Goal: Task Accomplishment & Management: Complete application form

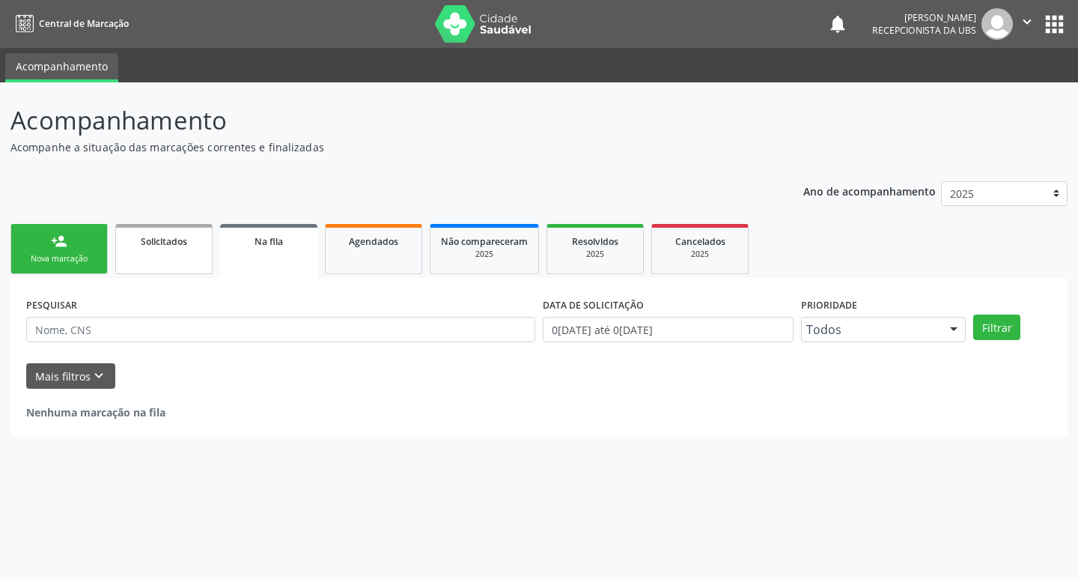
click at [180, 254] on link "Solicitados" at bounding box center [163, 249] width 97 height 50
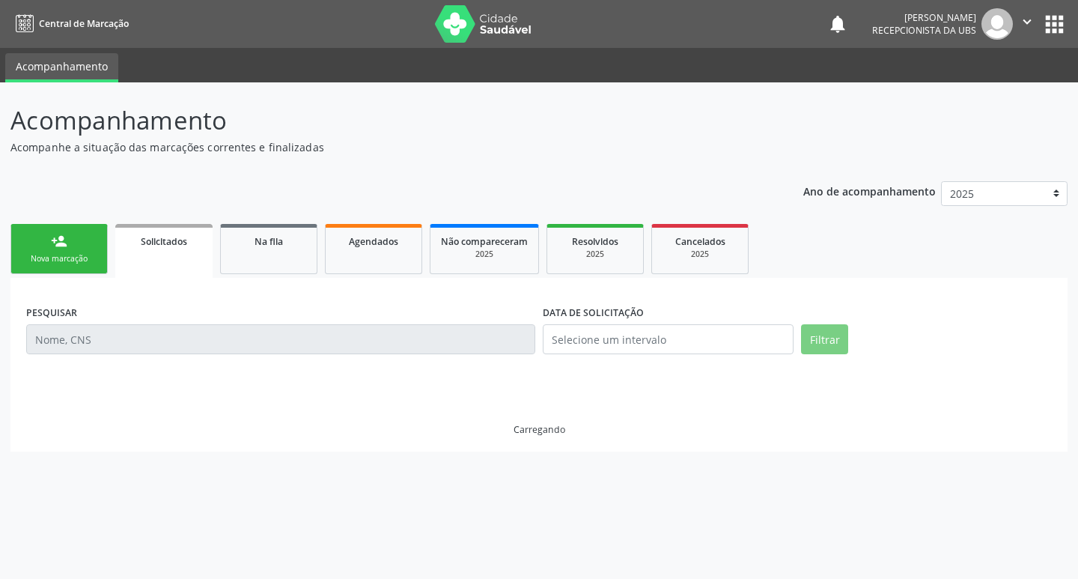
click at [80, 255] on div "Nova marcação" at bounding box center [59, 258] width 75 height 11
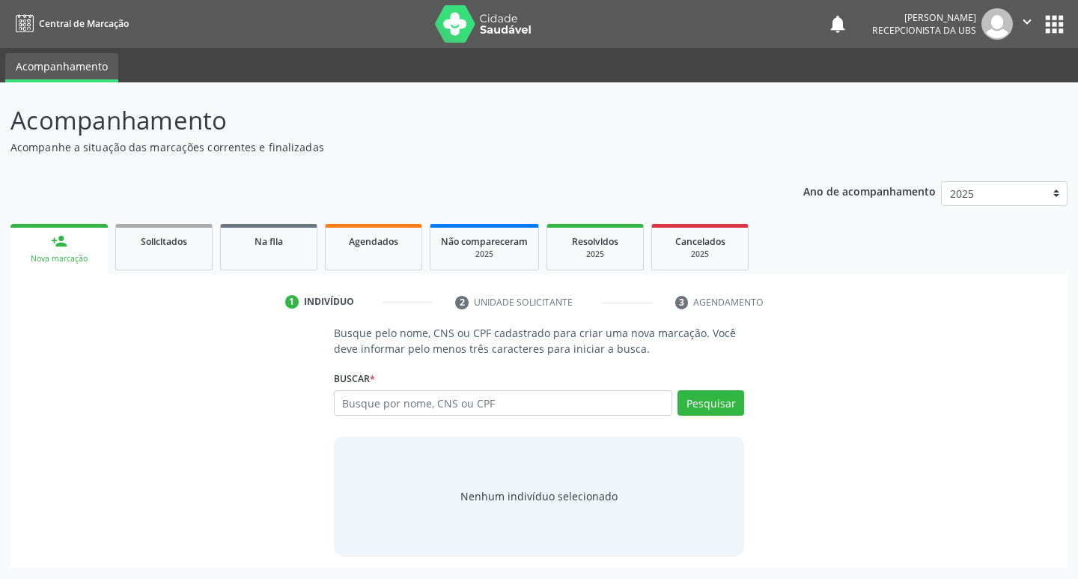
click at [80, 255] on div "Nova marcação" at bounding box center [59, 258] width 76 height 11
click at [392, 407] on input "text" at bounding box center [503, 402] width 339 height 25
type input "708505356113873"
click at [722, 404] on button "Pesquisar" at bounding box center [711, 402] width 67 height 25
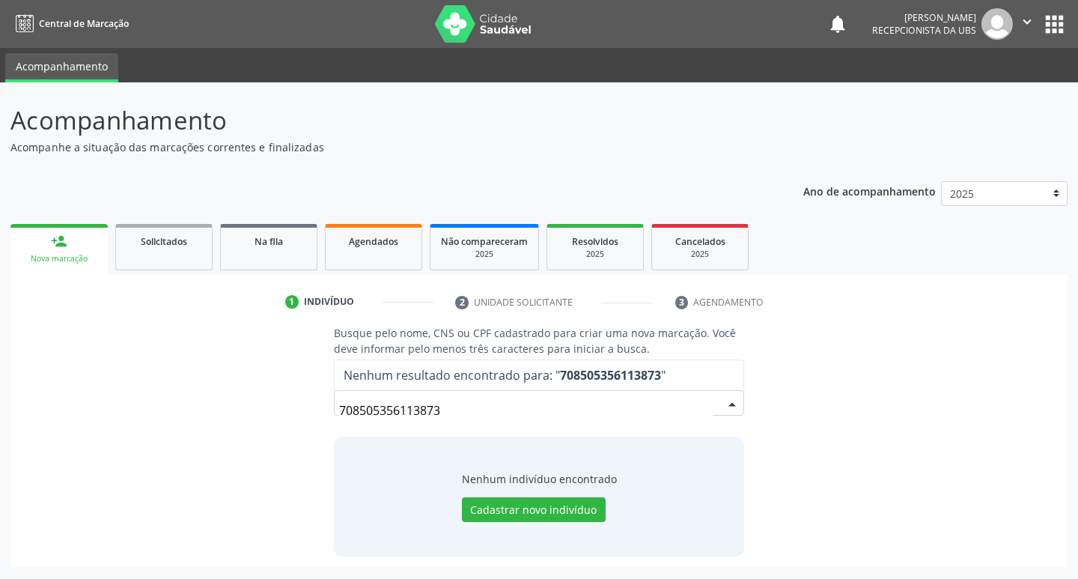
drag, startPoint x: 477, startPoint y: 402, endPoint x: 336, endPoint y: 407, distance: 140.8
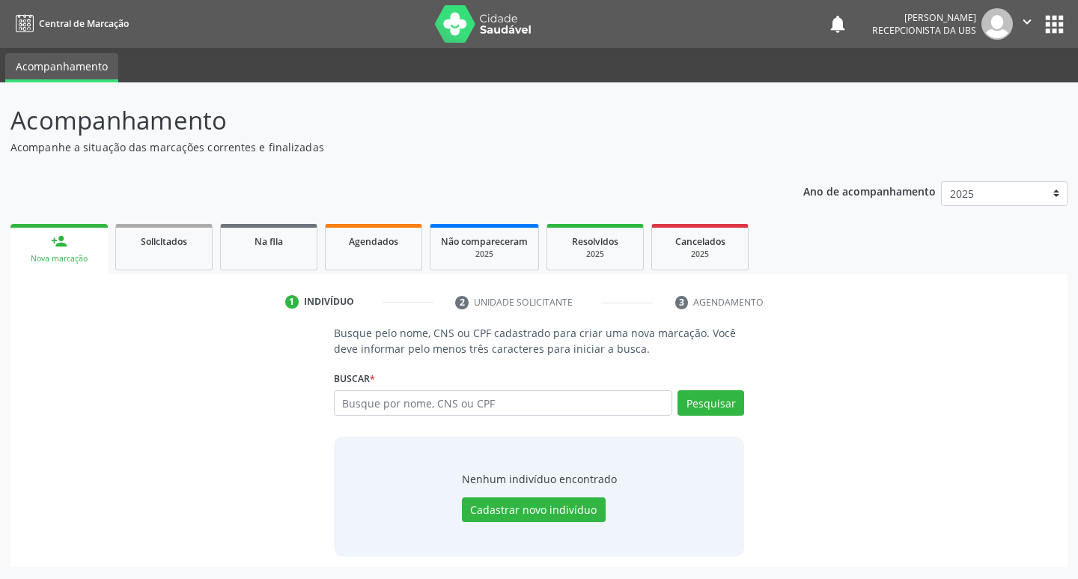
click at [365, 407] on input "text" at bounding box center [503, 402] width 339 height 25
type input "708505356113876"
click at [695, 407] on button "Pesquisar" at bounding box center [711, 402] width 67 height 25
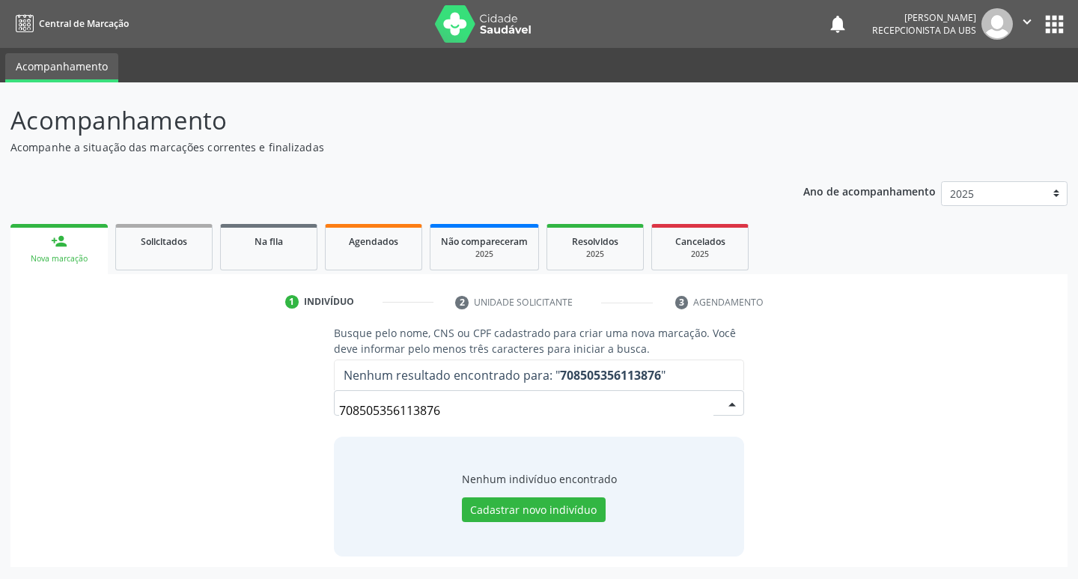
drag, startPoint x: 442, startPoint y: 408, endPoint x: 303, endPoint y: 409, distance: 138.5
click at [303, 409] on div "Busque pelo nome, CNS ou CPF cadastrado para criar uma nova marcação. Você deve…" at bounding box center [539, 440] width 1036 height 231
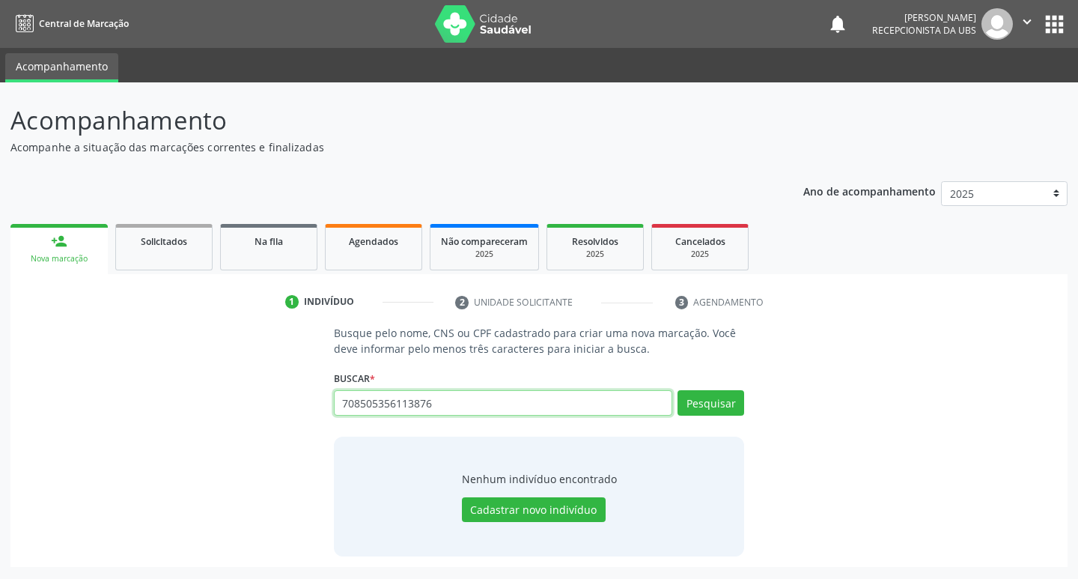
drag, startPoint x: 475, startPoint y: 397, endPoint x: 326, endPoint y: 403, distance: 149.9
click at [327, 404] on div "Busque pelo nome, CNS ou CPF cadastrado para criar uma nova marcação. Você deve…" at bounding box center [539, 440] width 432 height 231
click at [398, 400] on input "text" at bounding box center [503, 402] width 339 height 25
type input "15309918469"
click at [710, 404] on button "Pesquisar" at bounding box center [711, 402] width 67 height 25
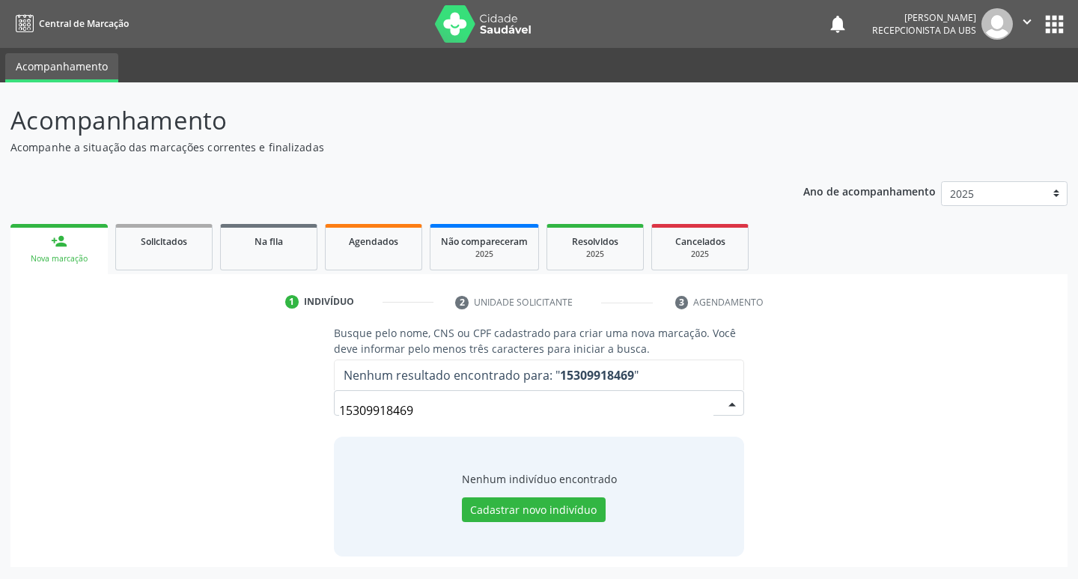
drag, startPoint x: 441, startPoint y: 415, endPoint x: 307, endPoint y: 401, distance: 134.8
click at [307, 401] on div "Busque pelo nome, CNS ou CPF cadastrado para criar uma nova marcação. Você deve…" at bounding box center [539, 440] width 1036 height 231
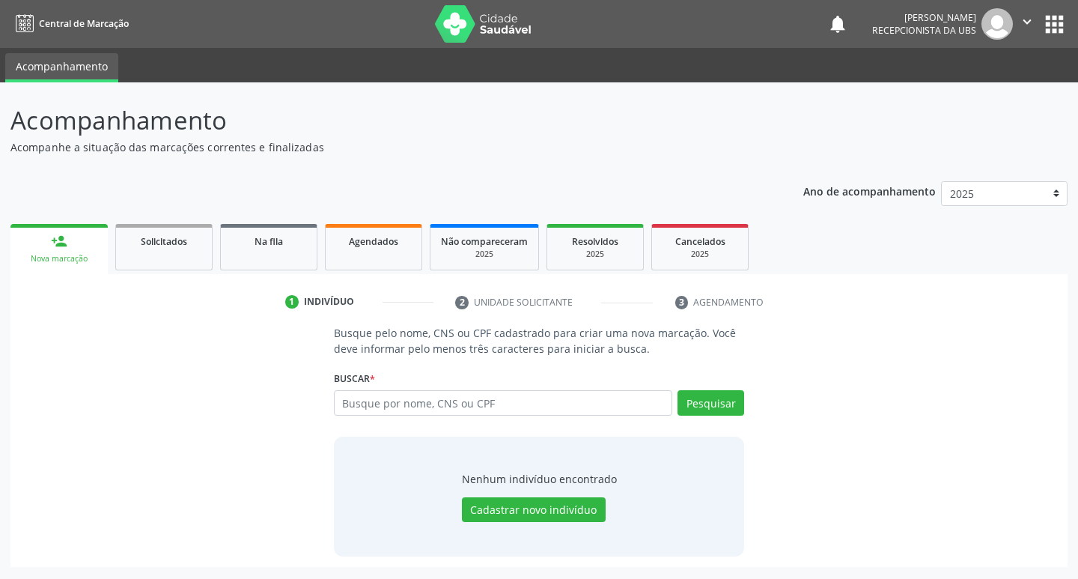
click at [438, 404] on input "text" at bounding box center [503, 402] width 339 height 25
type input "15309918469"
click at [553, 507] on button "Cadastrar novo indivíduo" at bounding box center [534, 509] width 144 height 25
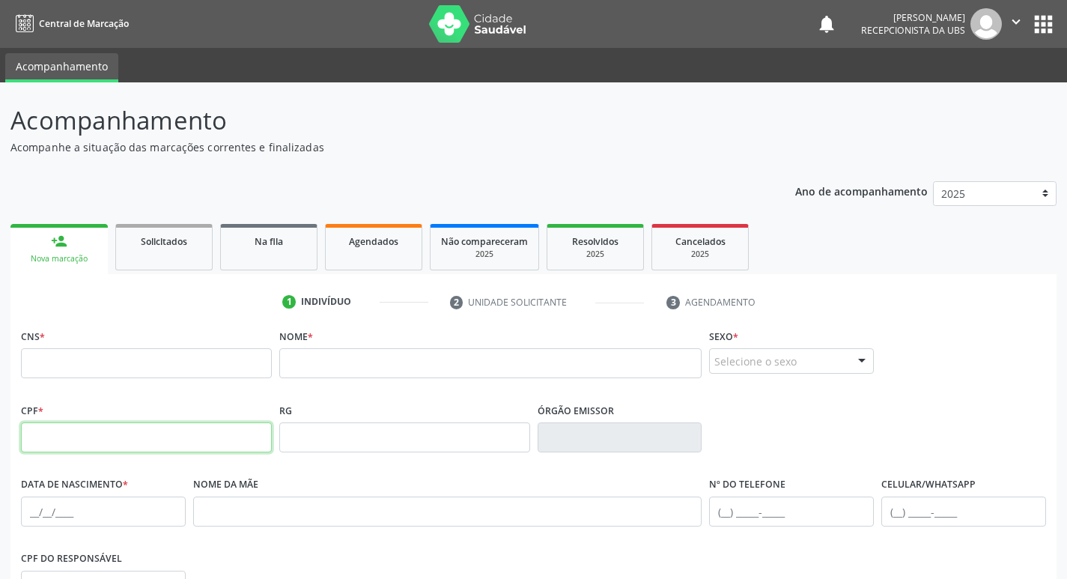
click at [166, 434] on input "text" at bounding box center [146, 437] width 251 height 30
type input "0"
type input "153.099.184-69"
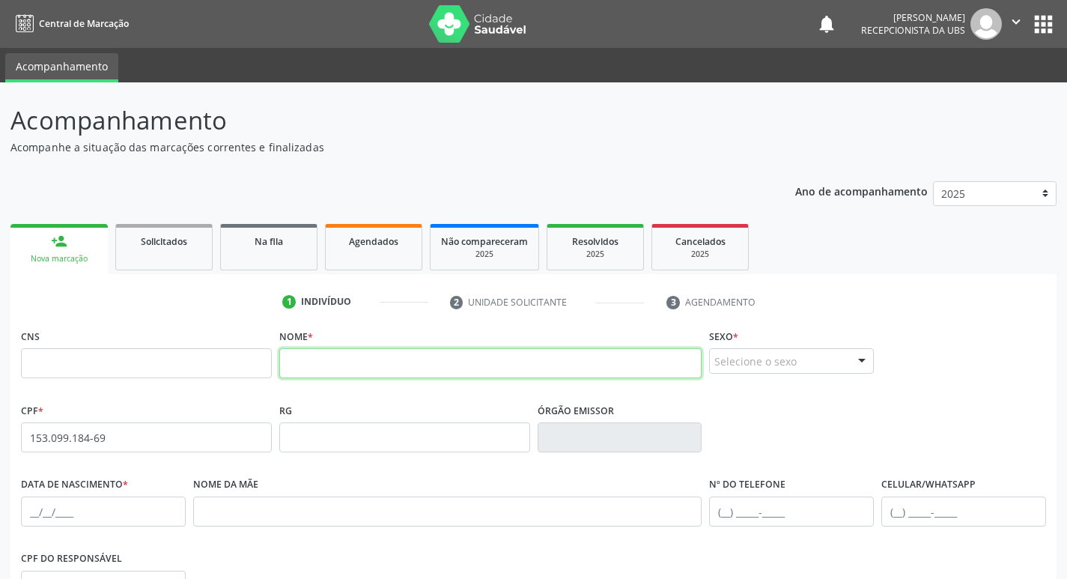
click at [339, 367] on input "text" at bounding box center [490, 363] width 423 height 30
type input "amilly sousa silva"
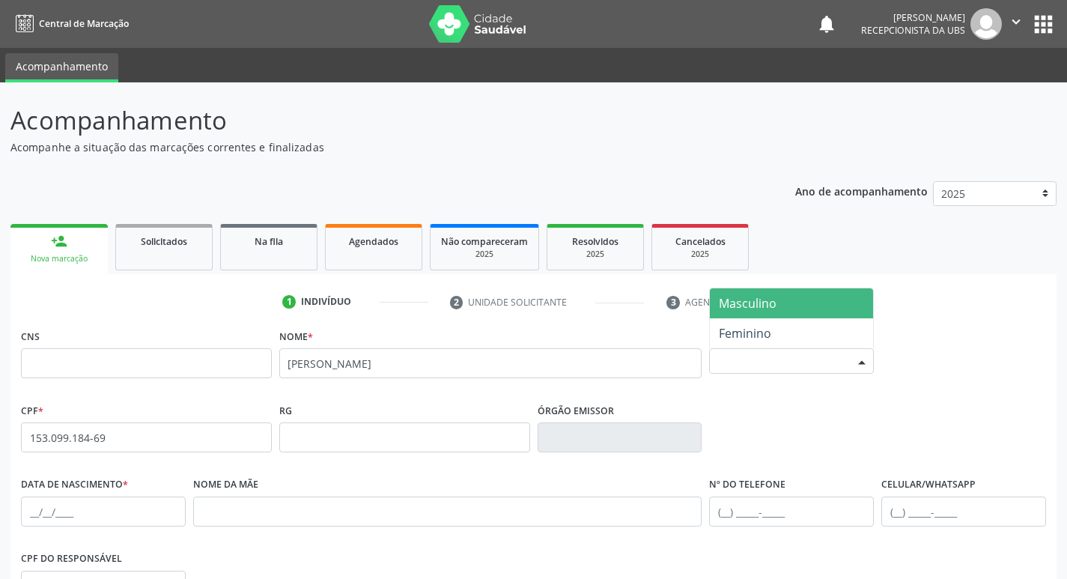
click at [764, 362] on div "Selecione o sexo" at bounding box center [791, 360] width 165 height 25
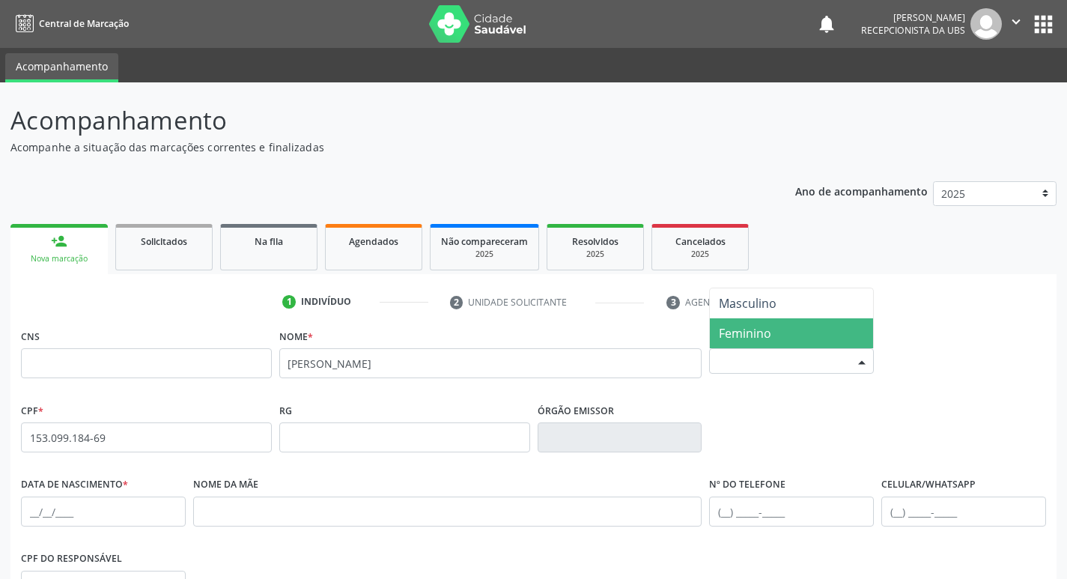
click at [785, 338] on span "Feminino" at bounding box center [791, 333] width 163 height 30
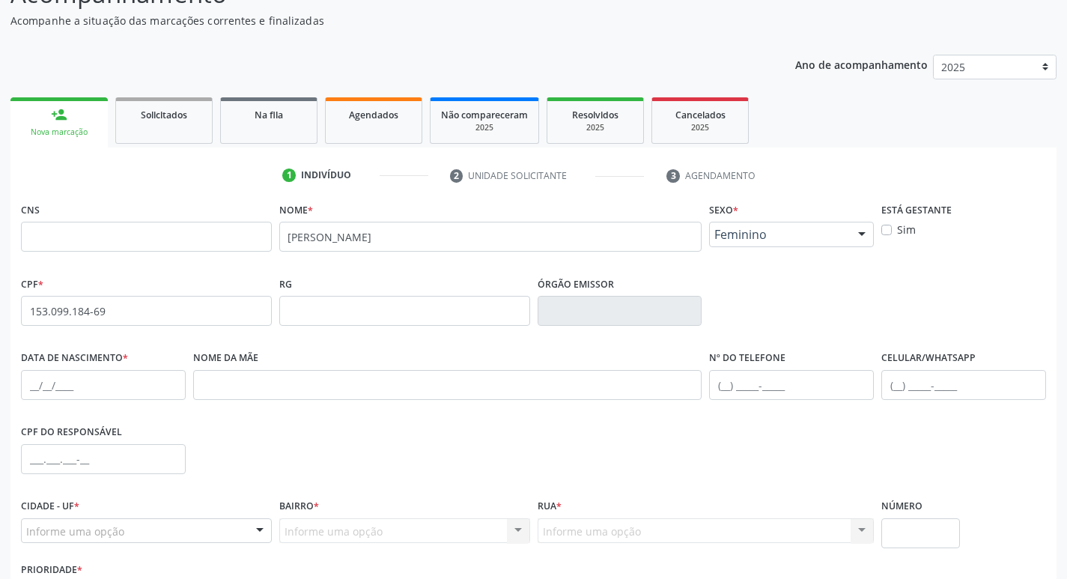
scroll to position [150, 0]
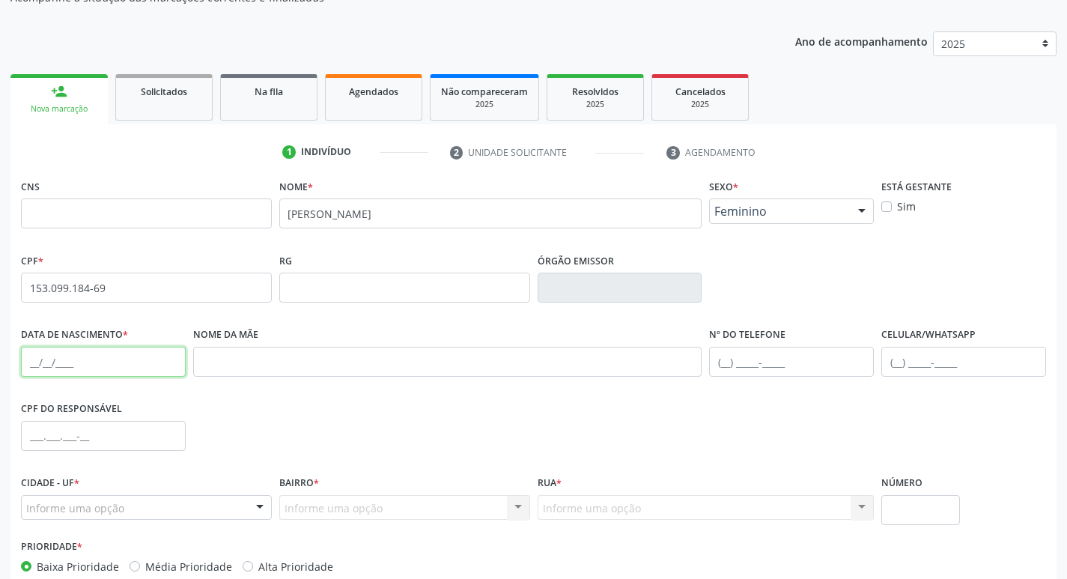
click at [133, 356] on input "text" at bounding box center [103, 362] width 165 height 30
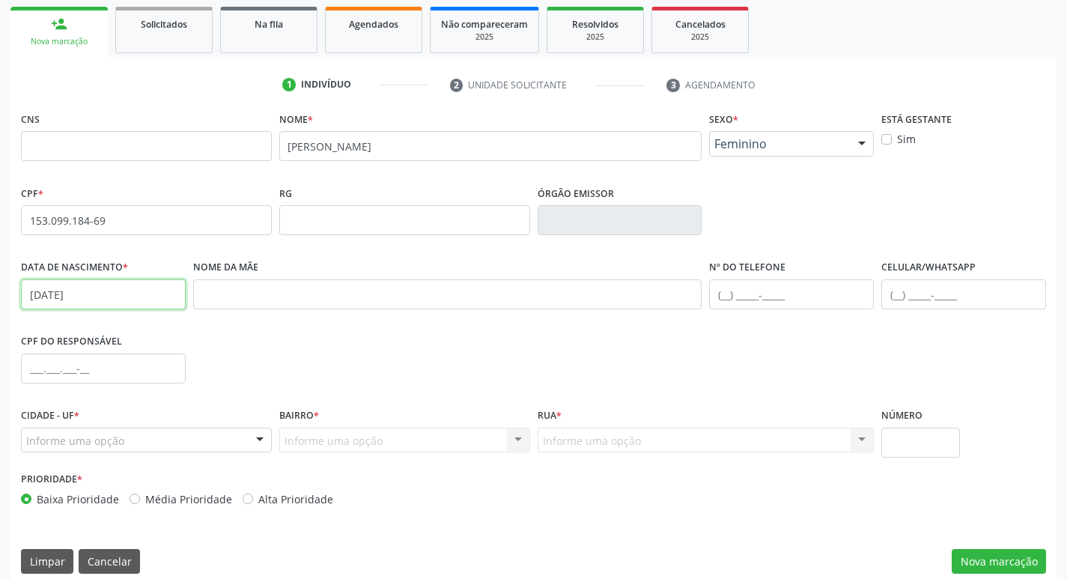
scroll to position [233, 0]
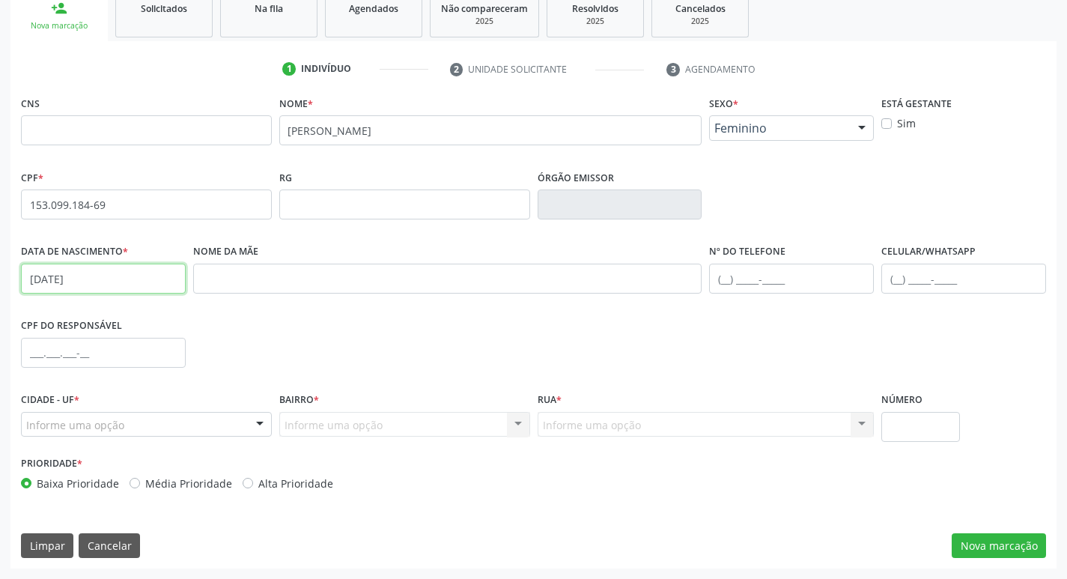
type input "18/04/2005"
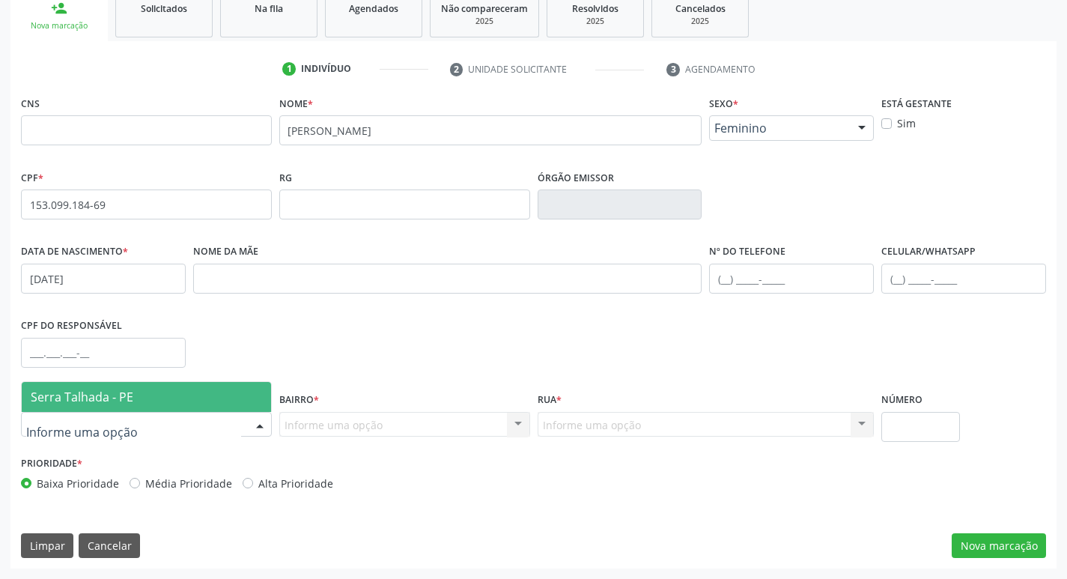
click at [183, 427] on div at bounding box center [146, 424] width 251 height 25
click at [201, 395] on span "Serra Talhada - PE" at bounding box center [146, 397] width 249 height 30
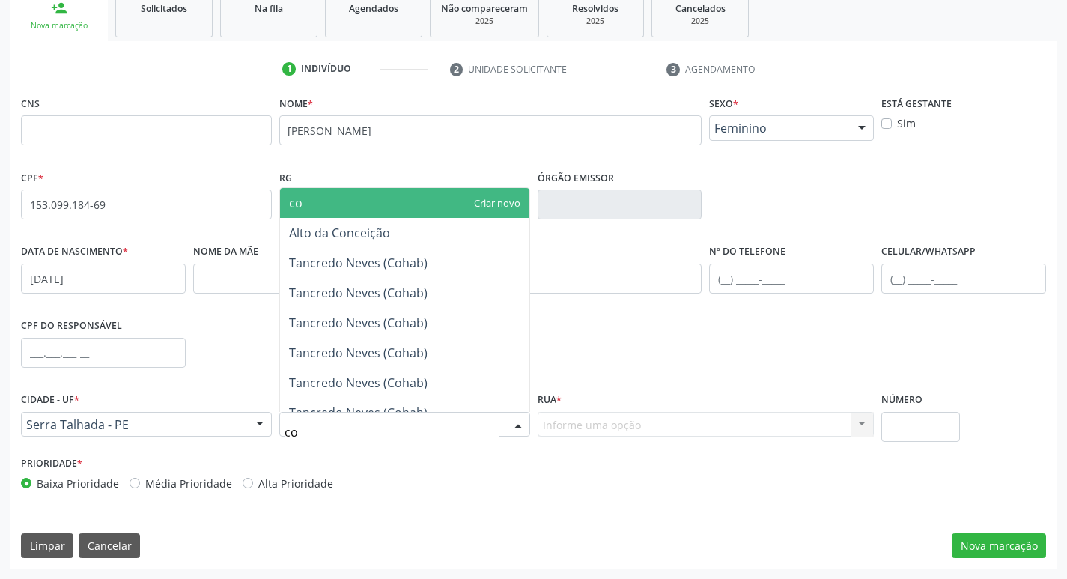
type input "coh"
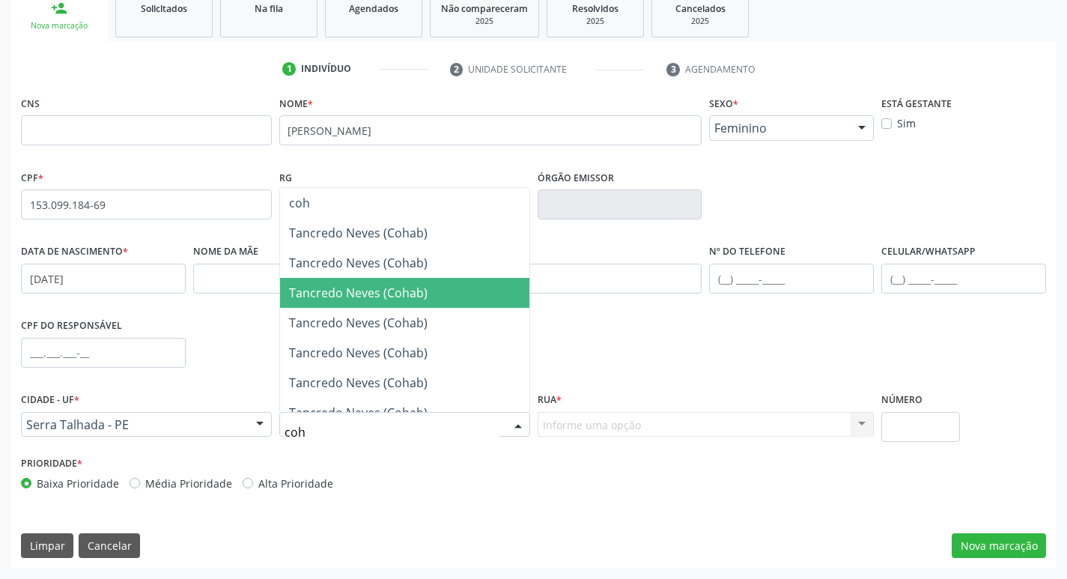
click at [387, 298] on span "Tancredo Neves (Cohab)" at bounding box center [358, 292] width 139 height 16
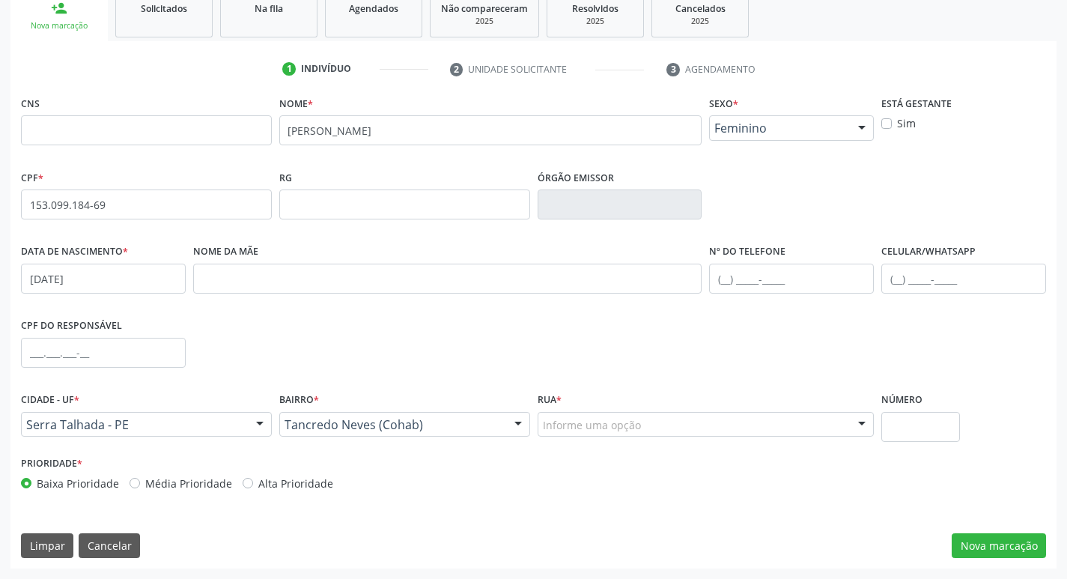
click at [858, 428] on div at bounding box center [861, 425] width 22 height 25
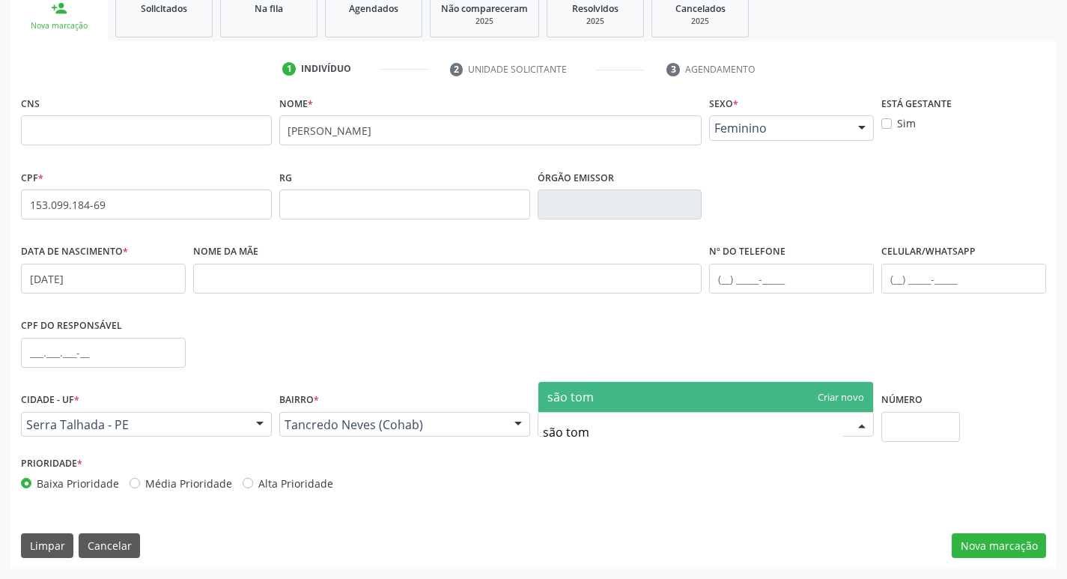
type input "são tome"
click at [657, 398] on span "são tome" at bounding box center [705, 397] width 335 height 30
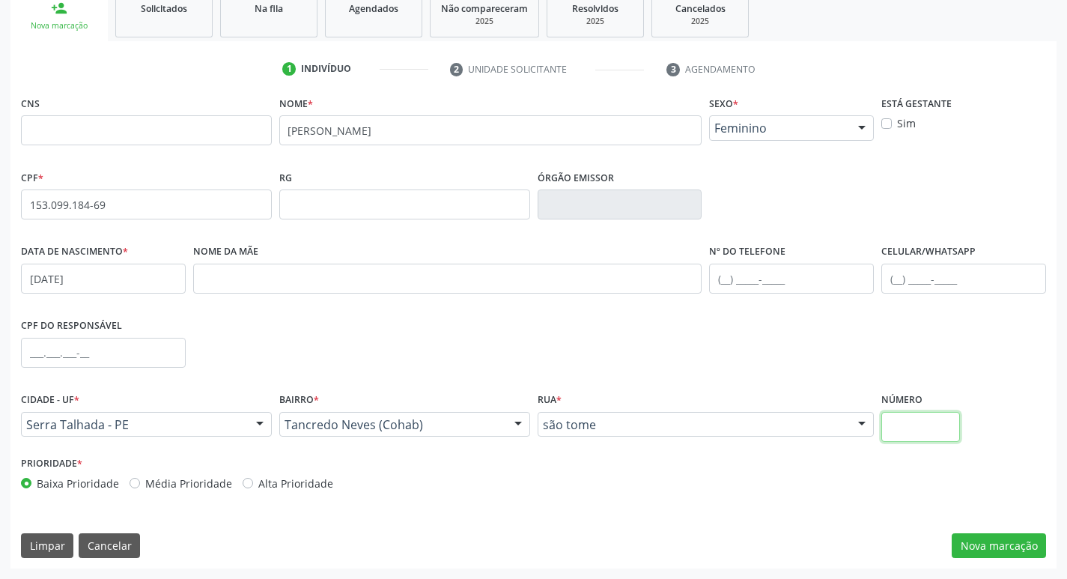
click at [919, 421] on input "text" at bounding box center [920, 427] width 79 height 30
type input "209*"
click at [987, 549] on button "Nova marcação" at bounding box center [999, 545] width 94 height 25
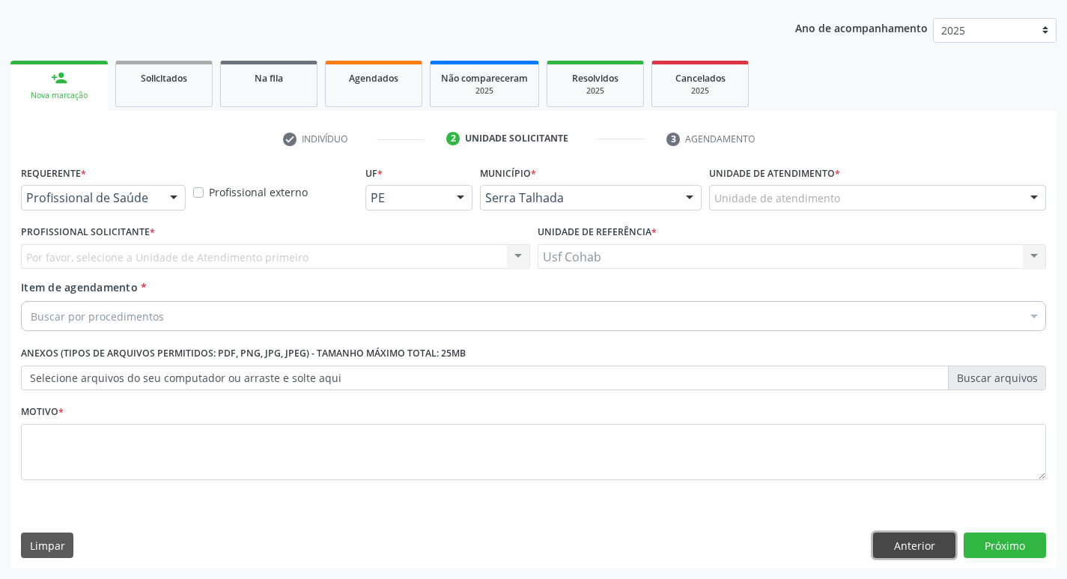
click at [907, 542] on button "Anterior" at bounding box center [914, 544] width 82 height 25
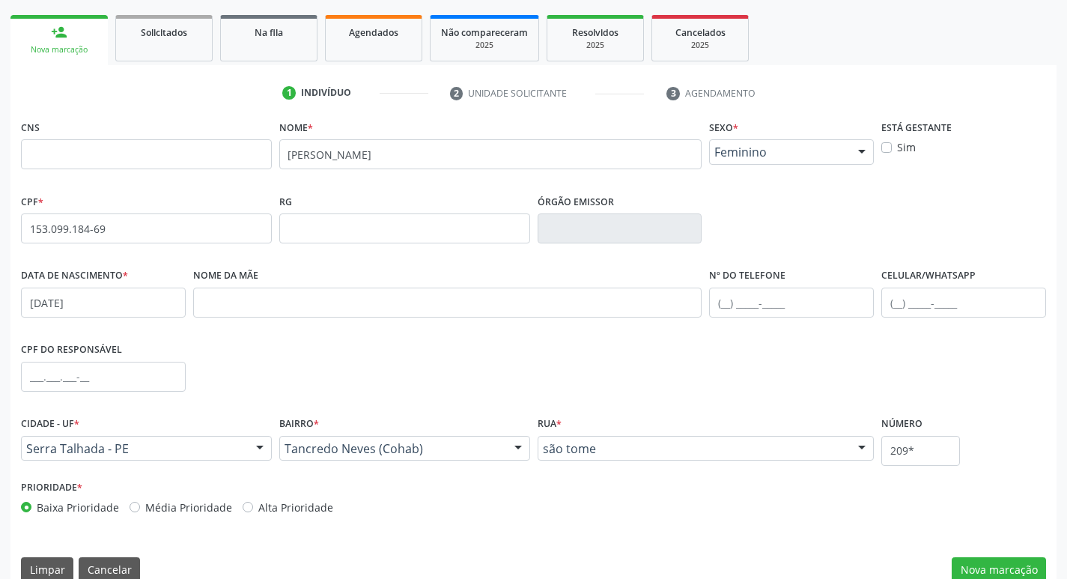
scroll to position [233, 0]
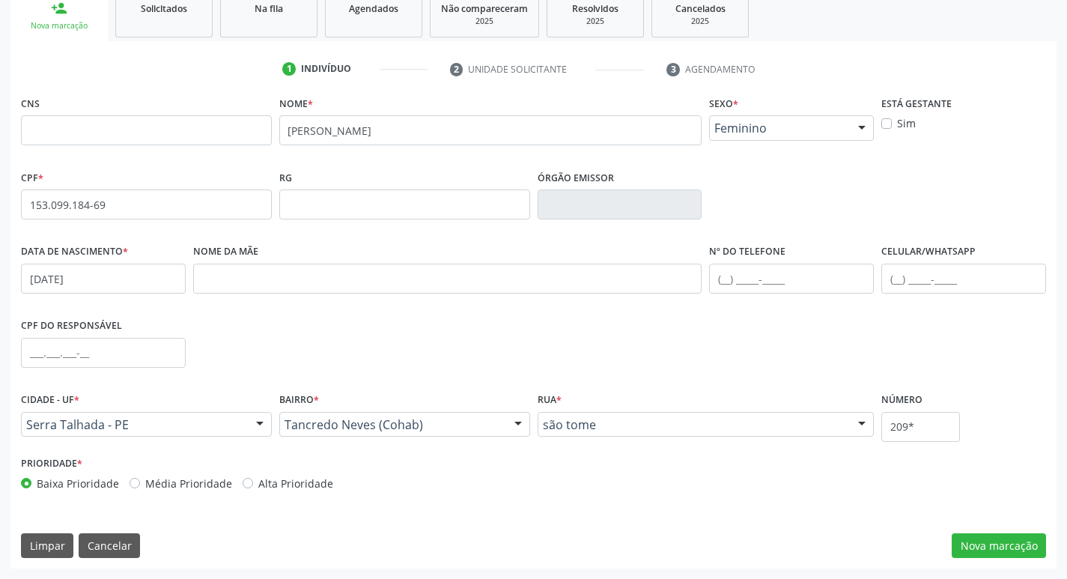
click at [258, 482] on label "Alta Prioridade" at bounding box center [295, 483] width 75 height 16
click at [247, 482] on input "Alta Prioridade" at bounding box center [248, 481] width 10 height 13
radio input "true"
click at [1020, 550] on button "Nova marcação" at bounding box center [999, 545] width 94 height 25
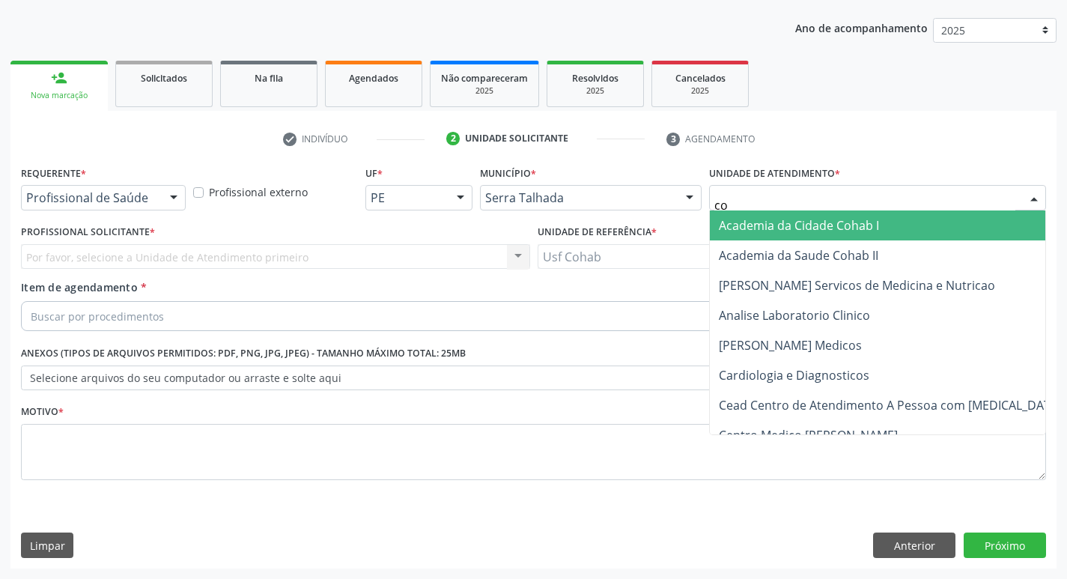
type input "coh"
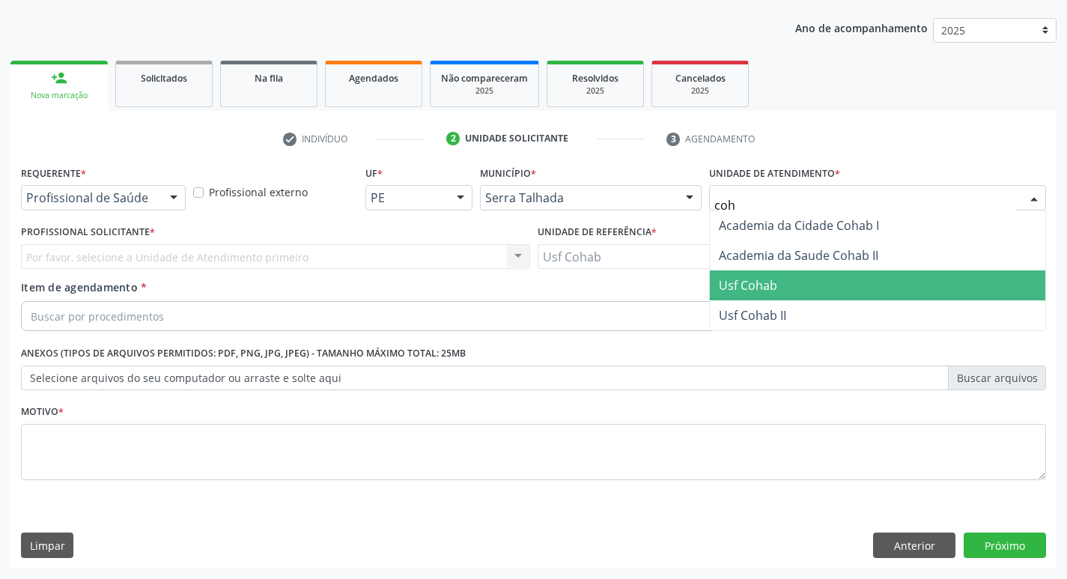
click at [765, 284] on span "Usf Cohab" at bounding box center [748, 285] width 58 height 16
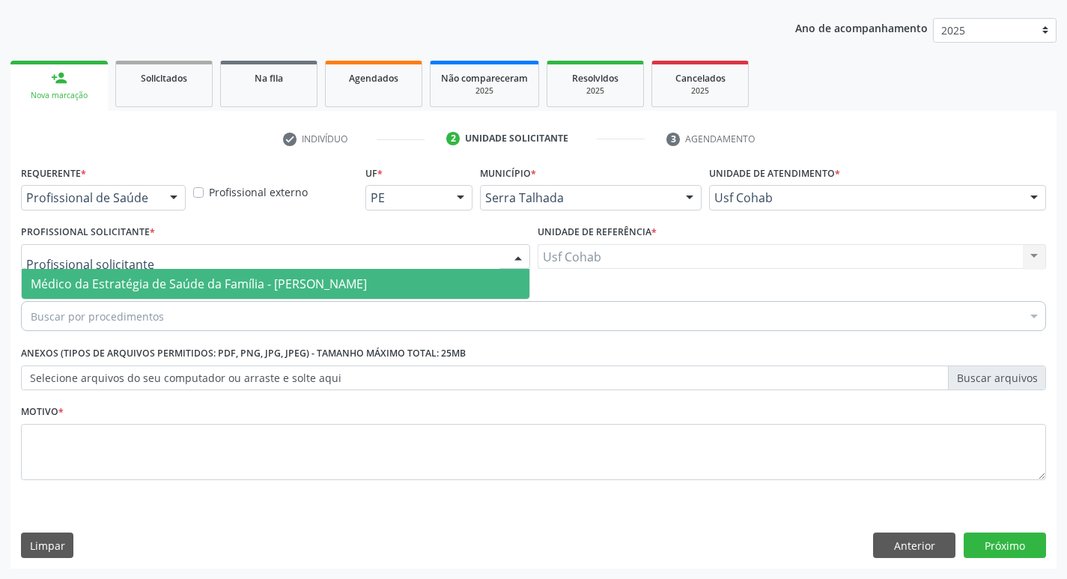
click at [187, 256] on div at bounding box center [275, 256] width 509 height 25
click at [190, 282] on span "Médico da Estratégia de Saúde da Família - [PERSON_NAME]" at bounding box center [199, 284] width 336 height 16
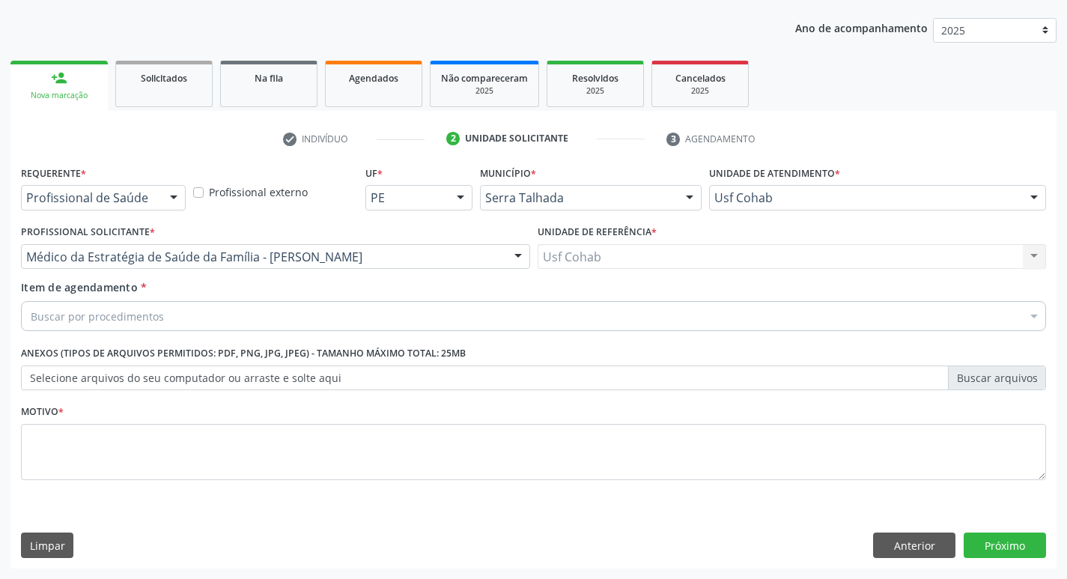
click at [174, 311] on div "Buscar por procedimentos" at bounding box center [533, 316] width 1025 height 30
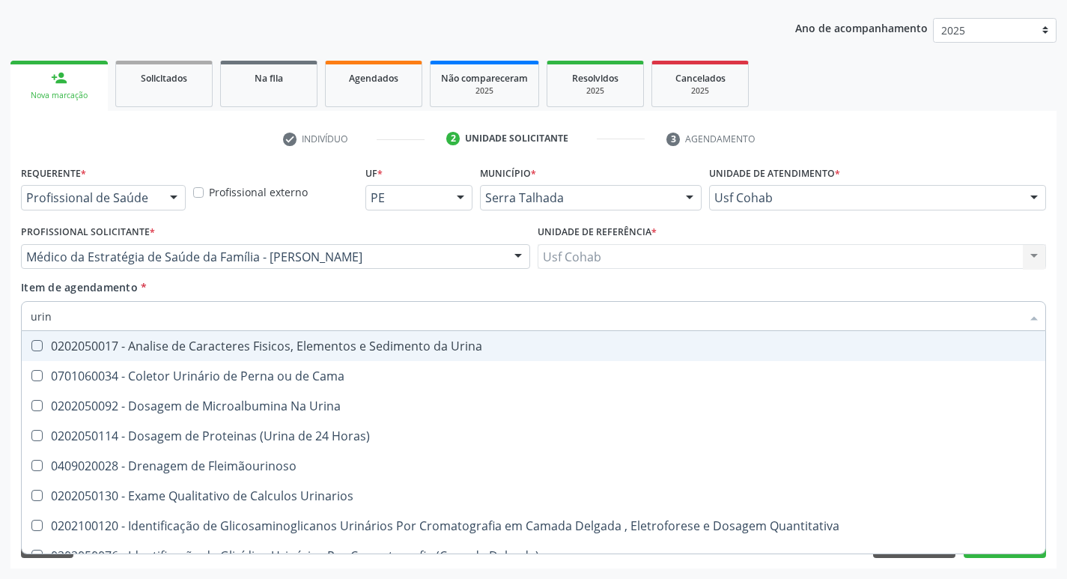
type input "urina"
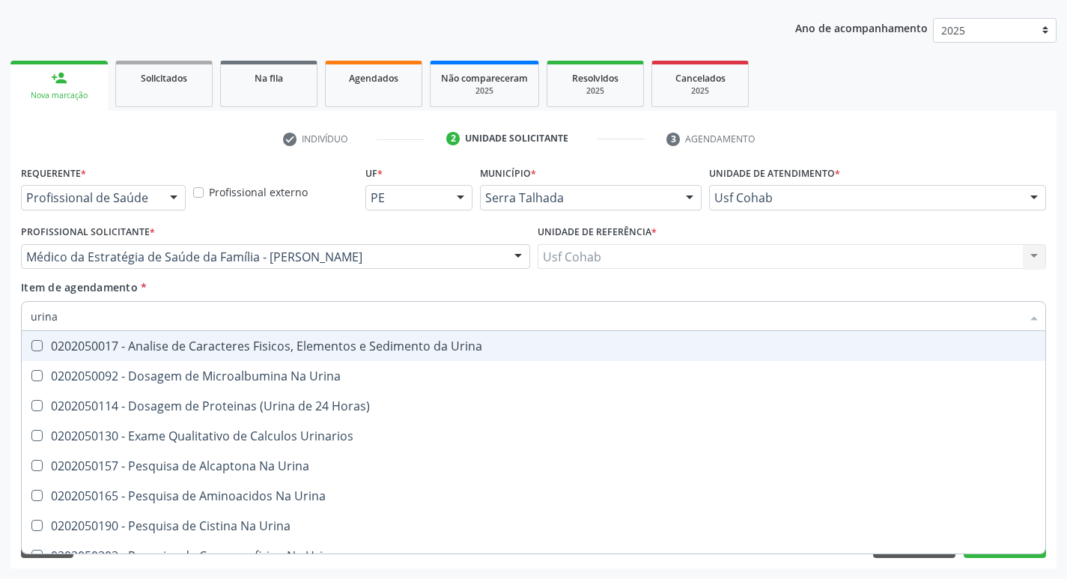
click at [33, 346] on Urina at bounding box center [36, 345] width 11 height 11
click at [31, 346] on Urina "checkbox" at bounding box center [27, 346] width 10 height 10
checkbox Urina "true"
drag, startPoint x: 80, startPoint y: 322, endPoint x: 0, endPoint y: 321, distance: 80.1
click at [0, 321] on div "Acompanhamento Acompanhe a situação das marcações correntes e finalizadas Relat…" at bounding box center [533, 249] width 1067 height 660
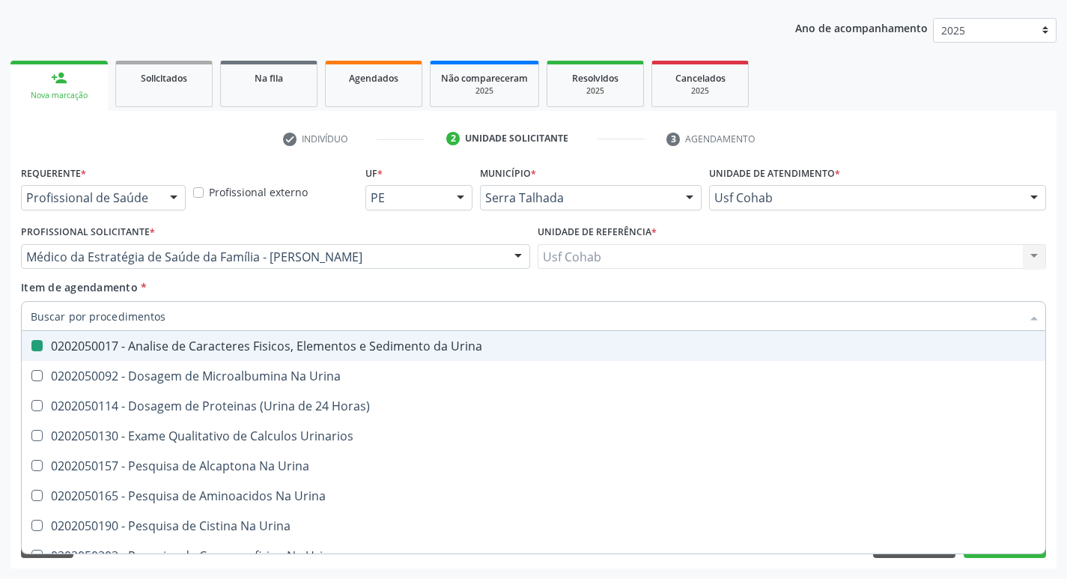
checkbox Urina "false"
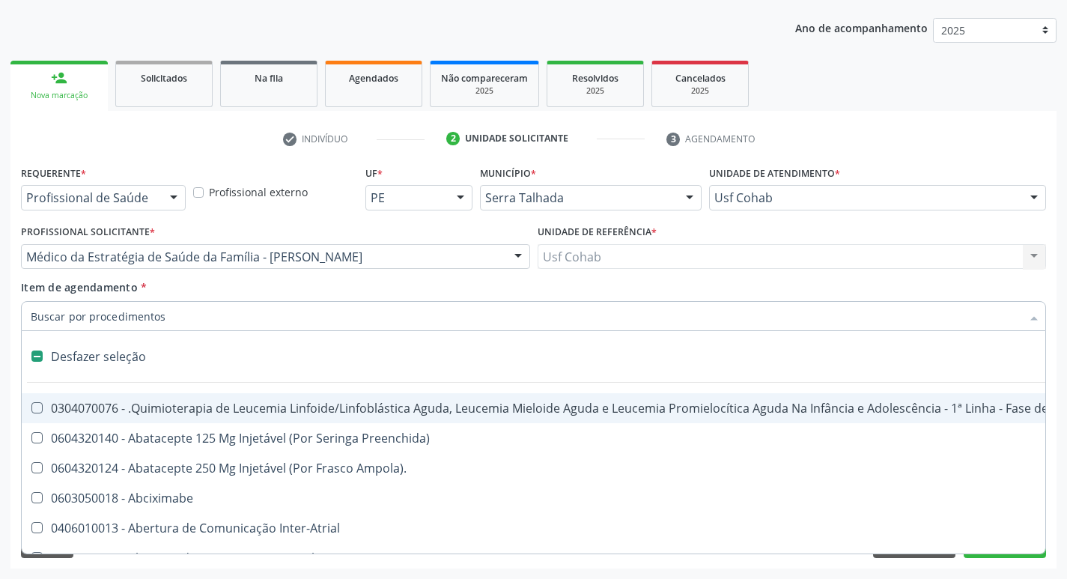
click at [133, 320] on input "Item de agendamento *" at bounding box center [526, 316] width 990 height 30
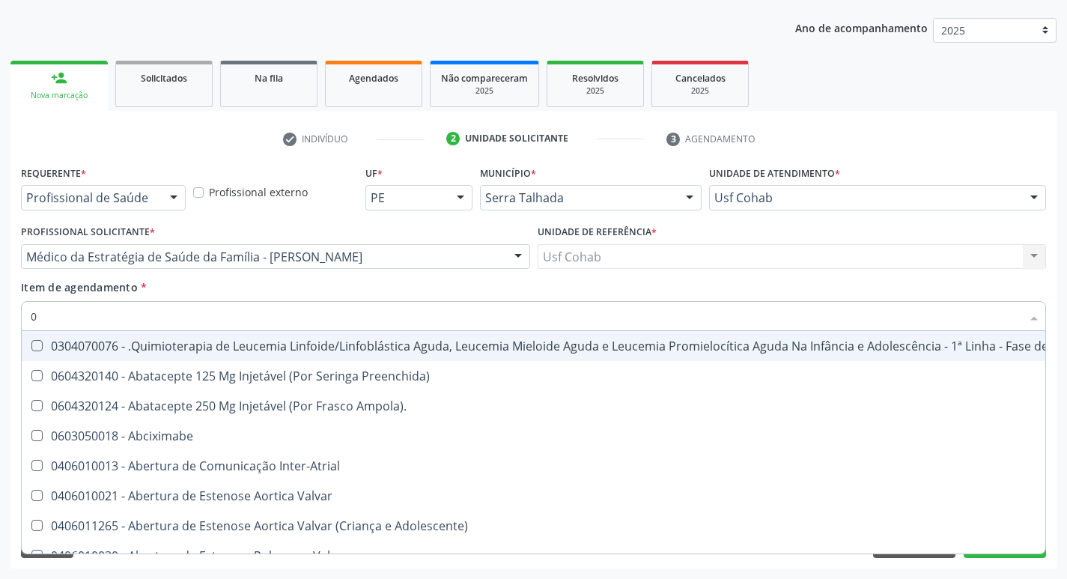
type input "02"
checkbox Coração "true"
checkbox Urina "false"
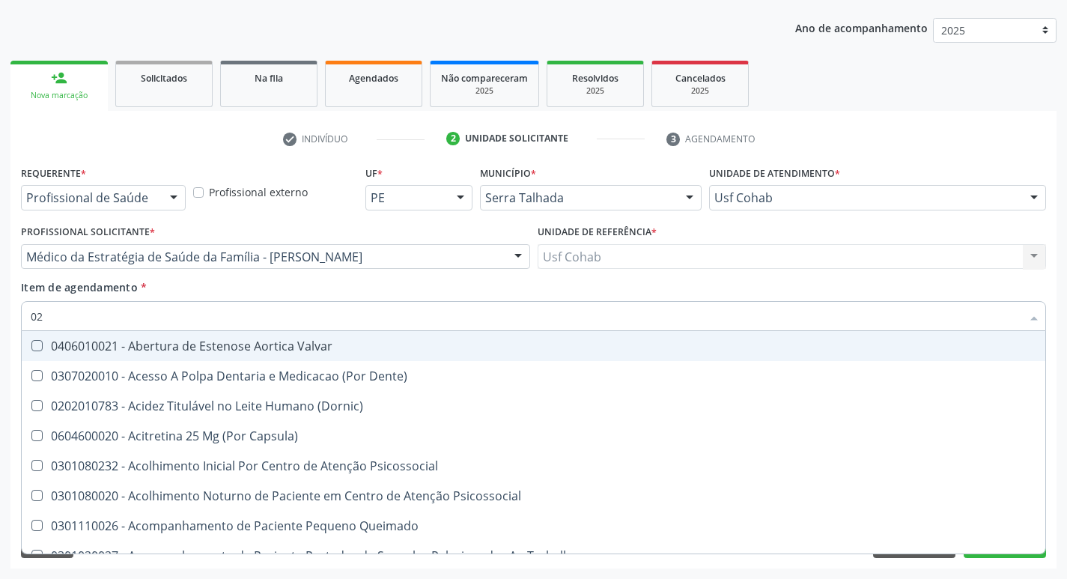
type input "020"
checkbox Terapeutica "true"
checkbox Urina "false"
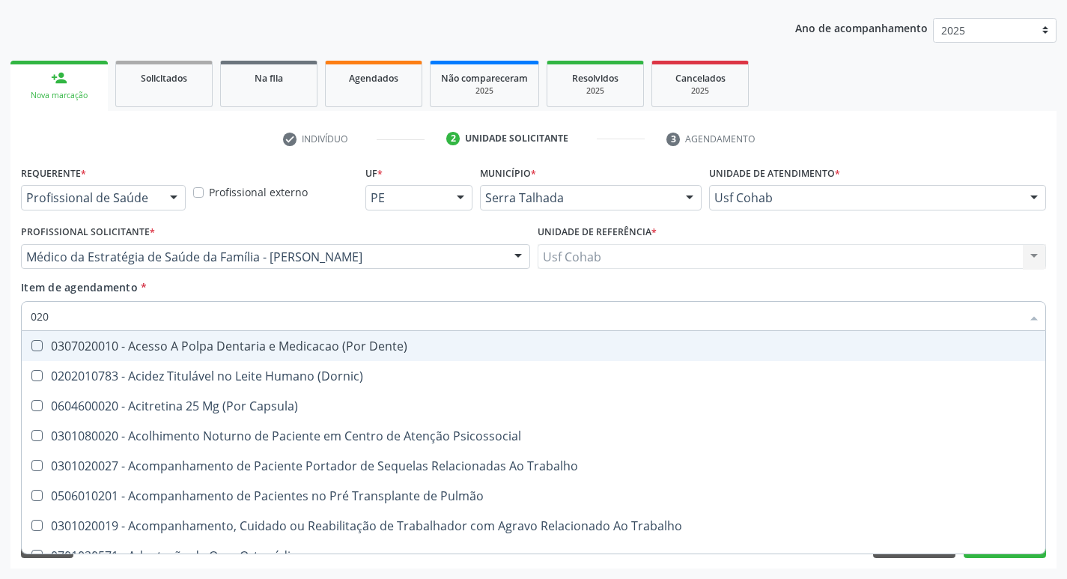
type input "0202"
checkbox Capsula\) "true"
checkbox Urina "false"
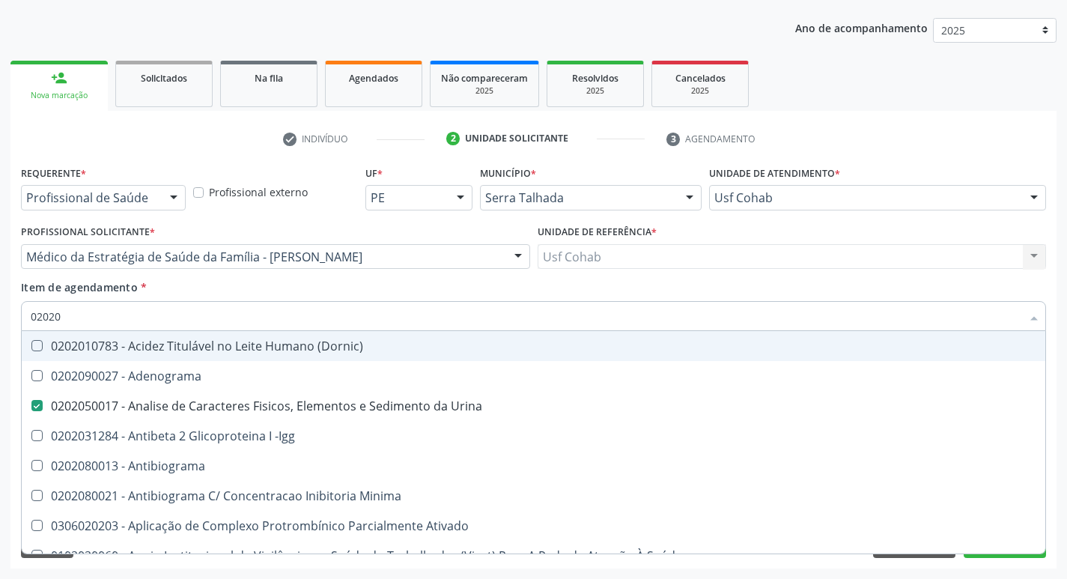
type input "020208"
checkbox Urina "false"
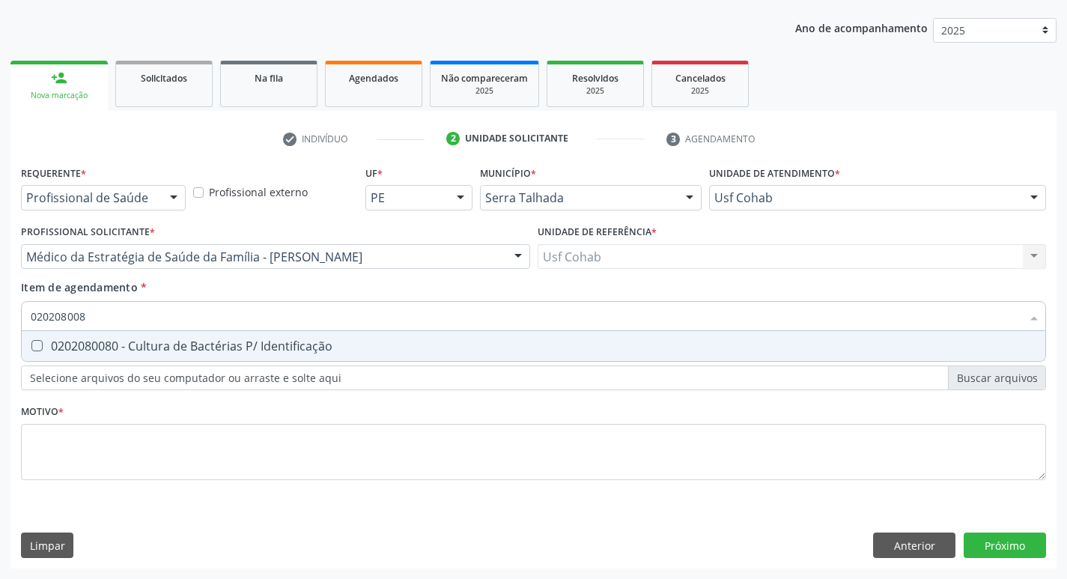
type input "0202080080"
click at [38, 344] on Identificação at bounding box center [36, 345] width 11 height 11
click at [31, 344] on Identificação "checkbox" at bounding box center [27, 346] width 10 height 10
checkbox Identificação "true"
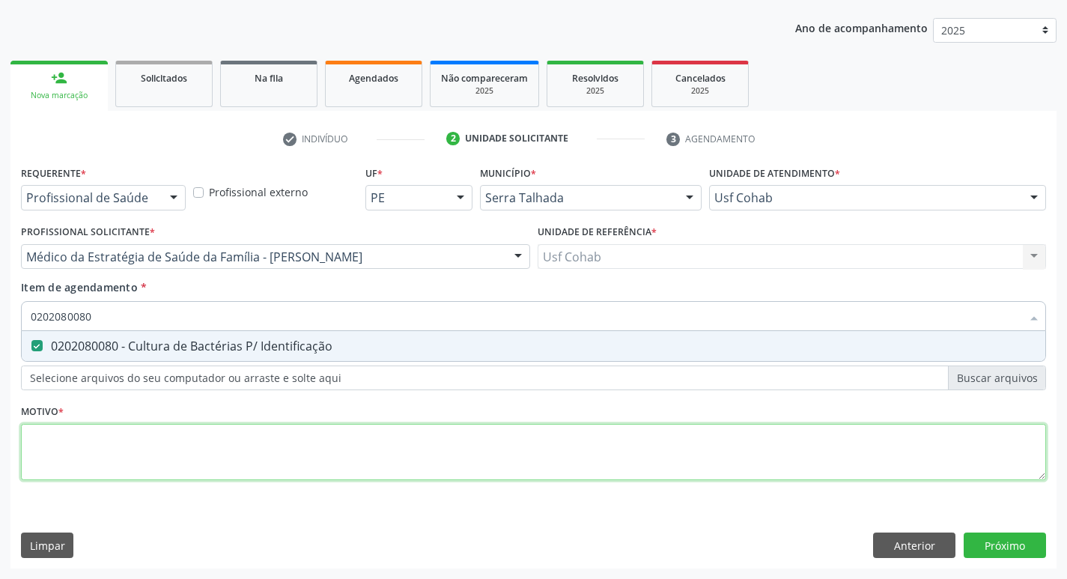
click at [117, 445] on div "Requerente * Profissional de Saúde Profissional de Saúde Paciente Nenhum result…" at bounding box center [533, 331] width 1025 height 339
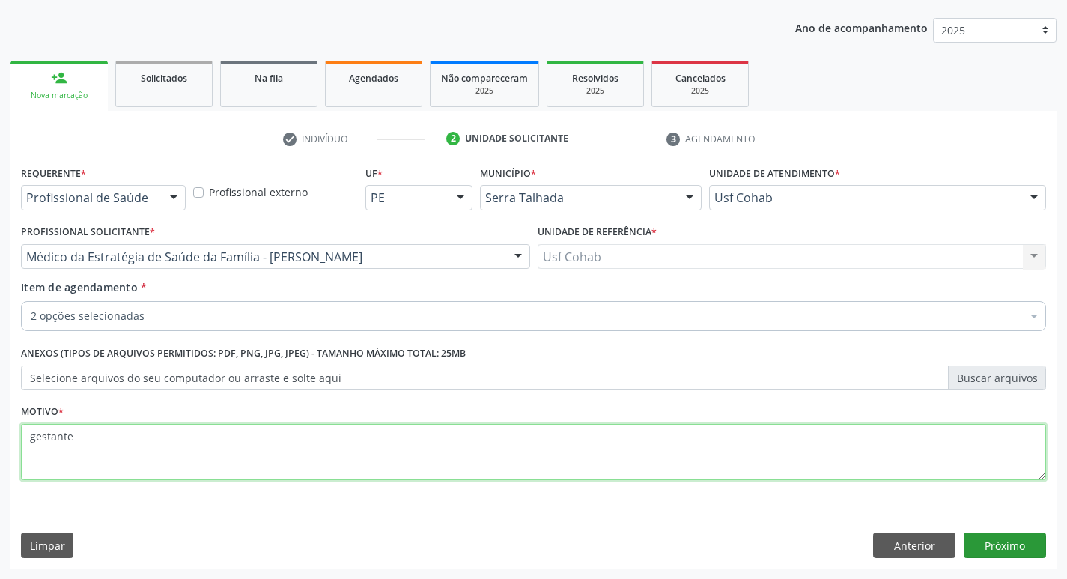
type textarea "gestante"
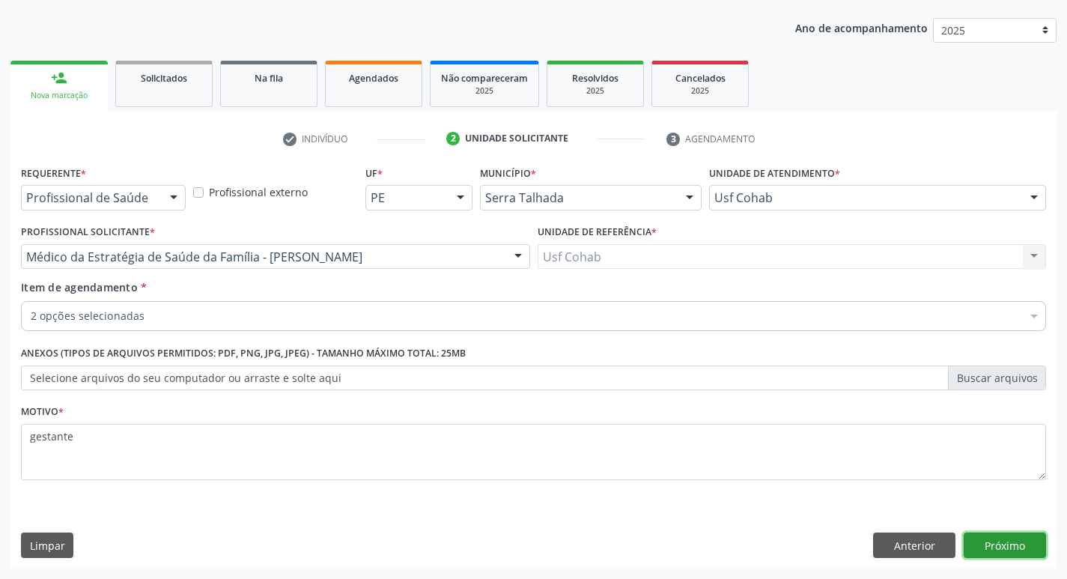
click at [1020, 546] on button "Próximo" at bounding box center [1005, 544] width 82 height 25
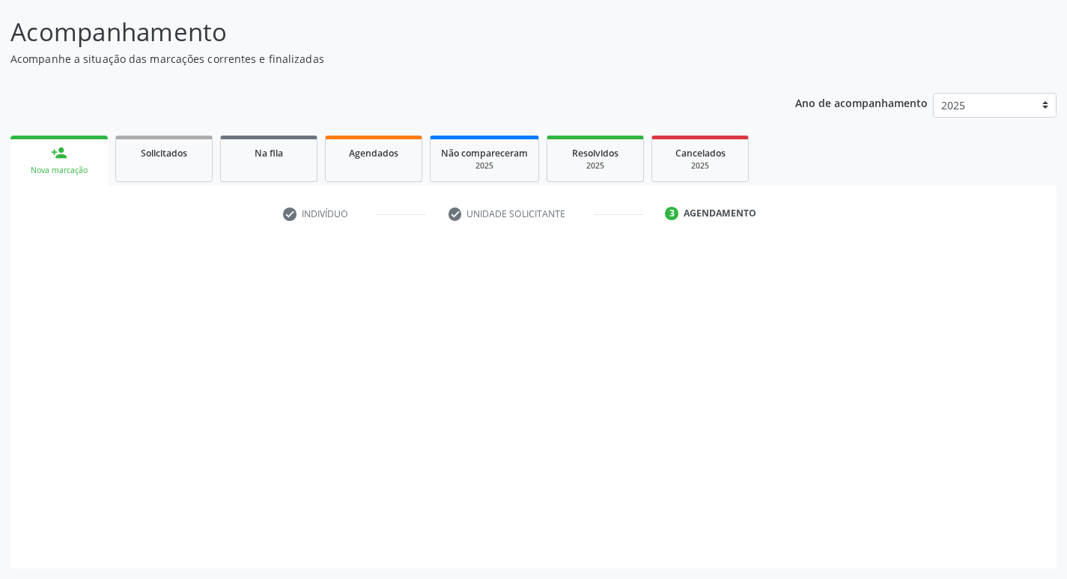
scroll to position [88, 0]
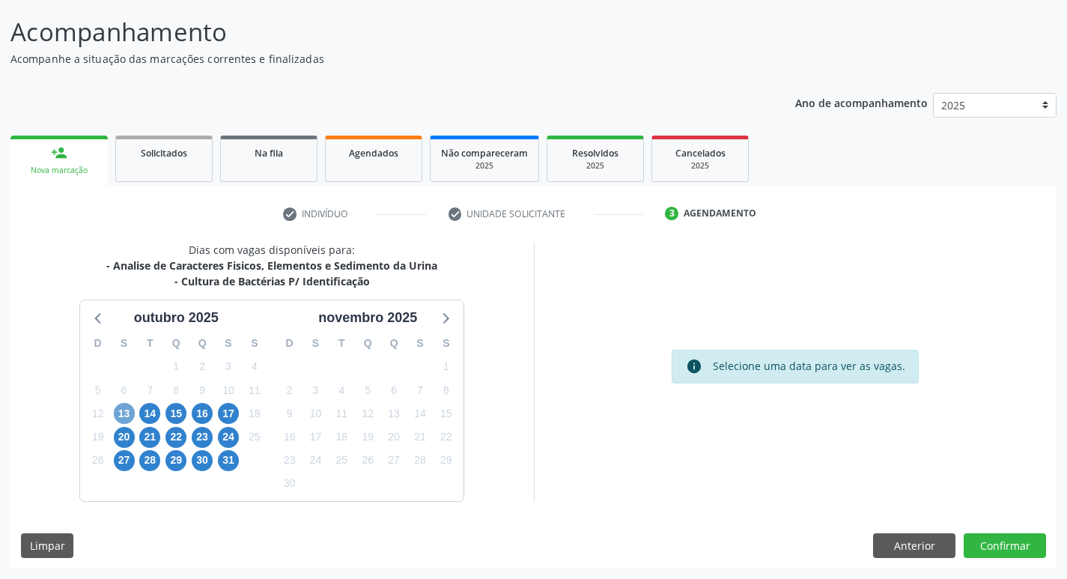
click at [120, 408] on span "13" at bounding box center [124, 413] width 21 height 21
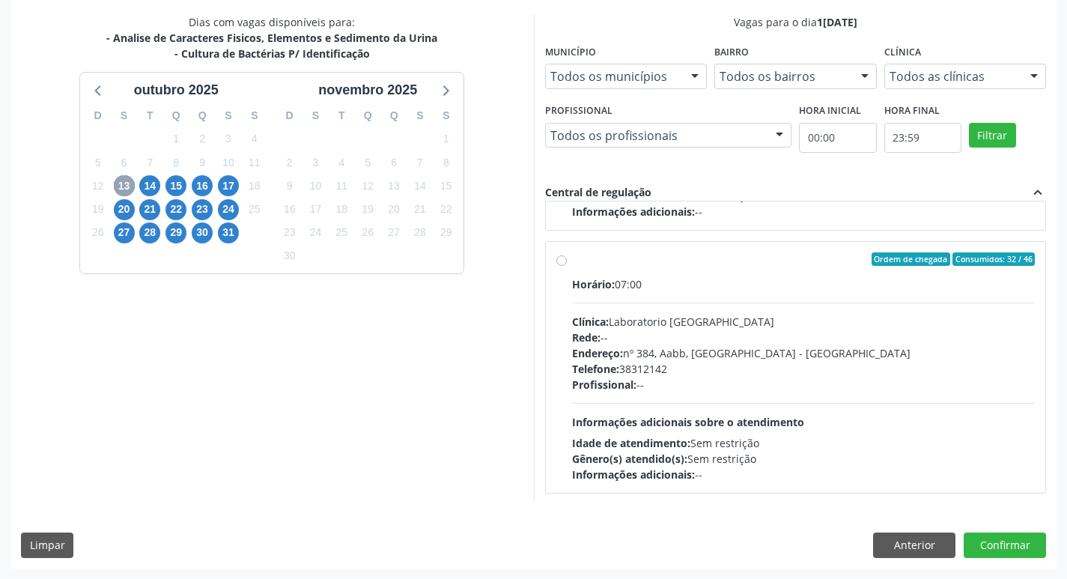
scroll to position [386, 0]
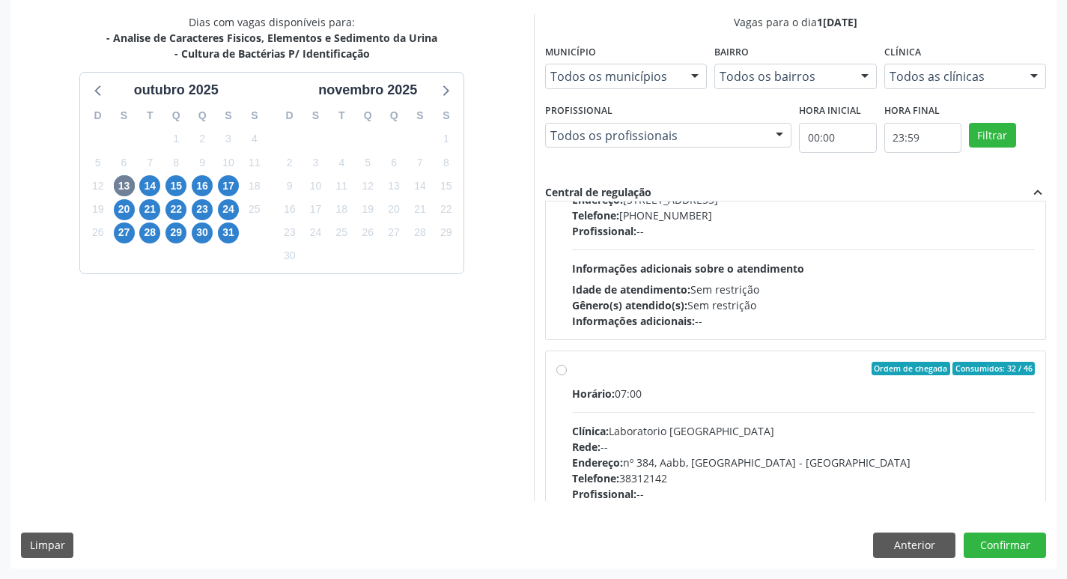
click at [572, 373] on label "Ordem de chegada Consumidos: 32 / 46 Horário: 07:00 Clínica: Laboratorio Sao Fr…" at bounding box center [803, 477] width 463 height 230
click at [565, 373] on input "Ordem de chegada Consumidos: 32 / 46 Horário: 07:00 Clínica: Laboratorio Sao Fr…" at bounding box center [561, 368] width 10 height 13
radio input "true"
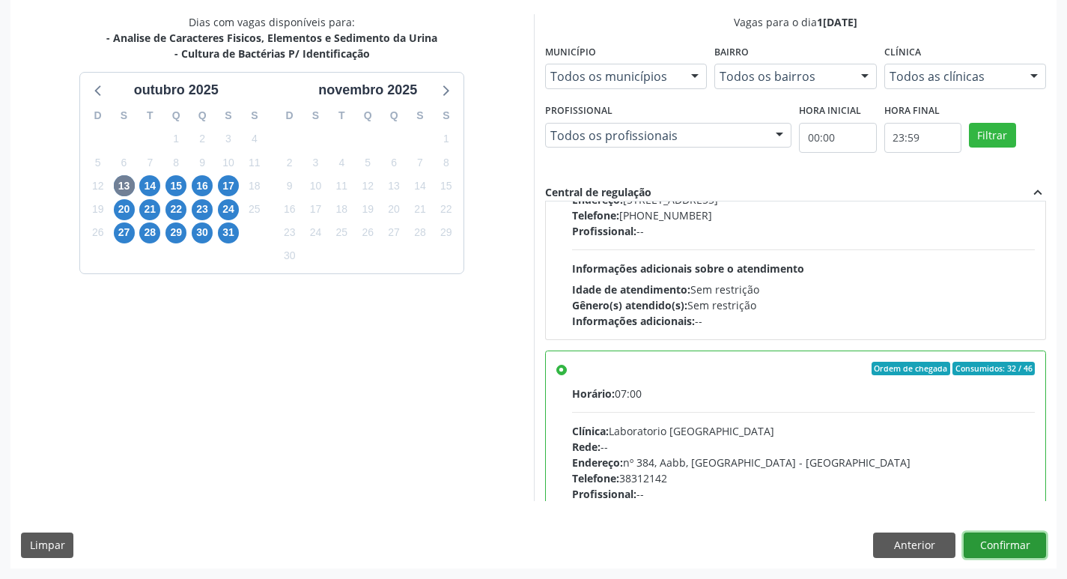
click at [996, 546] on button "Confirmar" at bounding box center [1005, 544] width 82 height 25
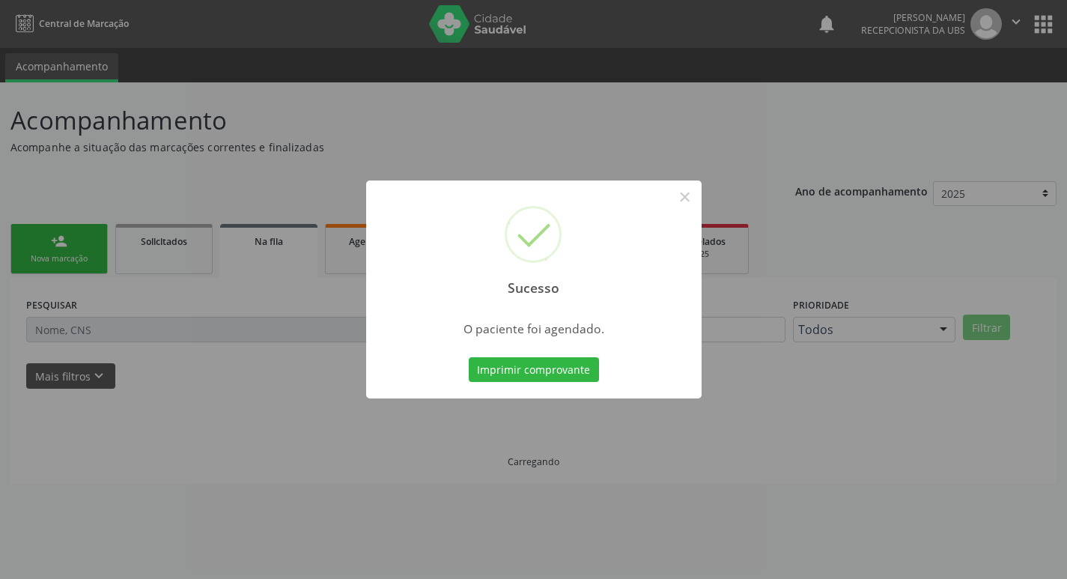
scroll to position [0, 0]
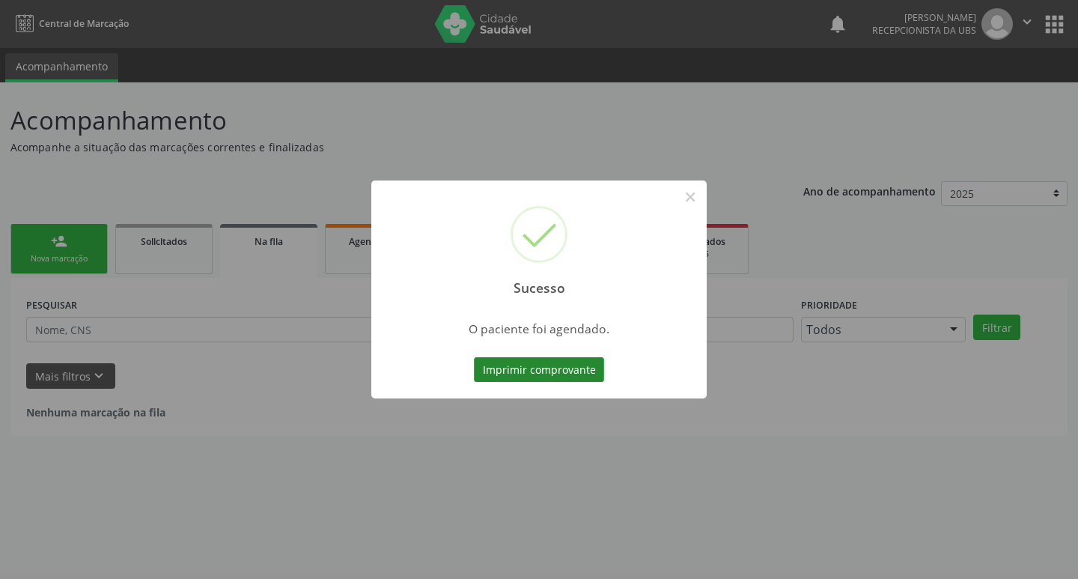
click at [548, 377] on button "Imprimir comprovante" at bounding box center [539, 369] width 130 height 25
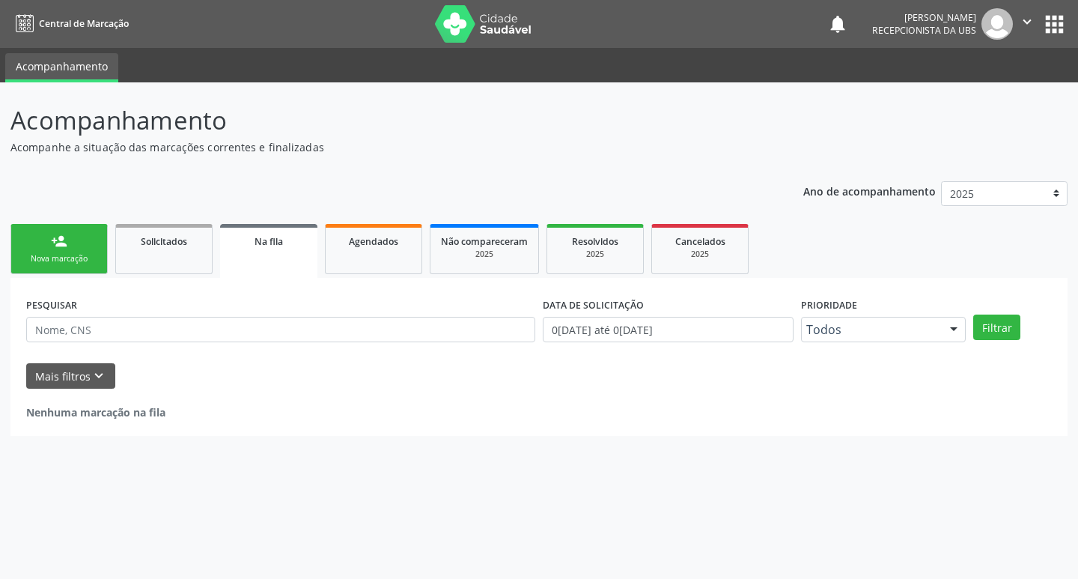
click at [81, 246] on link "person_add Nova marcação" at bounding box center [58, 249] width 97 height 50
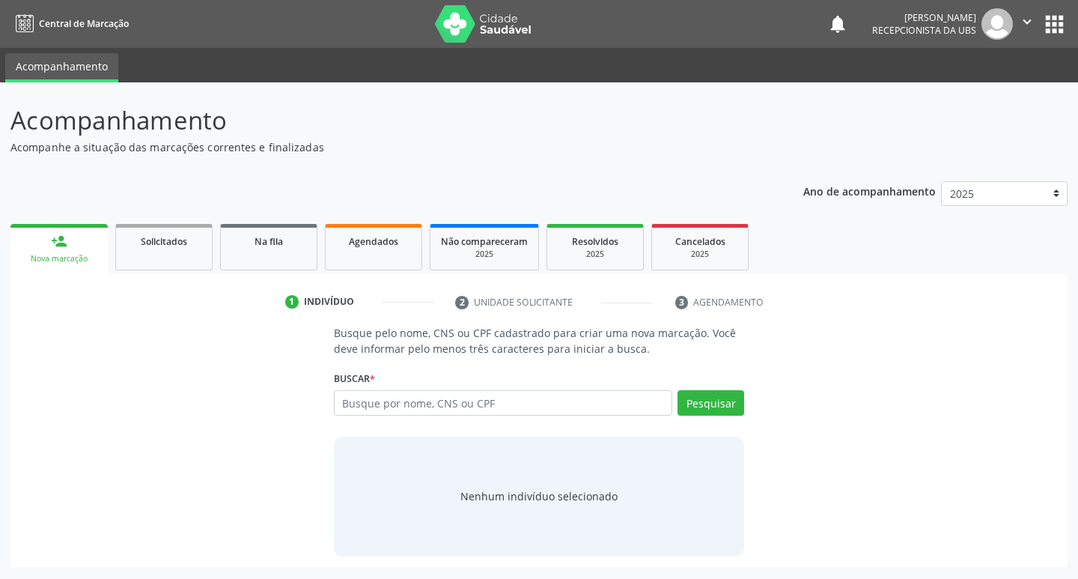
click at [86, 268] on link "person_add Nova marcação" at bounding box center [58, 249] width 97 height 50
click at [89, 264] on div "Nova marcação" at bounding box center [59, 258] width 76 height 11
click at [464, 404] on input "text" at bounding box center [503, 402] width 339 height 25
type input "10292301454"
click at [711, 404] on button "Pesquisar" at bounding box center [711, 402] width 67 height 25
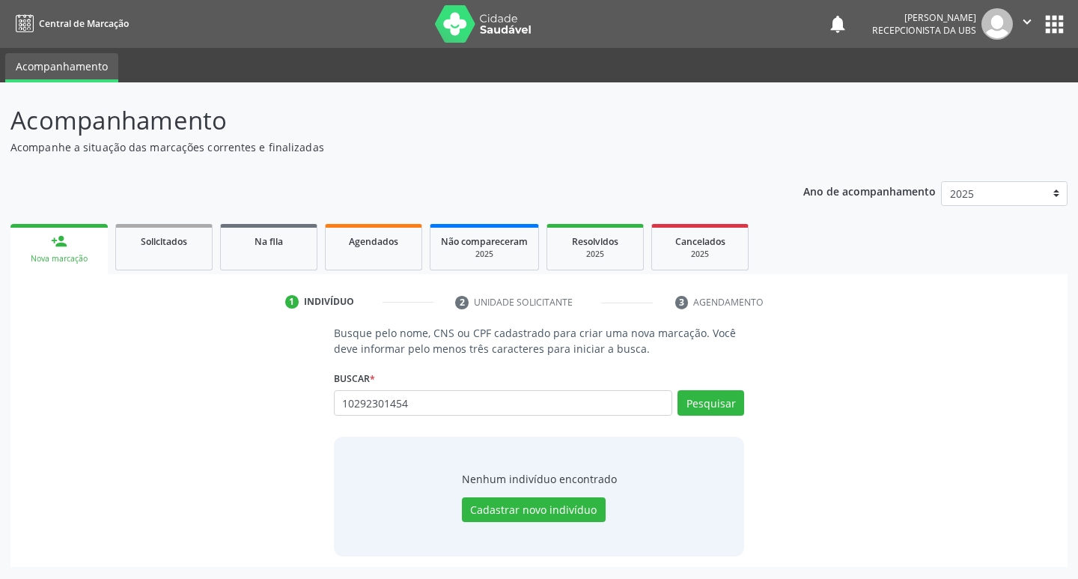
click at [718, 407] on div "10292301454 Busque por nome, CNS ou CPF Nenhum resultado encontrado para: " 102…" at bounding box center [539, 408] width 411 height 36
click at [718, 407] on button "Pesquisar" at bounding box center [711, 402] width 67 height 25
click at [436, 401] on input "10292301454" at bounding box center [503, 402] width 339 height 25
type input "10292301454"
click at [719, 401] on button "Pesquisar" at bounding box center [711, 402] width 67 height 25
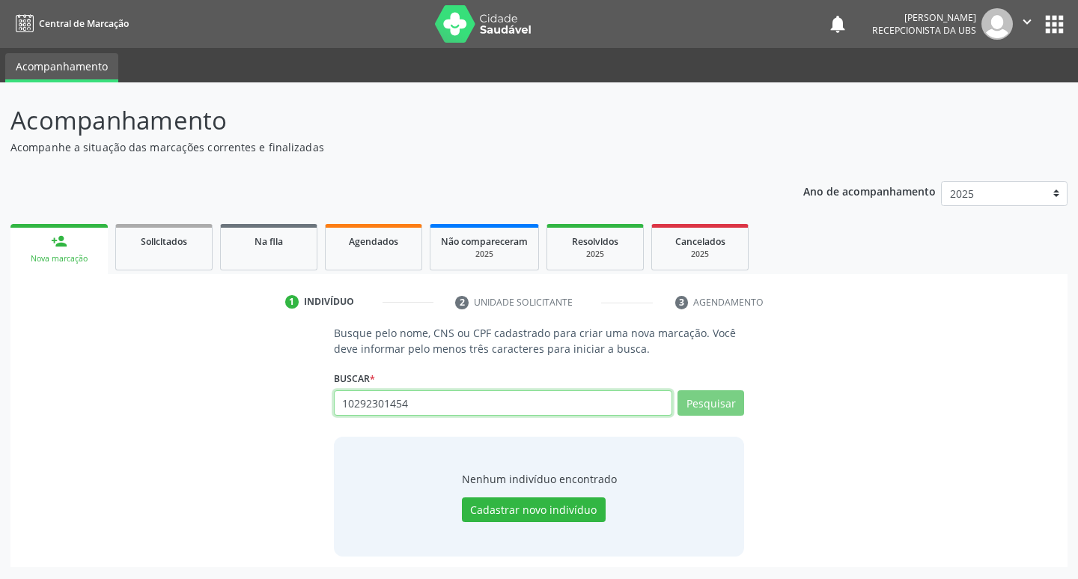
drag, startPoint x: 427, startPoint y: 410, endPoint x: 333, endPoint y: 408, distance: 94.4
click at [334, 408] on input "10292301454" at bounding box center [503, 402] width 339 height 25
click at [559, 400] on input "text" at bounding box center [503, 402] width 339 height 25
type input "10292301456"
click at [698, 398] on button "Pesquisar" at bounding box center [711, 402] width 67 height 25
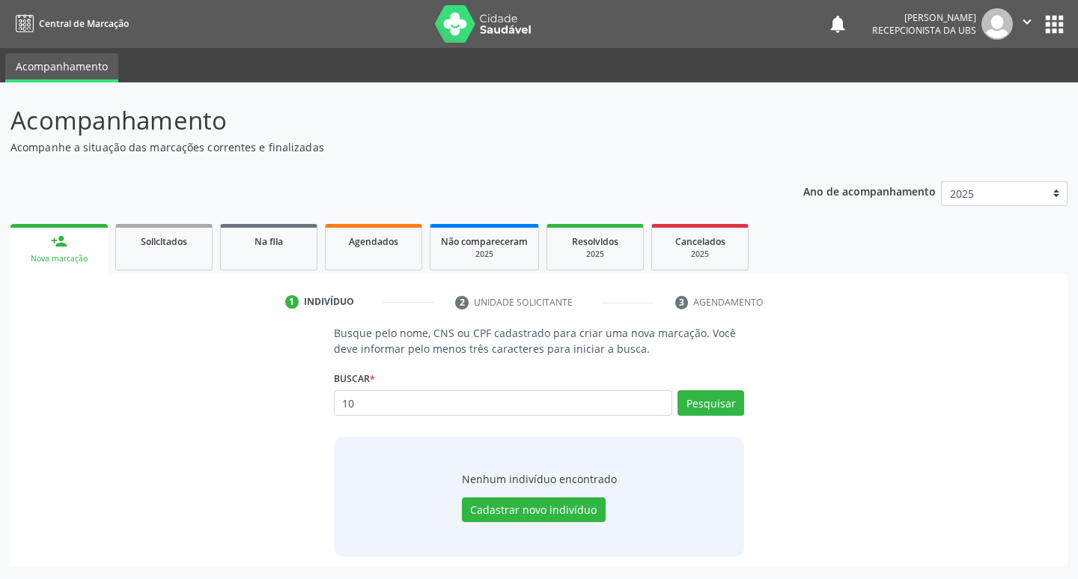
type input "1"
type input "10292301456"
click at [690, 410] on button "Pesquisar" at bounding box center [711, 402] width 67 height 25
type input "10292301456"
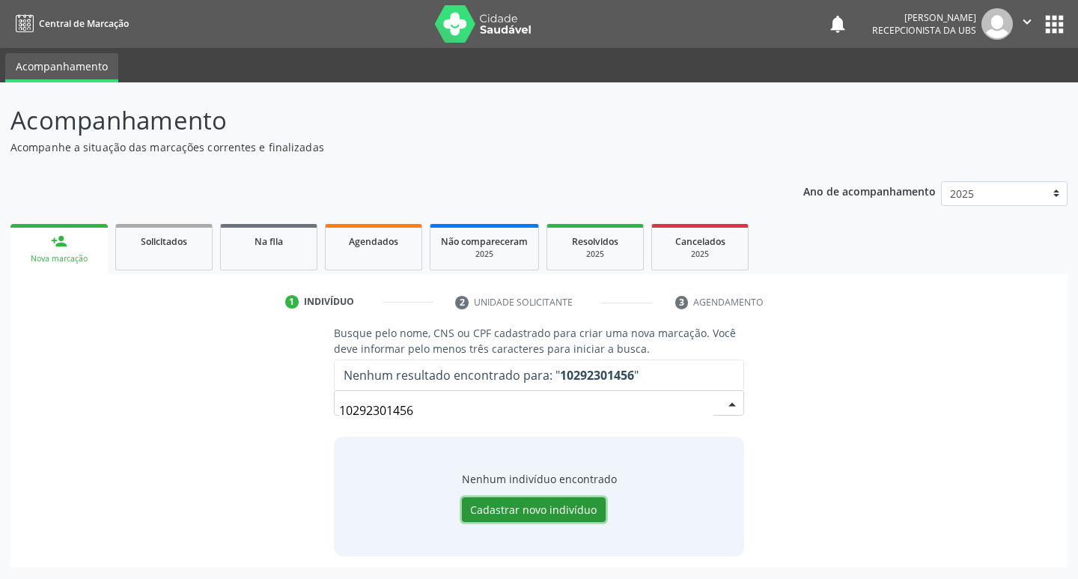
click at [529, 515] on button "Cadastrar novo indivíduo" at bounding box center [534, 509] width 144 height 25
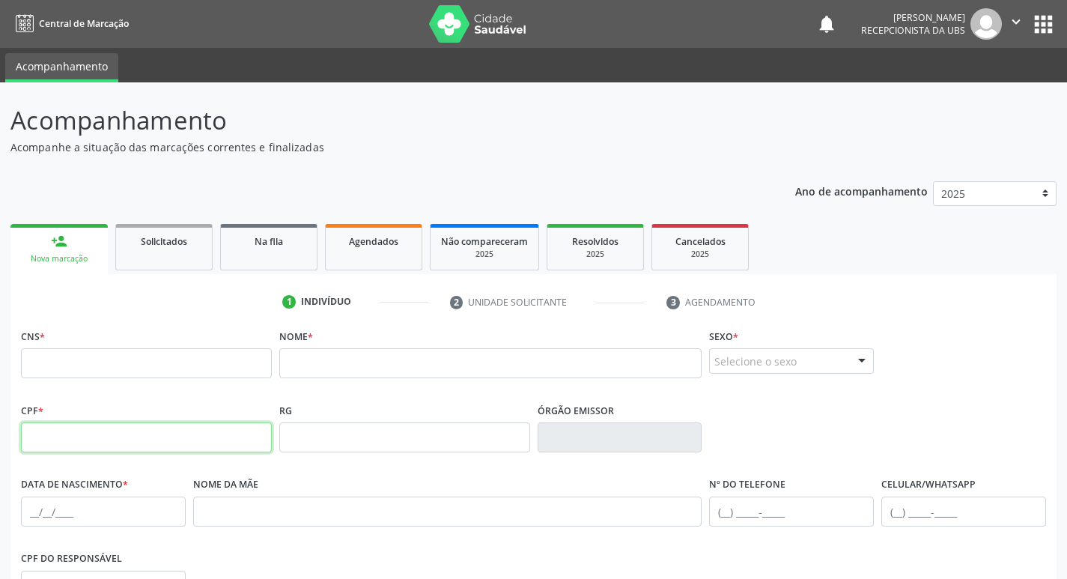
click at [92, 431] on input "text" at bounding box center [146, 437] width 251 height 30
type input "102.923.014-56"
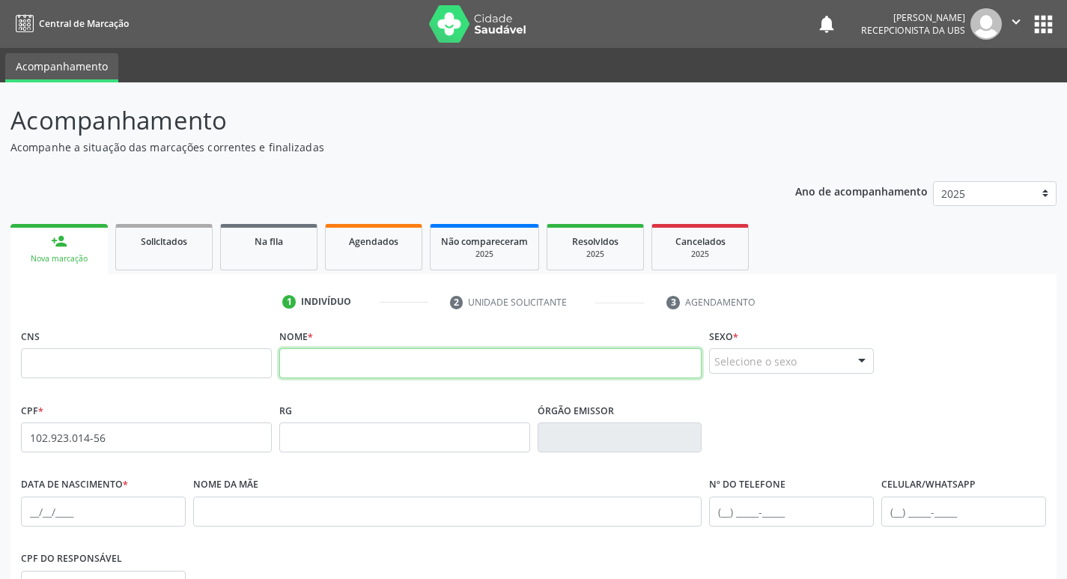
click at [409, 357] on input "text" at bounding box center [490, 363] width 423 height 30
type input "eslayne camila da silva lima"
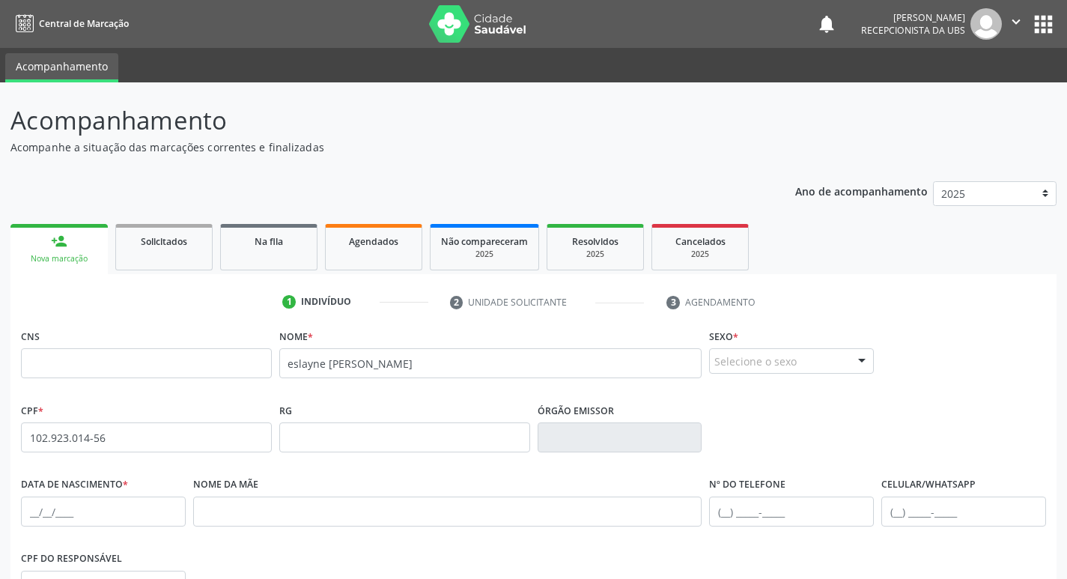
click at [772, 357] on div "Selecione o sexo" at bounding box center [791, 360] width 165 height 25
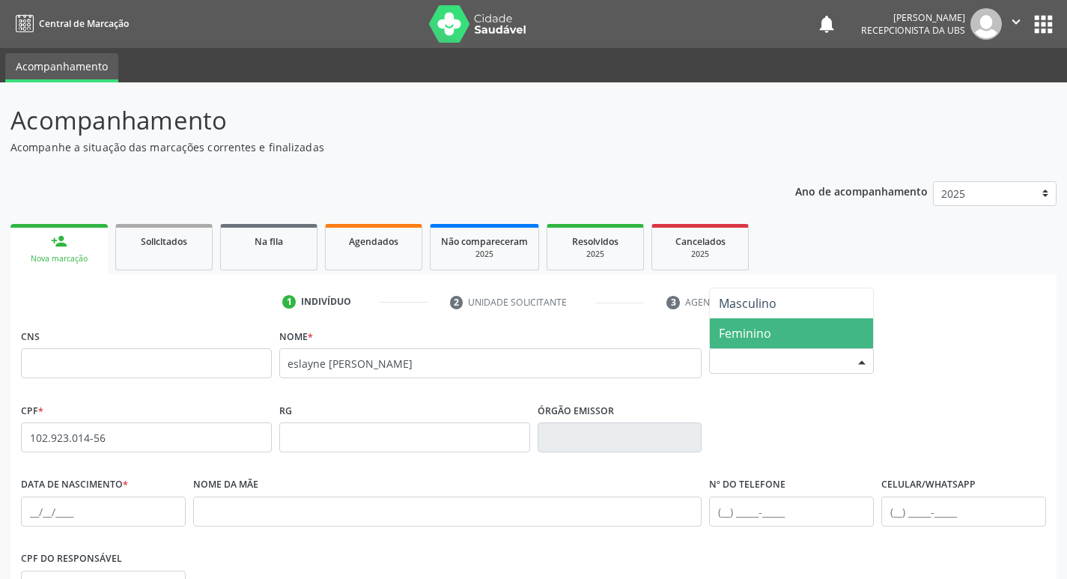
click at [765, 325] on span "Feminino" at bounding box center [745, 333] width 52 height 16
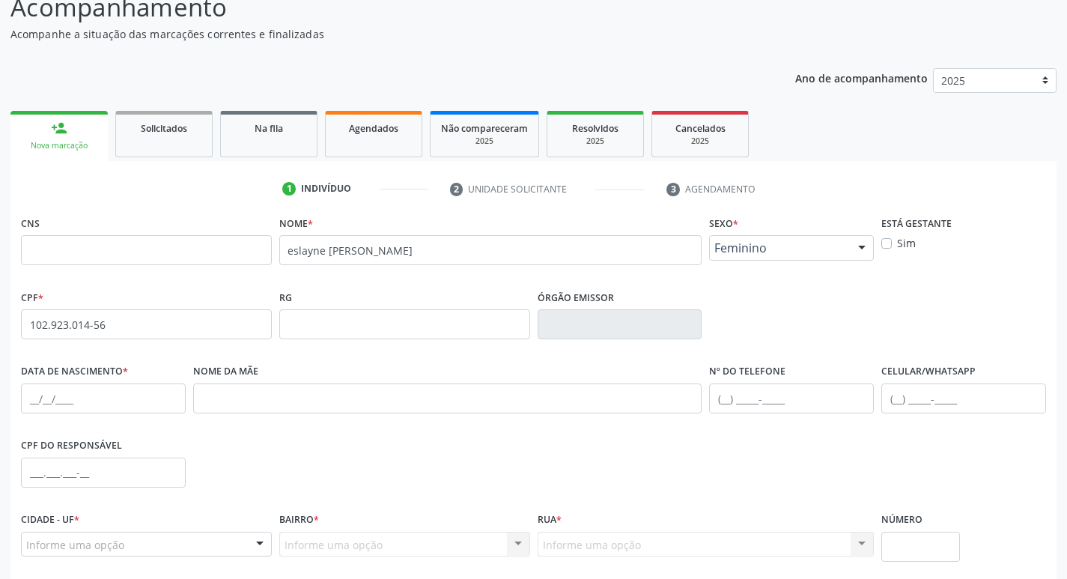
scroll to position [150, 0]
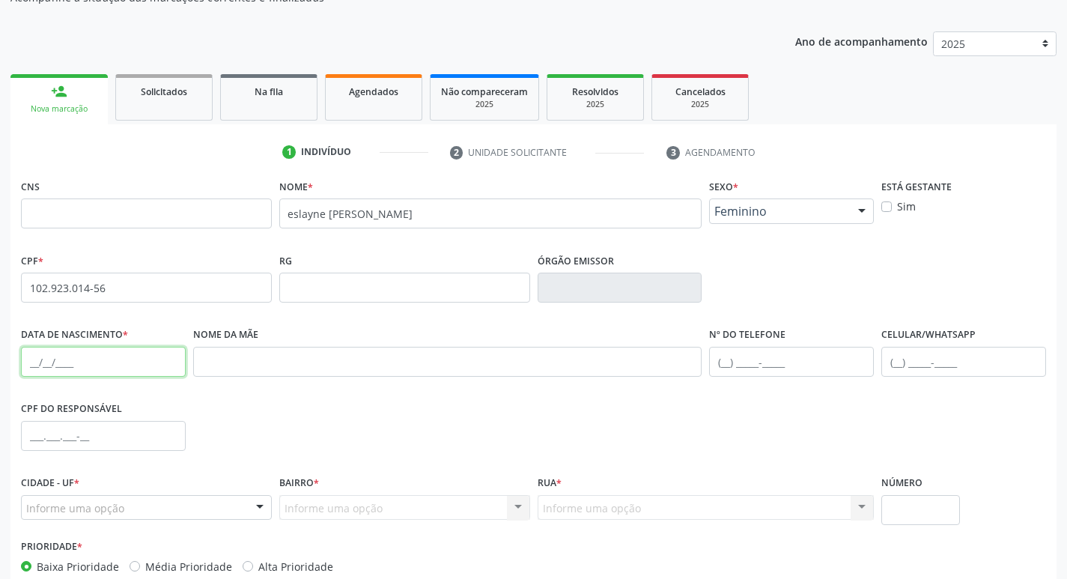
click at [135, 358] on input "text" at bounding box center [103, 362] width 165 height 30
type input "22/08/2005"
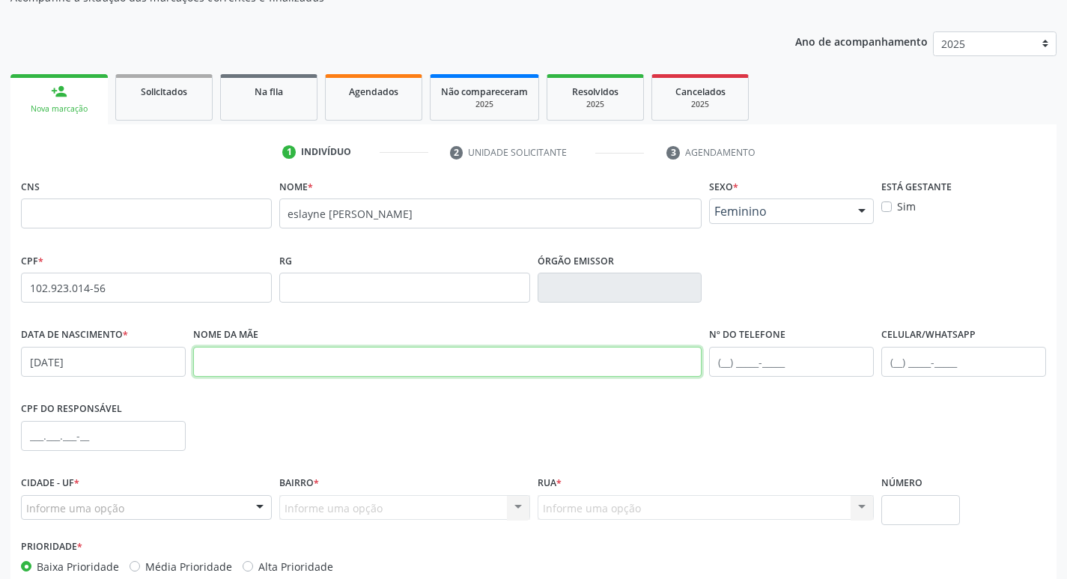
click at [377, 361] on input "text" at bounding box center [447, 362] width 509 height 30
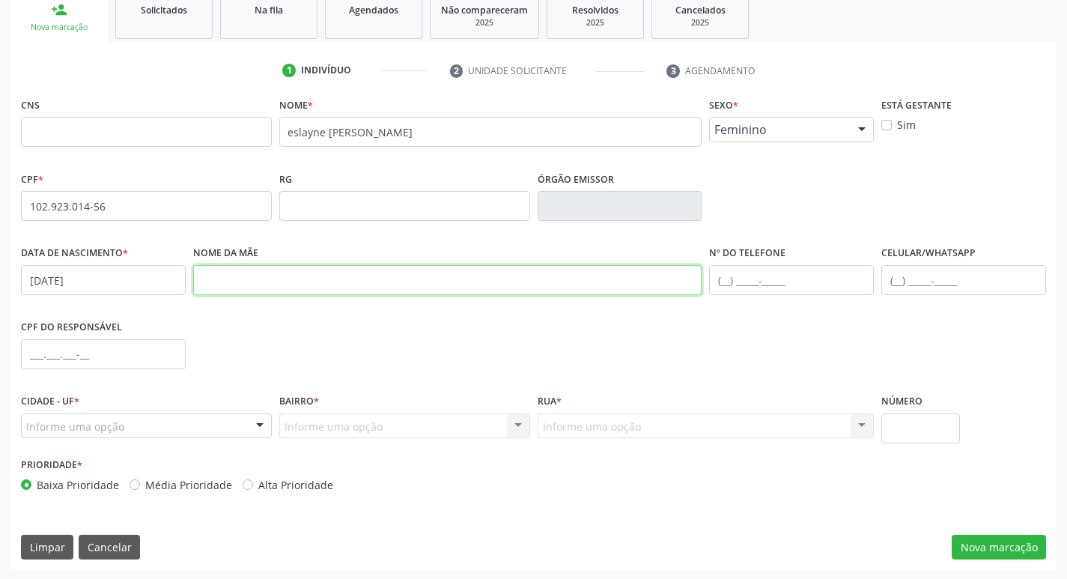
scroll to position [233, 0]
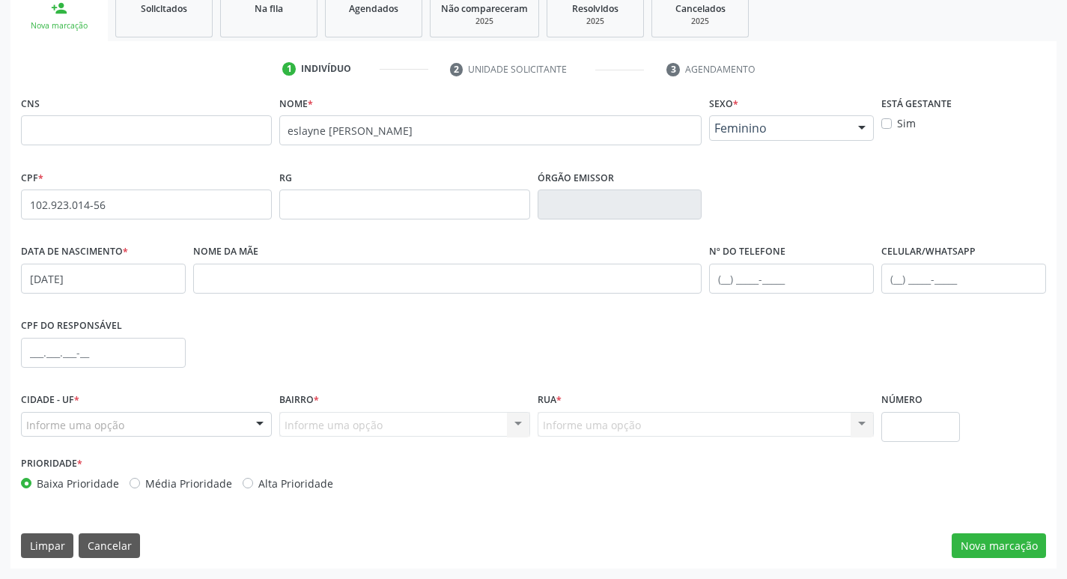
click at [250, 424] on div at bounding box center [260, 425] width 22 height 25
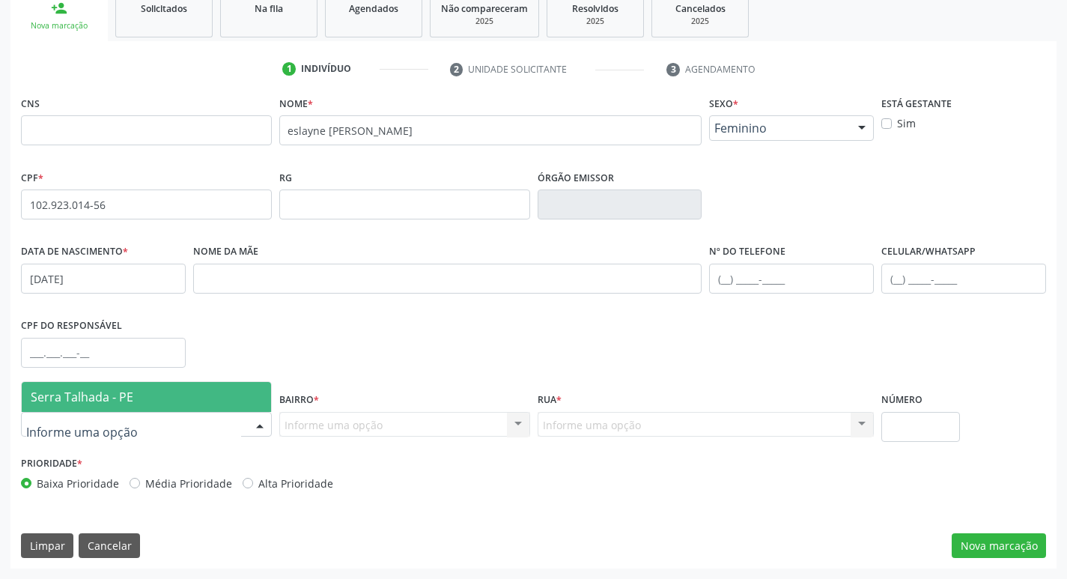
click at [144, 401] on span "Serra Talhada - PE" at bounding box center [146, 397] width 249 height 30
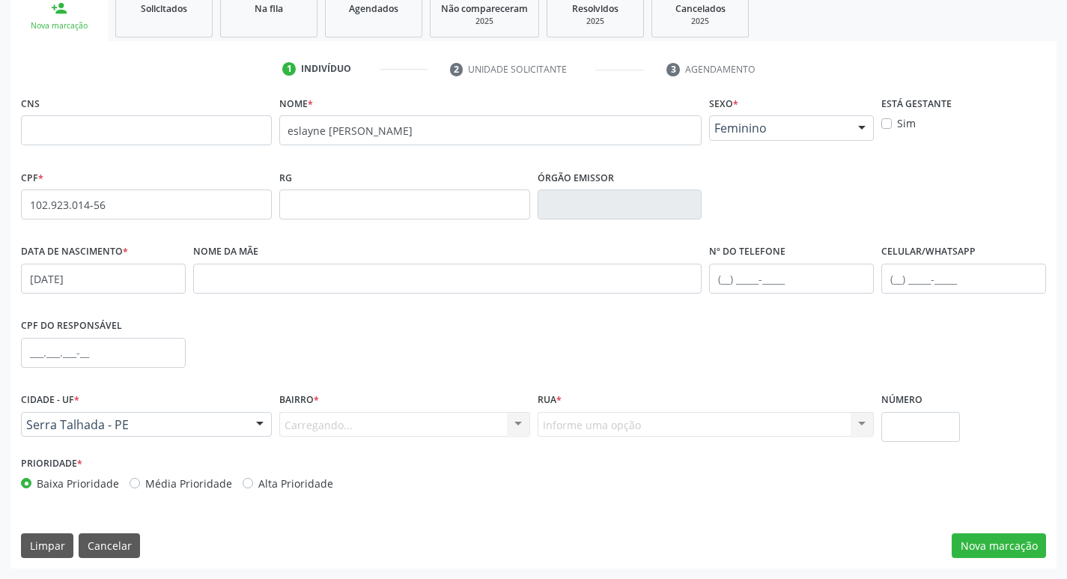
click at [517, 427] on div "Carregando... Nenhum resultado encontrado para: " " Nenhuma opção encontrada. D…" at bounding box center [404, 424] width 251 height 25
click at [407, 427] on div "Informe uma opção" at bounding box center [404, 424] width 251 height 25
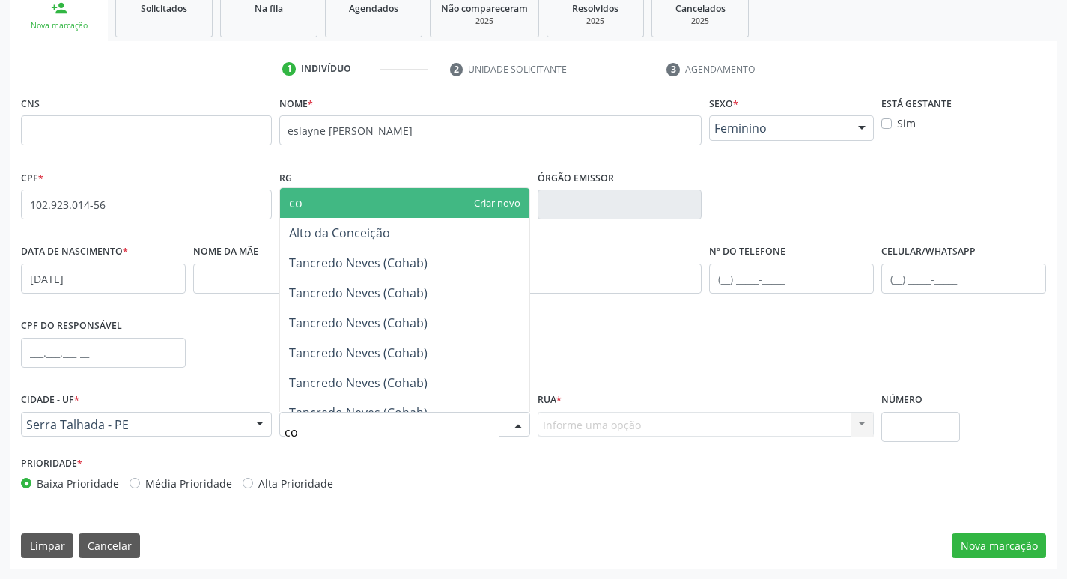
type input "coh"
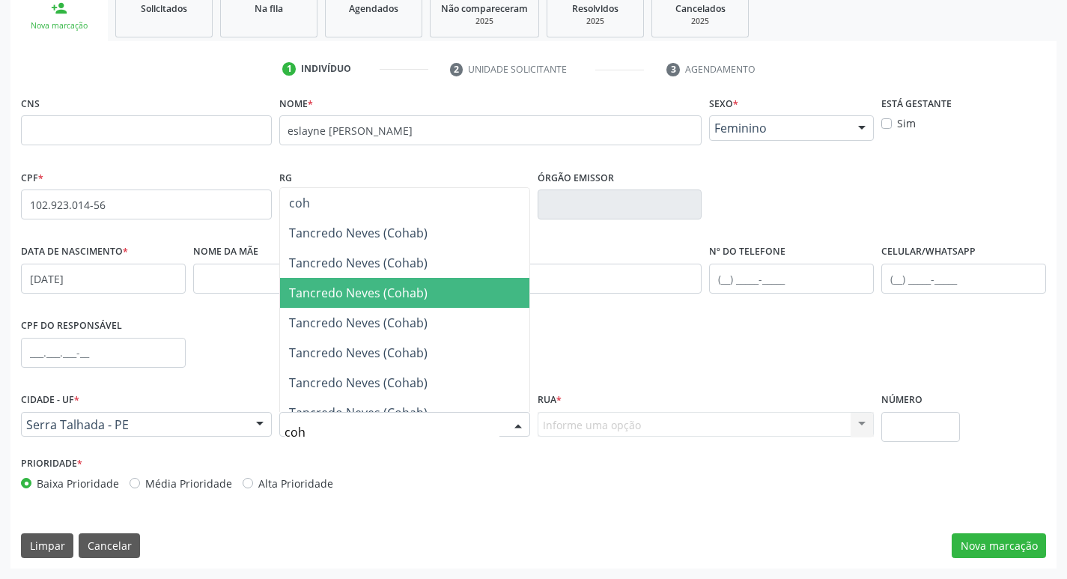
click at [362, 302] on span "Tancredo Neves (Cohab)" at bounding box center [404, 293] width 249 height 30
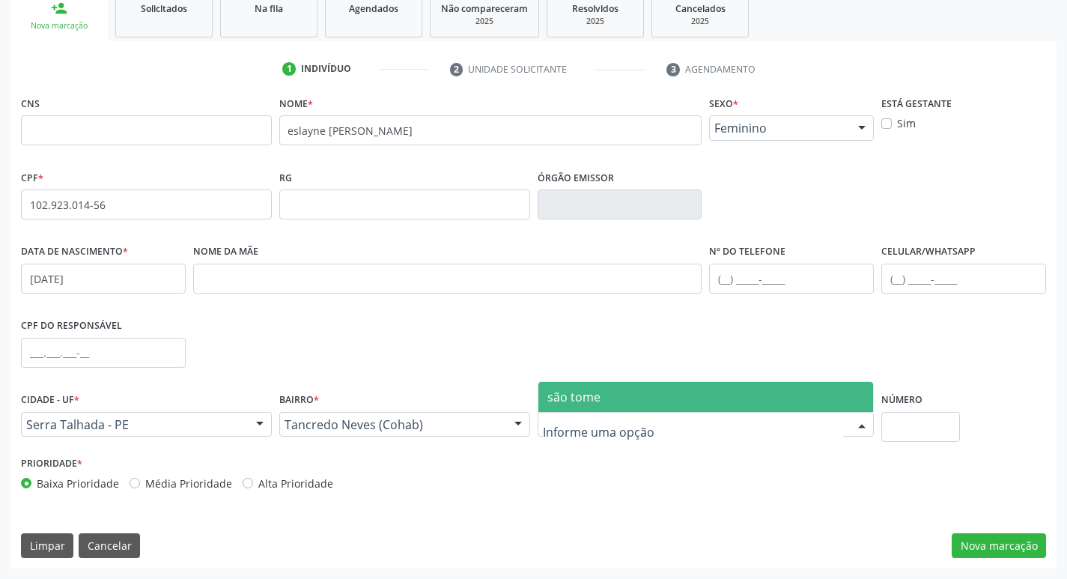
click at [750, 420] on div at bounding box center [706, 424] width 337 height 25
type input "f"
type input "santa luzia"
click at [683, 389] on span "santa luzia" at bounding box center [705, 397] width 335 height 30
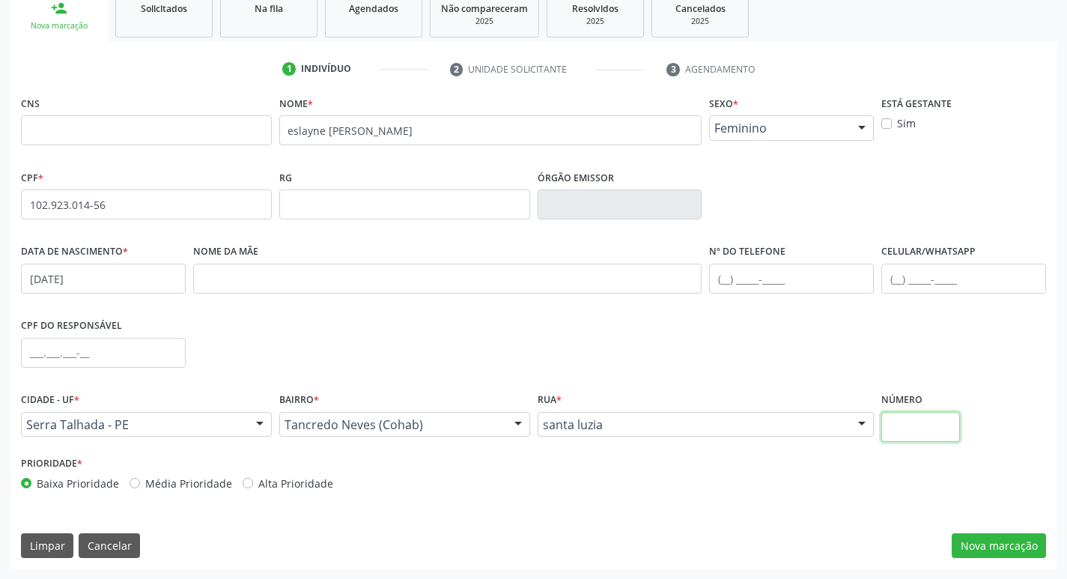
click at [911, 433] on input "text" at bounding box center [920, 427] width 79 height 30
type input "175"
click at [249, 484] on div "Alta Prioridade" at bounding box center [288, 483] width 91 height 16
click at [258, 481] on label "Alta Prioridade" at bounding box center [295, 483] width 75 height 16
click at [243, 481] on input "Alta Prioridade" at bounding box center [248, 481] width 10 height 13
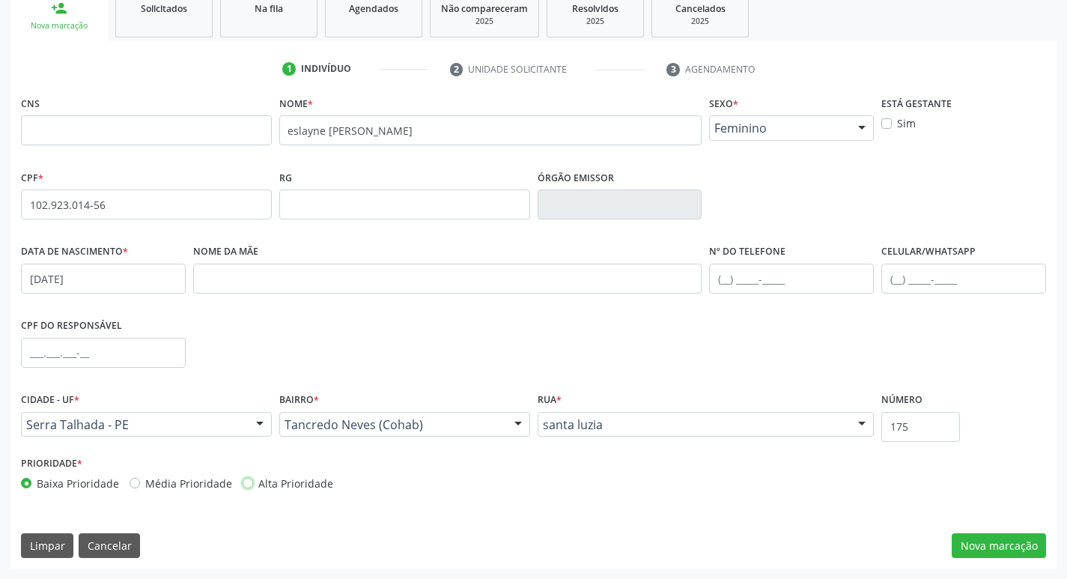
radio input "true"
click at [990, 544] on button "Nova marcação" at bounding box center [999, 545] width 94 height 25
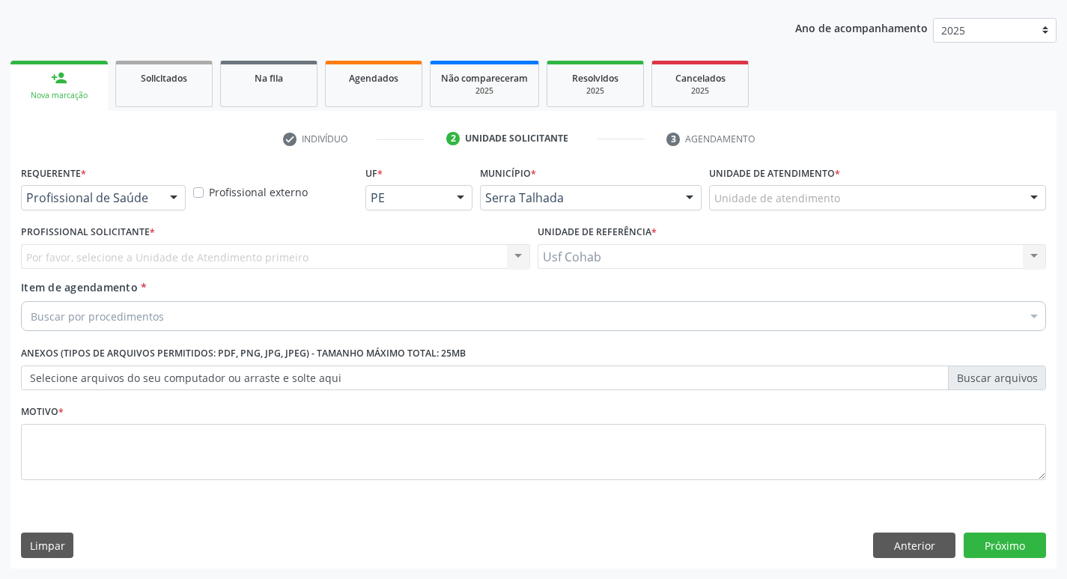
scroll to position [163, 0]
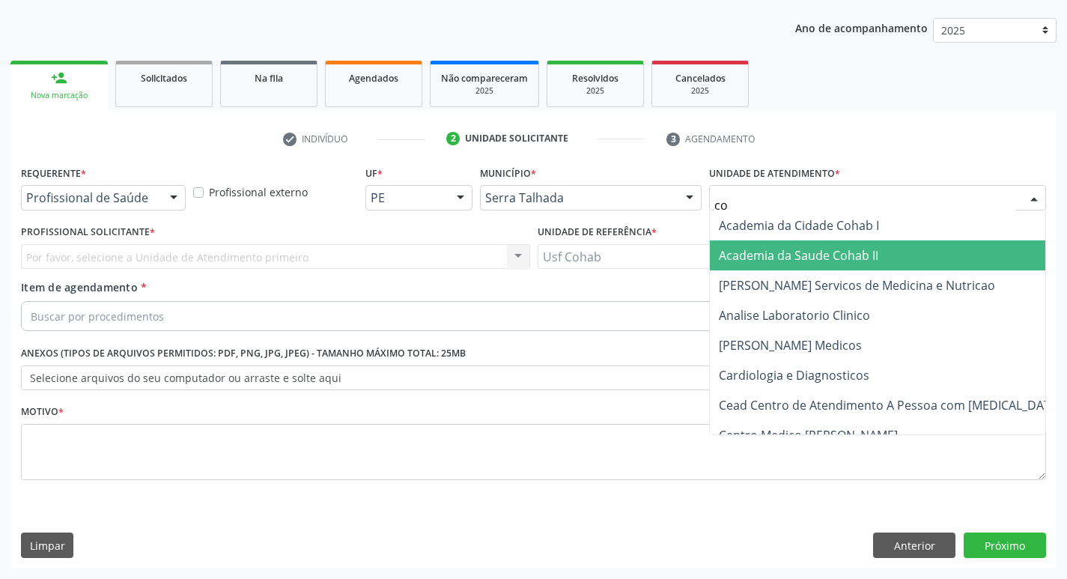
type input "coh"
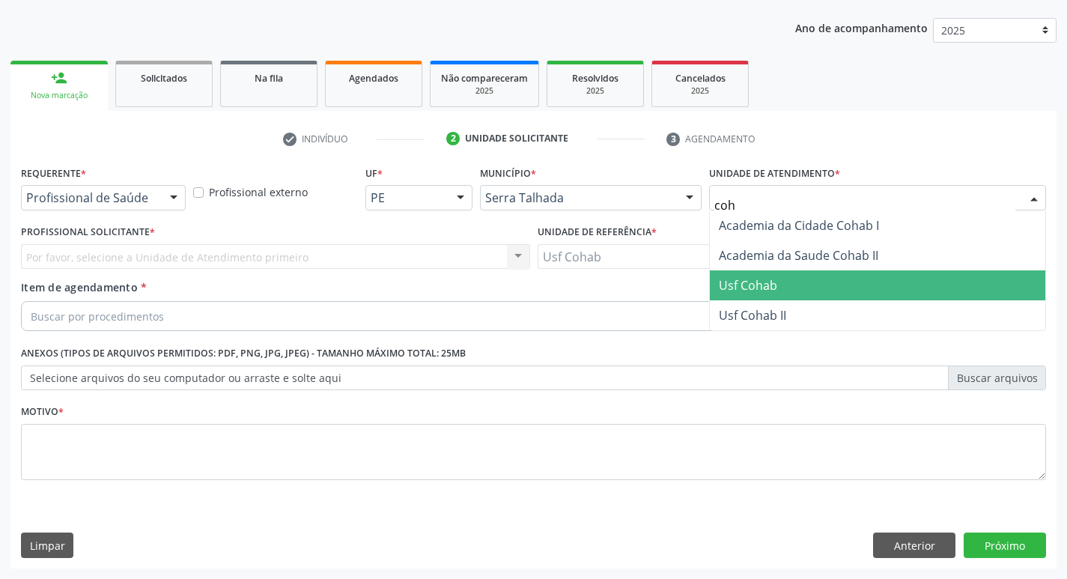
click at [763, 285] on span "Usf Cohab" at bounding box center [748, 285] width 58 height 16
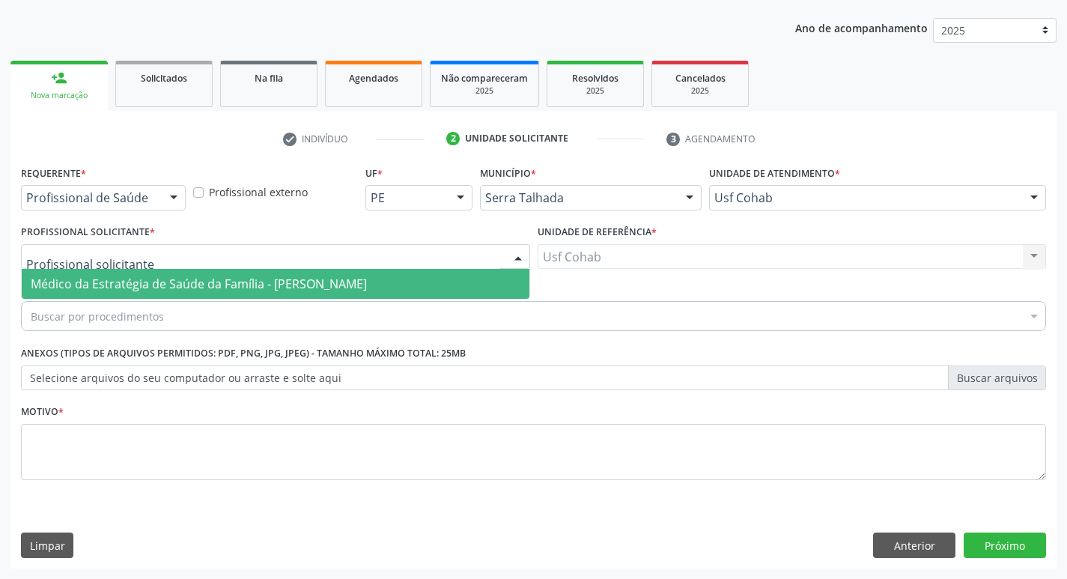
click at [76, 283] on span "Médico da Estratégia de Saúde da Família - [PERSON_NAME]" at bounding box center [199, 284] width 336 height 16
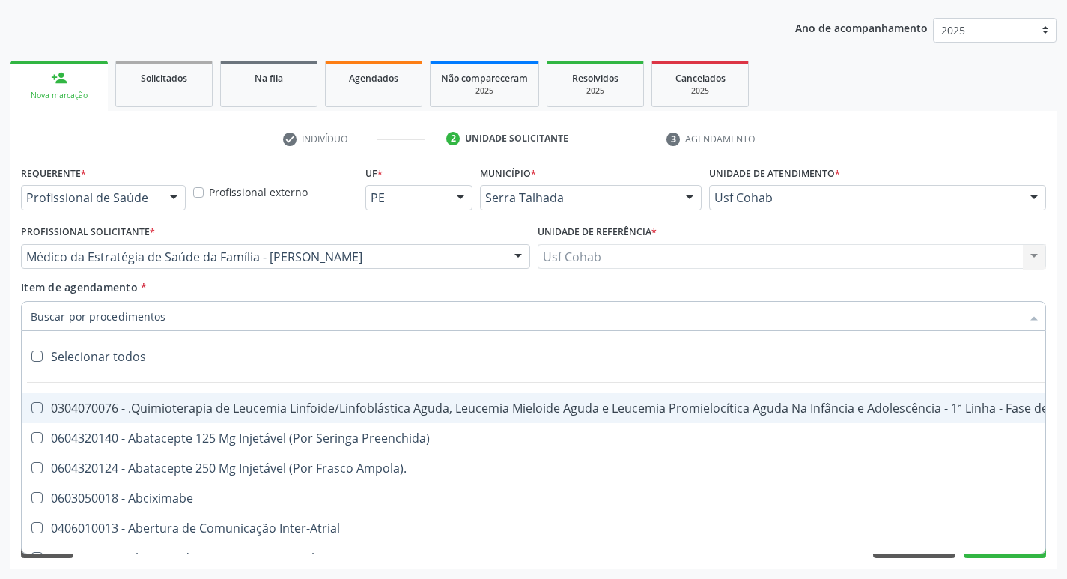
click at [109, 325] on input "Item de agendamento *" at bounding box center [526, 316] width 990 height 30
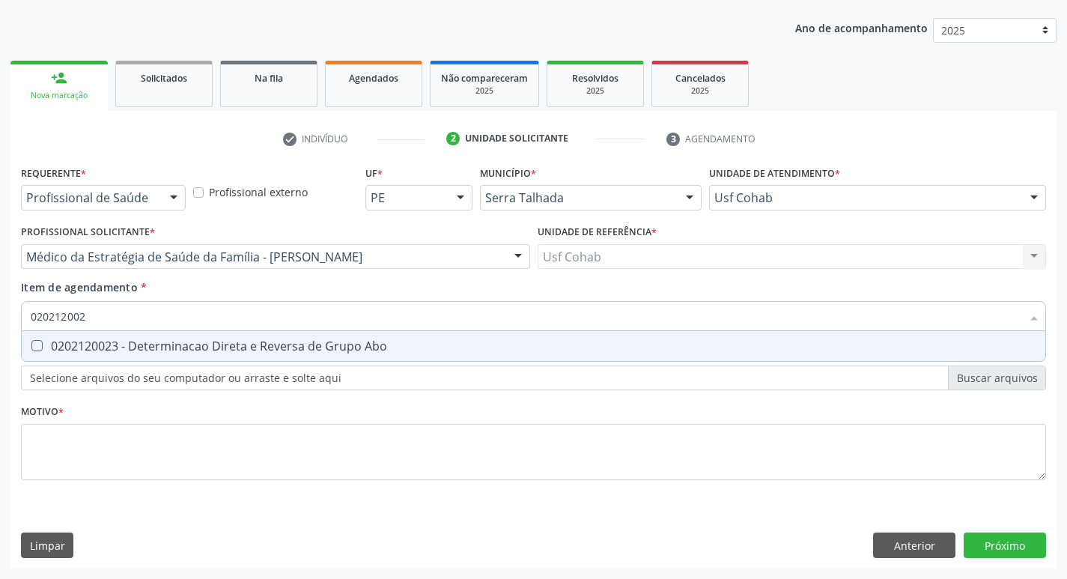
type input "0202120023"
click at [43, 349] on div "0202120023 - Determinacao Direta e Reversa de Grupo Abo" at bounding box center [533, 346] width 1005 height 12
checkbox Abo "true"
drag, startPoint x: 116, startPoint y: 319, endPoint x: 0, endPoint y: 322, distance: 116.1
click at [0, 322] on div "Acompanhamento Acompanhe a situação das marcações correntes e finalizadas Relat…" at bounding box center [533, 249] width 1067 height 660
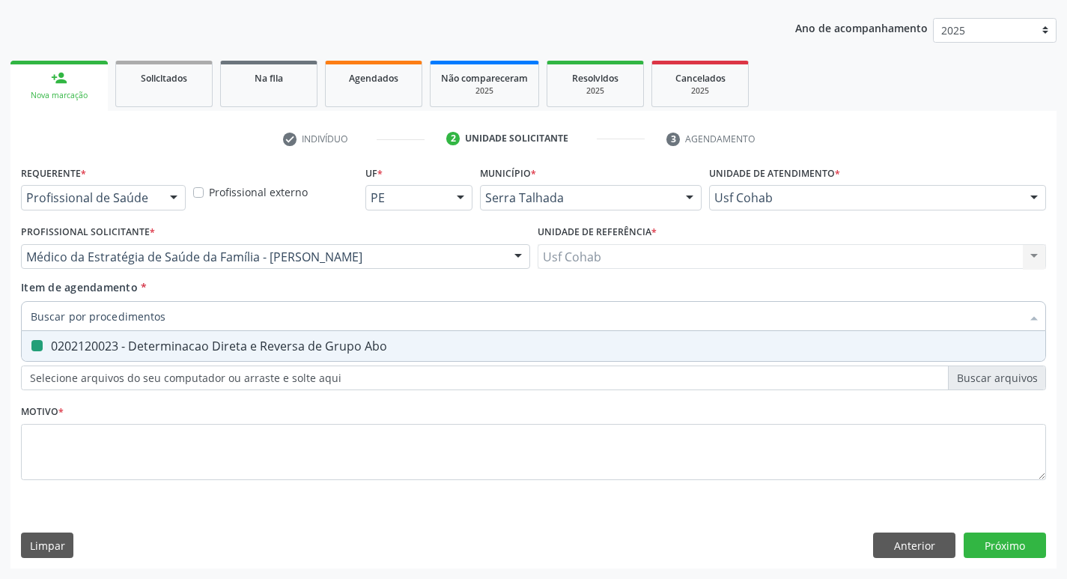
checkbox Abo "false"
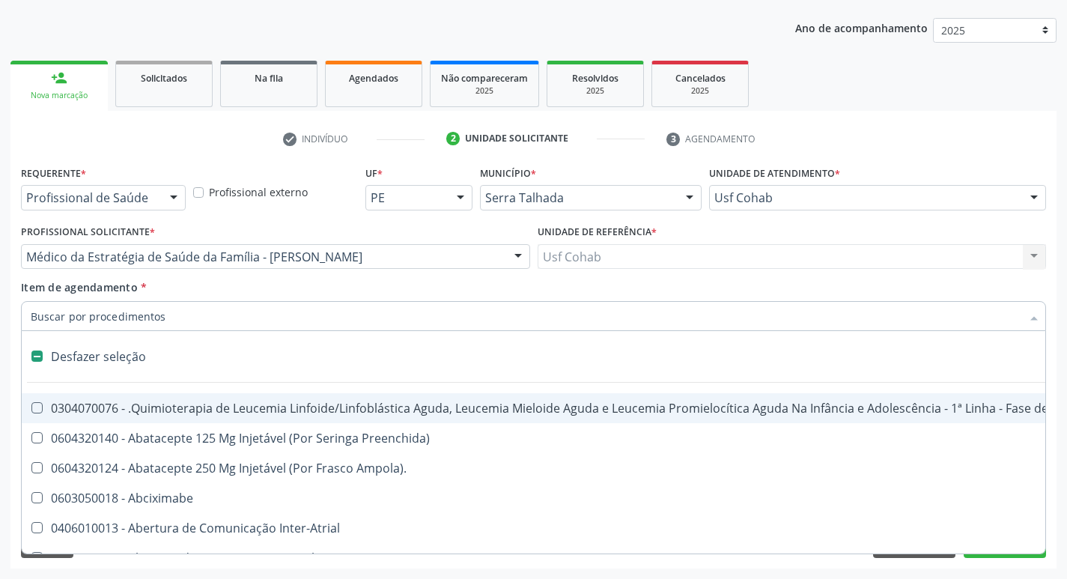
type input "u"
checkbox Quantitativa\) "true"
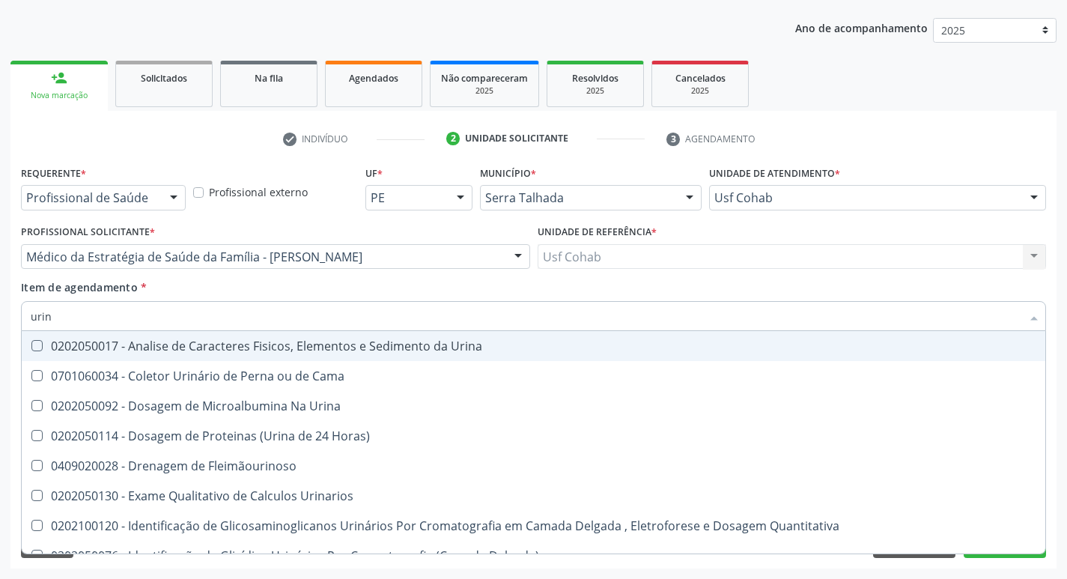
type input "urina"
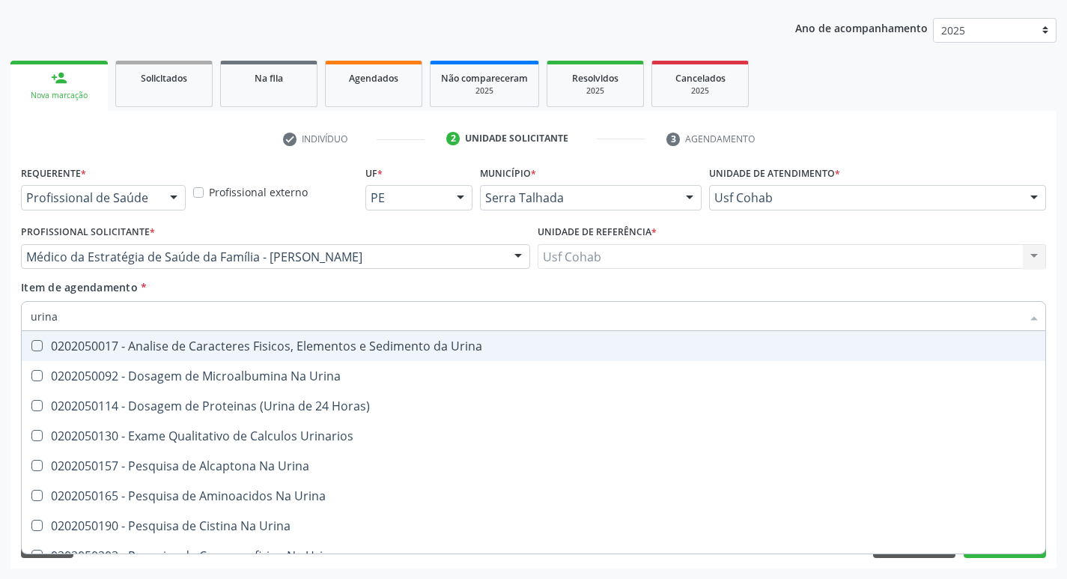
click at [39, 347] on Urina at bounding box center [36, 345] width 11 height 11
click at [31, 347] on Urina "checkbox" at bounding box center [27, 346] width 10 height 10
checkbox Urina "true"
drag, startPoint x: 64, startPoint y: 317, endPoint x: 0, endPoint y: 288, distance: 70.4
click at [0, 303] on div "Acompanhamento Acompanhe a situação das marcações correntes e finalizadas Relat…" at bounding box center [533, 249] width 1067 height 660
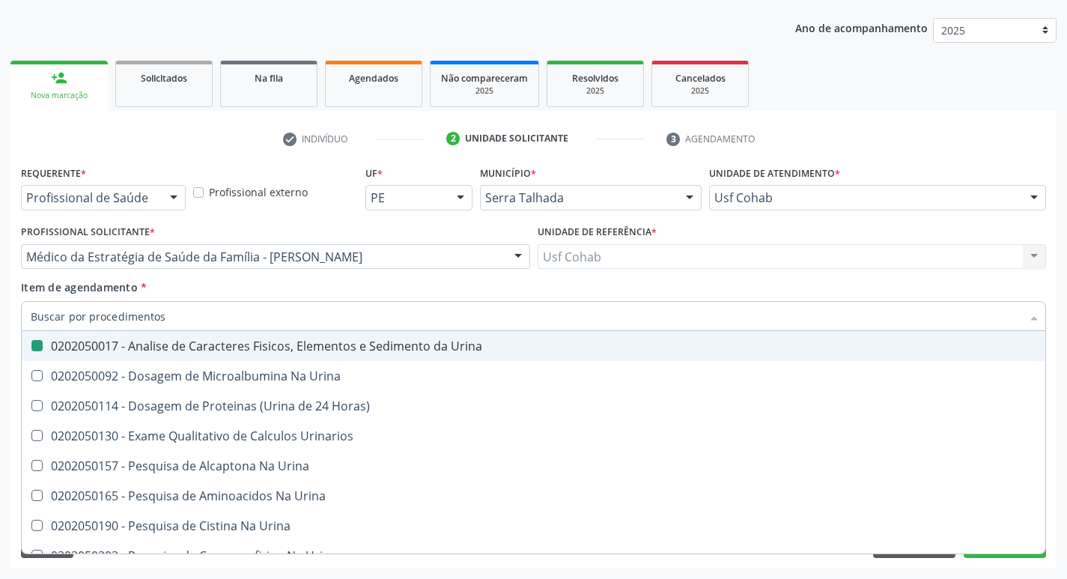
checkbox Urina "false"
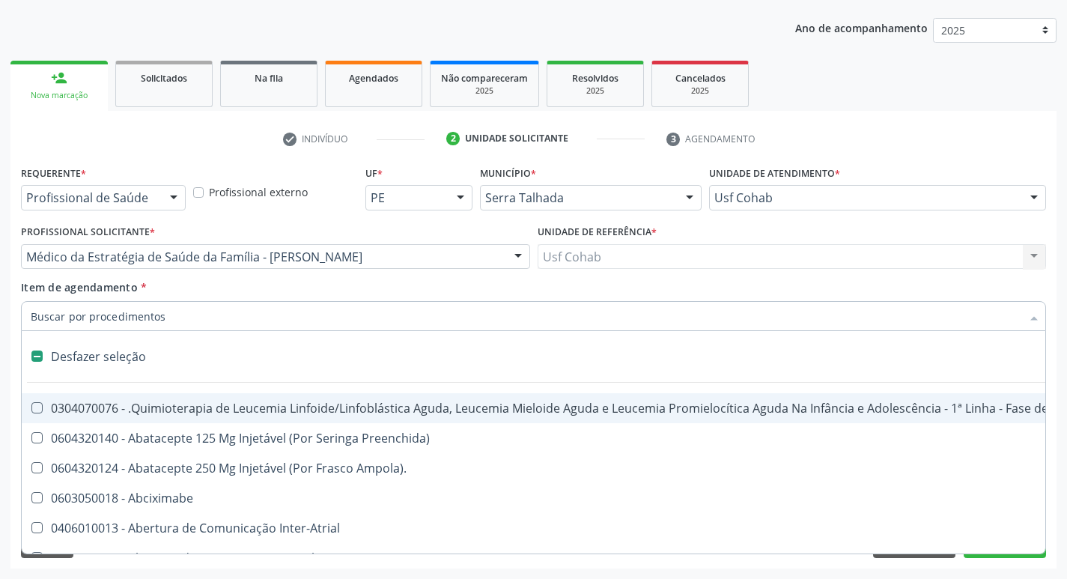
type input "g"
checkbox Urina "false"
checkbox Destacavel "true"
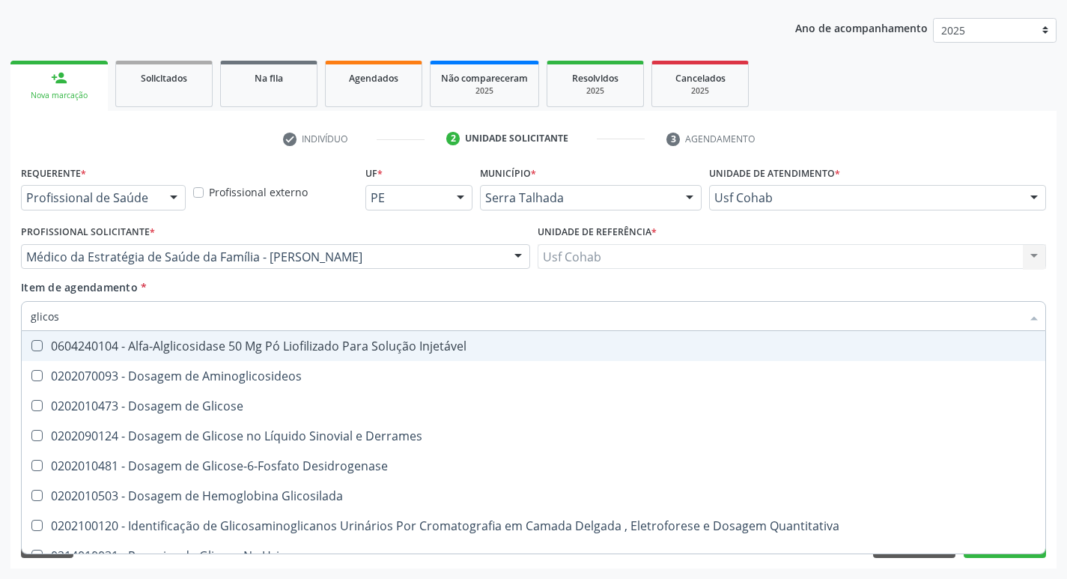
type input "glicose"
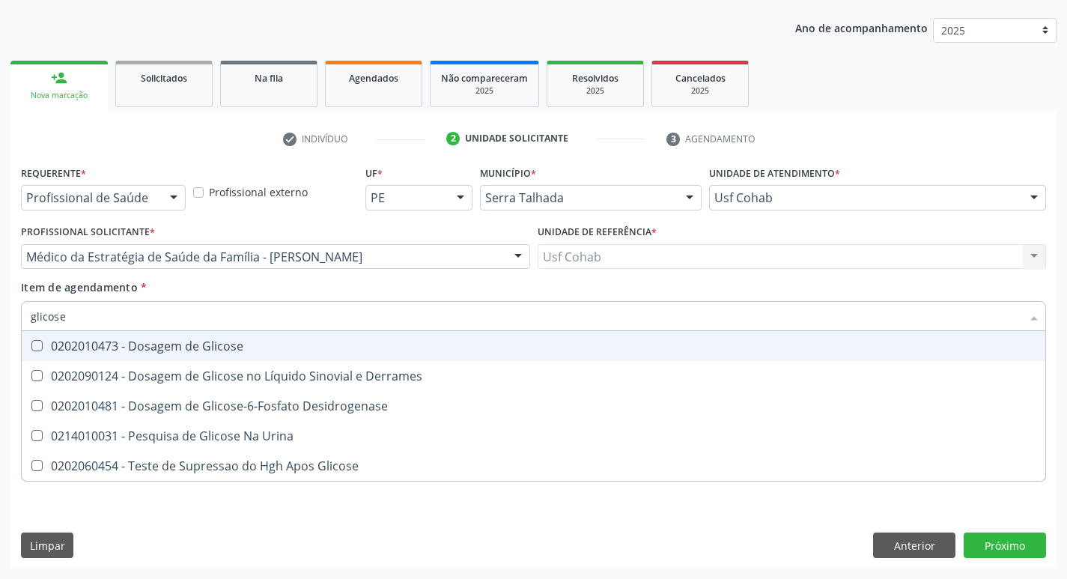
click at [40, 334] on span "0202010473 - Dosagem de Glicose" at bounding box center [533, 346] width 1023 height 30
checkbox Glicose "true"
drag, startPoint x: 76, startPoint y: 319, endPoint x: 0, endPoint y: 296, distance: 79.1
click at [0, 296] on div "Acompanhamento Acompanhe a situação das marcações correntes e finalizadas Relat…" at bounding box center [533, 249] width 1067 height 660
checkbox Glicose "false"
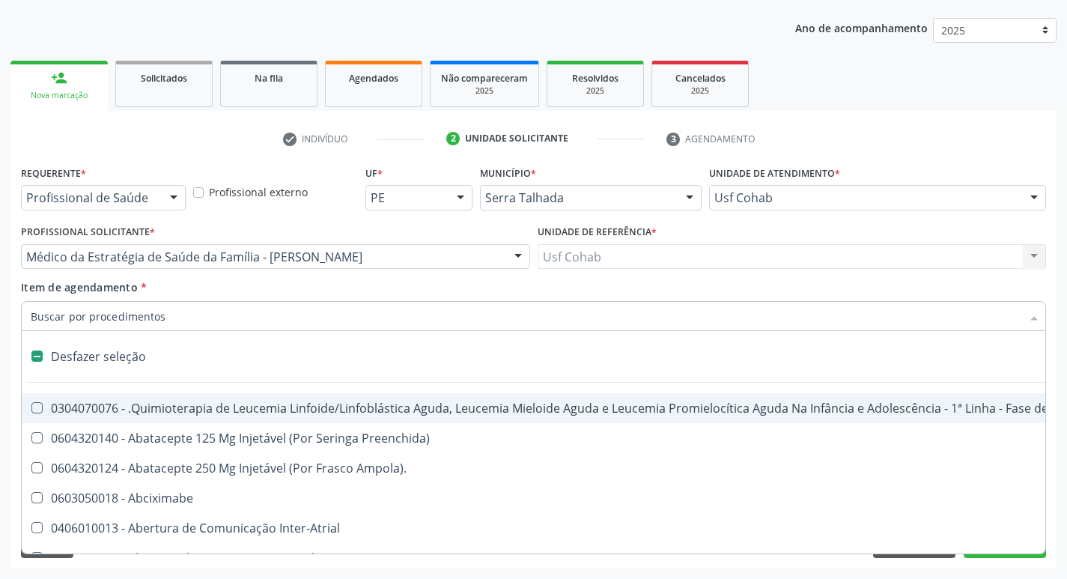
click at [81, 318] on input "Item de agendamento *" at bounding box center [526, 316] width 990 height 30
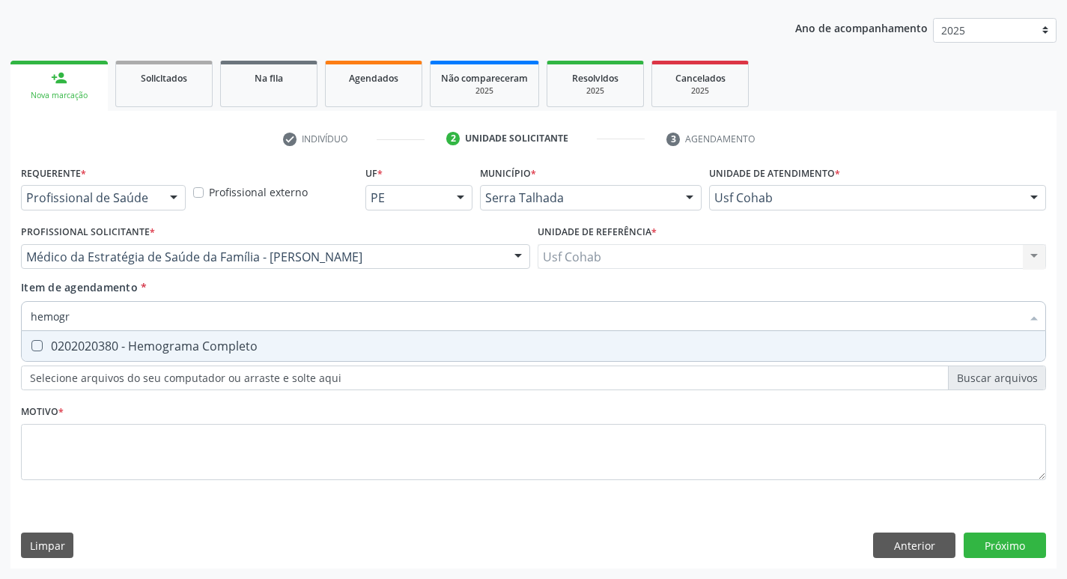
type input "hemogra"
drag, startPoint x: 40, startPoint y: 351, endPoint x: 76, endPoint y: 338, distance: 38.1
click at [40, 350] on div "0202020380 - Hemograma Completo" at bounding box center [533, 346] width 1005 height 12
checkbox Completo "true"
drag, startPoint x: 89, startPoint y: 323, endPoint x: 0, endPoint y: 318, distance: 89.2
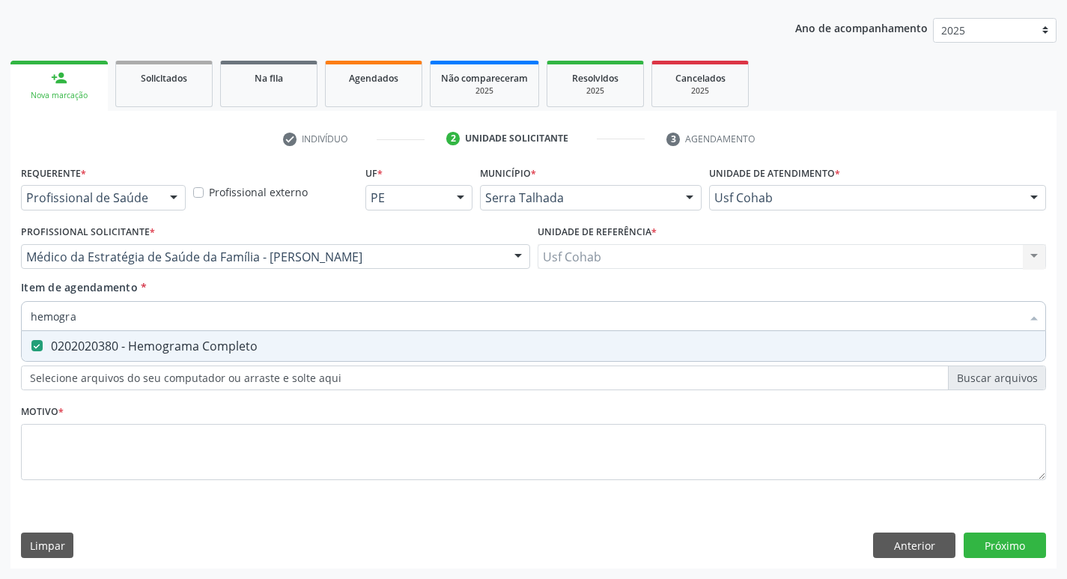
click at [0, 318] on div "Acompanhamento Acompanhe a situação das marcações correntes e finalizadas Relat…" at bounding box center [533, 249] width 1067 height 660
checkbox Completo "false"
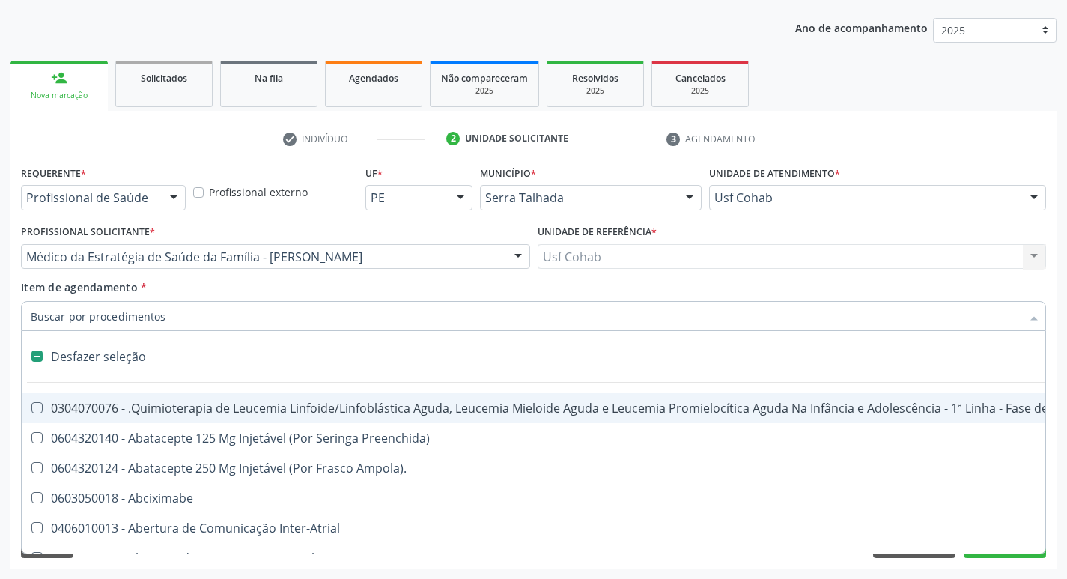
click at [54, 315] on input "Item de agendamento *" at bounding box center [526, 316] width 990 height 30
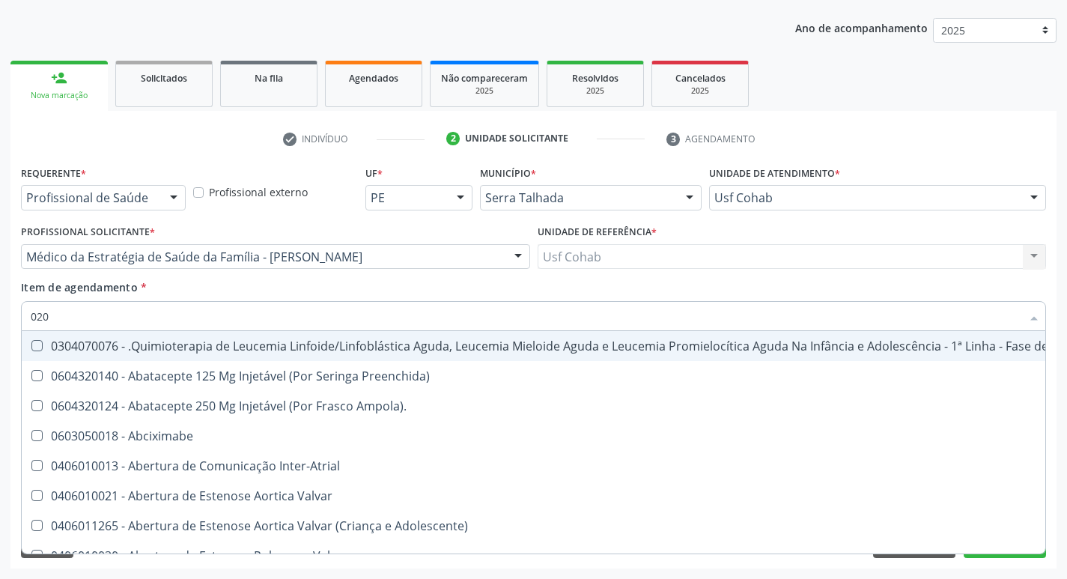
type input "0202"
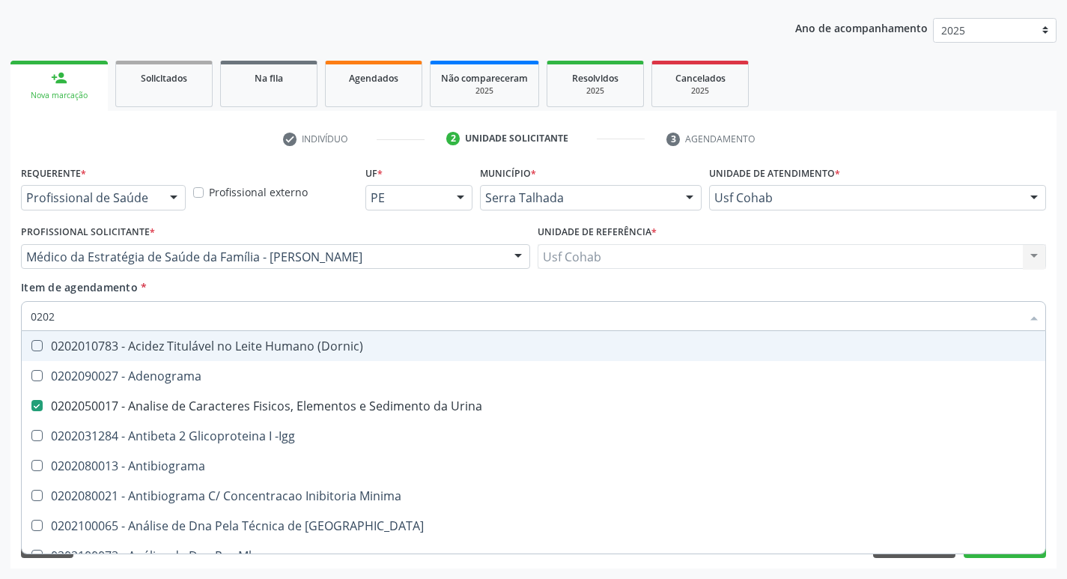
checkbox Urina "true"
checkbox Creatinina "false"
checkbox Abo "true"
checkbox Ferro "false"
type input "020203"
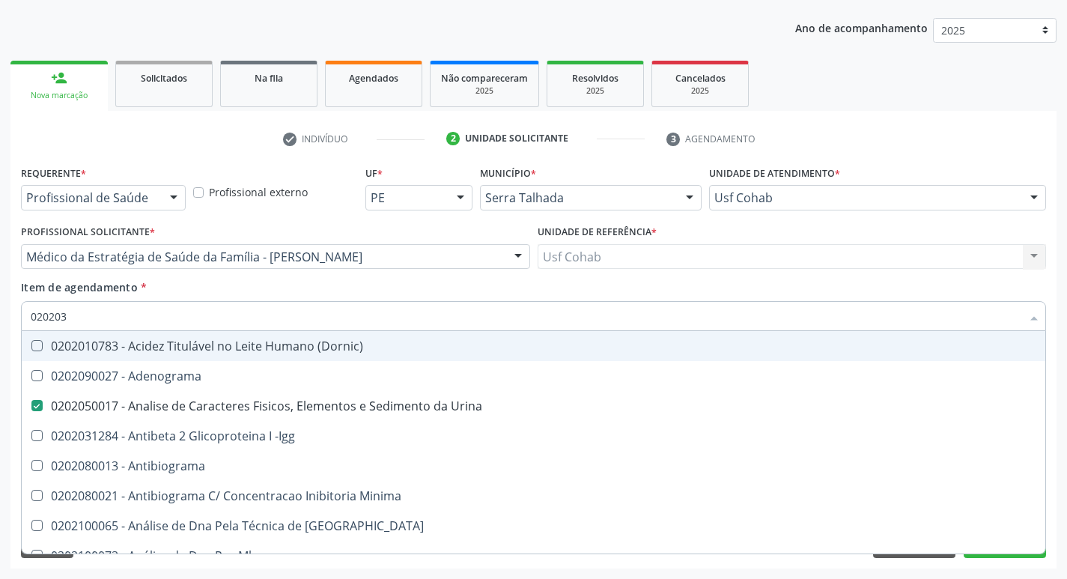
checkbox Urina "false"
checkbox Molecular "true"
checkbox Abo "false"
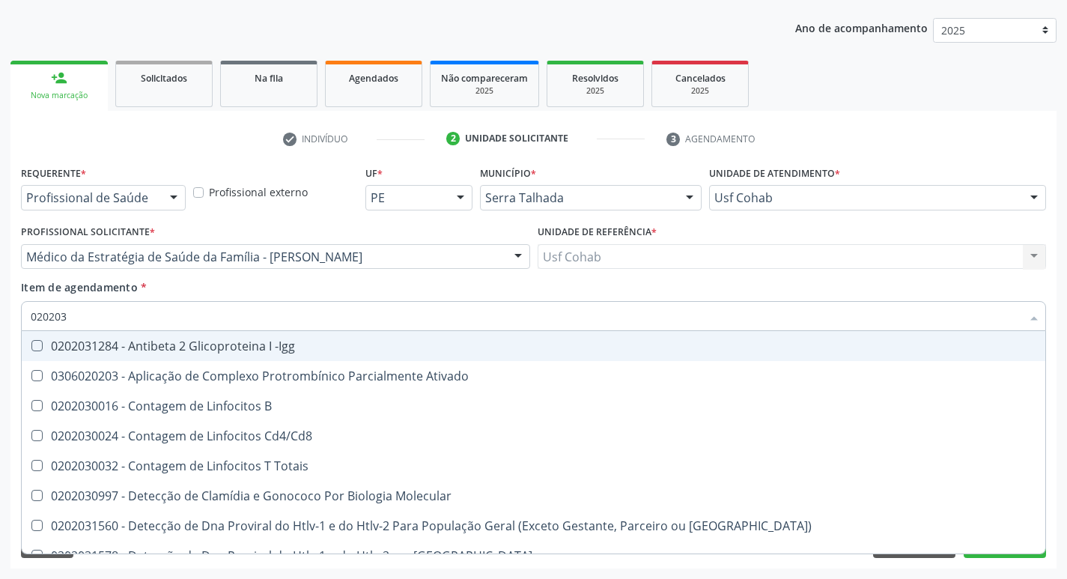
type input "0202030"
checkbox Completo "false"
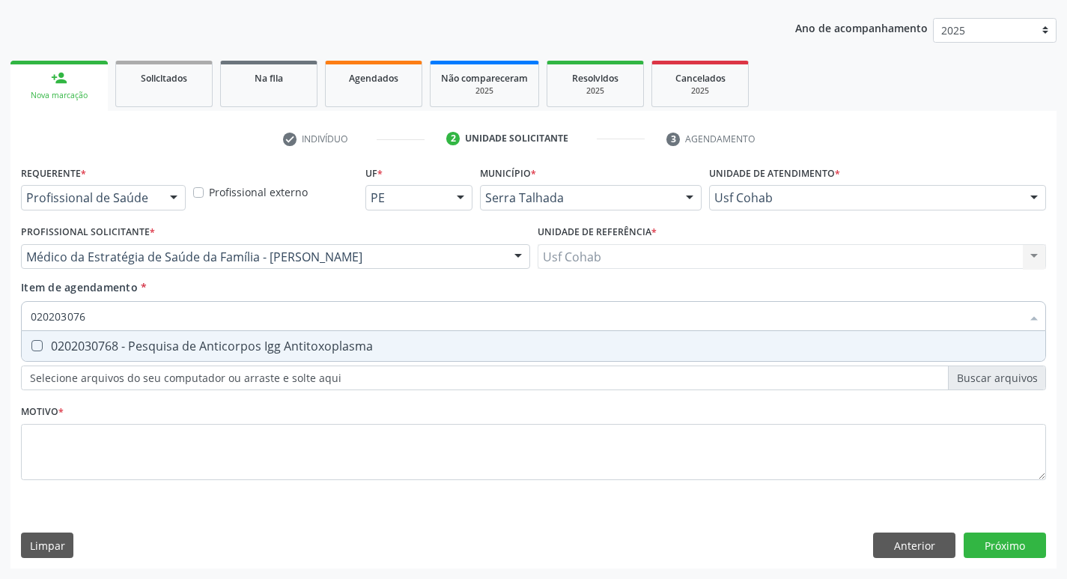
type input "0202030768"
click at [37, 344] on Antitoxoplasma at bounding box center [36, 345] width 11 height 11
click at [31, 344] on Antitoxoplasma "checkbox" at bounding box center [27, 346] width 10 height 10
checkbox Antitoxoplasma "true"
drag, startPoint x: 115, startPoint y: 306, endPoint x: 1, endPoint y: 316, distance: 113.5
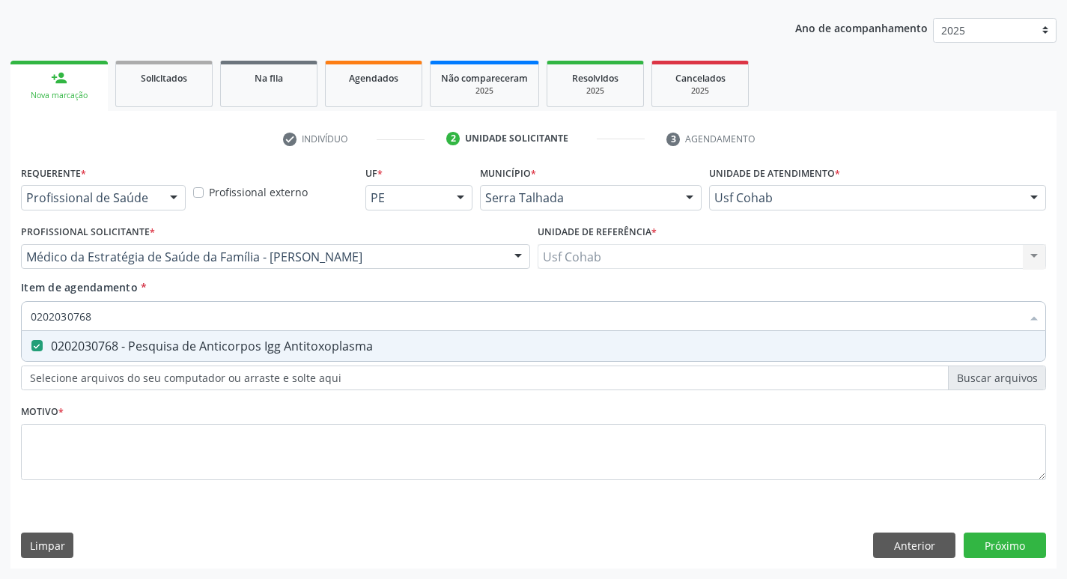
click at [1, 316] on div "Acompanhamento Acompanhe a situação das marcações correntes e finalizadas Relat…" at bounding box center [533, 249] width 1067 height 660
checkbox Antitoxoplasma "false"
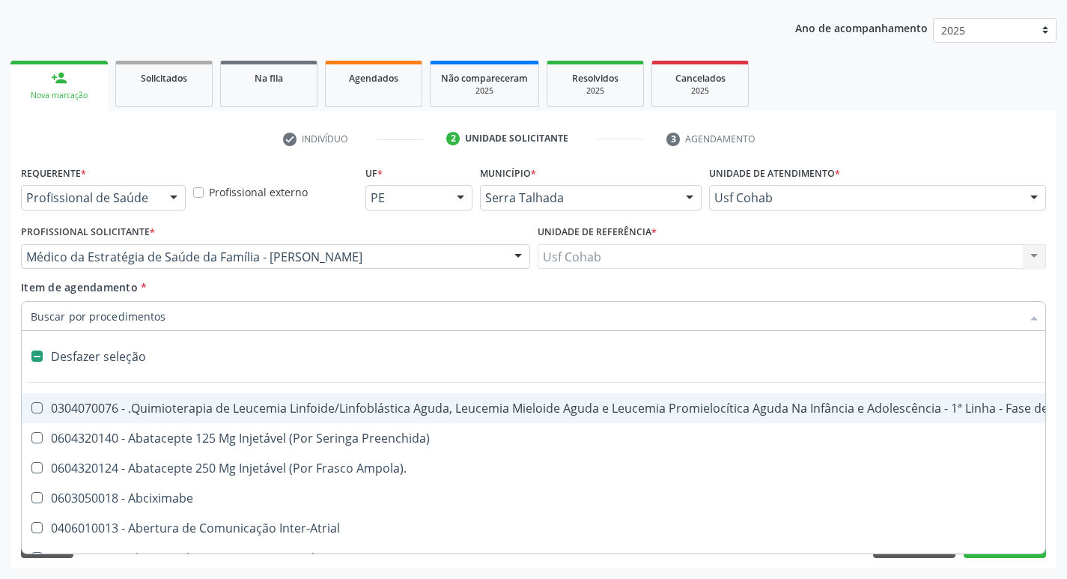
click at [162, 324] on input "Item de agendamento *" at bounding box center [526, 316] width 990 height 30
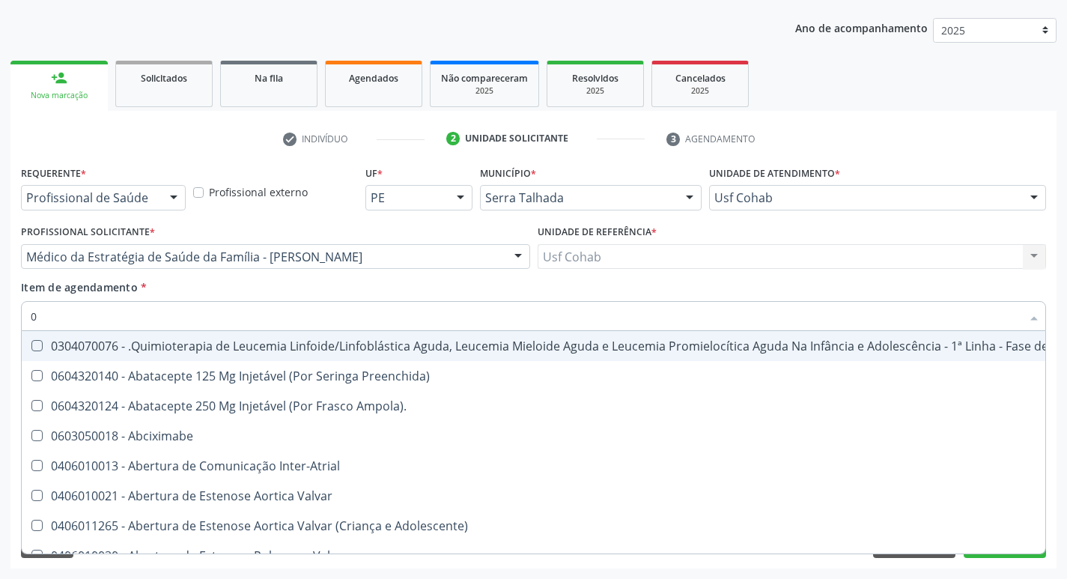
type input "02"
checkbox Coração "true"
checkbox Urina "false"
checkbox Mama "true"
checkbox Coclear "true"
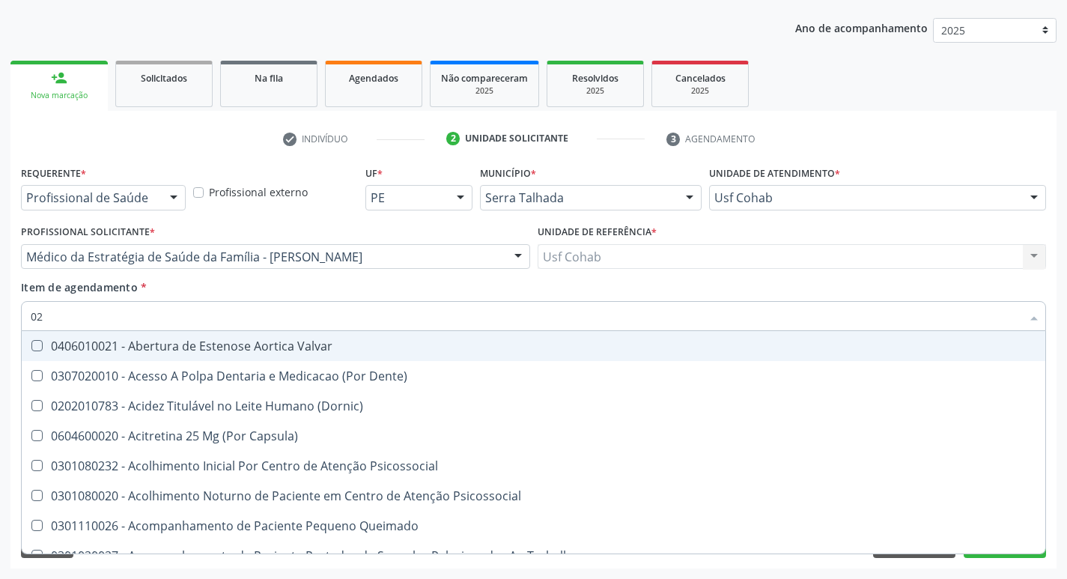
type input "020"
checkbox Terapeutica "true"
checkbox Urina "false"
checkbox Projecoes\) "true"
checkbox \(Qualitativo\) "true"
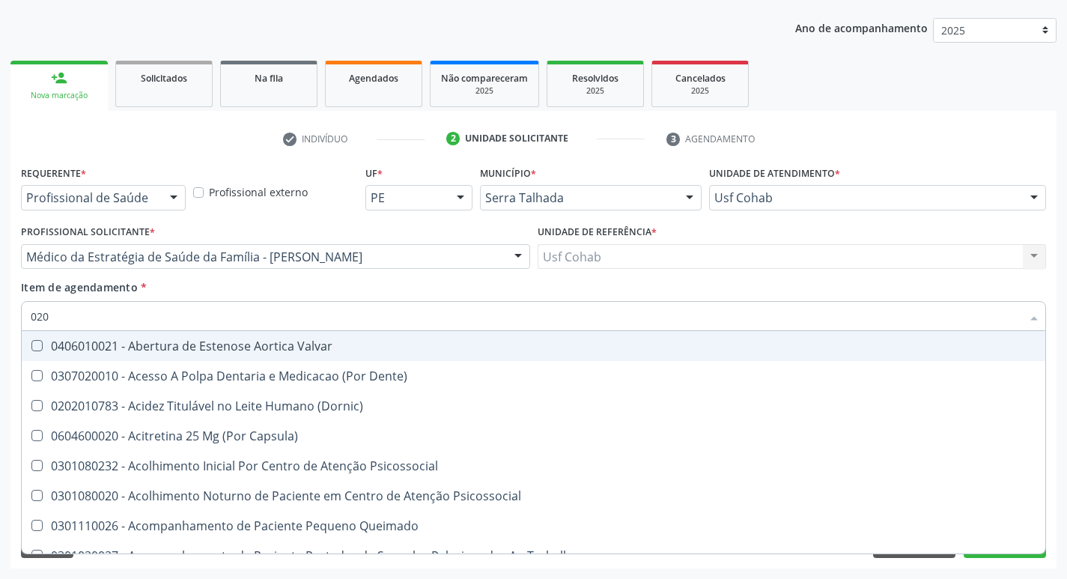
checkbox Abo "false"
checkbox Glicose "false"
checkbox \(T3\) "true"
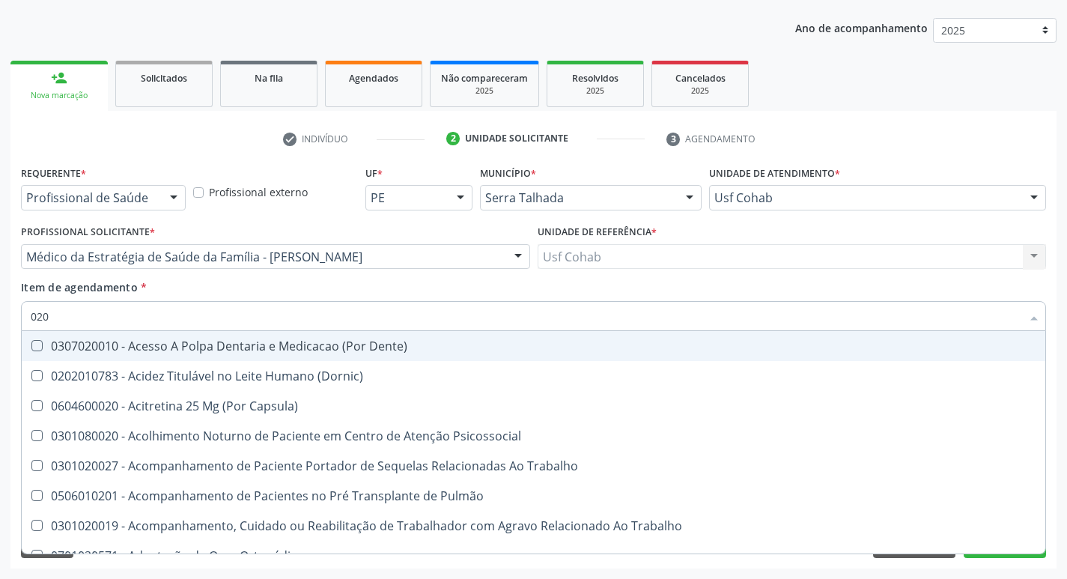
type input "0202"
checkbox Capsula\) "true"
checkbox Urina "false"
checkbox Coagulação\ "true"
checkbox Laser "true"
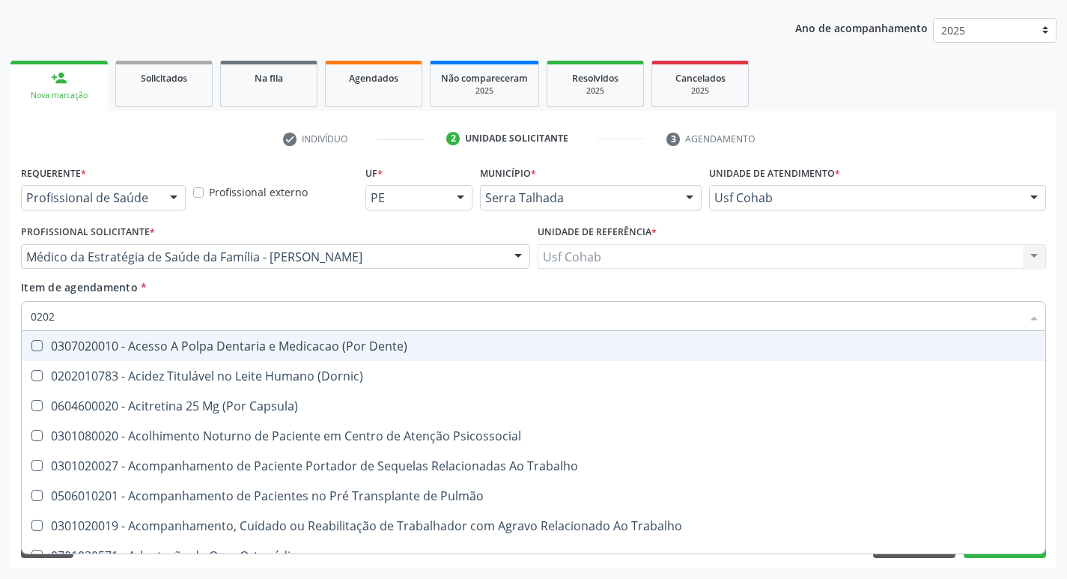
checkbox Biologica "true"
checkbox Abo "false"
checkbox Dosagens\) "true"
checkbox Glicose "false"
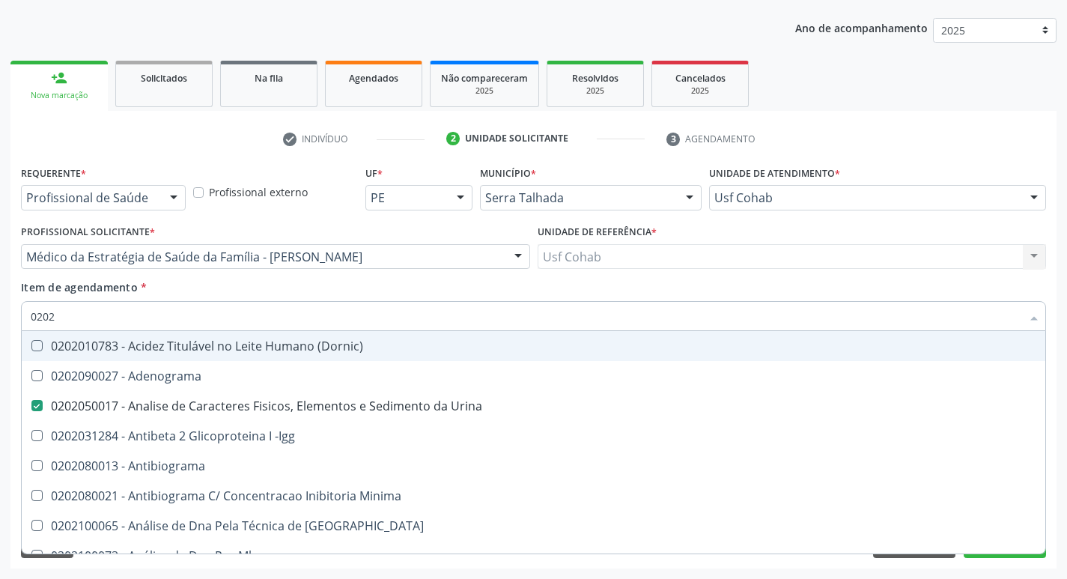
type input "02020"
checkbox Abo "false"
checkbox Xi "true"
checkbox Glicose "false"
checkbox Zinco "true"
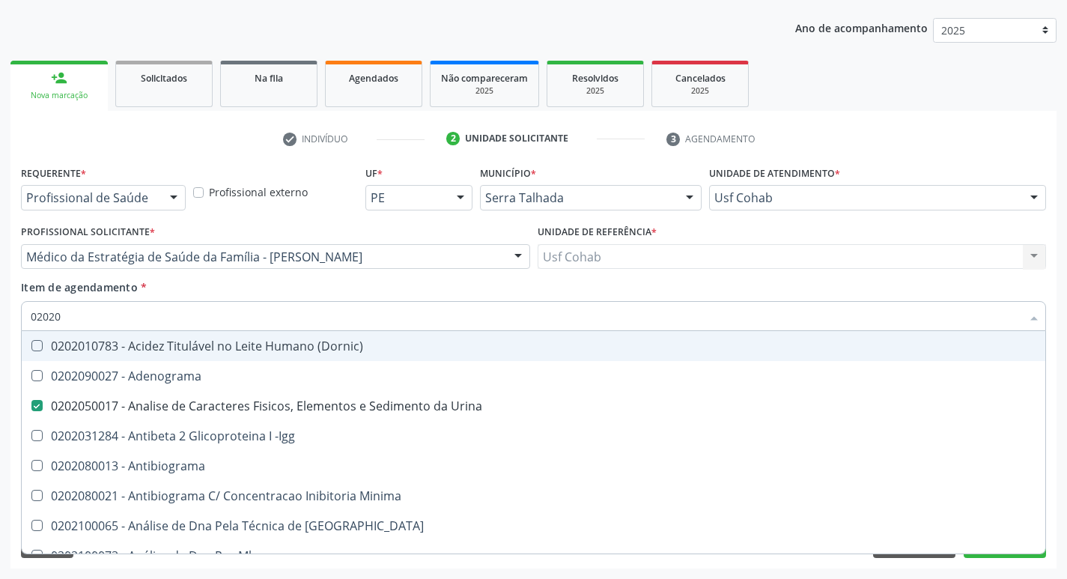
checkbox Completo "false"
checkbox Carini "true"
checkbox Antitoxoplasma "false"
type input "020203"
checkbox Urina "false"
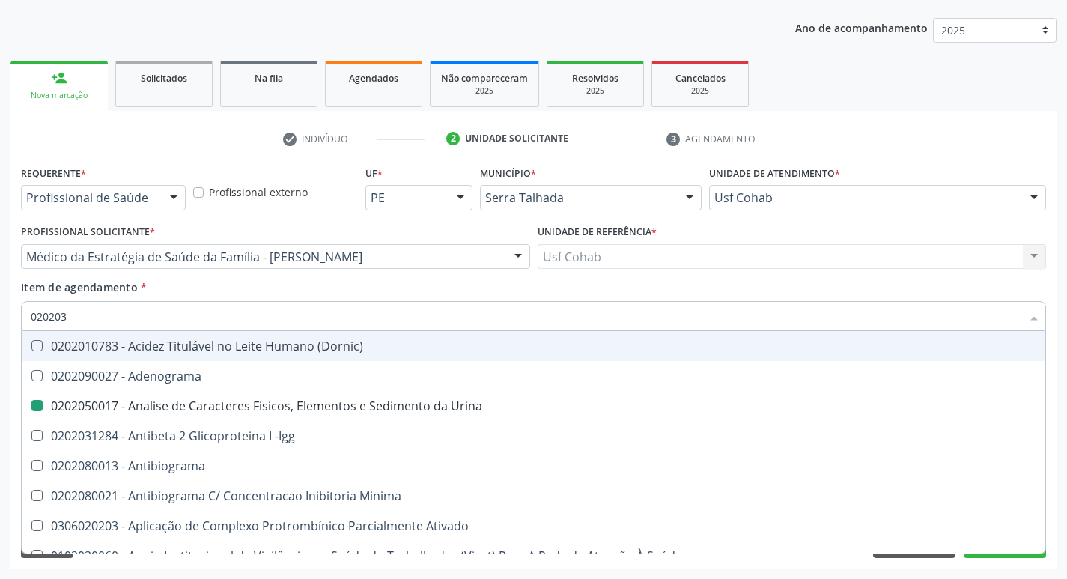
checkbox Aminoacidos "true"
checkbox Anti-Achr "true"
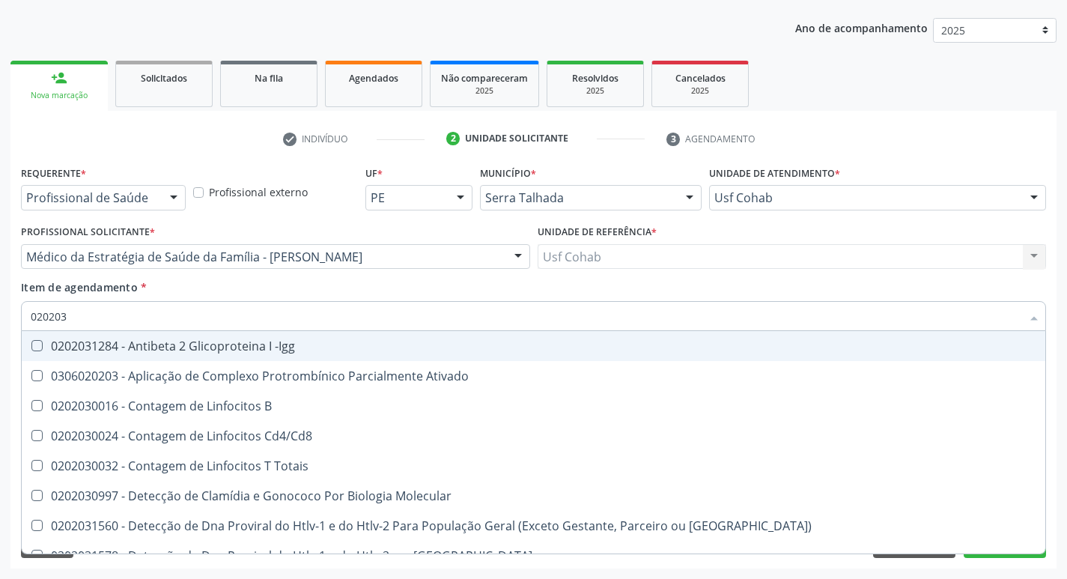
type input "0202030"
checkbox Completo "false"
checkbox \(Ro\) "true"
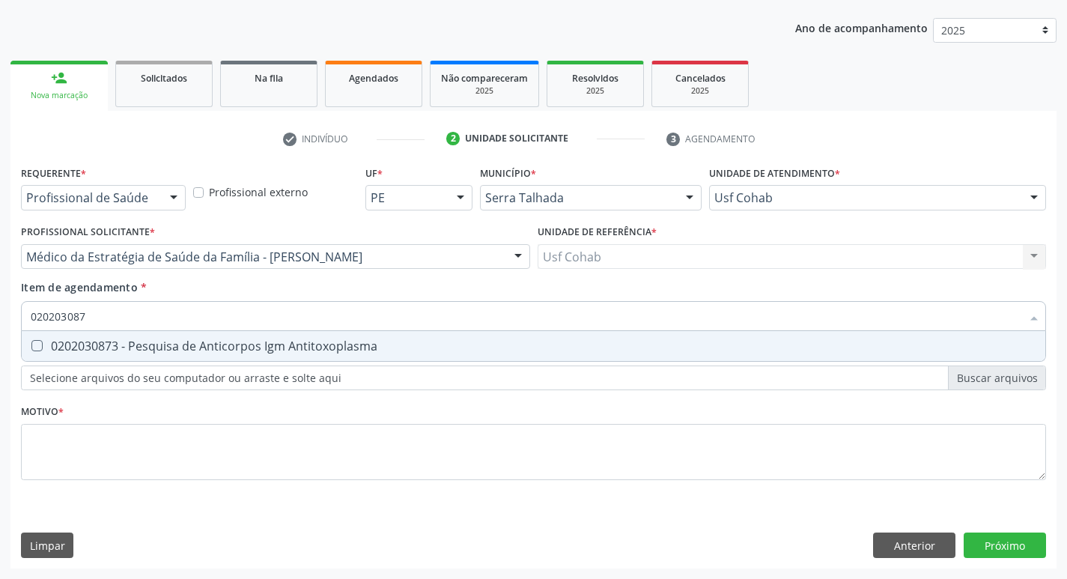
type input "0202030873"
click at [43, 347] on div "0202030873 - Pesquisa de Anticorpos Igm Antitoxoplasma" at bounding box center [533, 346] width 1005 height 12
checkbox Antitoxoplasma "true"
drag, startPoint x: 93, startPoint y: 316, endPoint x: 36, endPoint y: 331, distance: 58.8
click at [11, 323] on div "Requerente * Profissional de Saúde Profissional de Saúde Paciente Nenhum result…" at bounding box center [533, 365] width 1046 height 407
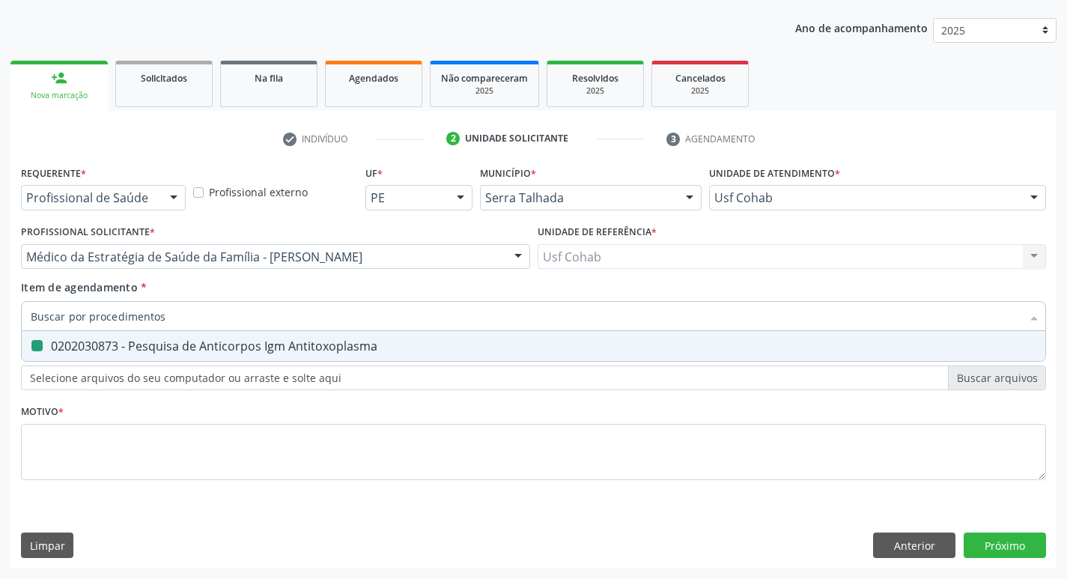
checkbox Antitoxoplasma "false"
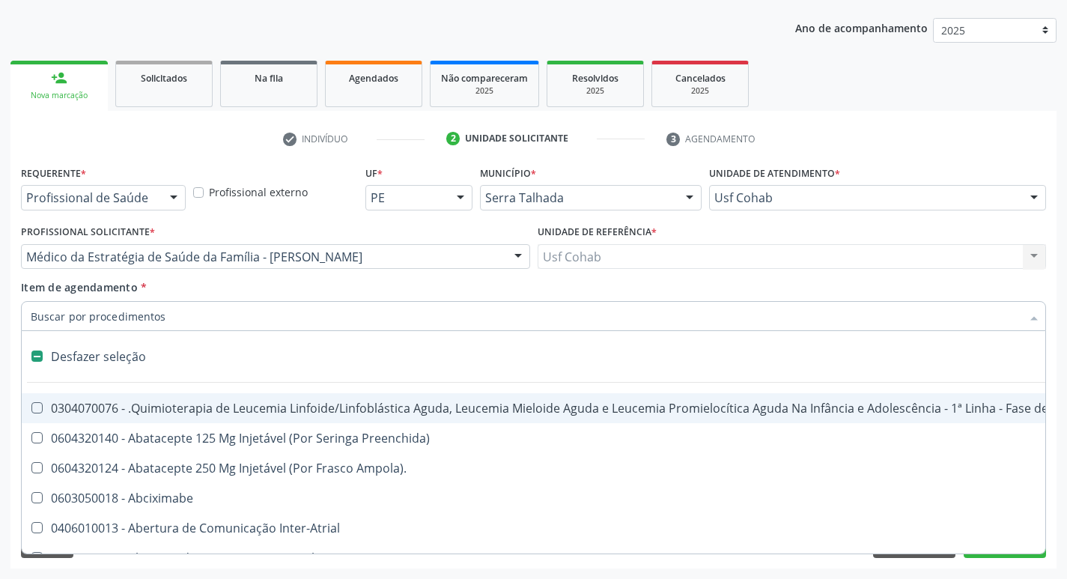
click at [115, 311] on input "Item de agendamento *" at bounding box center [526, 316] width 990 height 30
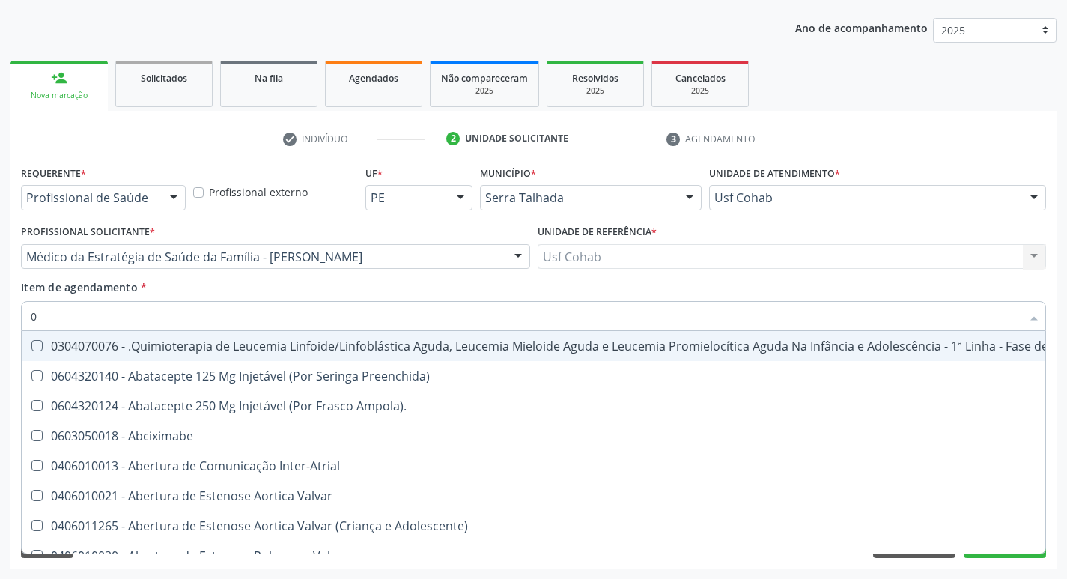
type input "02"
checkbox Coração "true"
checkbox Urina "false"
checkbox Mama "true"
checkbox Coclear "true"
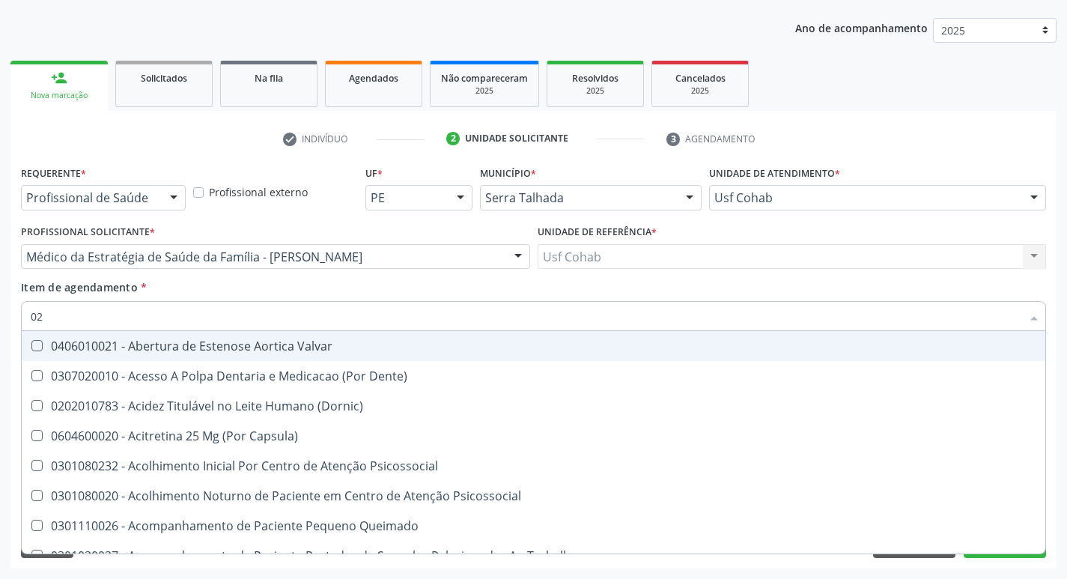
type input "020"
checkbox Terapeutica "true"
checkbox Urina "false"
checkbox Projecoes\) "true"
checkbox \(Qualitativo\) "true"
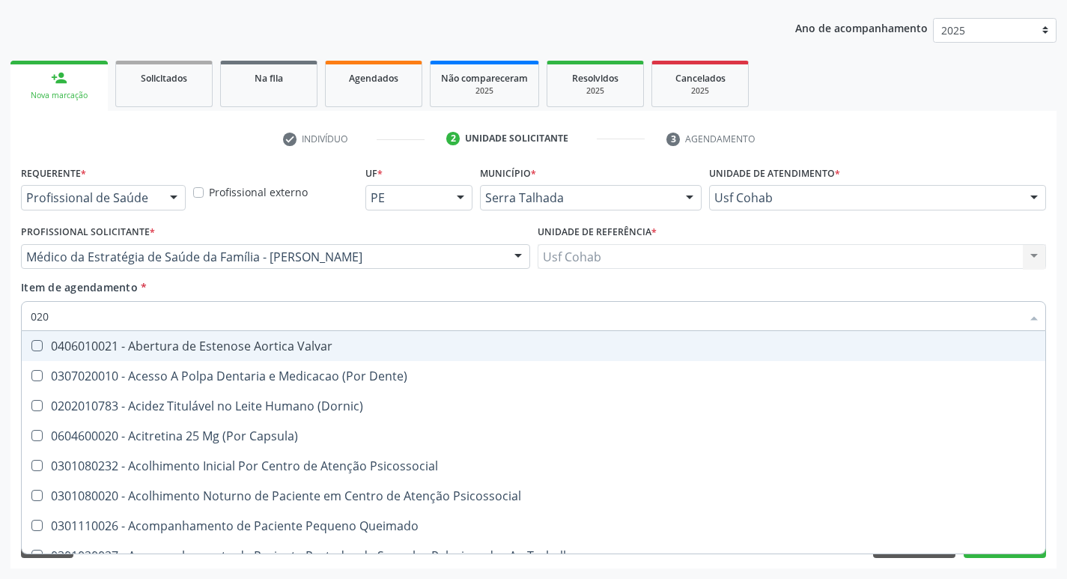
checkbox Abo "false"
checkbox Glicose "false"
checkbox \(T3\) "true"
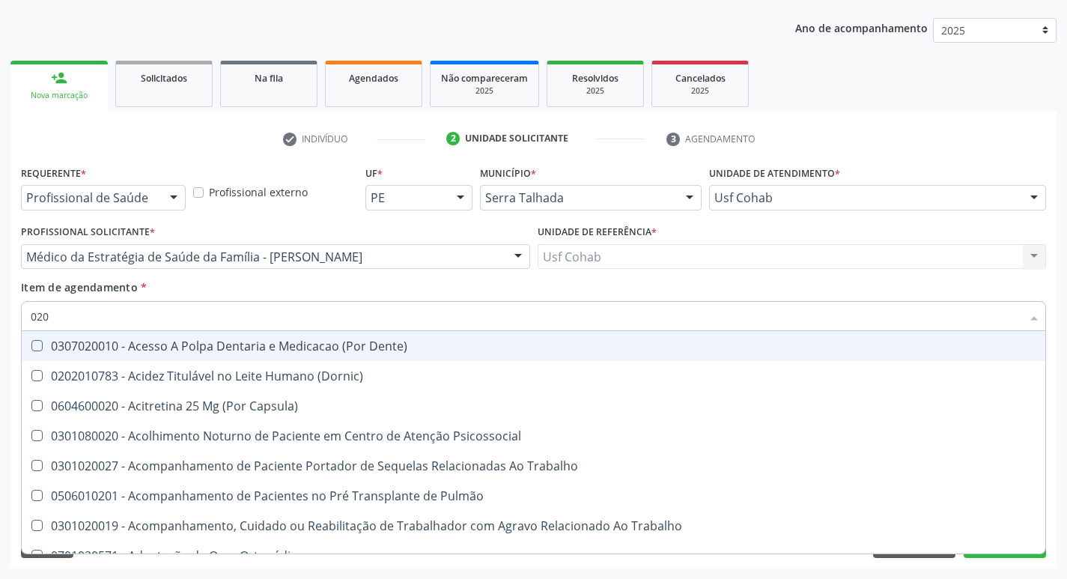
type input "0202"
checkbox Capsula\) "true"
checkbox Urina "false"
checkbox Coagulação\ "true"
checkbox Laser "true"
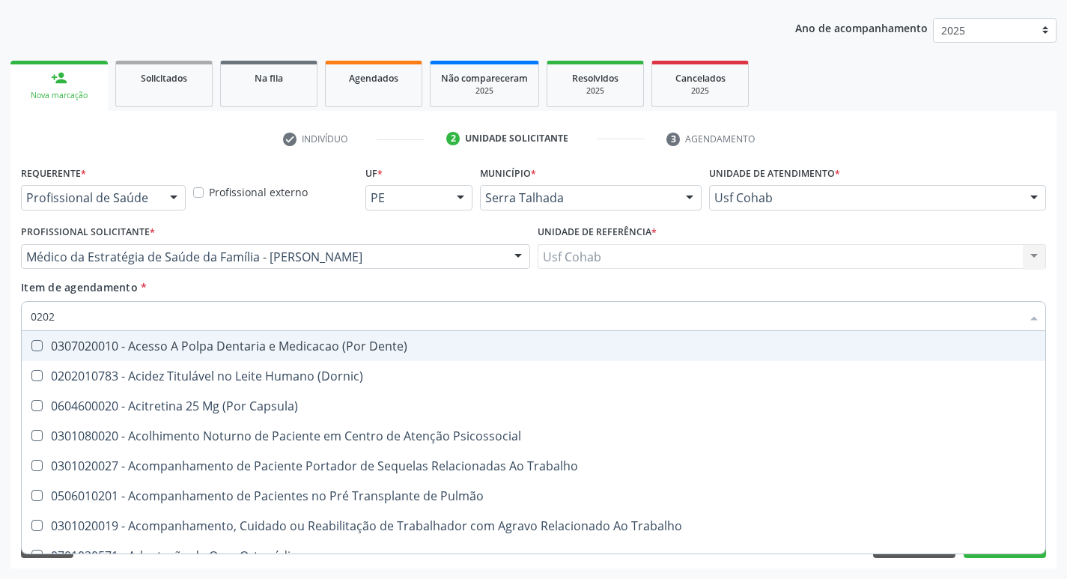
checkbox Biologica "true"
checkbox Abo "false"
checkbox Dosagens\) "true"
checkbox Euglobulina "true"
checkbox Glicose "false"
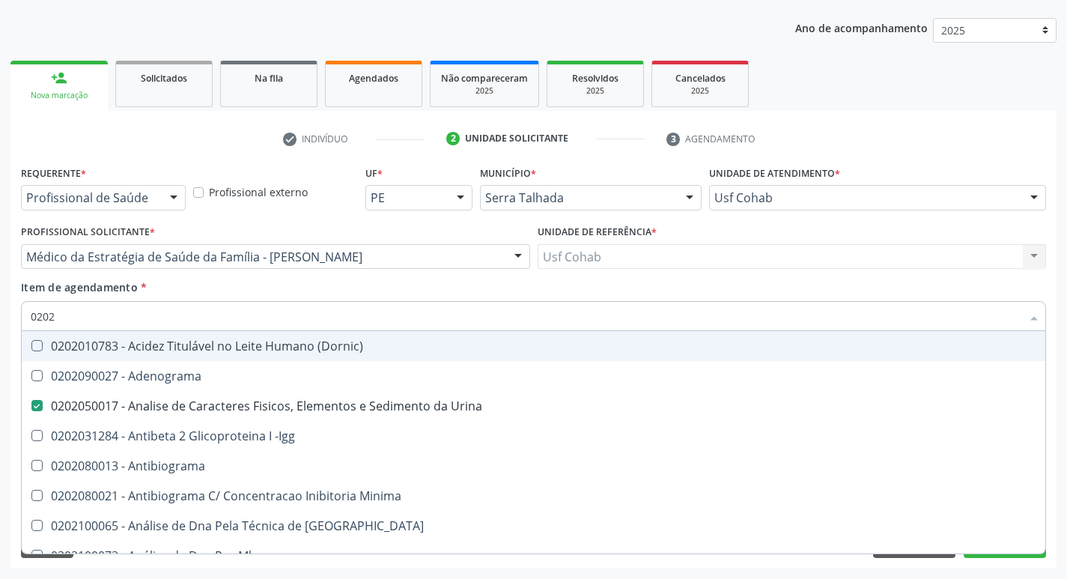
type input "02020"
checkbox Abo "false"
checkbox Xi "true"
checkbox Glicose "false"
checkbox Zinco "true"
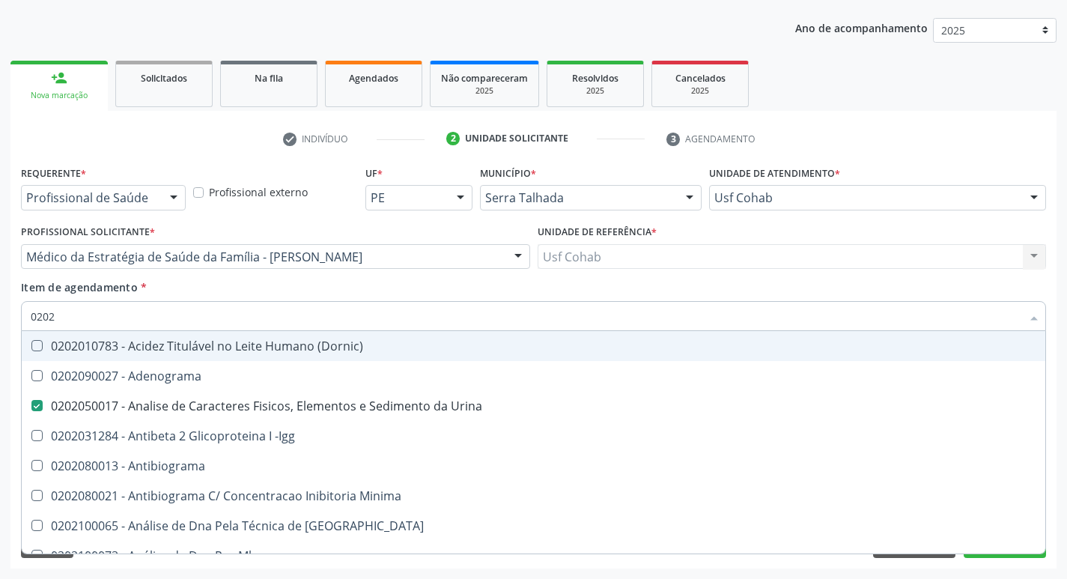
checkbox Completo "false"
checkbox Carini "true"
checkbox Parceria\) "true"
checkbox Antitoxoplasma "false"
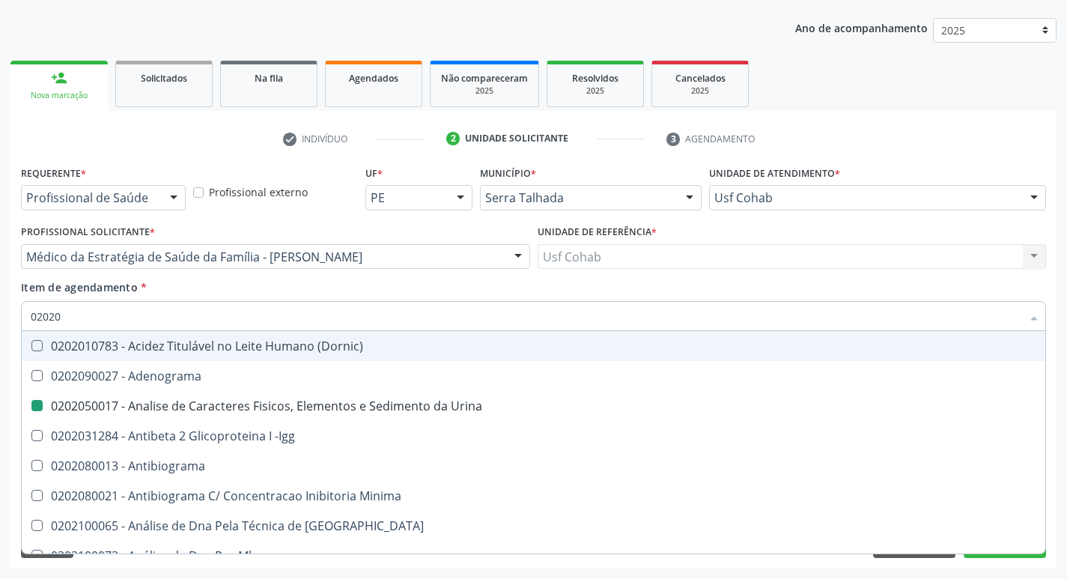
type input "020200"
checkbox Urina "false"
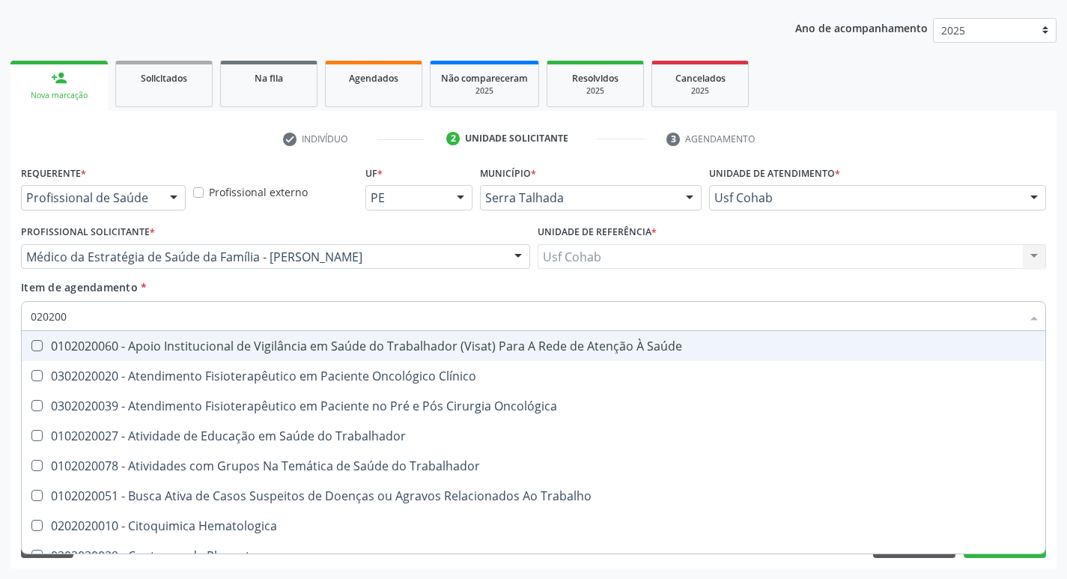
type input "02020"
checkbox Oncológica "true"
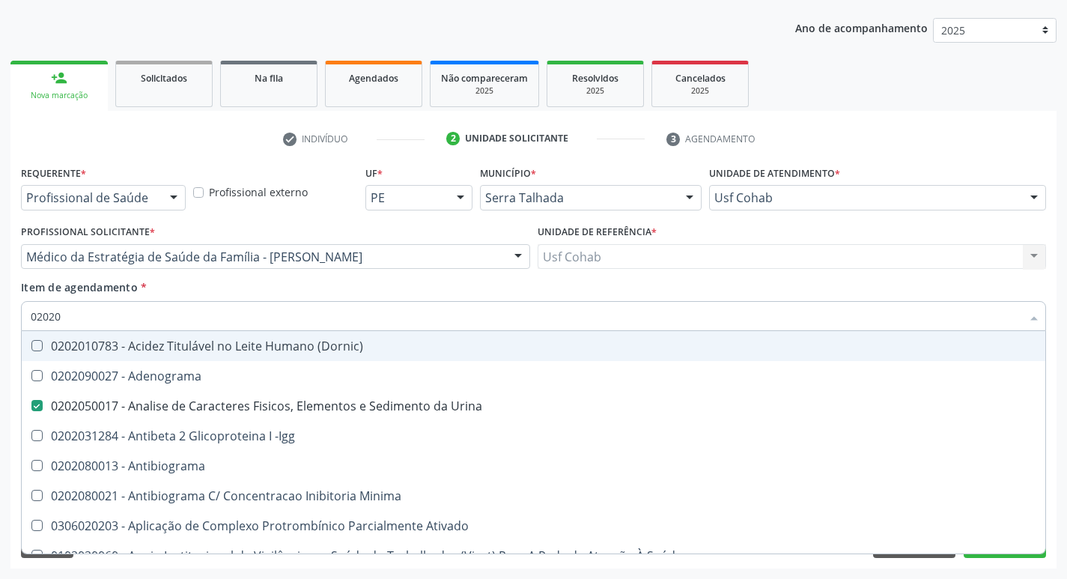
type input "020208"
checkbox Urina "false"
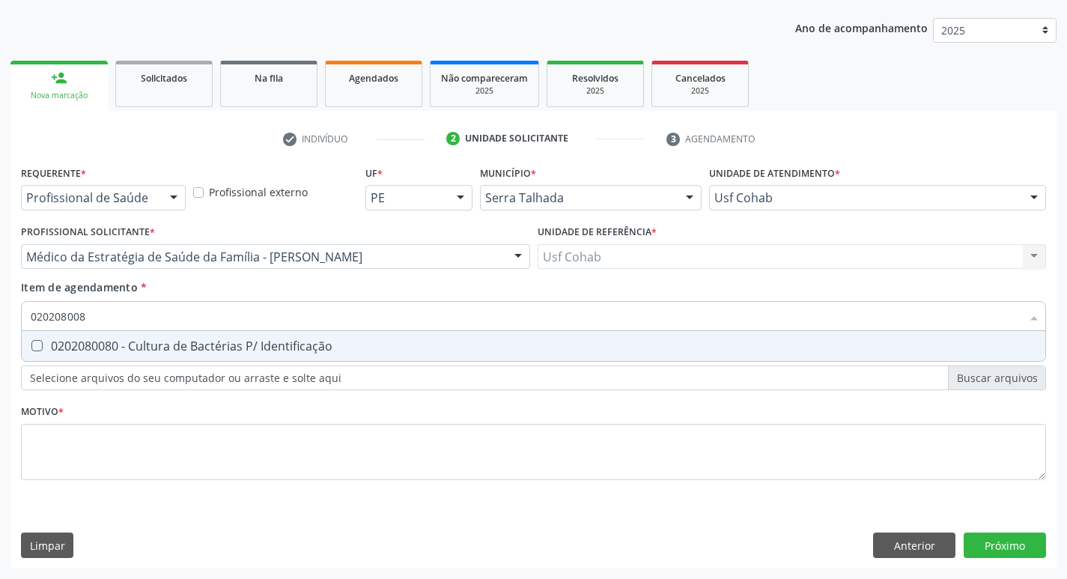
type input "0202080080"
click at [35, 341] on Identificação at bounding box center [36, 345] width 11 height 11
click at [31, 341] on Identificação "checkbox" at bounding box center [27, 346] width 10 height 10
checkbox Identificação "true"
drag, startPoint x: 99, startPoint y: 319, endPoint x: 0, endPoint y: 322, distance: 98.9
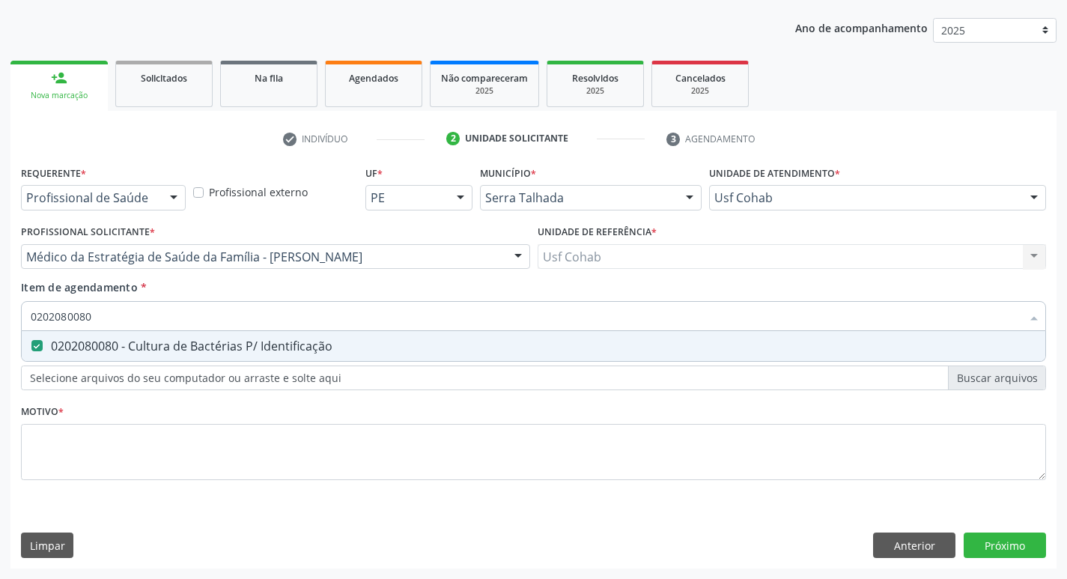
click at [0, 322] on div "Acompanhamento Acompanhe a situação das marcações correntes e finalizadas Relat…" at bounding box center [533, 249] width 1067 height 660
checkbox Identificação "false"
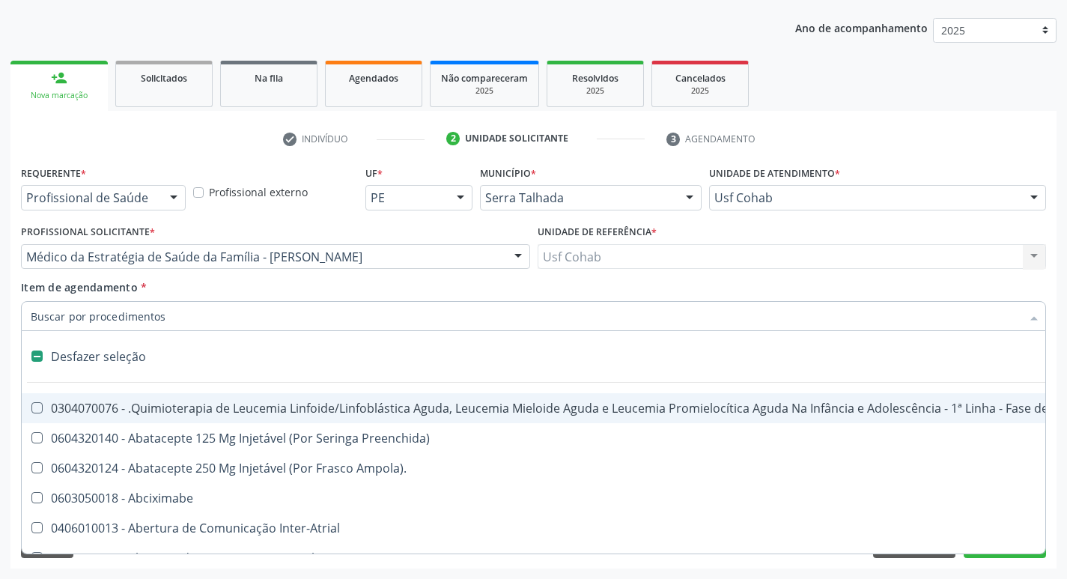
click at [151, 317] on input "Item de agendamento *" at bounding box center [526, 316] width 990 height 30
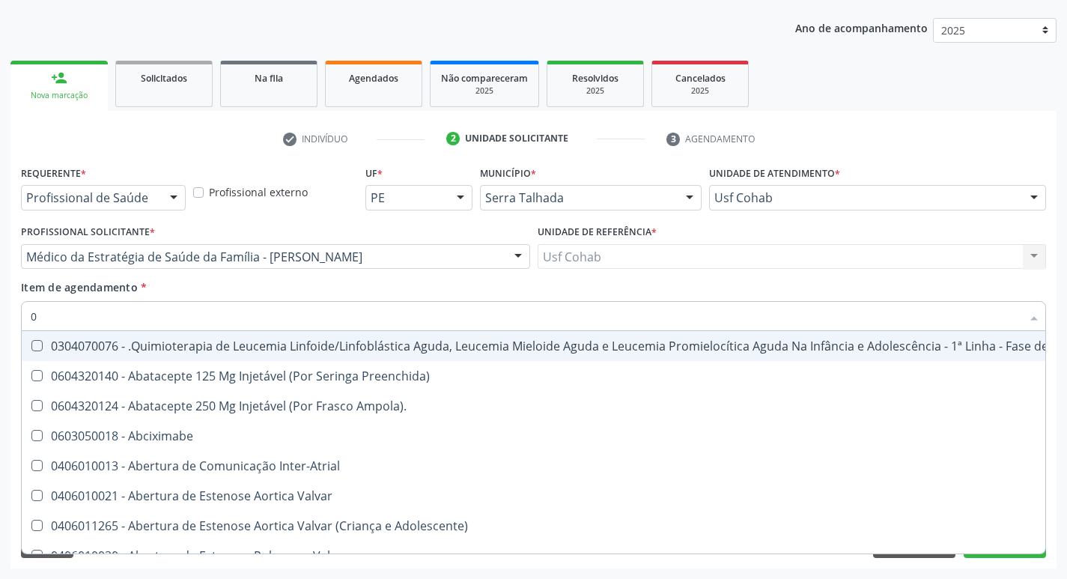
type input "02"
checkbox Coração "true"
checkbox Urina "false"
checkbox \(Unilateral\) "true"
checkbox Mama "true"
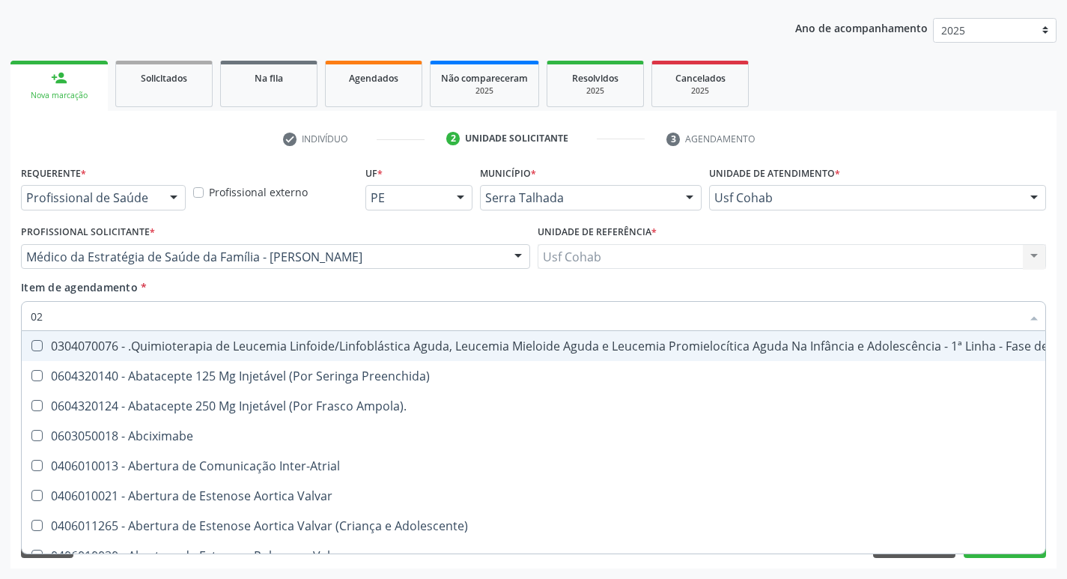
checkbox Coclear "true"
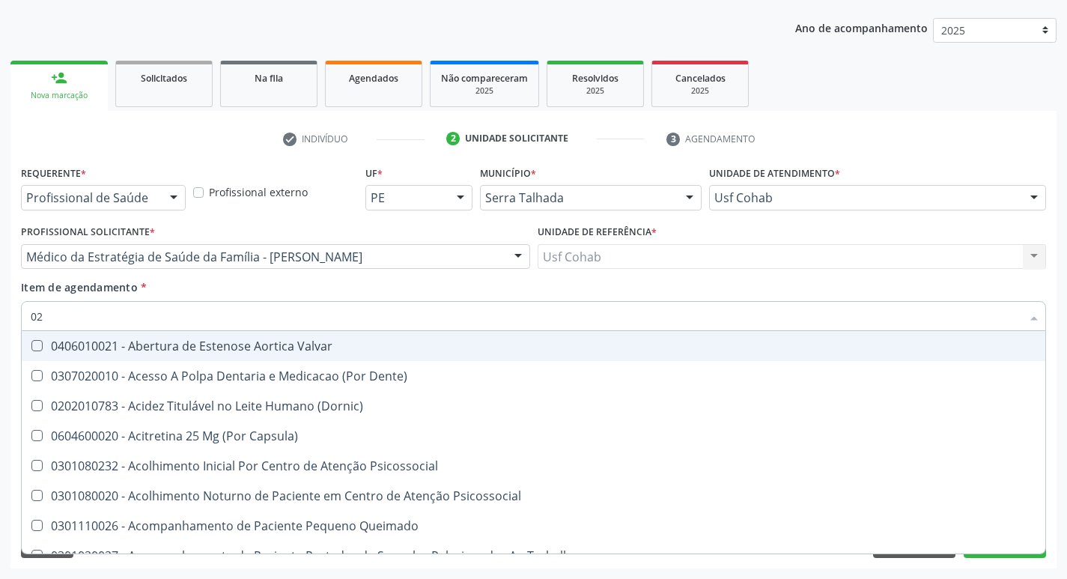
type input "020"
checkbox Terapeutica "true"
checkbox Urina "false"
checkbox Gastro-Esofagico "true"
checkbox Projecoes\) "true"
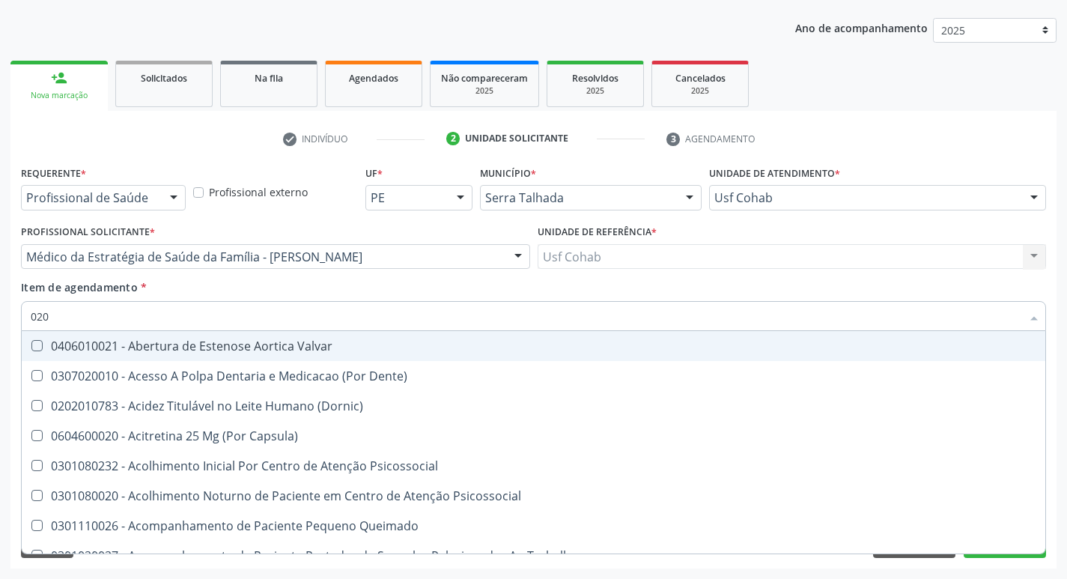
checkbox Identificação "false"
checkbox \(Qualitativo\) "true"
checkbox Abo "false"
checkbox Glicose "false"
checkbox \(T3\) "true"
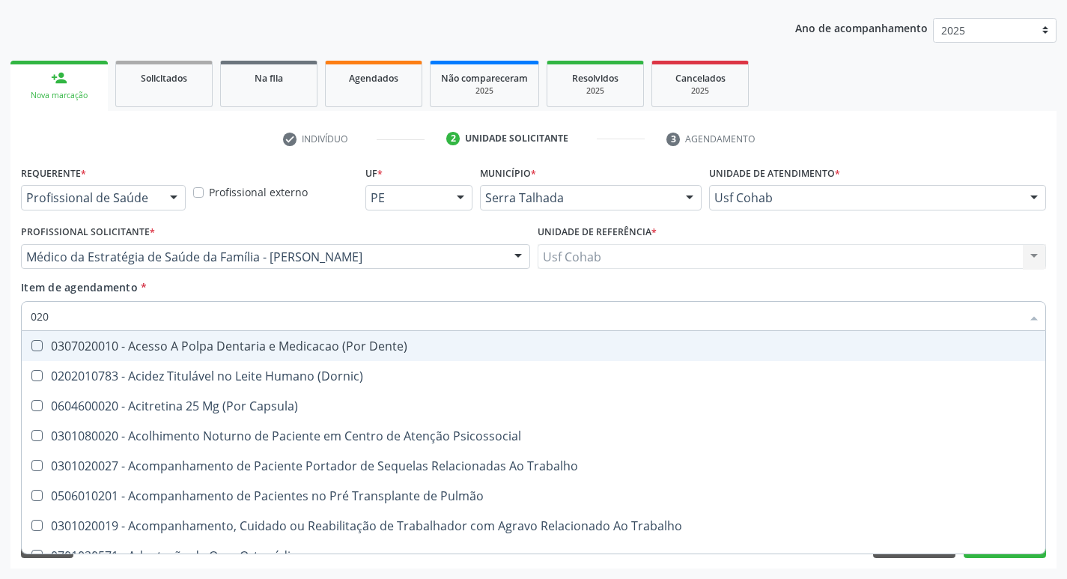
type input "0202"
checkbox Capsula\) "true"
checkbox Urina "false"
checkbox Blot "true"
checkbox Coagulação\ "true"
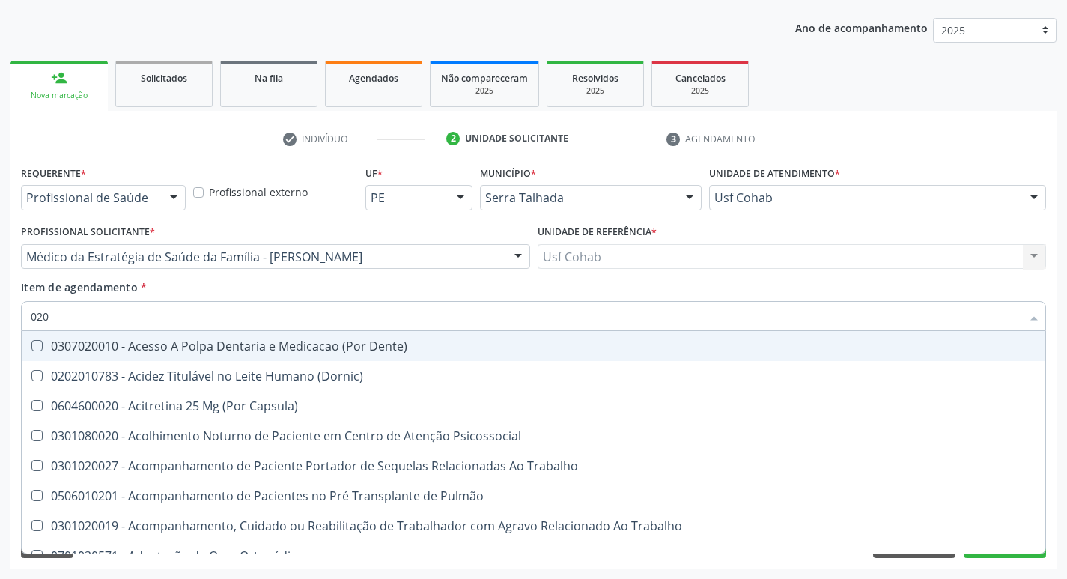
checkbox Laser "true"
checkbox Biologica "true"
checkbox Identificação "false"
checkbox Abo "false"
checkbox Dosagens\) "true"
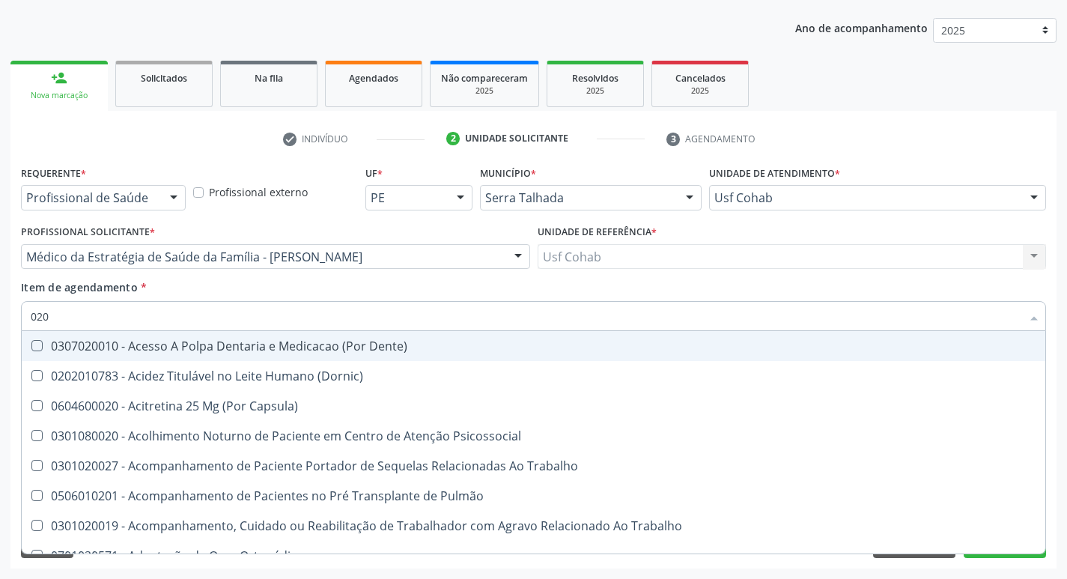
checkbox Euglobulina "true"
checkbox Glicose "false"
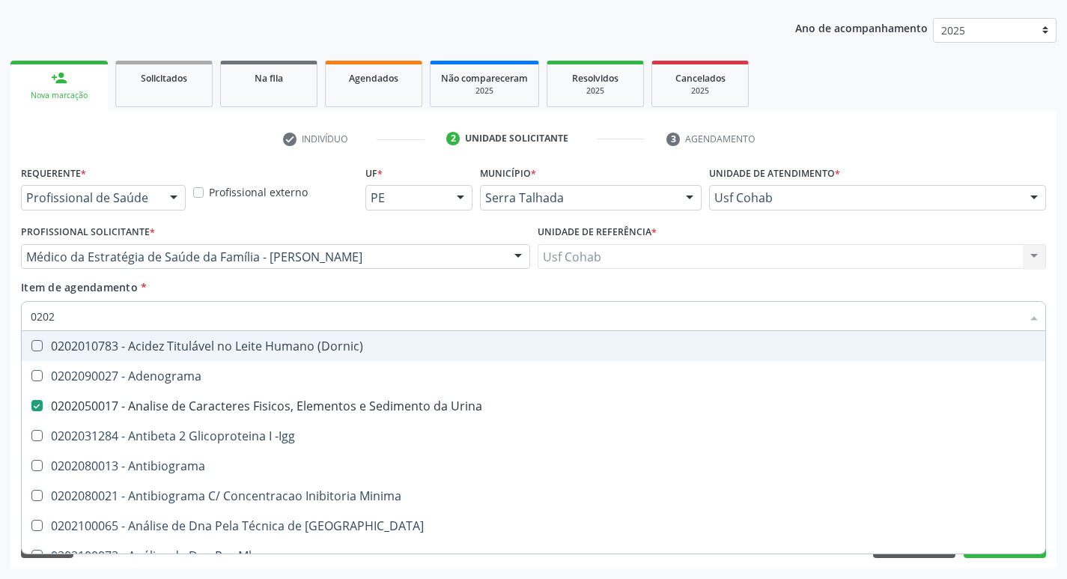
type input "02020"
checkbox Anaerobicas "true"
checkbox Identificação "false"
checkbox Abo "false"
checkbox Xi "true"
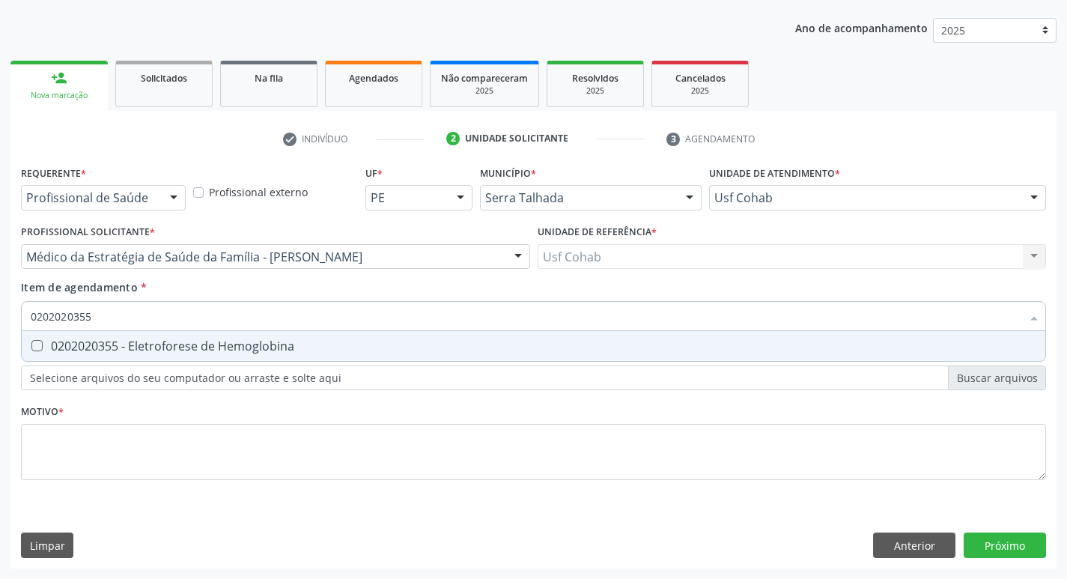
click at [37, 346] on Hemoglobina at bounding box center [36, 345] width 11 height 11
click at [31, 346] on Hemoglobina "checkbox" at bounding box center [27, 346] width 10 height 10
drag, startPoint x: 82, startPoint y: 312, endPoint x: 0, endPoint y: 311, distance: 81.6
click at [0, 311] on div "Acompanhamento Acompanhe a situação das marcações correntes e finalizadas Relat…" at bounding box center [533, 249] width 1067 height 660
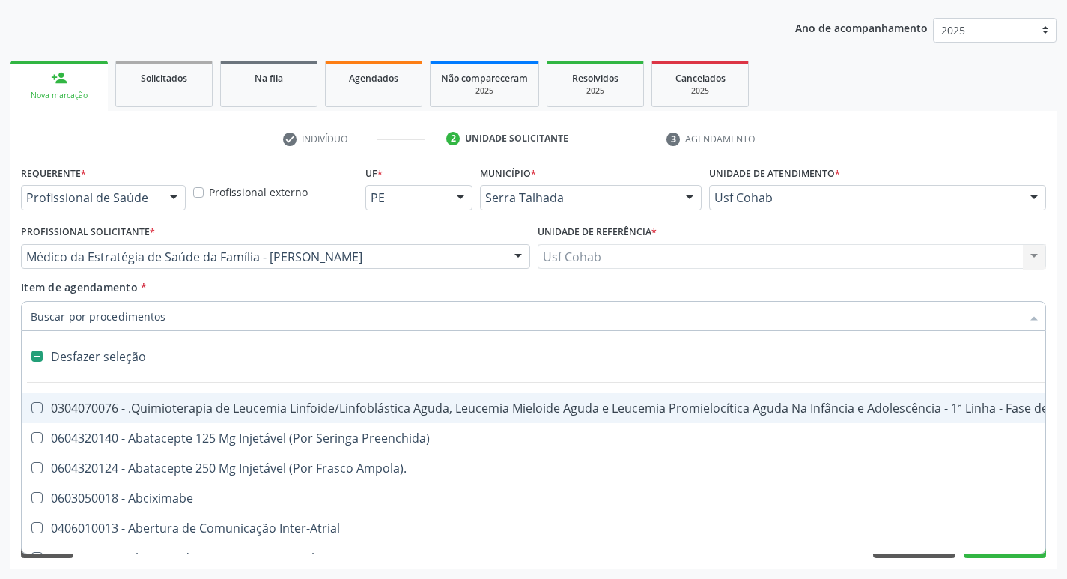
click at [16, 293] on div "Requerente * Profissional de Saúde Profissional de Saúde Paciente Nenhum result…" at bounding box center [533, 365] width 1046 height 407
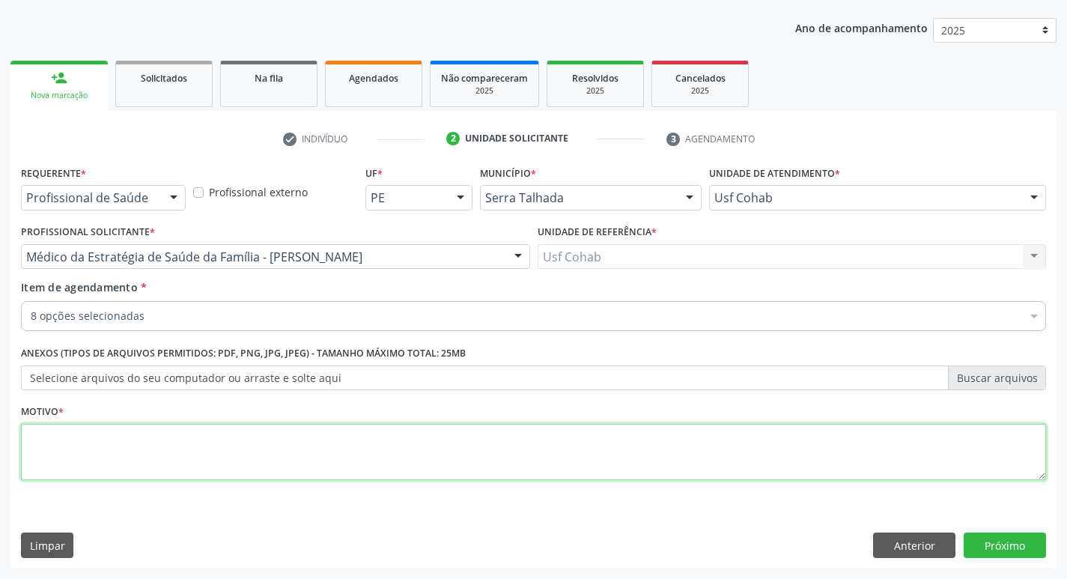
click at [266, 431] on textarea at bounding box center [533, 452] width 1025 height 57
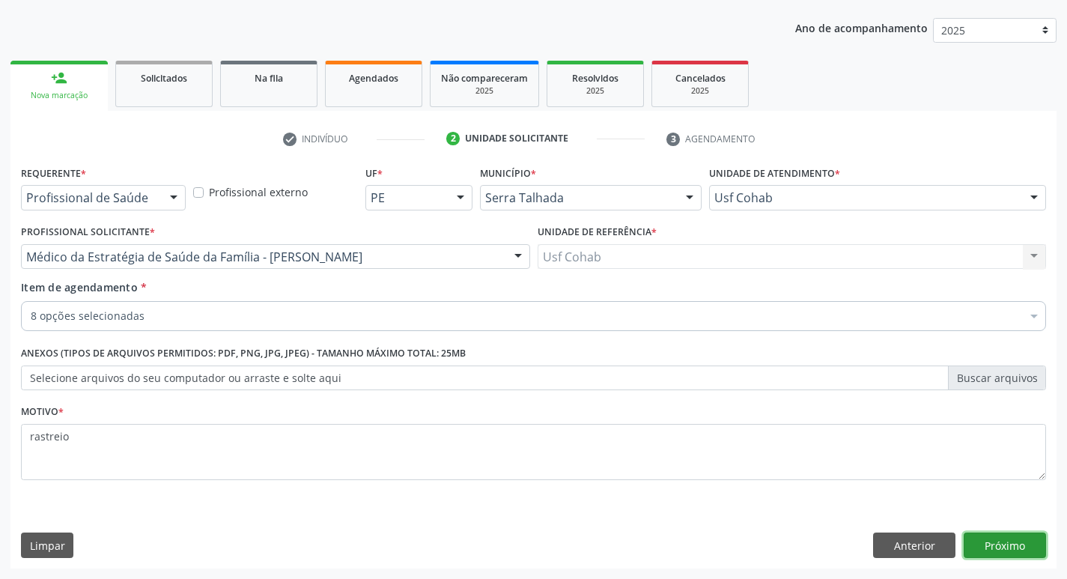
click at [1021, 551] on button "Próximo" at bounding box center [1005, 544] width 82 height 25
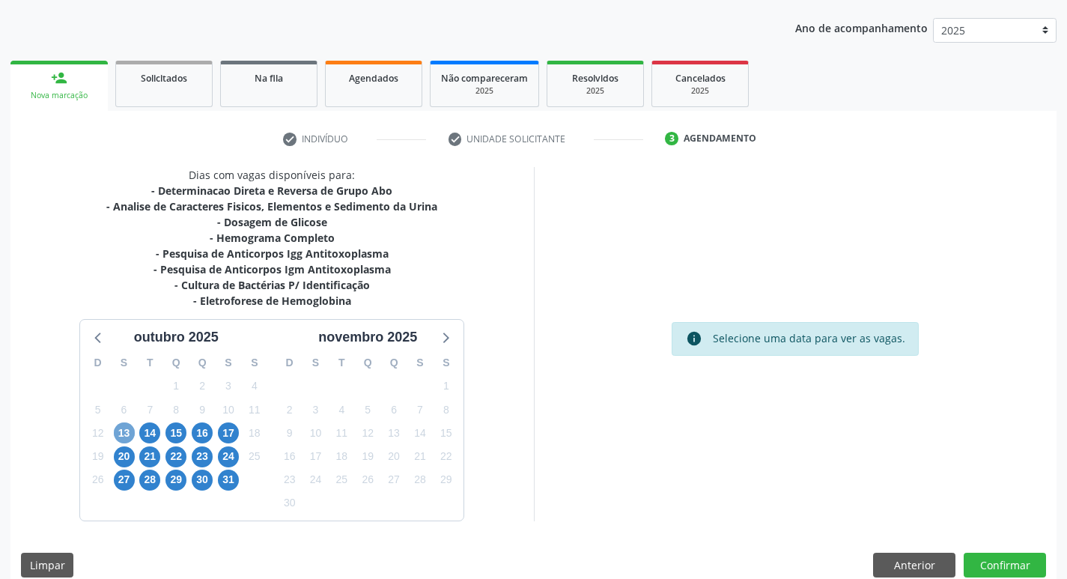
click at [123, 434] on span "13" at bounding box center [124, 432] width 21 height 21
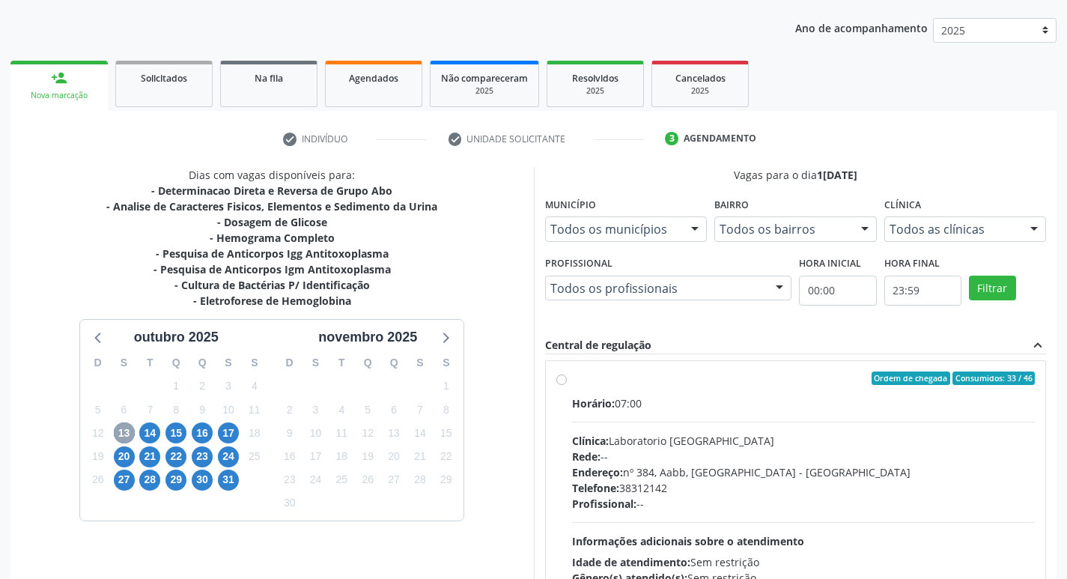
scroll to position [524, 0]
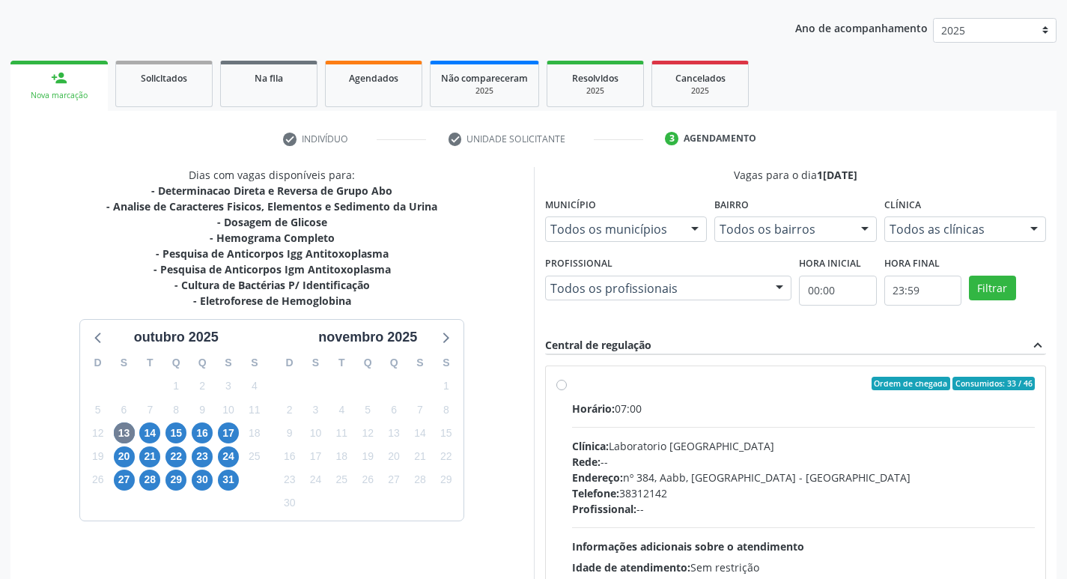
click at [572, 383] on label "Ordem de chegada Consumidos: 33 / 46 Horário: 07:00 Clínica: Laboratorio Sao Fr…" at bounding box center [803, 492] width 463 height 230
click at [559, 383] on input "Ordem de chegada Consumidos: 33 / 46 Horário: 07:00 Clínica: Laboratorio Sao Fr…" at bounding box center [561, 383] width 10 height 13
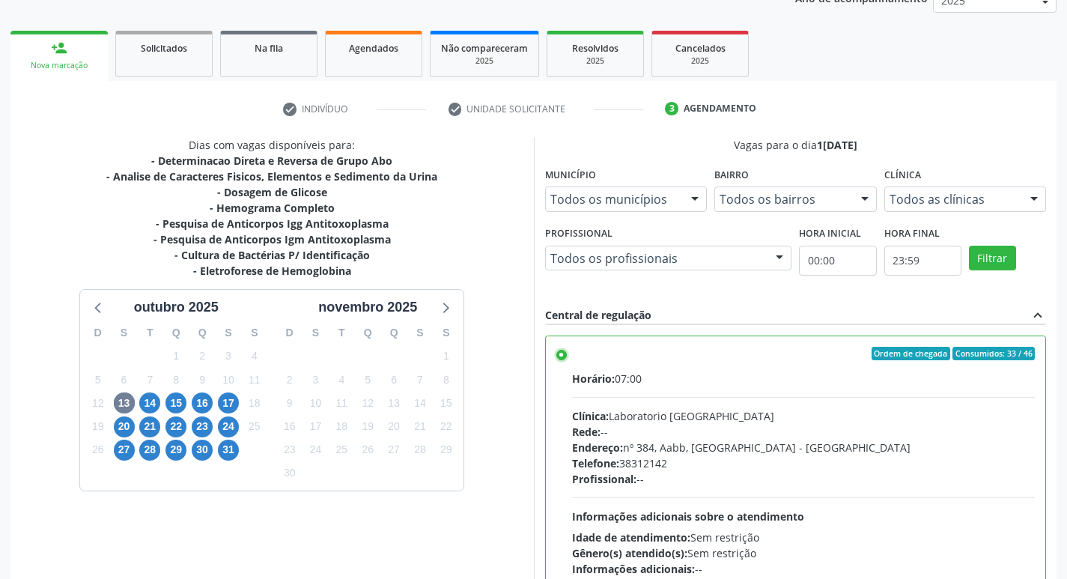
scroll to position [316, 0]
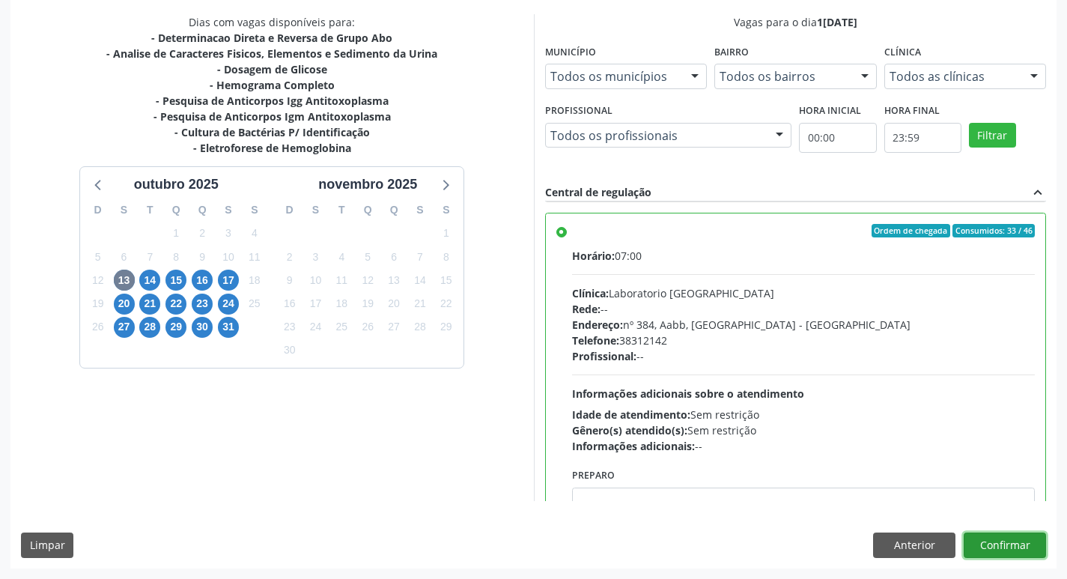
click at [999, 540] on button "Confirmar" at bounding box center [1005, 544] width 82 height 25
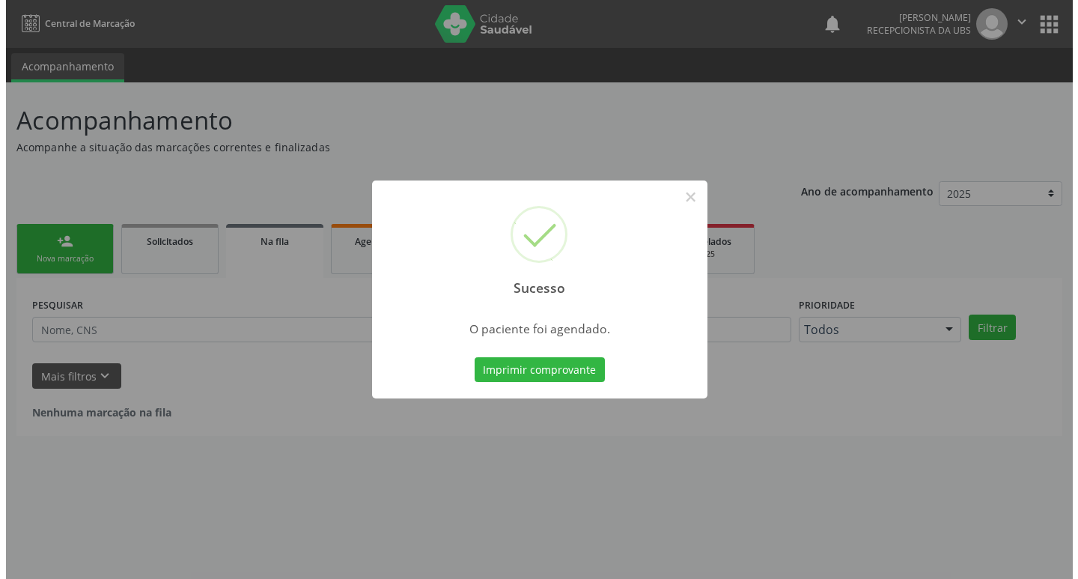
scroll to position [0, 0]
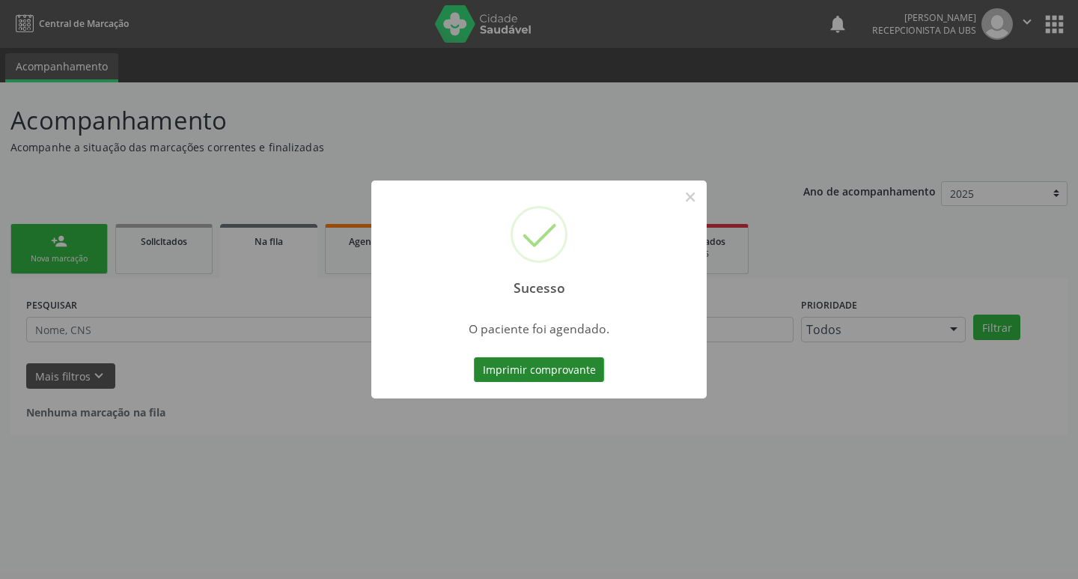
click at [554, 378] on button "Imprimir comprovante" at bounding box center [539, 369] width 130 height 25
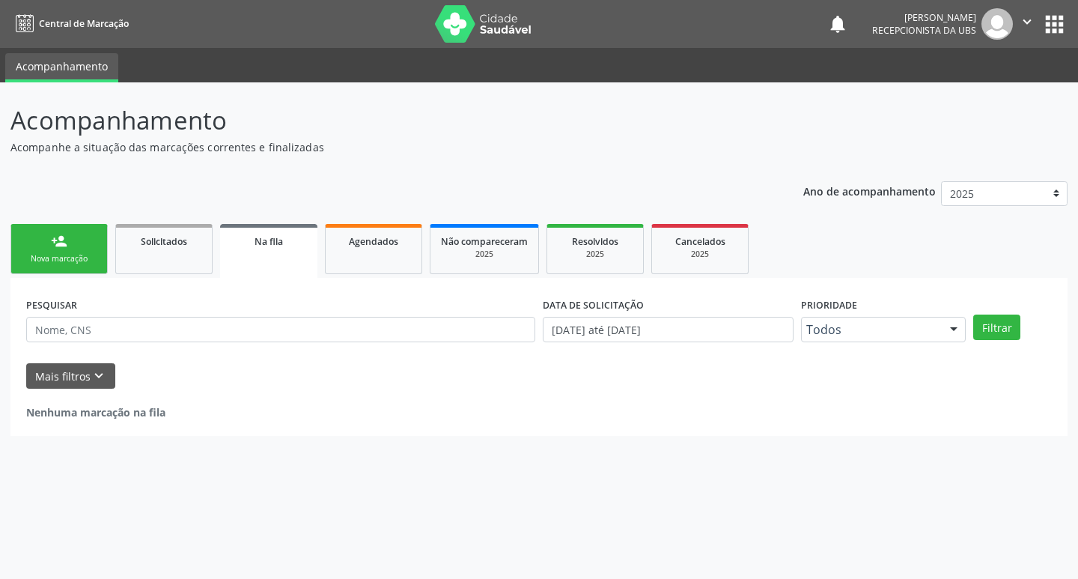
click at [61, 258] on div "Nova marcação" at bounding box center [59, 258] width 75 height 11
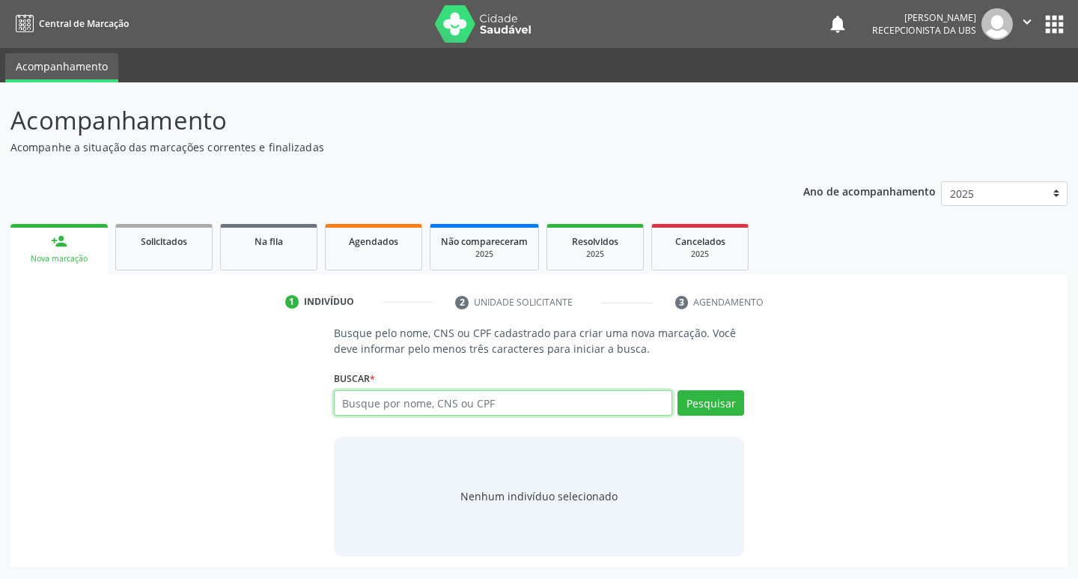
click at [428, 410] on input "text" at bounding box center [503, 402] width 339 height 25
click at [409, 409] on input "text" at bounding box center [503, 402] width 339 height 25
type input "708202113723040"
click at [712, 403] on button "Pesquisar" at bounding box center [711, 402] width 67 height 25
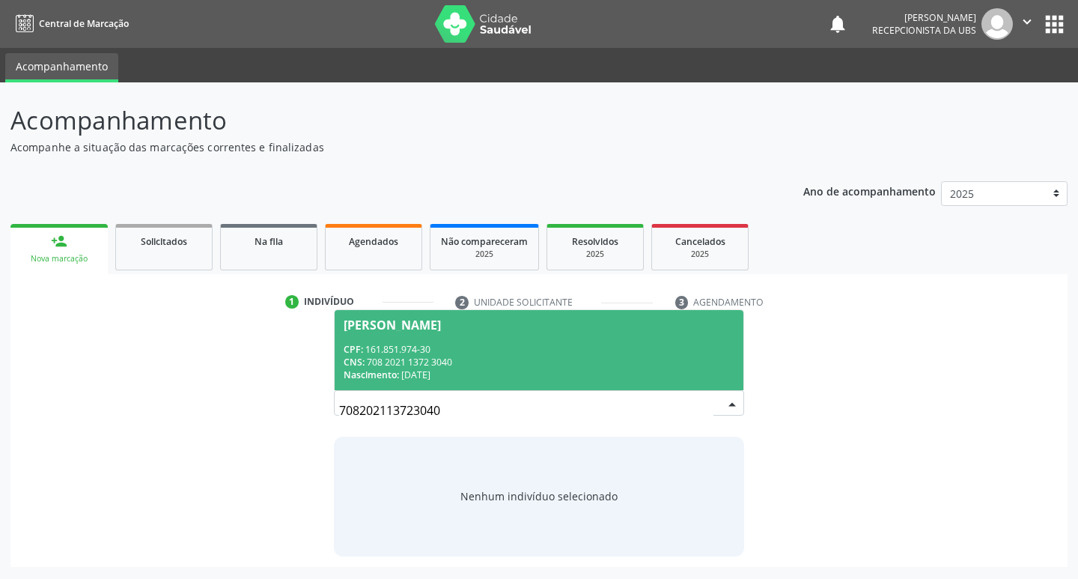
click at [484, 348] on div "CPF: 161.851.974-30" at bounding box center [540, 349] width 392 height 13
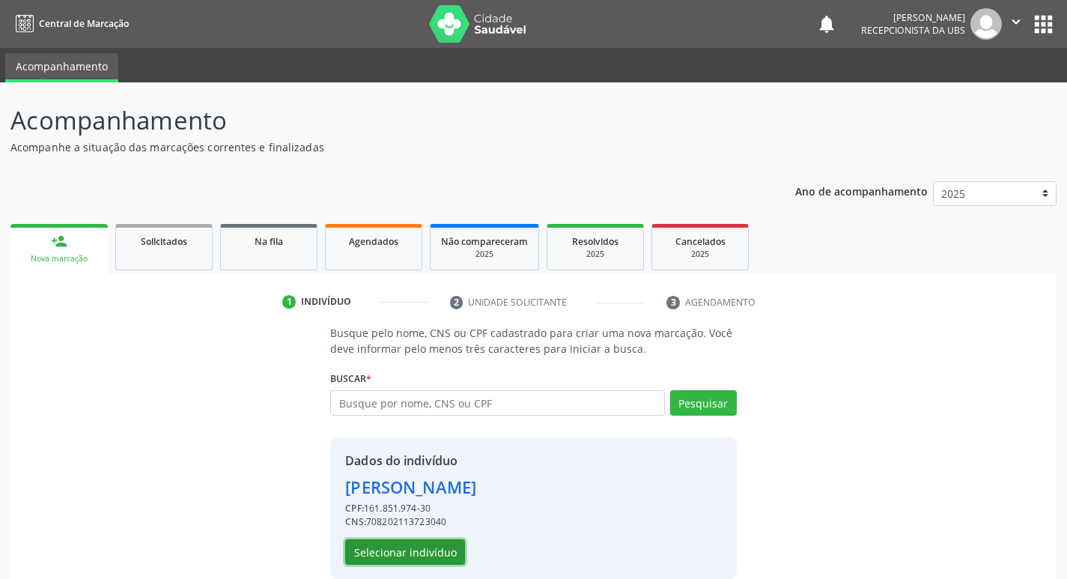
click at [424, 553] on button "Selecionar indivíduo" at bounding box center [405, 551] width 120 height 25
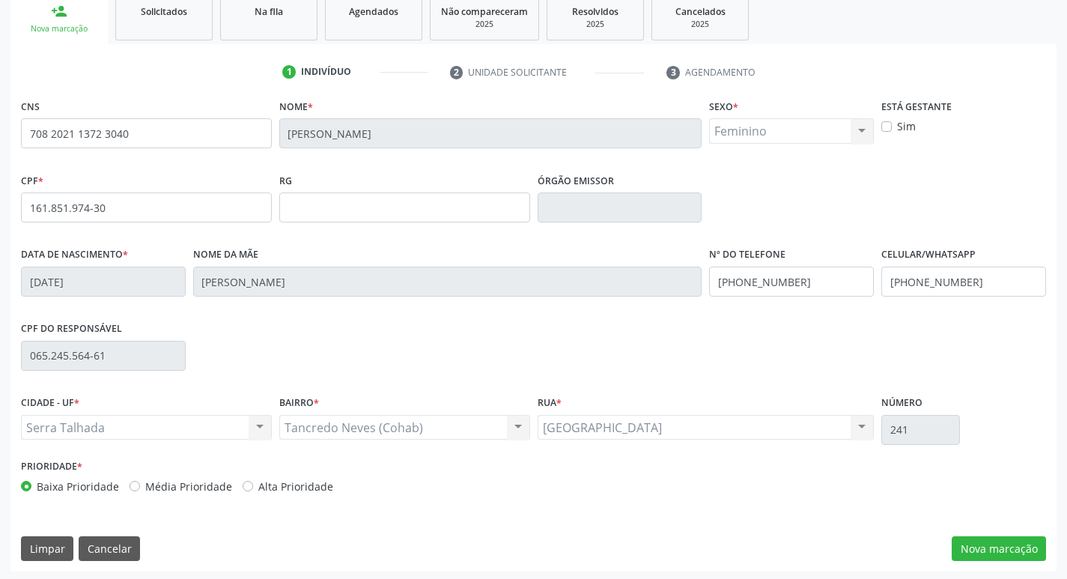
scroll to position [233, 0]
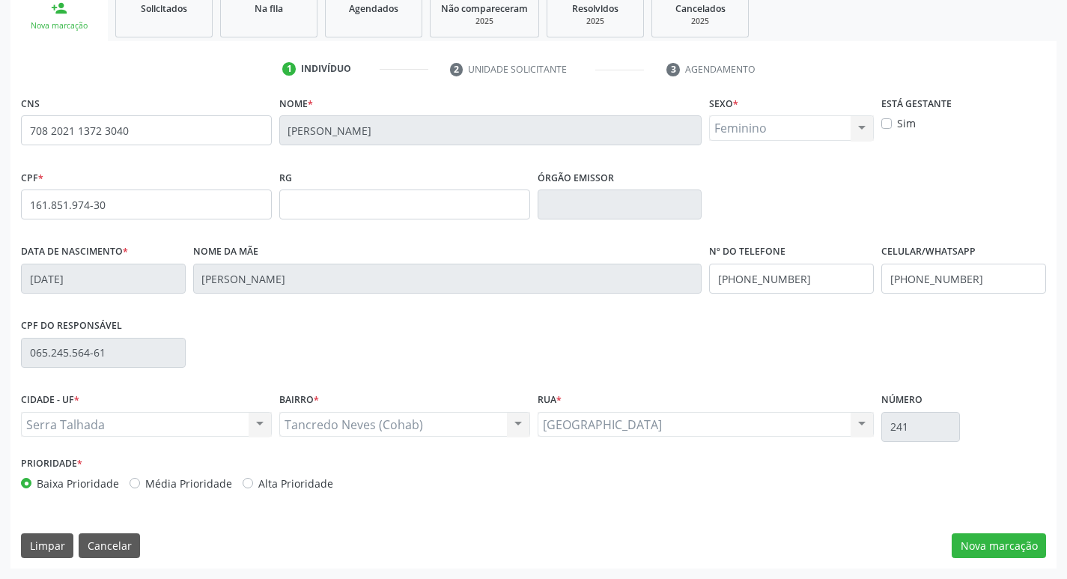
click at [258, 484] on label "Alta Prioridade" at bounding box center [295, 483] width 75 height 16
click at [248, 484] on input "Alta Prioridade" at bounding box center [248, 481] width 10 height 13
radio input "true"
click at [897, 120] on label "Sim" at bounding box center [906, 123] width 19 height 16
click at [889, 120] on input "Sim" at bounding box center [886, 121] width 10 height 13
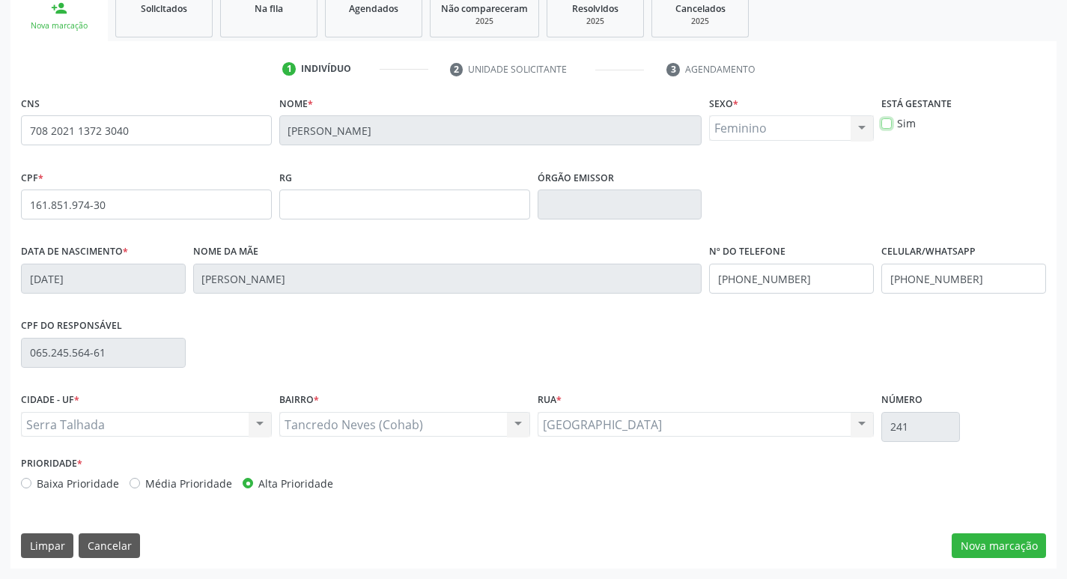
checkbox input "true"
click at [991, 545] on button "Nova marcação" at bounding box center [999, 545] width 94 height 25
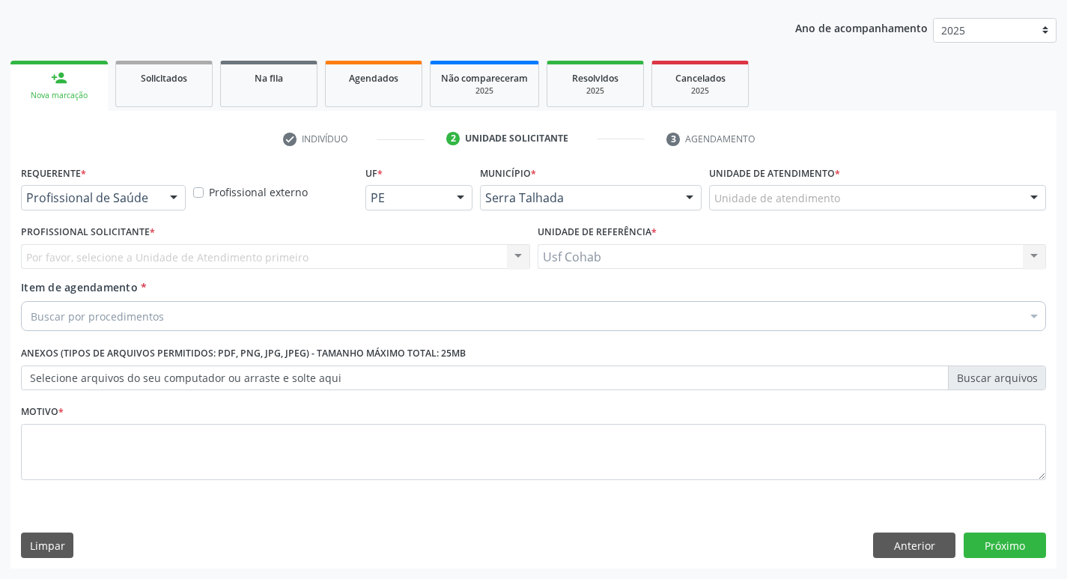
scroll to position [163, 0]
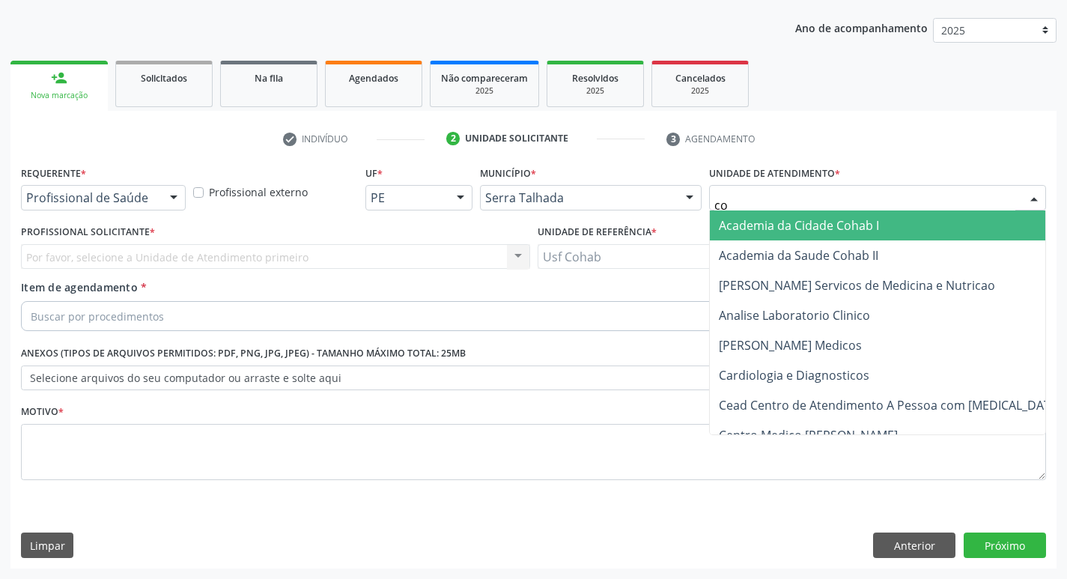
type input "coh"
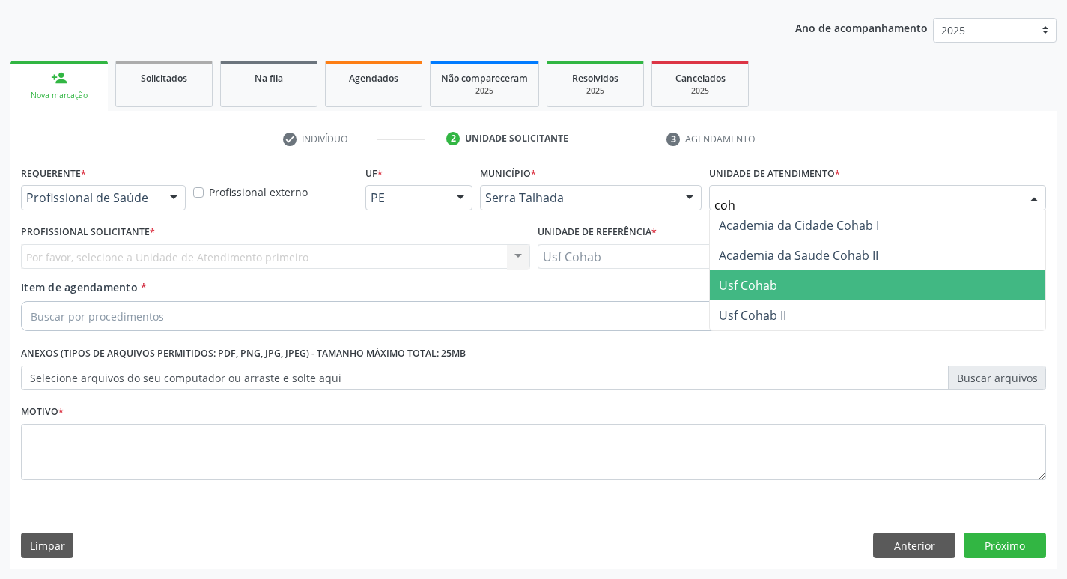
click at [740, 286] on span "Usf Cohab" at bounding box center [748, 285] width 58 height 16
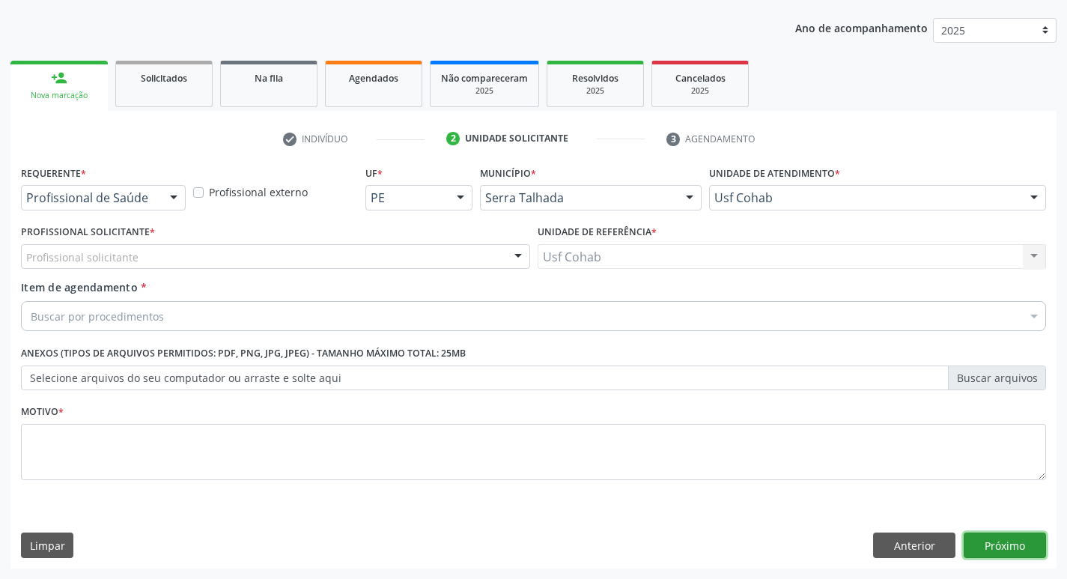
click at [999, 544] on button "Próximo" at bounding box center [1005, 544] width 82 height 25
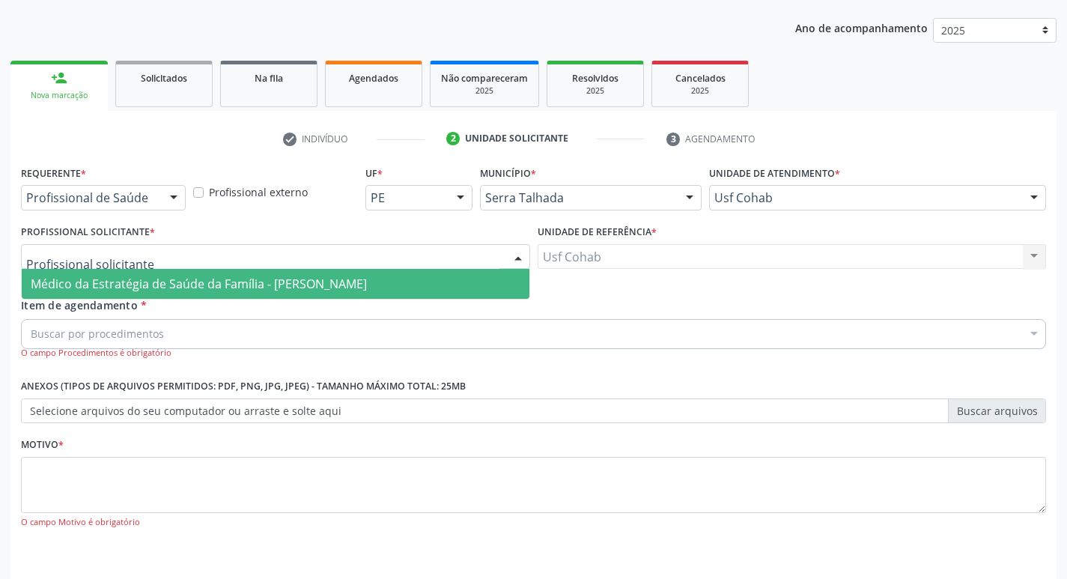
click at [135, 285] on span "Médico da Estratégia de Saúde da Família - [PERSON_NAME]" at bounding box center [199, 284] width 336 height 16
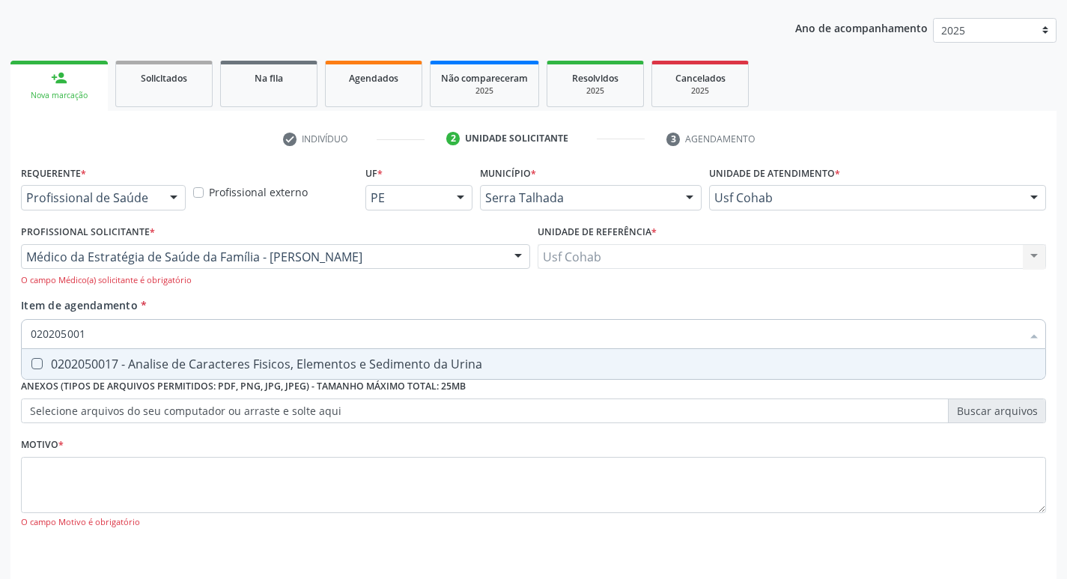
type input "0202050017"
click at [36, 362] on Urina at bounding box center [36, 363] width 11 height 11
click at [31, 362] on Urina "checkbox" at bounding box center [27, 364] width 10 height 10
checkbox Urina "true"
drag, startPoint x: 109, startPoint y: 336, endPoint x: 0, endPoint y: 329, distance: 108.8
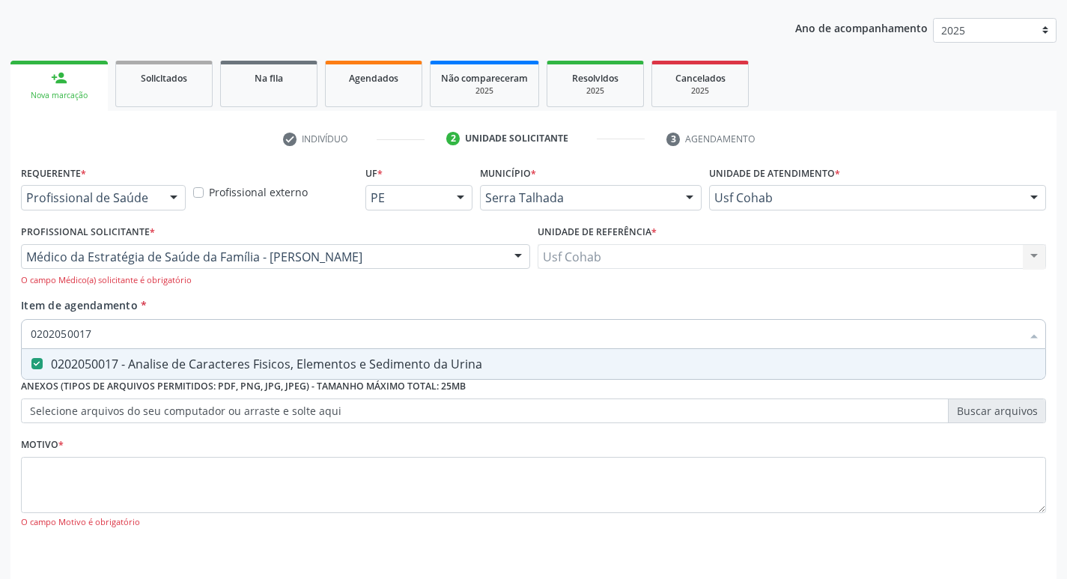
click at [0, 329] on div "Acompanhamento Acompanhe a situação das marcações correntes e finalizadas Relat…" at bounding box center [533, 272] width 1067 height 707
checkbox Urina "false"
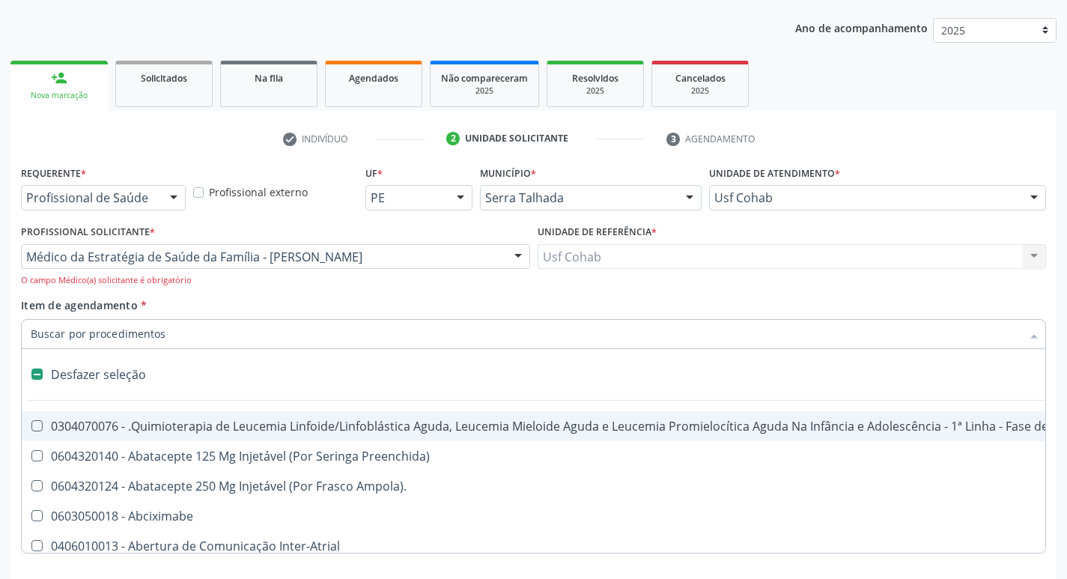
click at [109, 335] on input "Item de agendamento *" at bounding box center [526, 334] width 990 height 30
type input "h"
checkbox Urina "false"
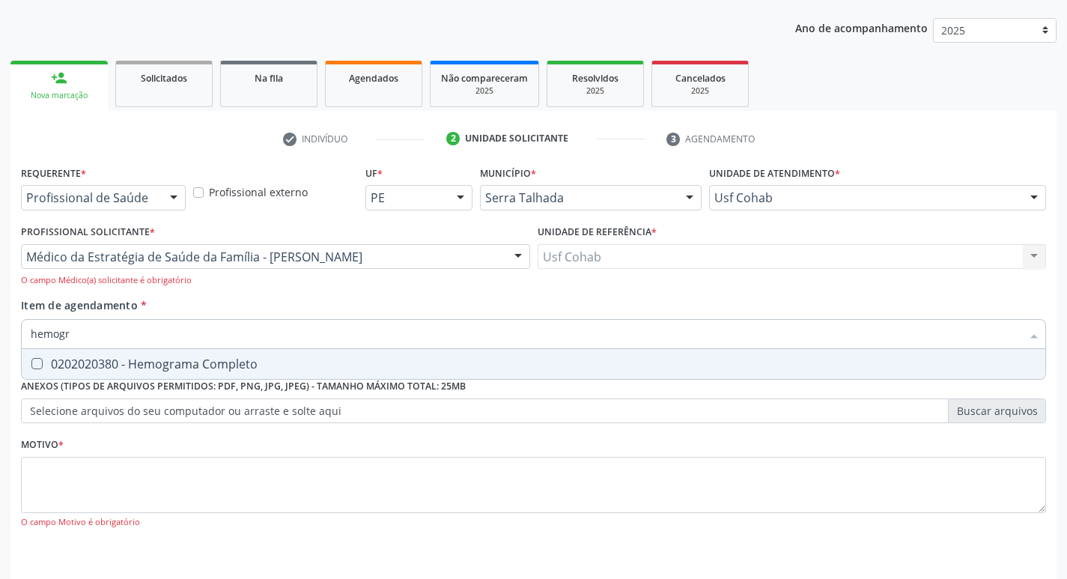
type input "hemogra"
click at [37, 366] on Completo at bounding box center [36, 363] width 11 height 11
click at [31, 366] on Completo "checkbox" at bounding box center [27, 364] width 10 height 10
checkbox Completo "true"
drag, startPoint x: 86, startPoint y: 332, endPoint x: 0, endPoint y: 324, distance: 86.5
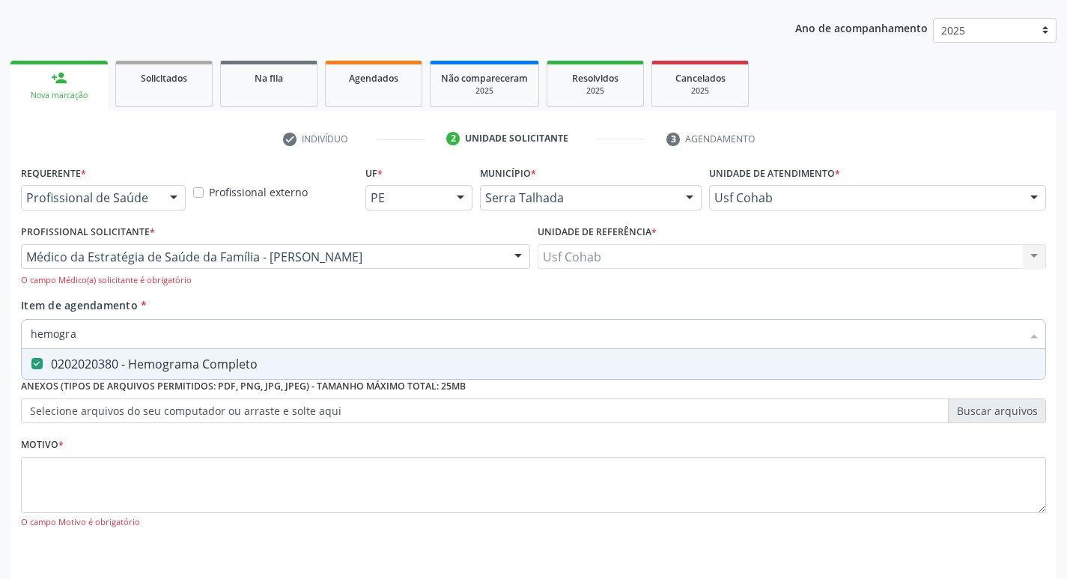
click at [0, 324] on div "Acompanhamento Acompanhe a situação das marcações correntes e finalizadas Relat…" at bounding box center [533, 272] width 1067 height 707
checkbox Completo "false"
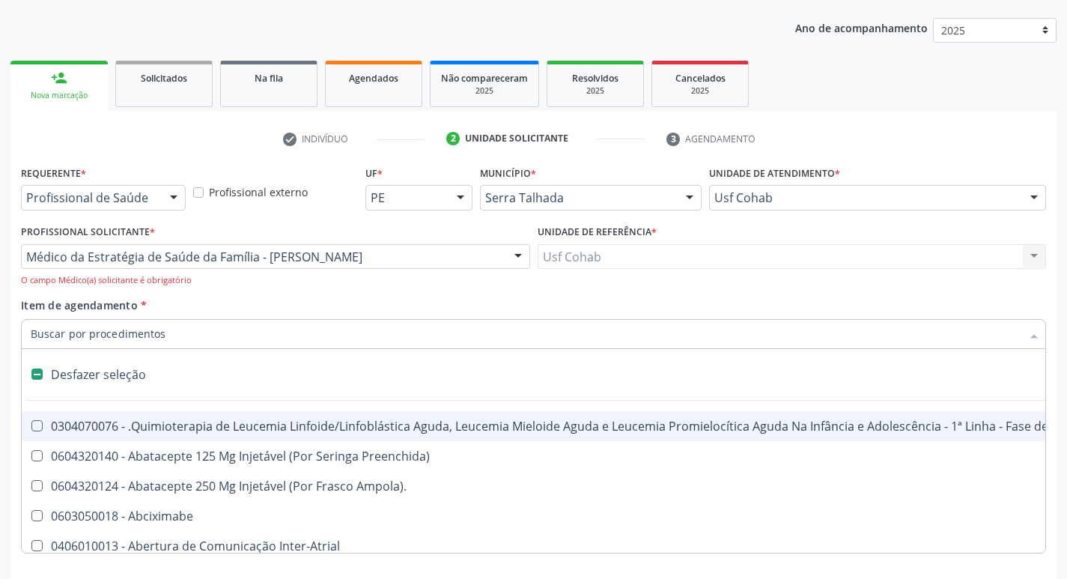
click at [57, 333] on input "Item de agendamento *" at bounding box center [526, 334] width 990 height 30
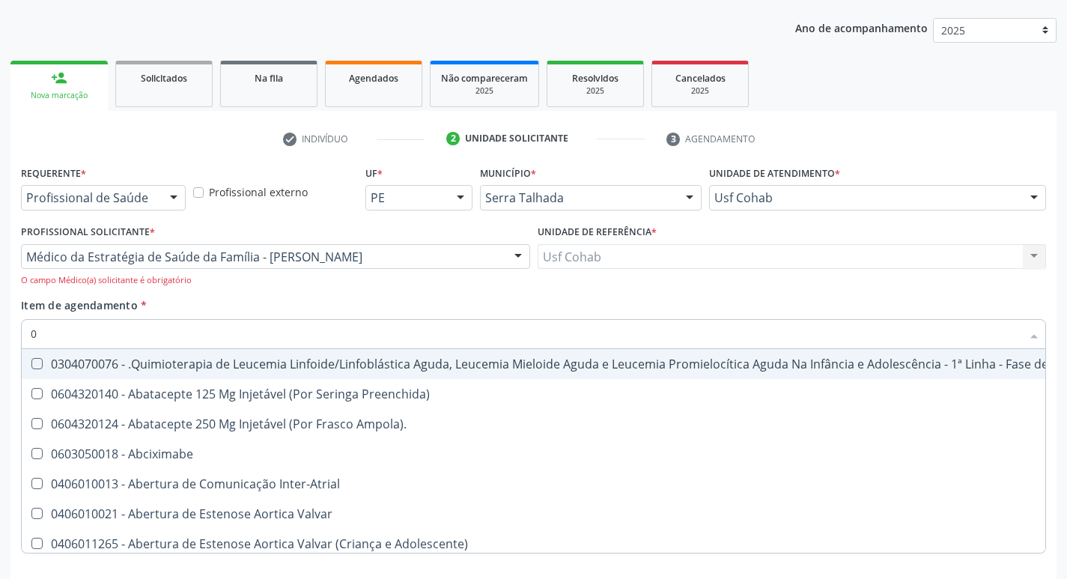
type input "02"
checkbox Coração "true"
checkbox Urina "false"
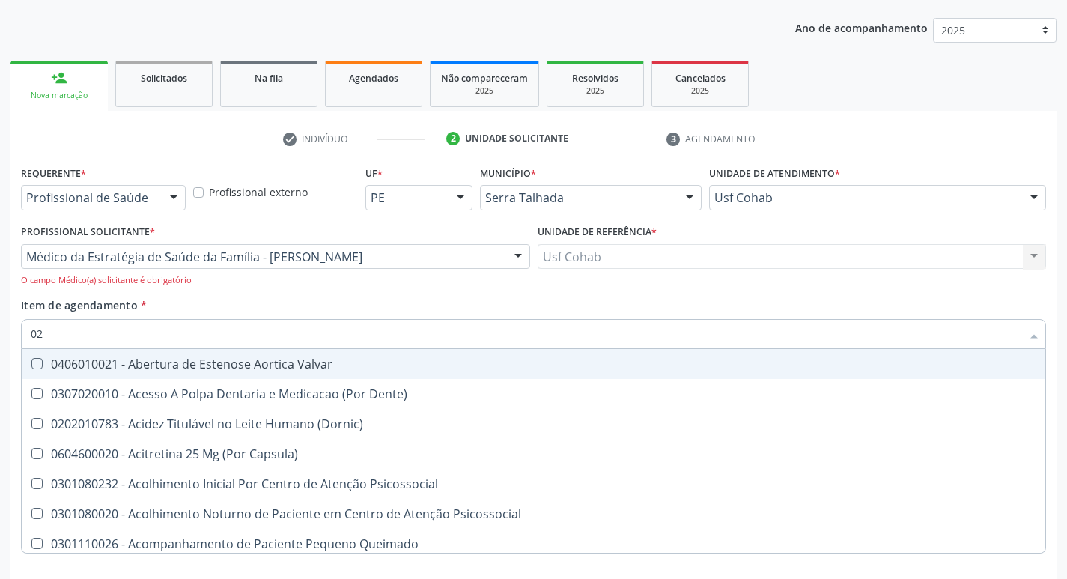
type input "020"
checkbox Terapeutica "true"
checkbox Urina "false"
checkbox \(T3\) "true"
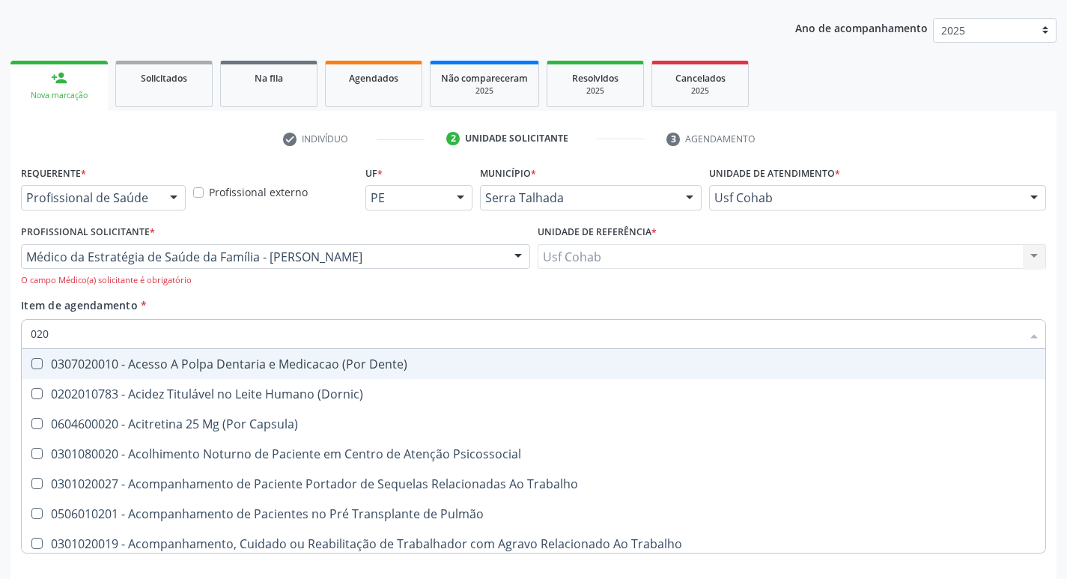
type input "0202"
checkbox Capsula\) "true"
checkbox Urina "false"
checkbox Biologica "true"
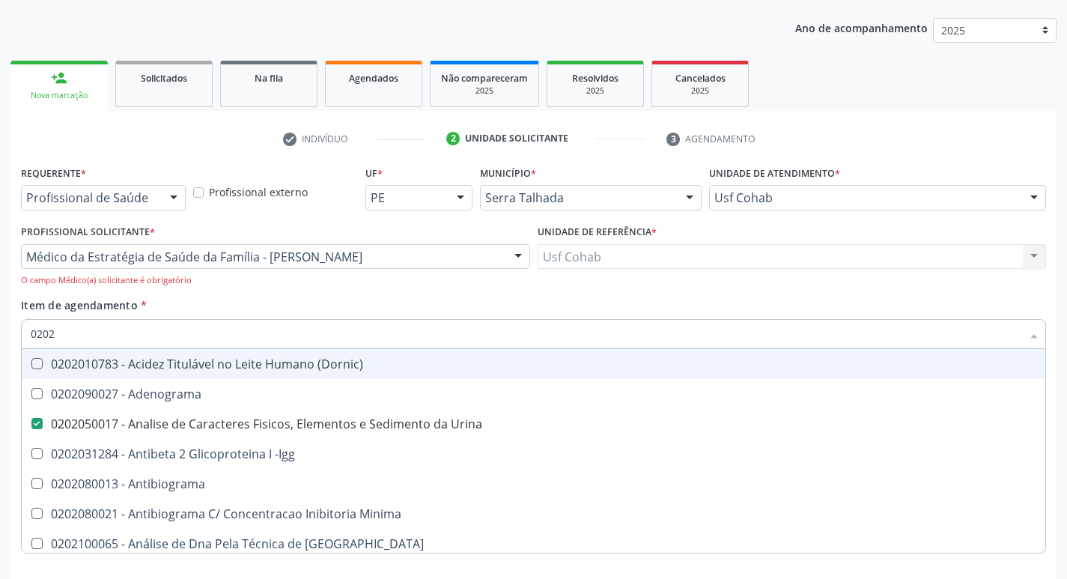
type input "02020"
checkbox Zinco "true"
checkbox Completo "false"
type input "020203"
checkbox Urina "false"
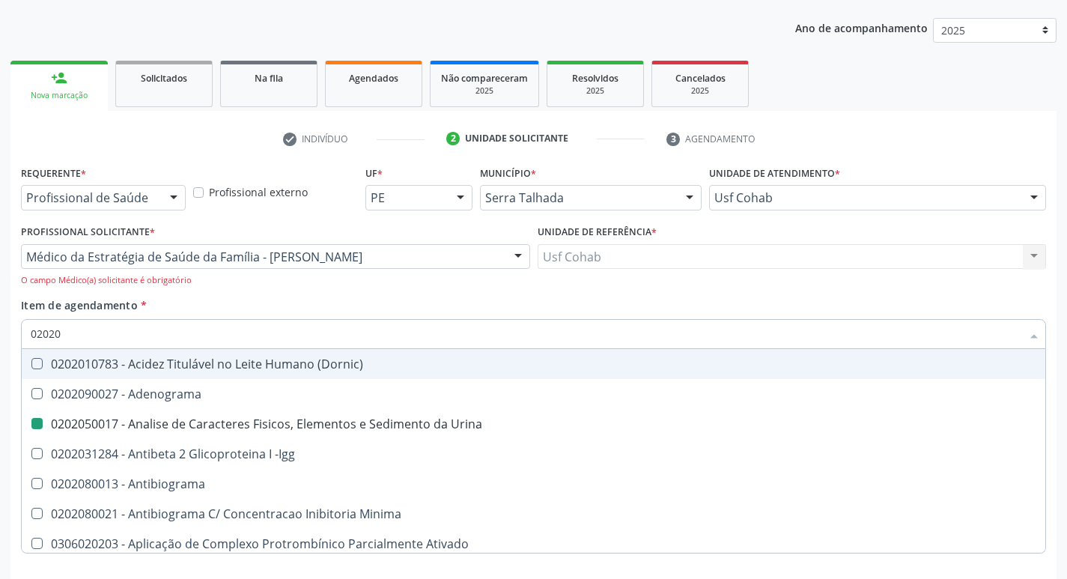
checkbox Aminoacidos "true"
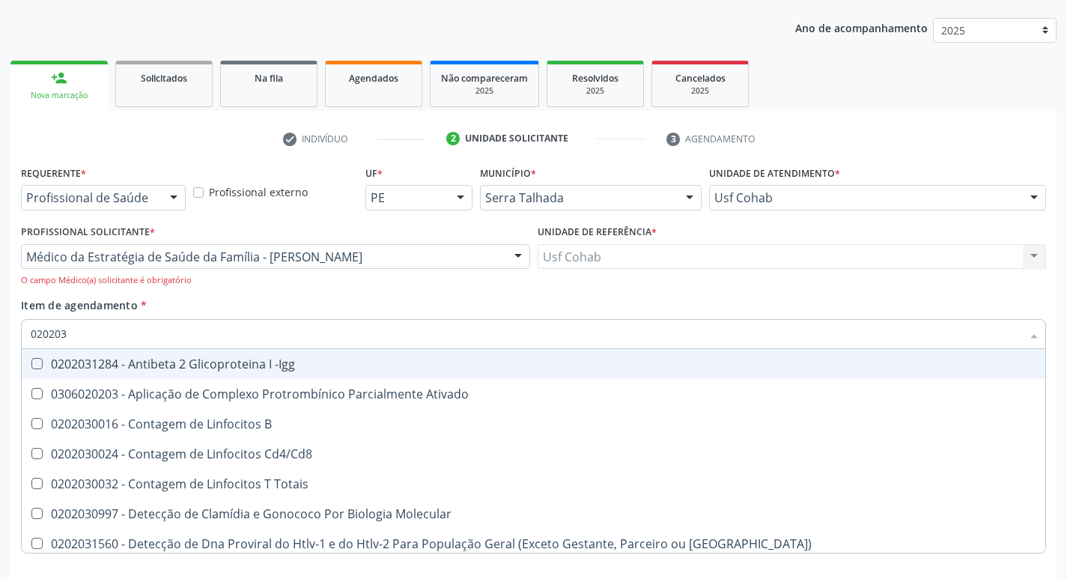
type input "0202030"
checkbox Completo "false"
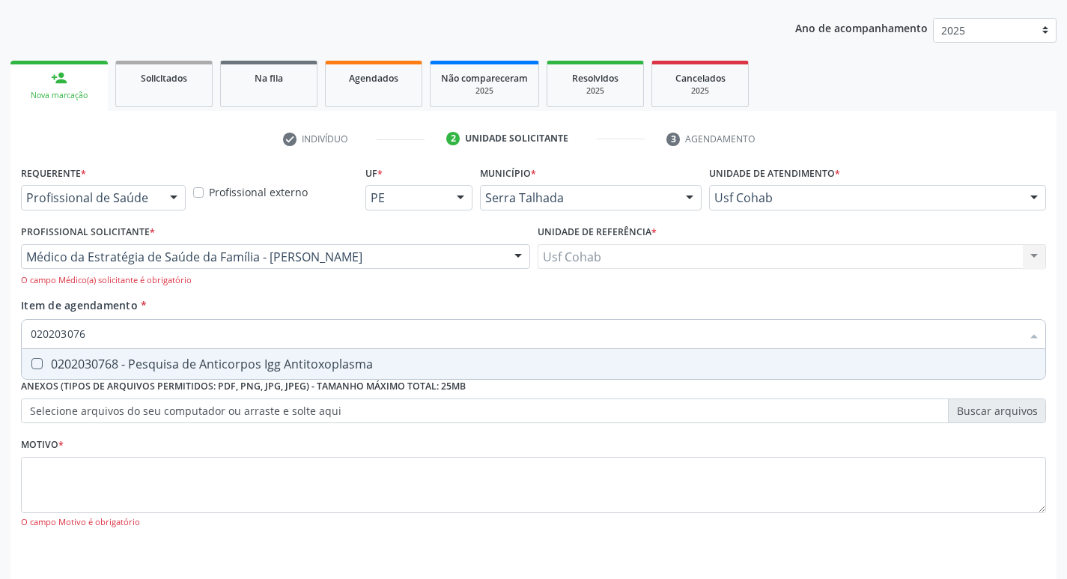
type input "0202030768"
click at [40, 364] on Antitoxoplasma at bounding box center [36, 363] width 11 height 11
click at [31, 364] on Antitoxoplasma "checkbox" at bounding box center [27, 364] width 10 height 10
checkbox Antitoxoplasma "true"
drag, startPoint x: 107, startPoint y: 333, endPoint x: 0, endPoint y: 324, distance: 107.4
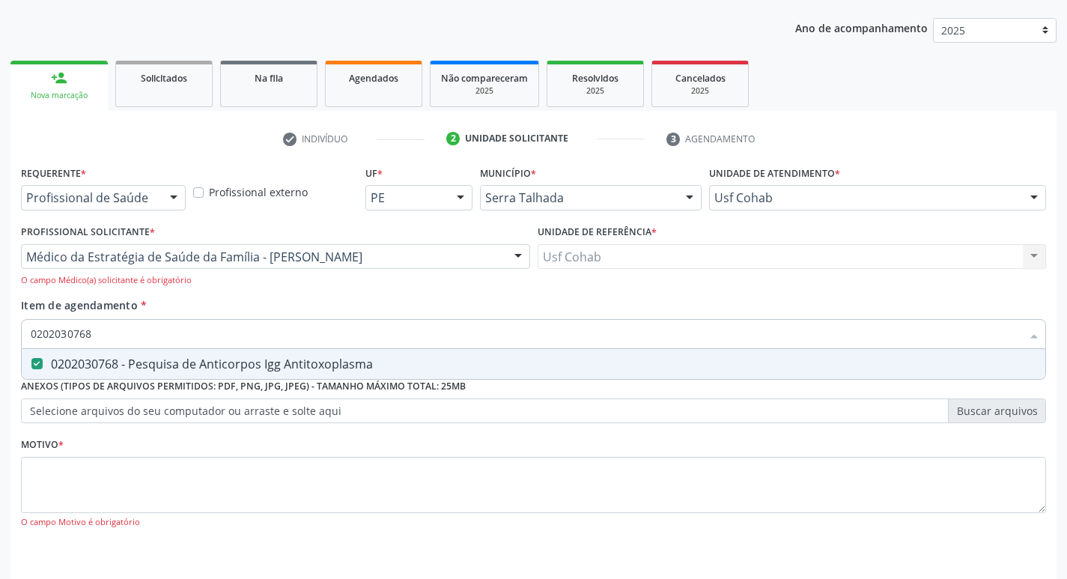
click at [0, 324] on div "Acompanhamento Acompanhe a situação das marcações correntes e finalizadas Relat…" at bounding box center [533, 272] width 1067 height 707
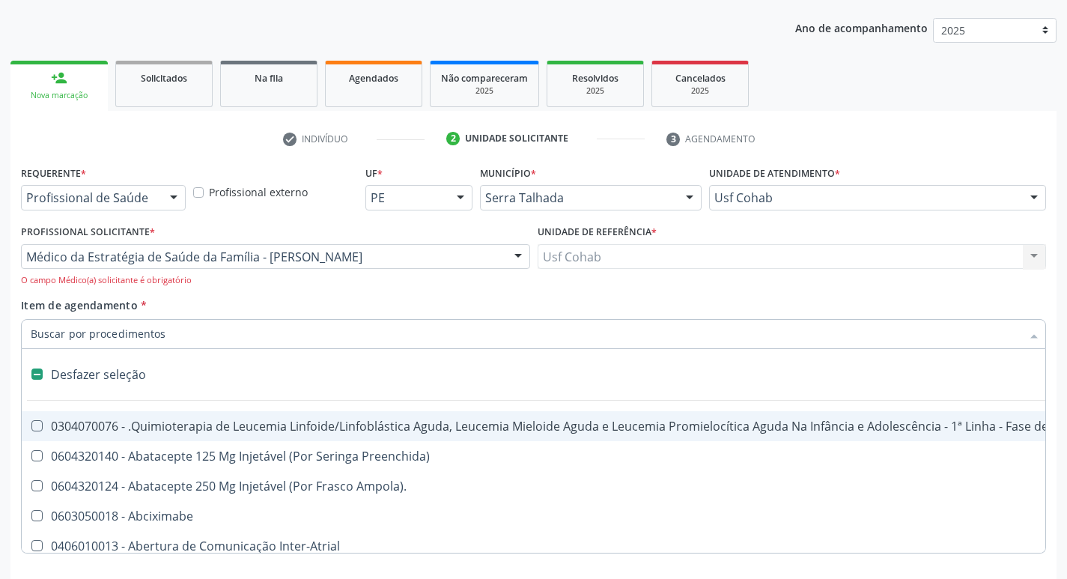
checkbox Manutenção "false"
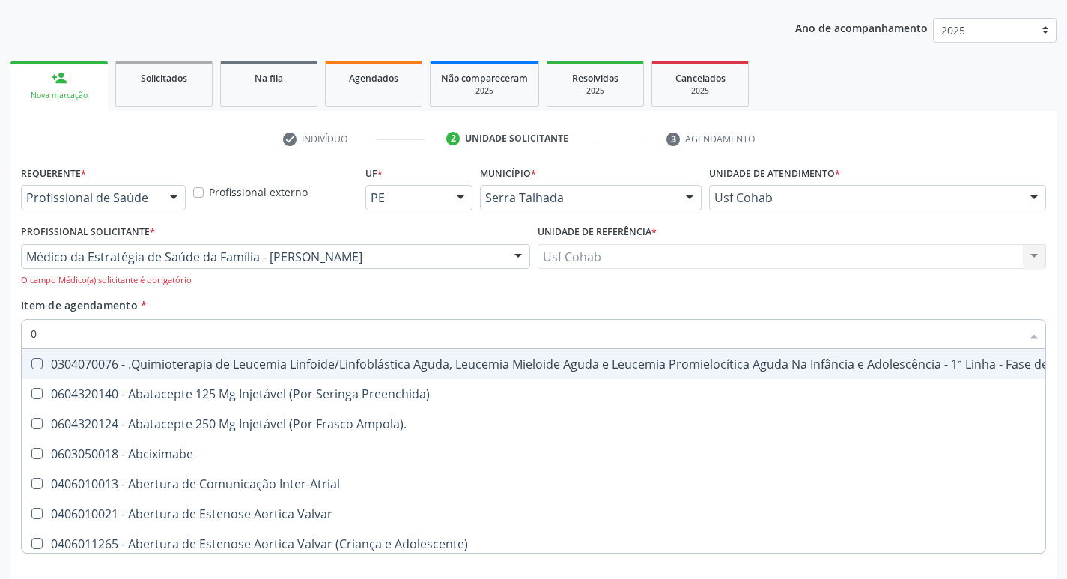
type input "02"
checkbox Coração "true"
checkbox Urina "false"
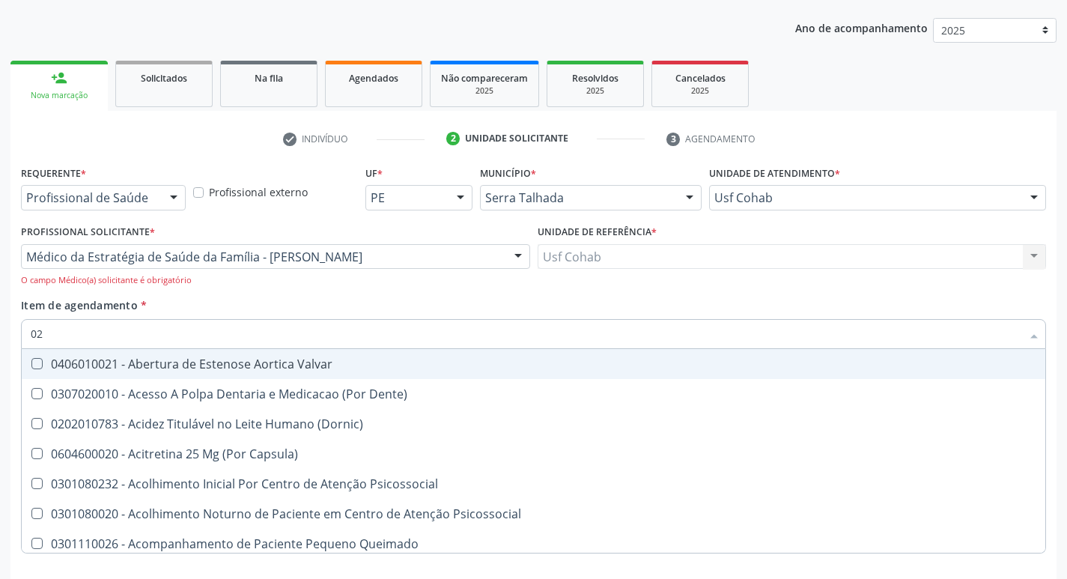
type input "020"
checkbox Terapeutica "true"
checkbox Urina "false"
checkbox \(T3\) "true"
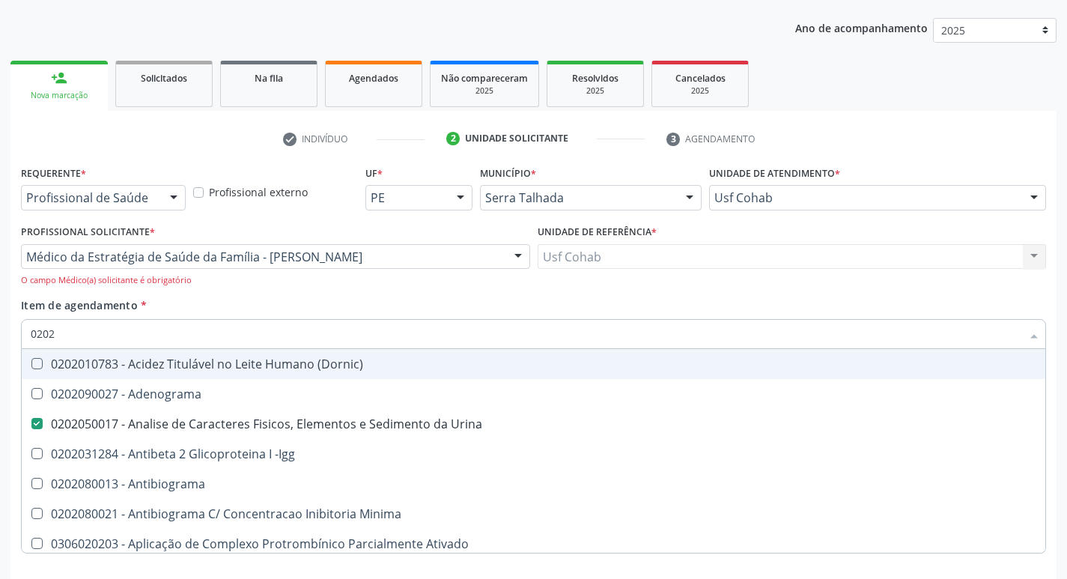
type input "02020"
checkbox Urina "true"
checkbox Liquor "false"
checkbox Completo "true"
checkbox Pylori "false"
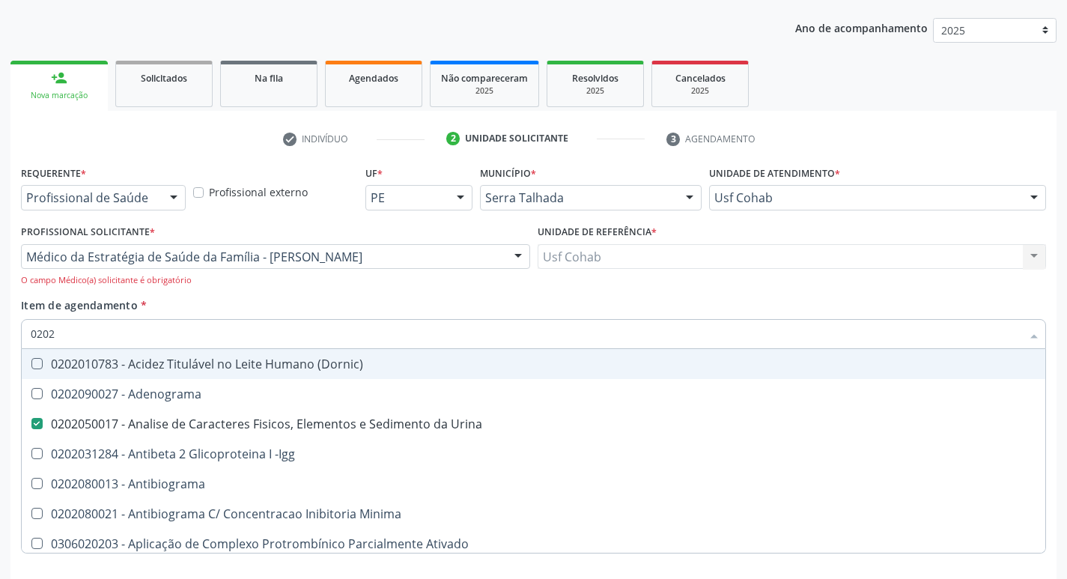
checkbox Antitoxoplasma "true"
checkbox Fezes "false"
type input "020203"
checkbox Urina "false"
checkbox Aminoacidos "true"
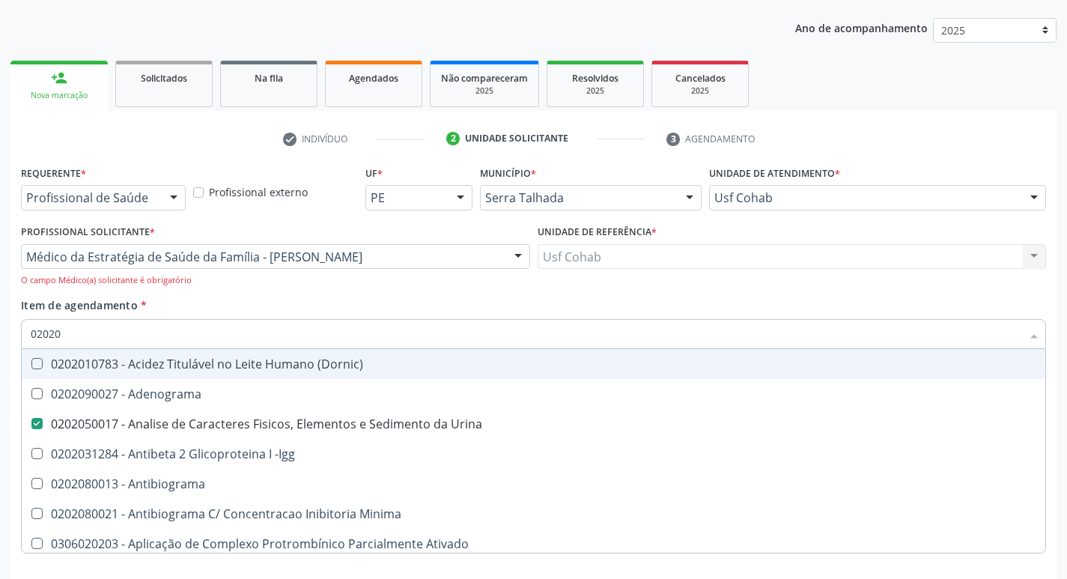
checkbox Anti-Achr "true"
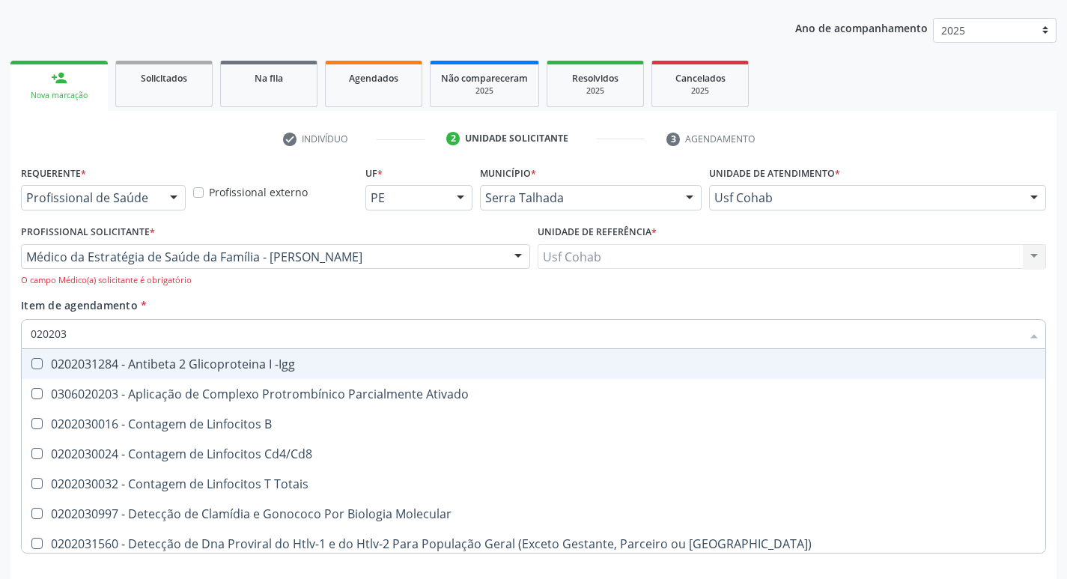
type input "0202030"
checkbox Completo "false"
checkbox \(Ro\) "true"
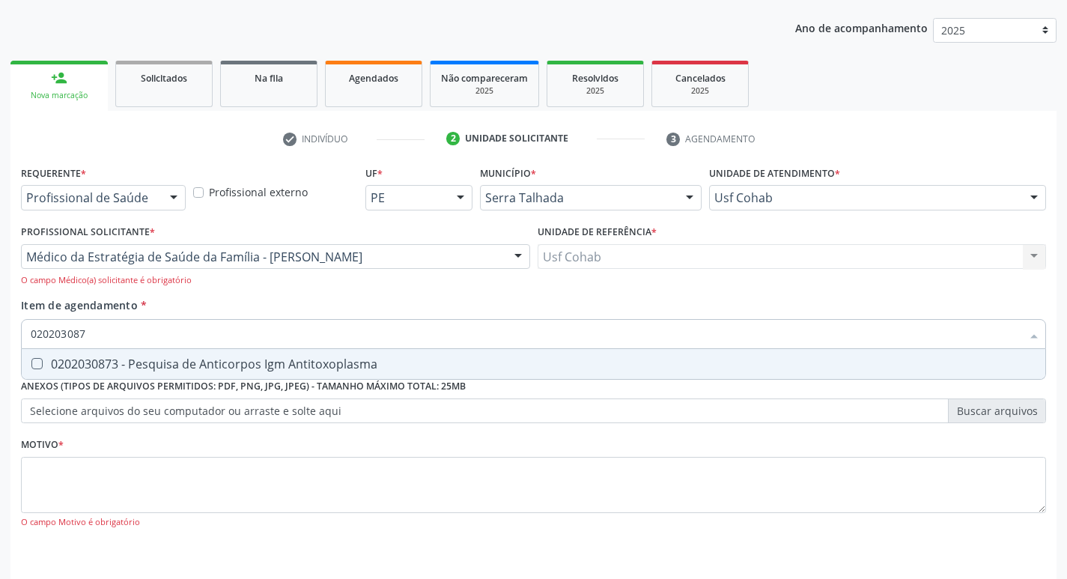
type input "0202030873"
click at [37, 370] on span "0202030873 - Pesquisa de Anticorpos Igm Antitoxoplasma" at bounding box center [533, 364] width 1023 height 30
checkbox Antitoxoplasma "true"
drag, startPoint x: 97, startPoint y: 332, endPoint x: 0, endPoint y: 332, distance: 97.3
click at [0, 332] on div "Acompanhamento Acompanhe a situação das marcações correntes e finalizadas Relat…" at bounding box center [533, 272] width 1067 height 707
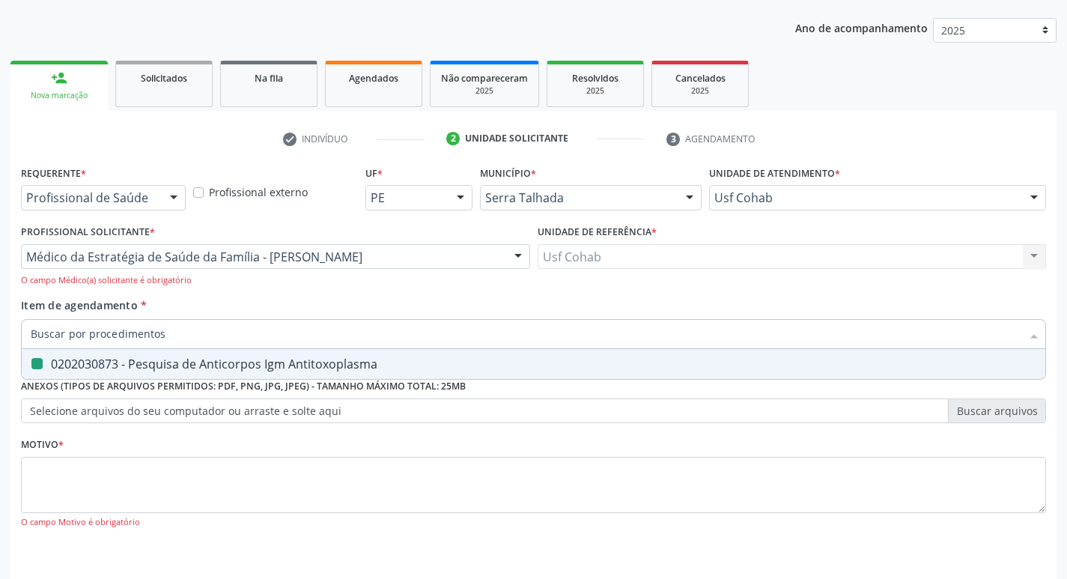
checkbox Antitoxoplasma "false"
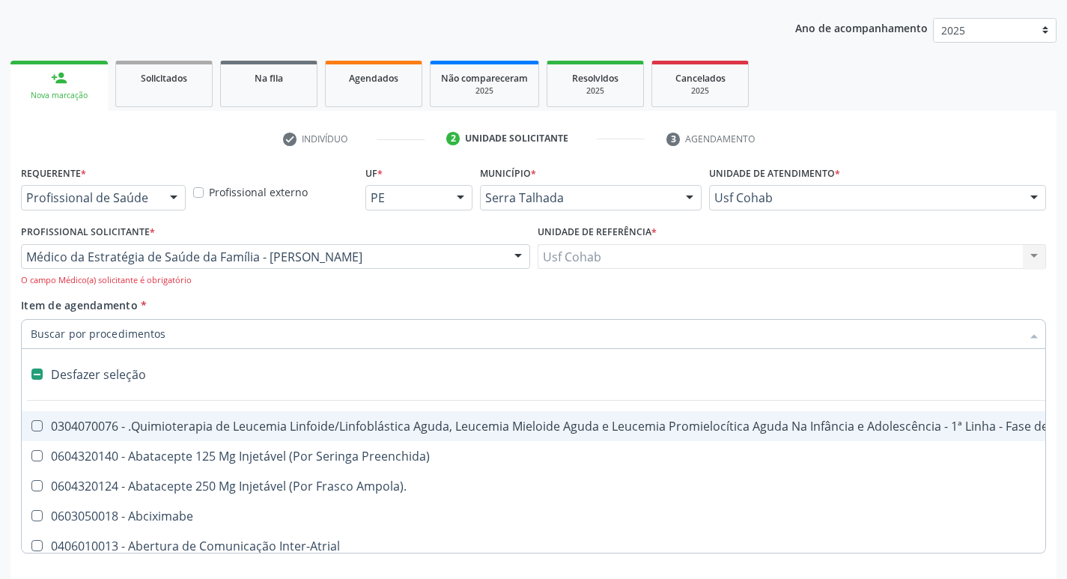
click at [213, 329] on input "Item de agendamento *" at bounding box center [526, 334] width 990 height 30
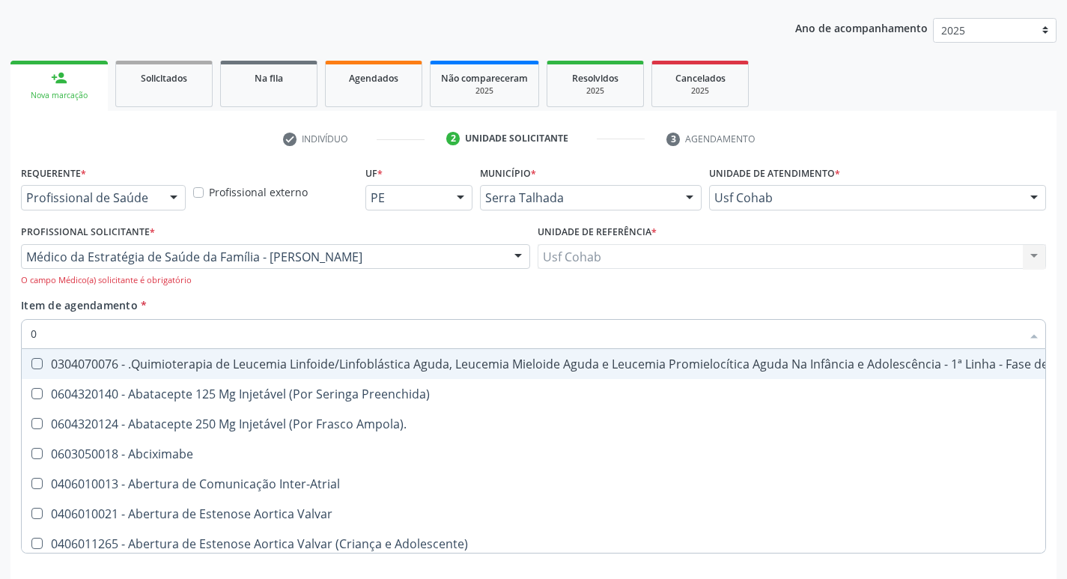
type input "02"
checkbox Coração "true"
checkbox Urina "false"
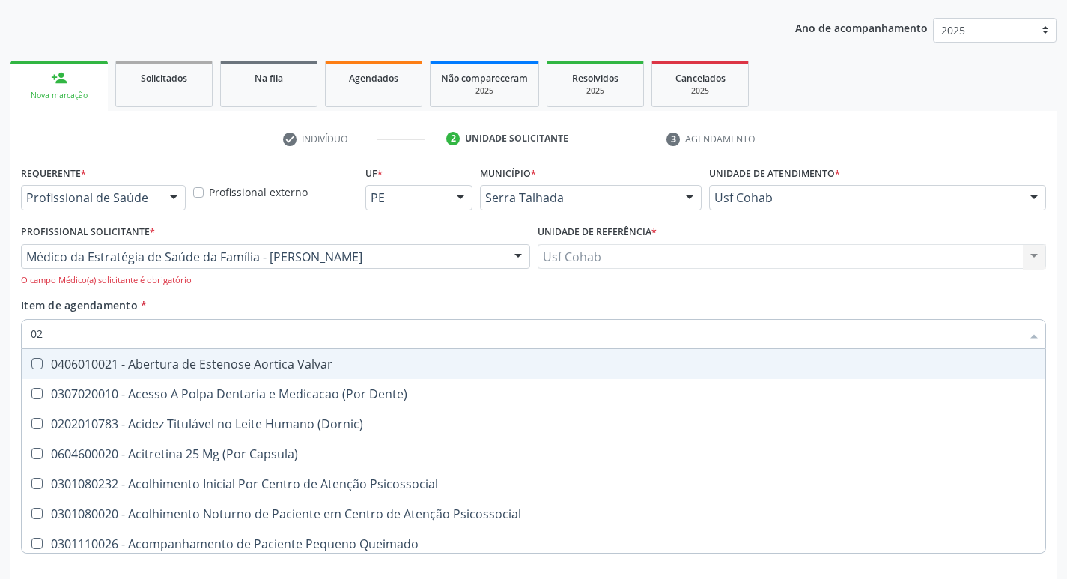
type input "020"
checkbox Terapeutica "true"
checkbox Urina "false"
checkbox \(T3\) "true"
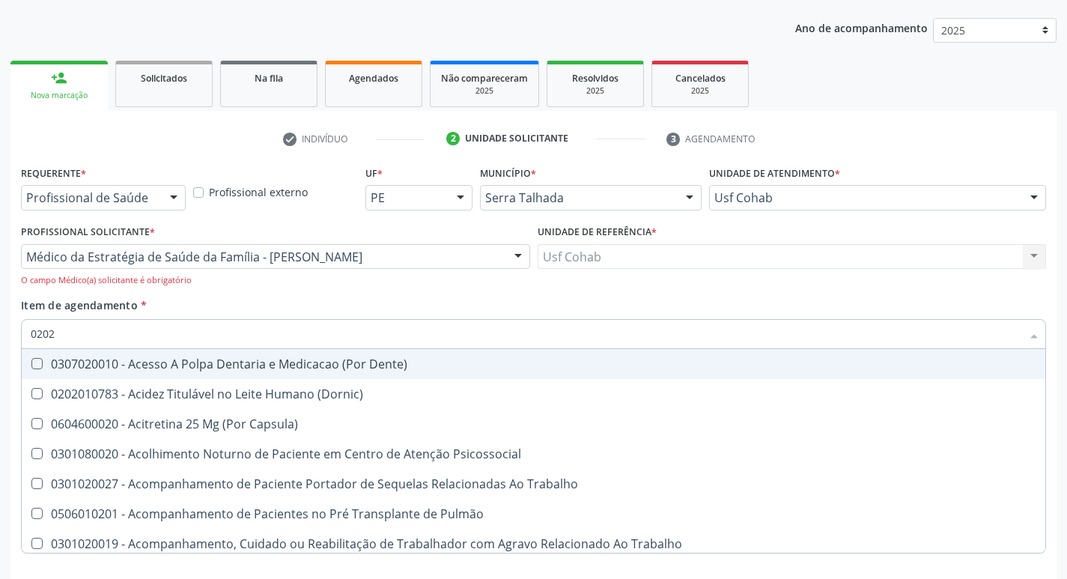
type input "02020"
checkbox Capsula\) "true"
type input "020208"
checkbox Capsula\) "false"
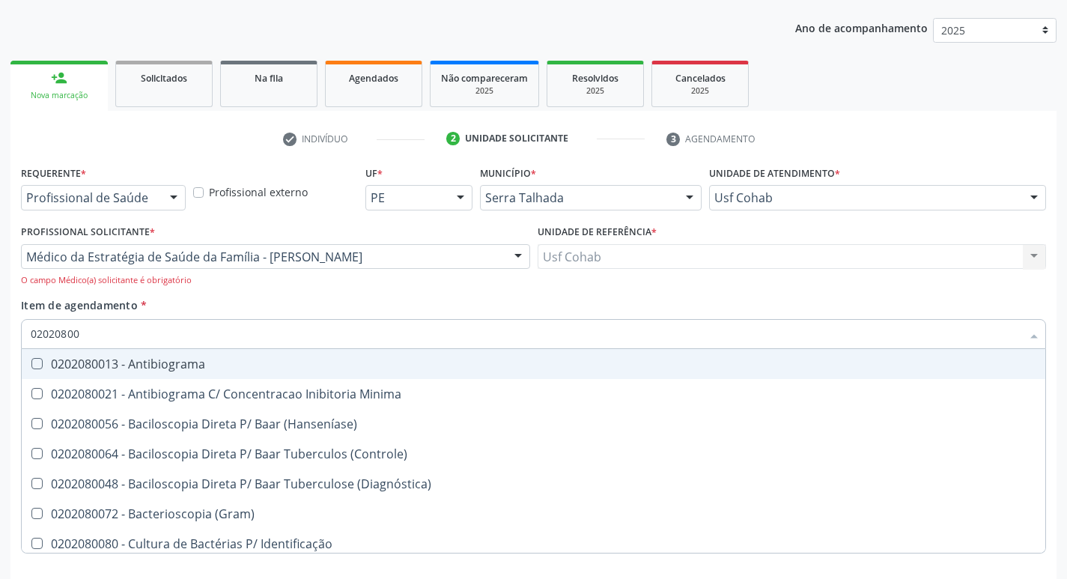
type input "020208008"
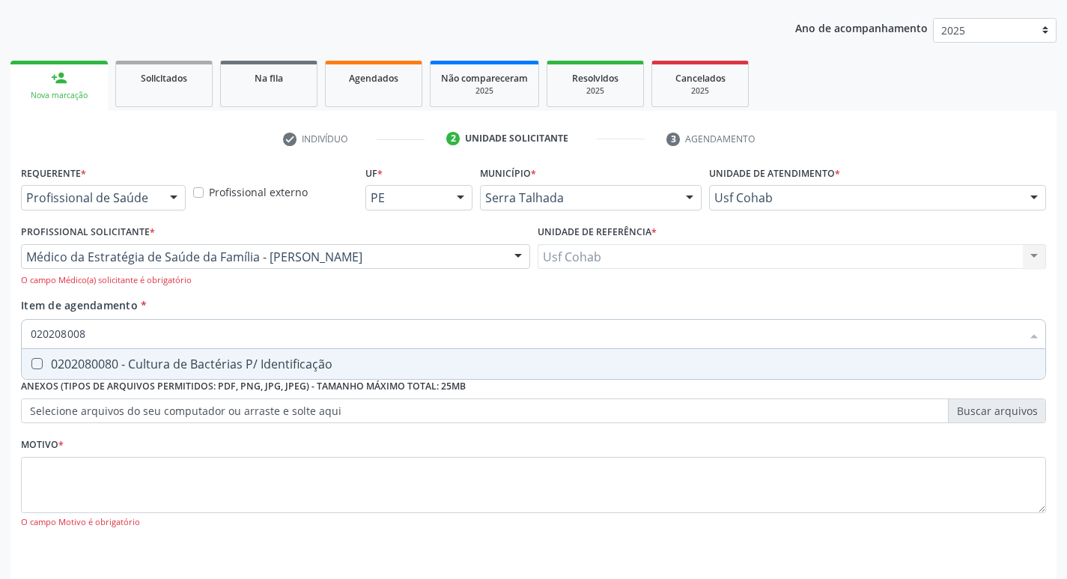
click at [35, 362] on Identificação at bounding box center [36, 363] width 11 height 11
click at [31, 362] on Identificação "checkbox" at bounding box center [27, 364] width 10 height 10
checkbox Identificação "true"
drag, startPoint x: 96, startPoint y: 330, endPoint x: 0, endPoint y: 332, distance: 95.9
click at [0, 332] on div "Acompanhamento Acompanhe a situação das marcações correntes e finalizadas Relat…" at bounding box center [533, 272] width 1067 height 707
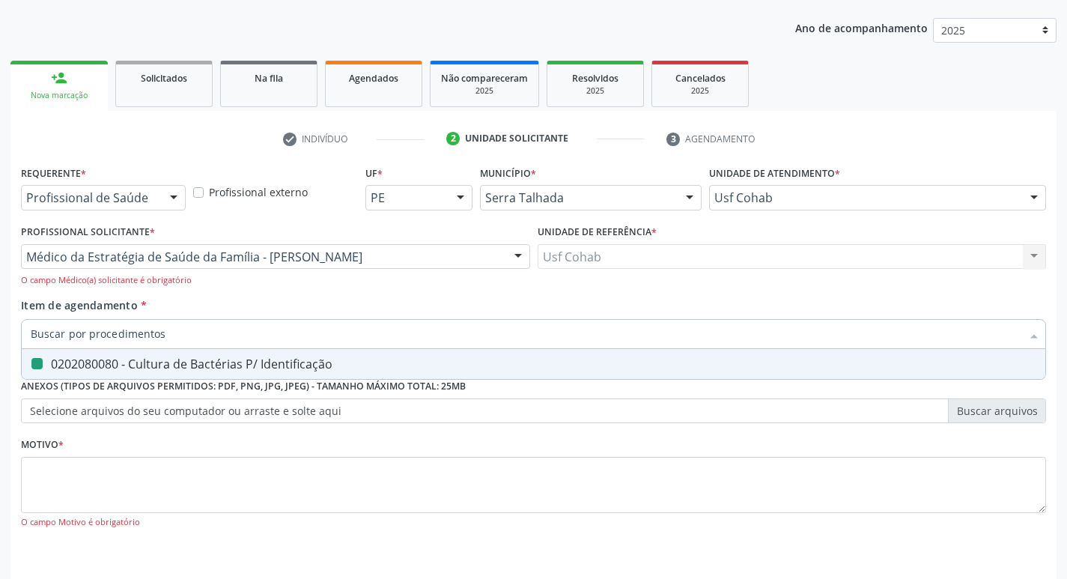
checkbox Identificação "false"
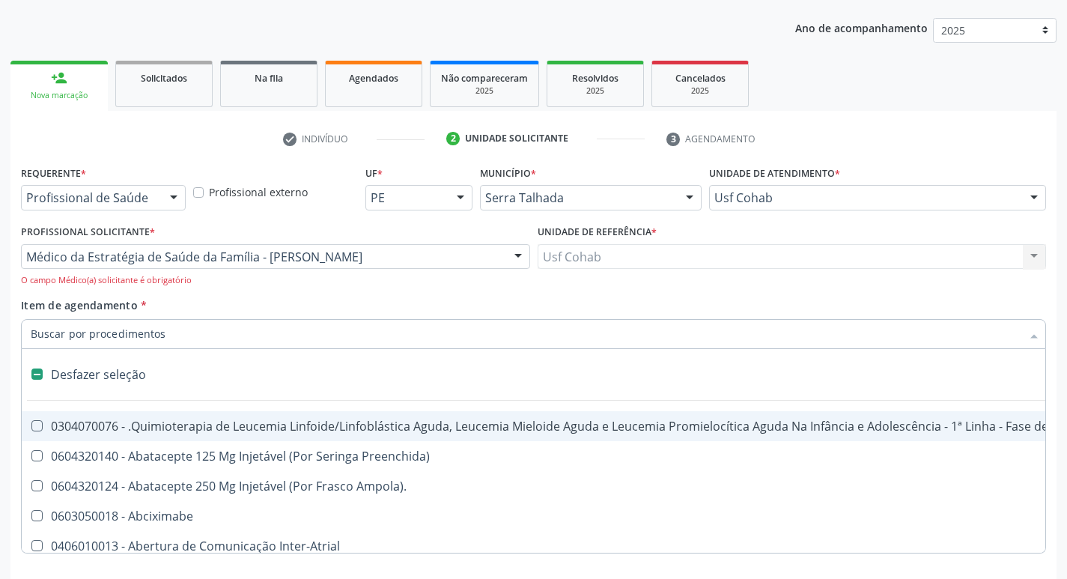
click at [113, 339] on input "Item de agendamento *" at bounding box center [526, 334] width 990 height 30
click at [436, 282] on div "O campo Médico(a) solicitante é obrigatório" at bounding box center [275, 280] width 509 height 13
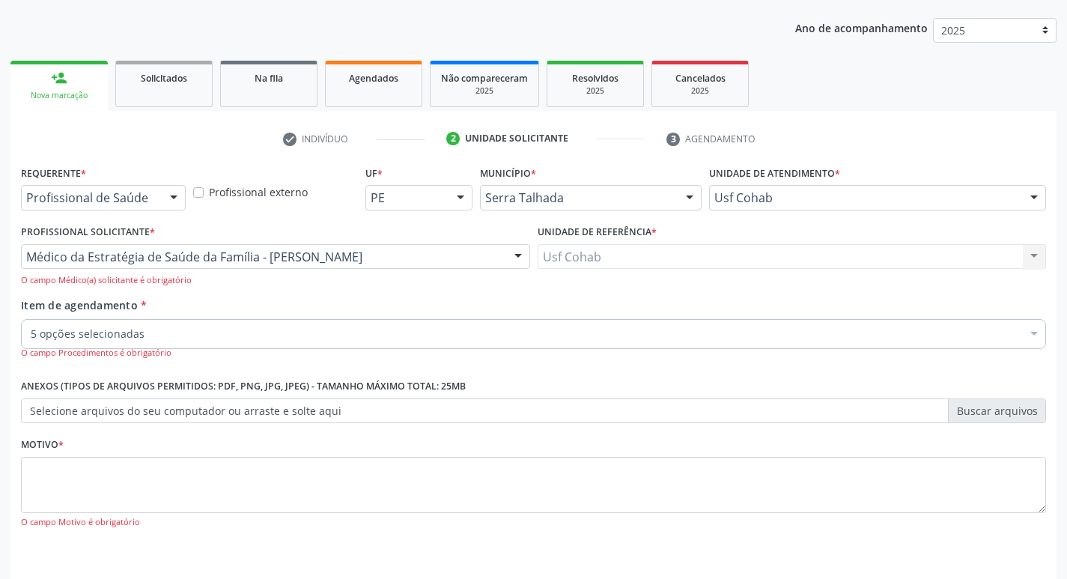
checkbox Urina "true"
checkbox Completo "true"
checkbox Antitoxoplasma "true"
checkbox Identificação "true"
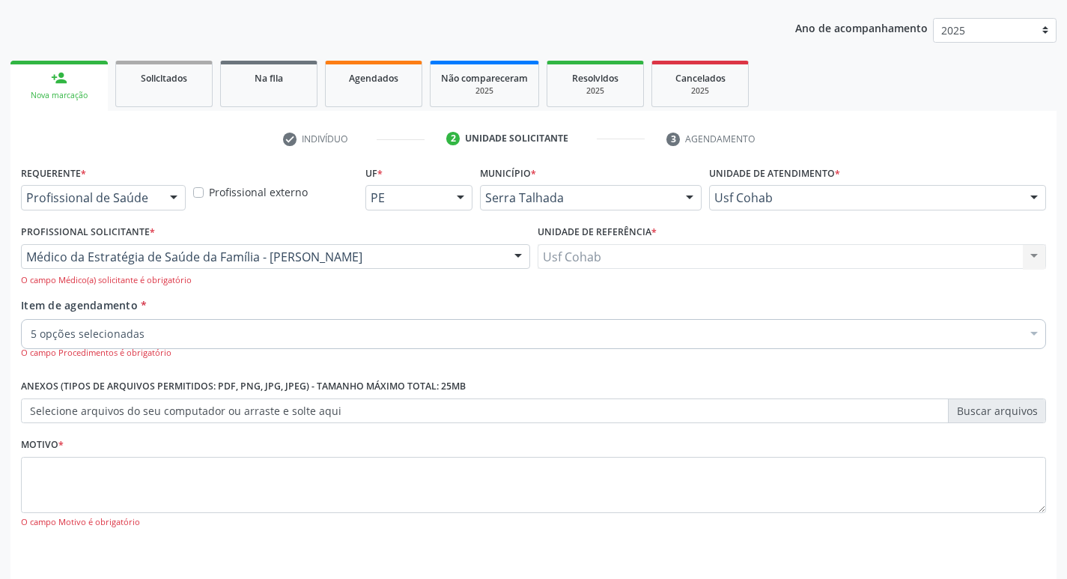
checkbox Pênis "false"
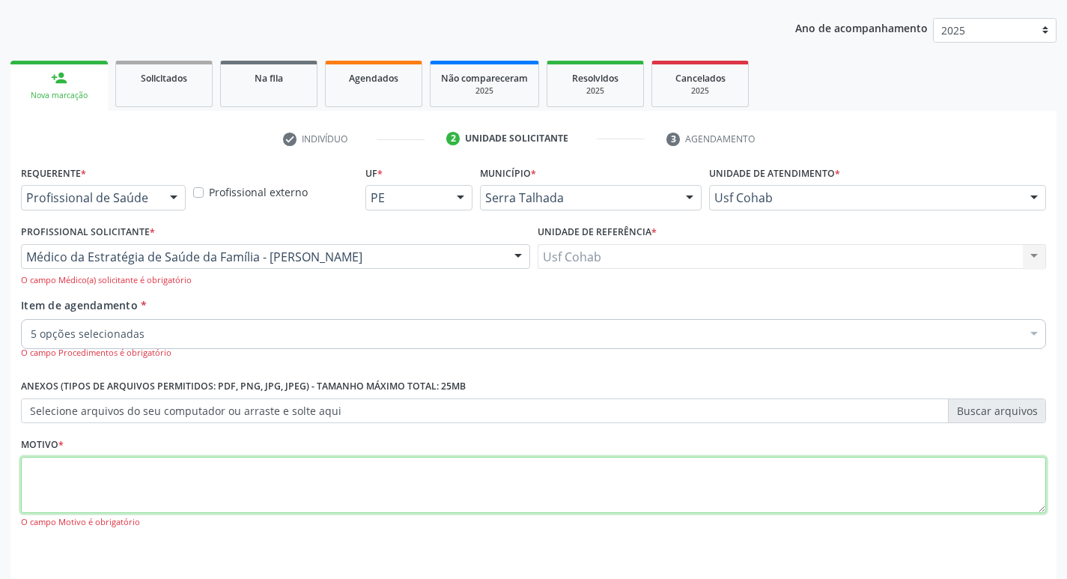
click at [104, 478] on textarea at bounding box center [533, 485] width 1025 height 57
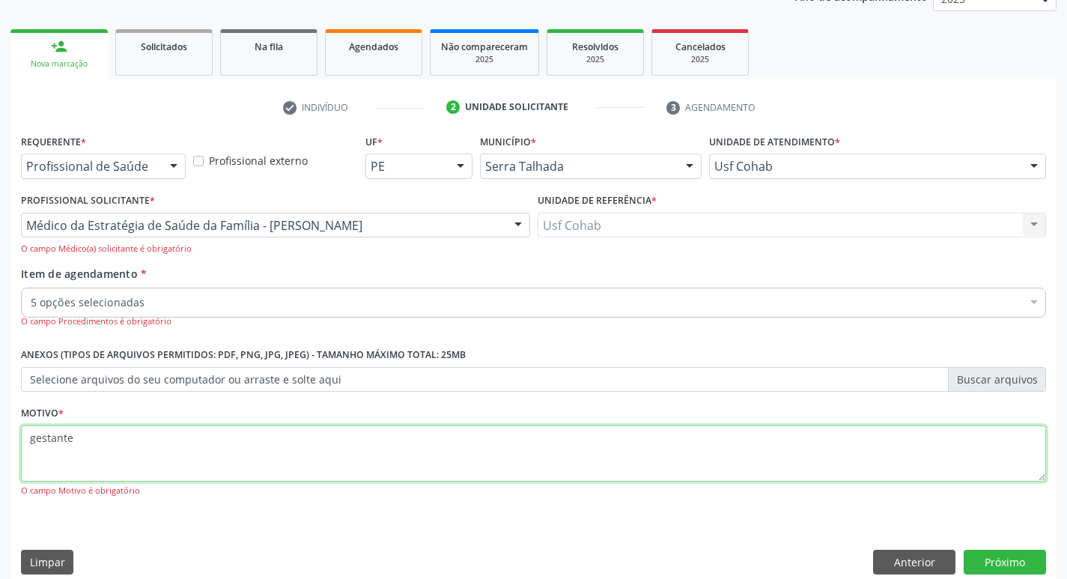
scroll to position [211, 0]
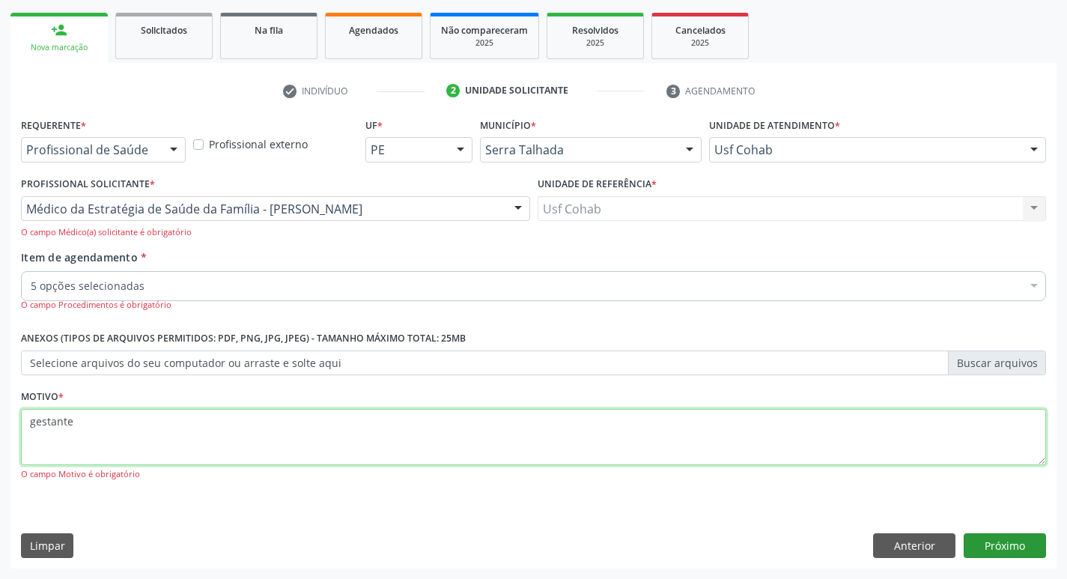
type textarea "gestante"
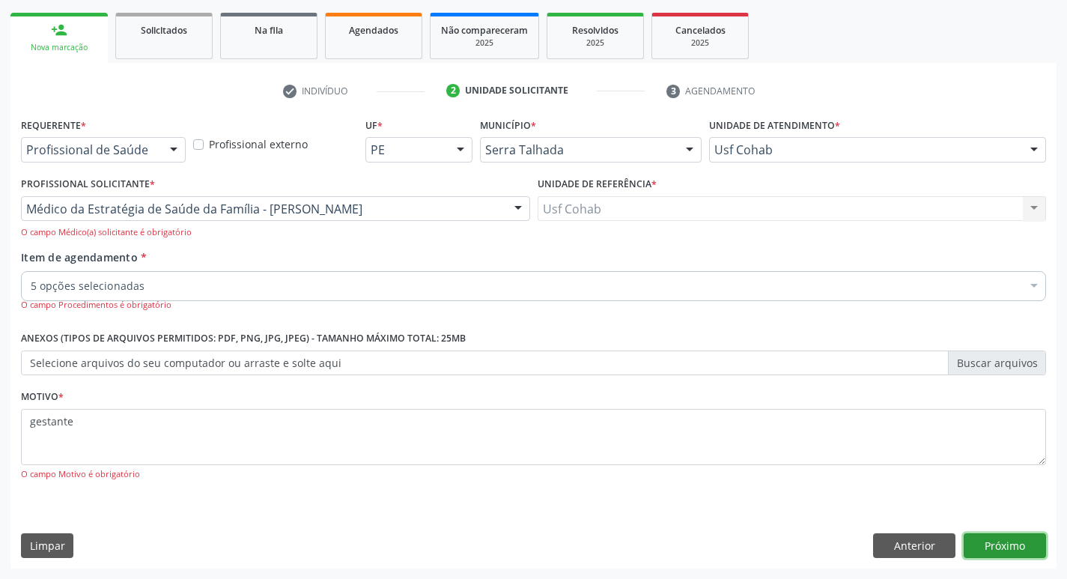
click at [989, 552] on button "Próximo" at bounding box center [1005, 545] width 82 height 25
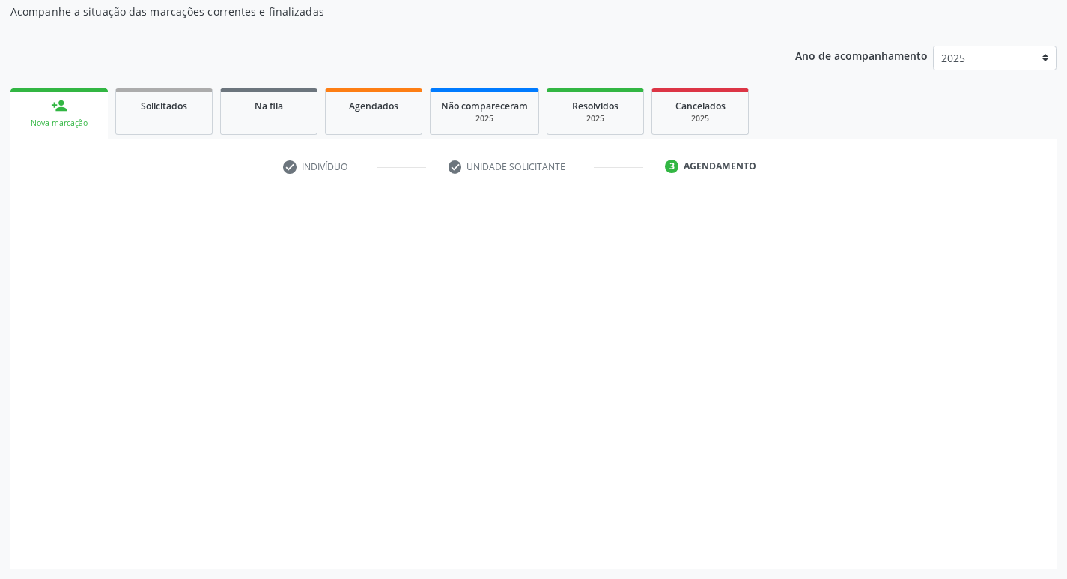
scroll to position [136, 0]
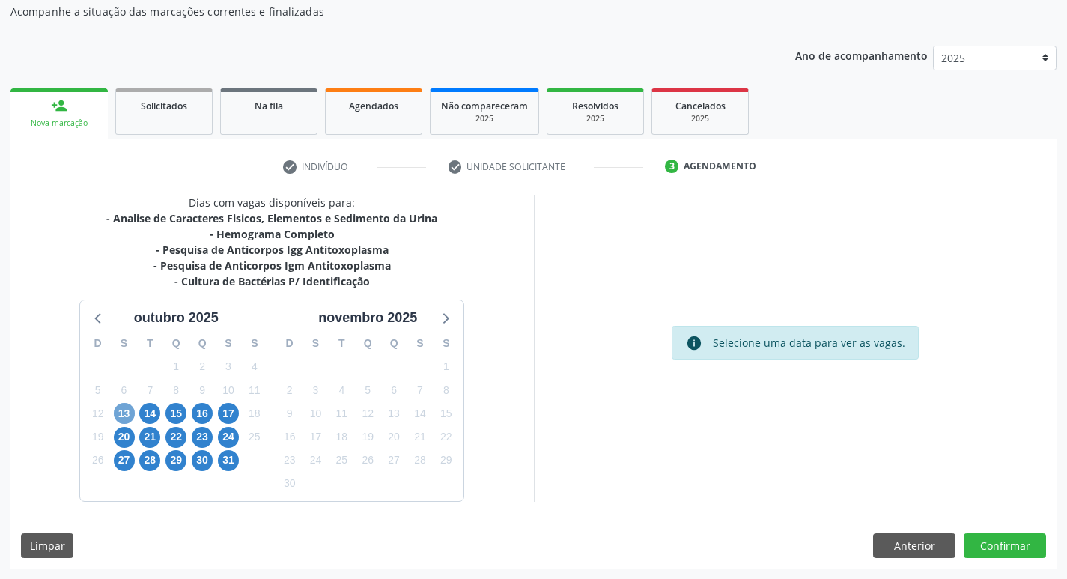
click at [128, 409] on span "13" at bounding box center [124, 413] width 21 height 21
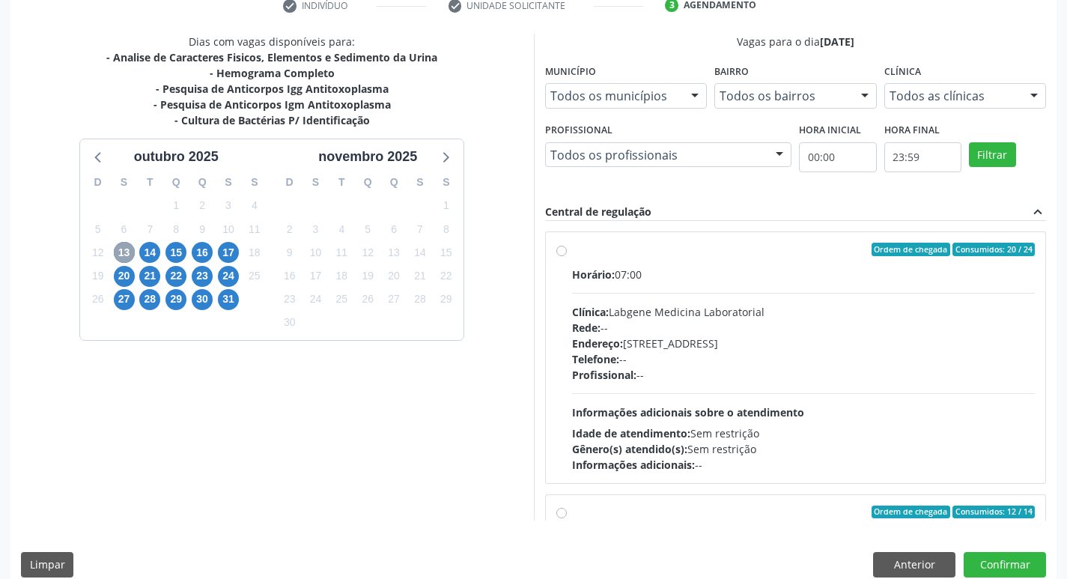
scroll to position [316, 0]
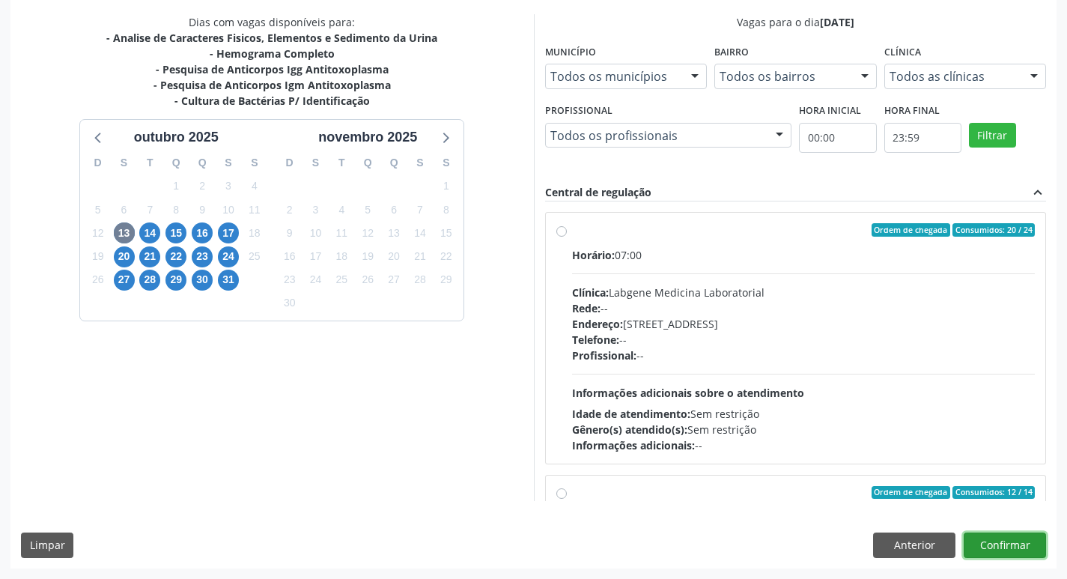
click at [992, 550] on button "Confirmar" at bounding box center [1005, 544] width 82 height 25
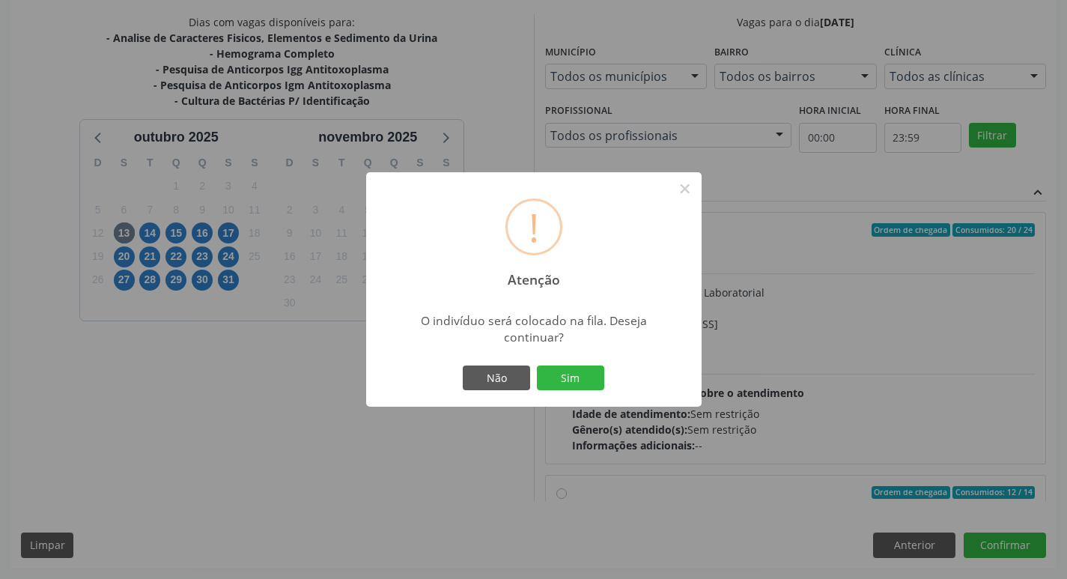
click at [411, 457] on div "! Atenção × O indivíduo será colocado na fila. Deseja continuar? Não Sim" at bounding box center [533, 289] width 1067 height 579
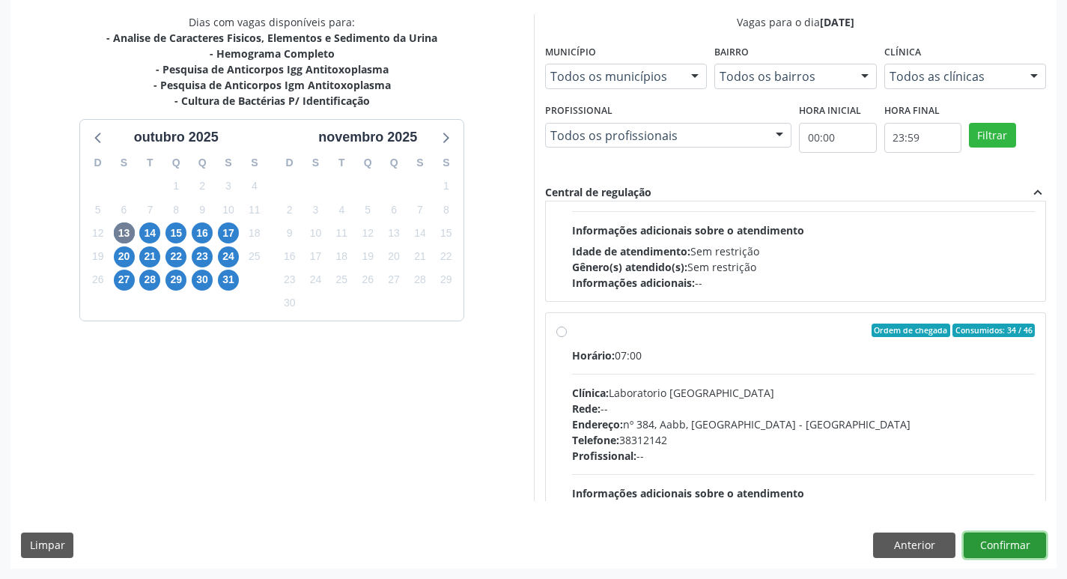
scroll to position [449, 0]
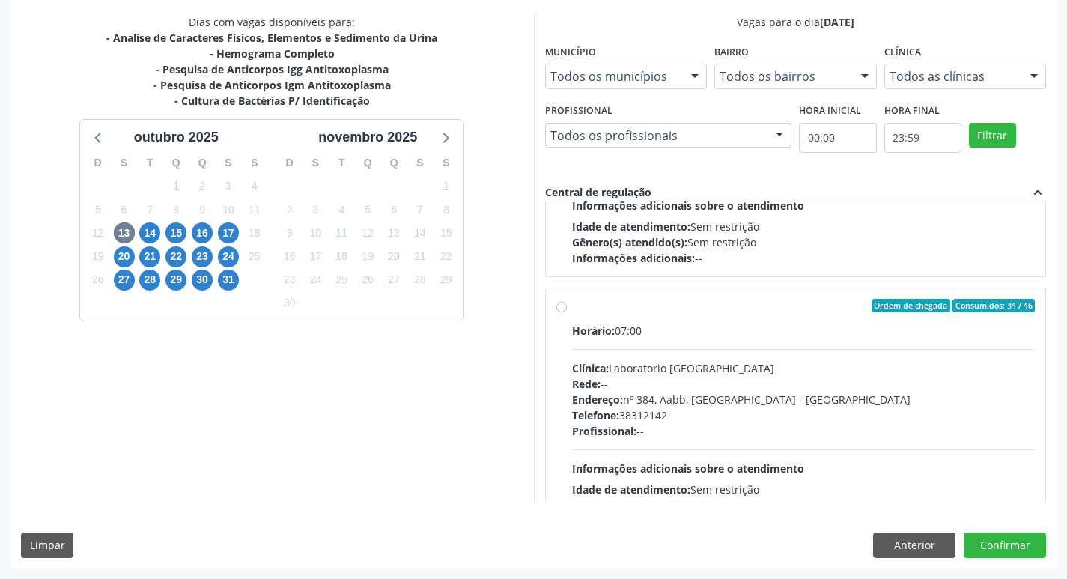
click at [572, 311] on label "Ordem de chegada Consumidos: 34 / 46 Horário: 07:00 Clínica: Laboratorio Sao Fr…" at bounding box center [803, 414] width 463 height 230
click at [558, 311] on input "Ordem de chegada Consumidos: 34 / 46 Horário: 07:00 Clínica: Laboratorio Sao Fr…" at bounding box center [561, 305] width 10 height 13
radio input "true"
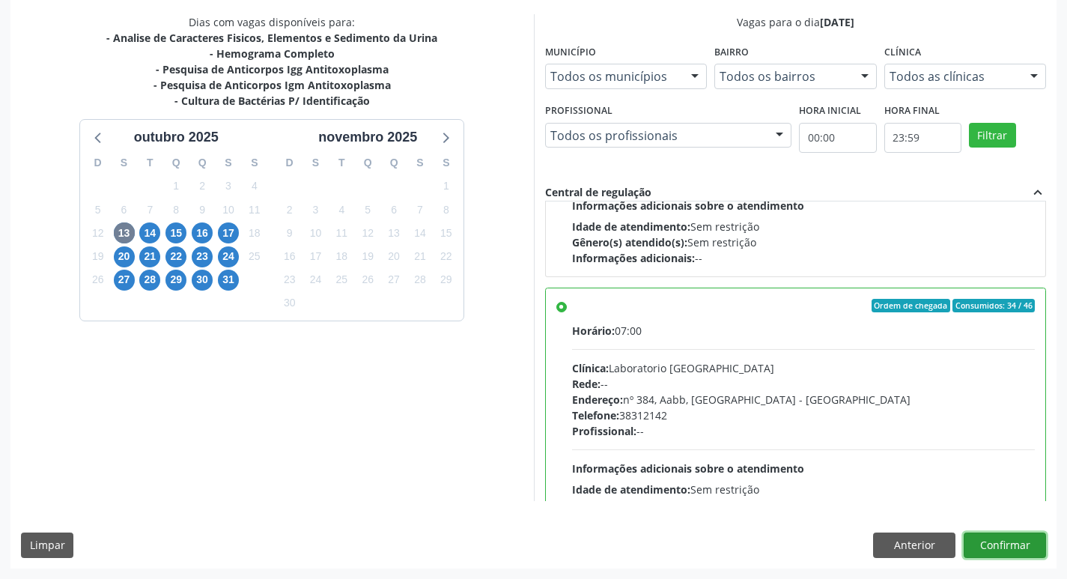
click at [1003, 541] on button "Confirmar" at bounding box center [1005, 544] width 82 height 25
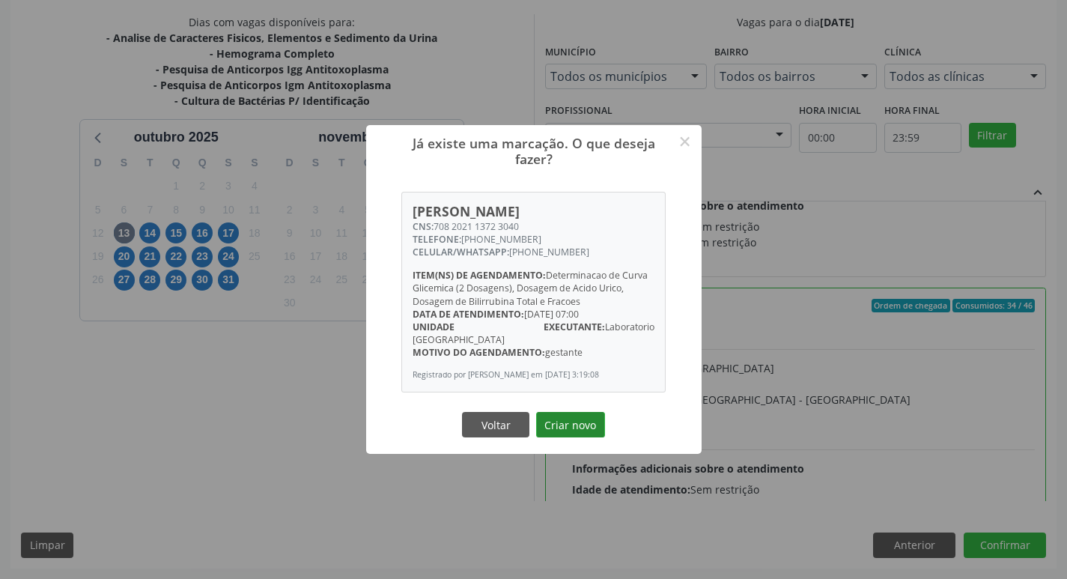
click at [573, 421] on button "Criar novo" at bounding box center [570, 424] width 69 height 25
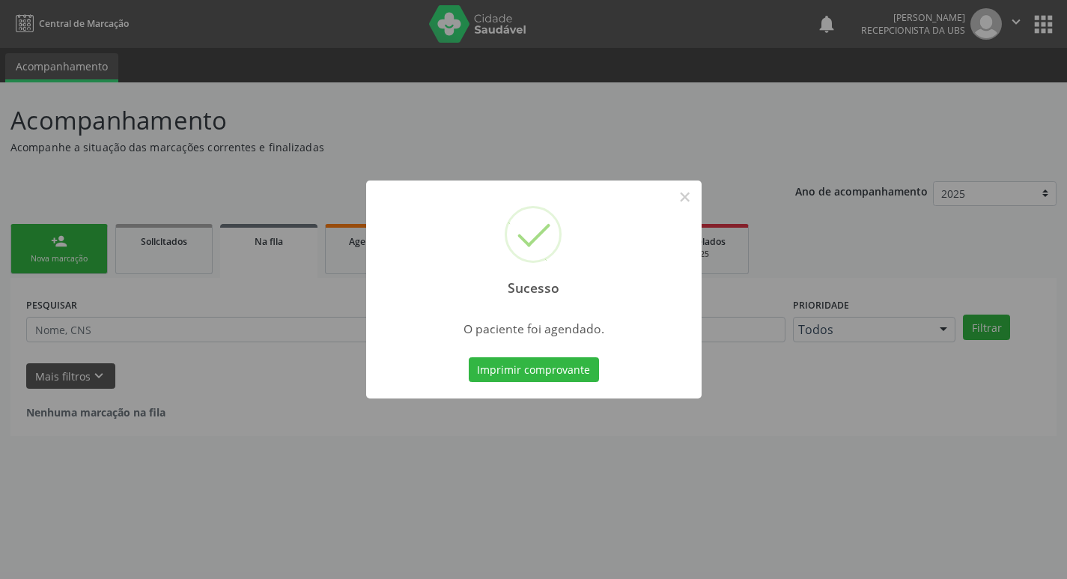
scroll to position [0, 0]
click at [541, 372] on button "Imprimir comprovante" at bounding box center [539, 369] width 130 height 25
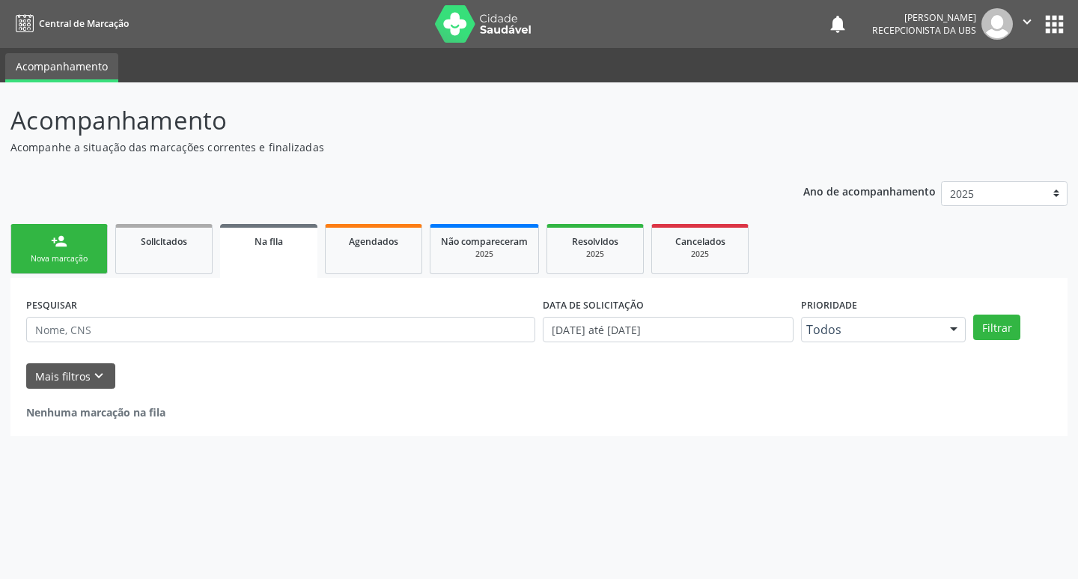
click at [86, 242] on link "person_add Nova marcação" at bounding box center [58, 249] width 97 height 50
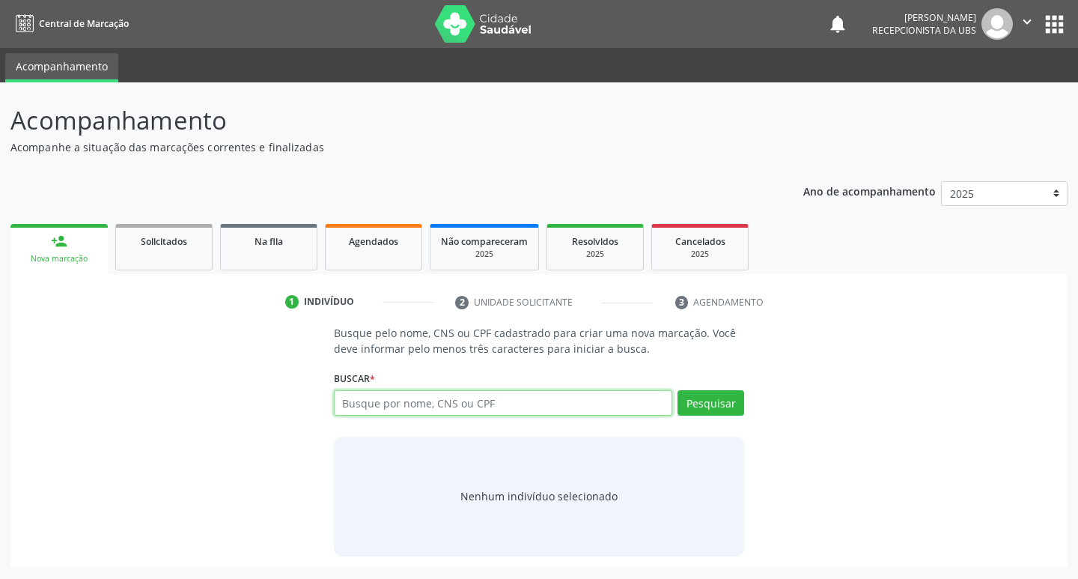
click at [379, 410] on input "text" at bounding box center [503, 402] width 339 height 25
click at [384, 407] on input "text" at bounding box center [503, 402] width 339 height 25
type input "702806186419960"
click at [729, 402] on button "Pesquisar" at bounding box center [711, 402] width 67 height 25
type input "702806186419960"
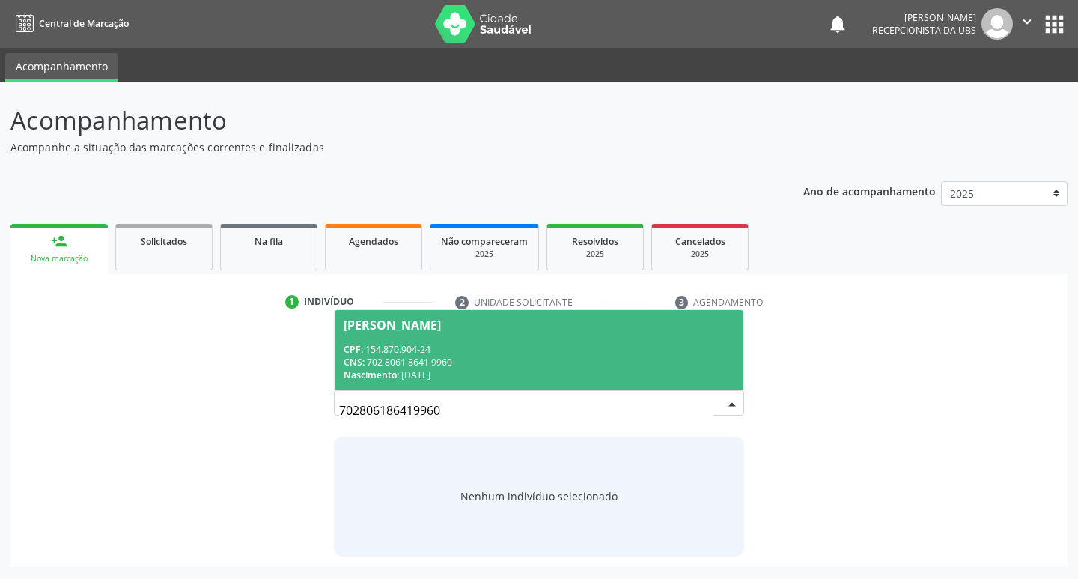
click at [493, 354] on div "CPF: 154.870.904-24" at bounding box center [540, 349] width 392 height 13
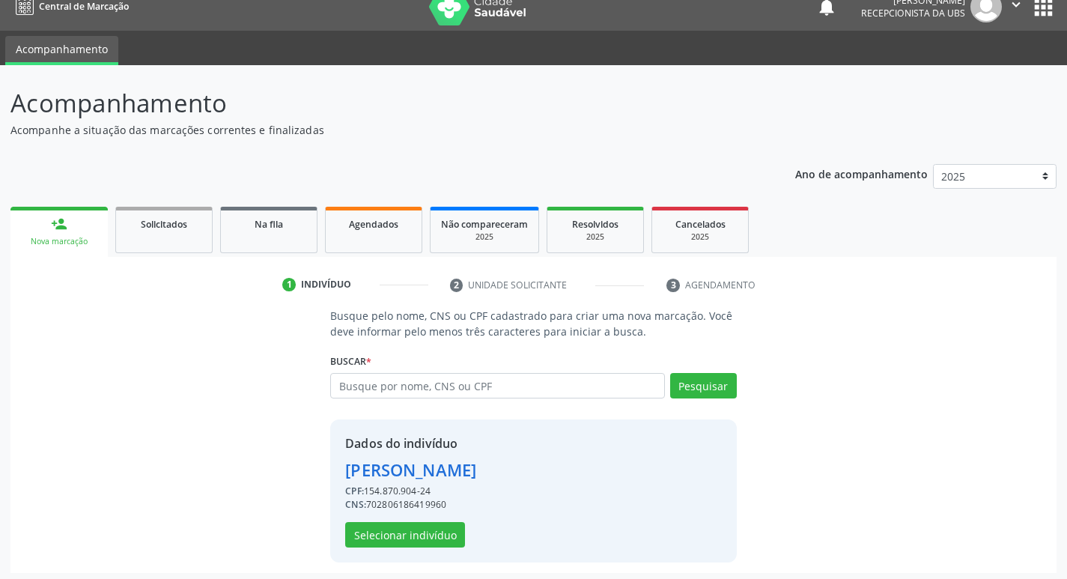
scroll to position [22, 0]
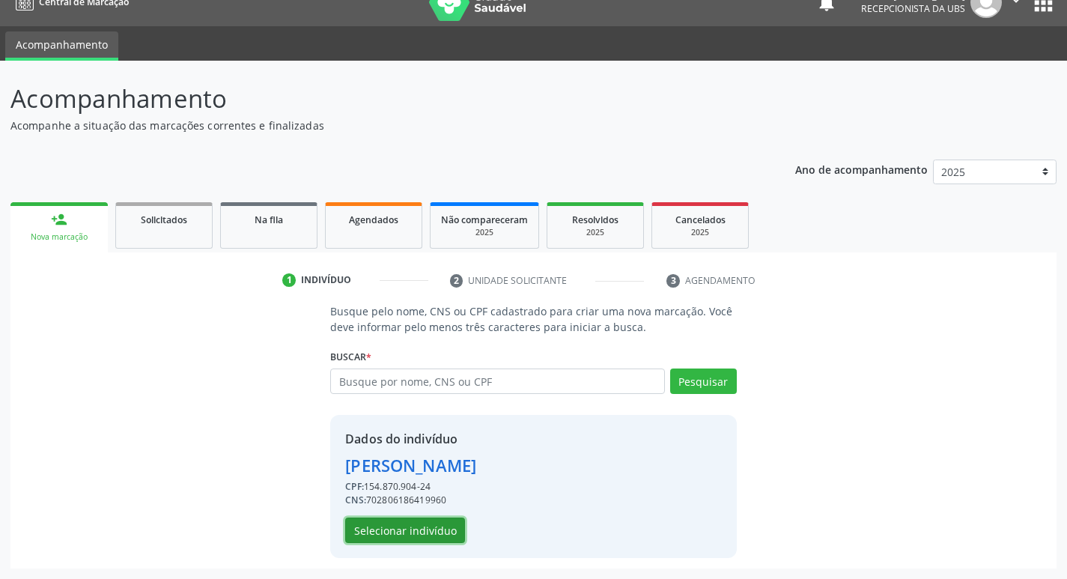
click at [410, 532] on button "Selecionar indivíduo" at bounding box center [405, 529] width 120 height 25
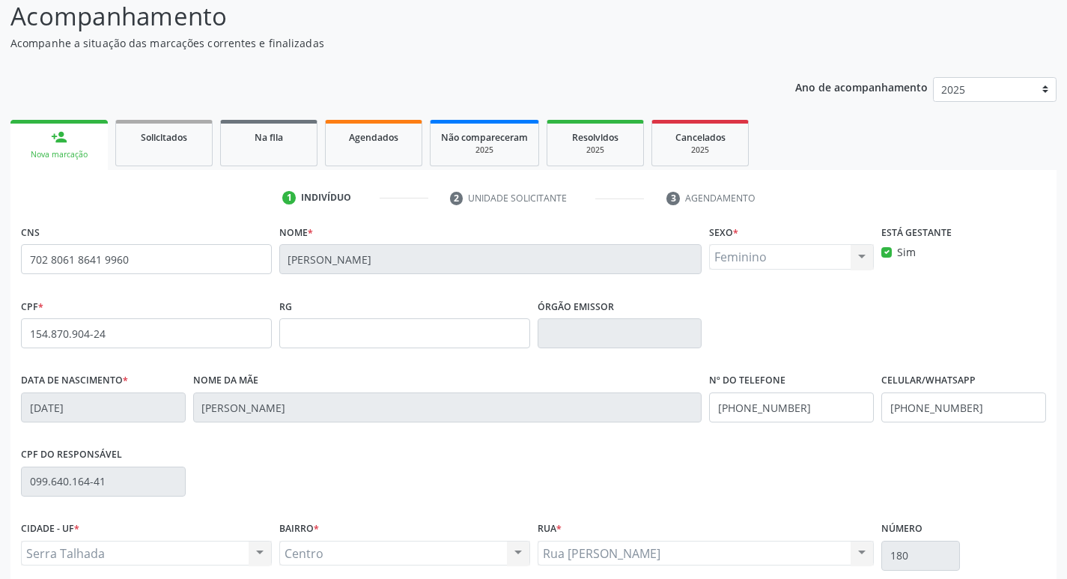
scroll to position [233, 0]
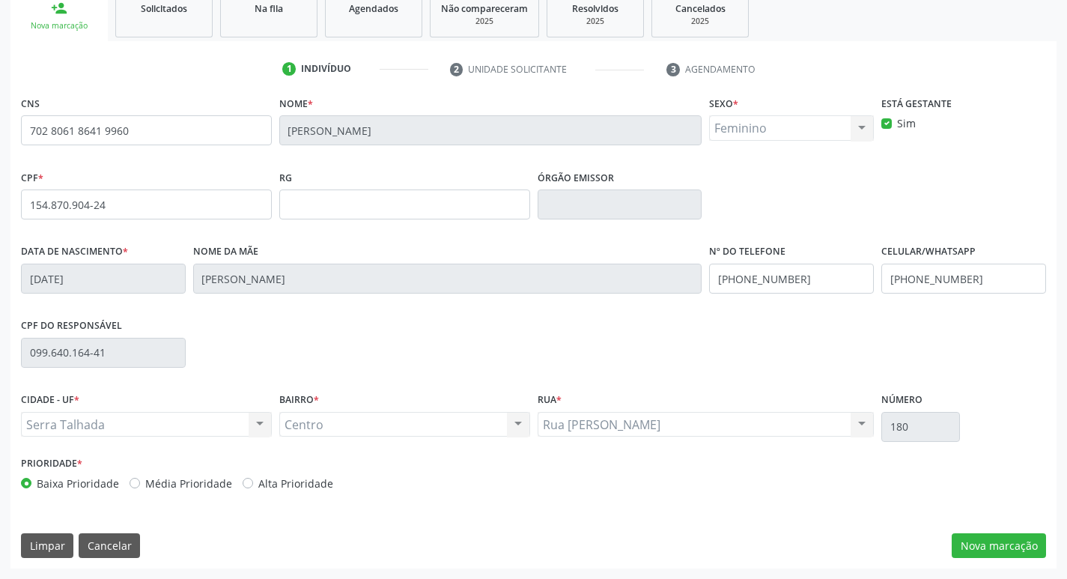
click at [258, 487] on label "Alta Prioridade" at bounding box center [295, 483] width 75 height 16
click at [243, 487] on input "Alta Prioridade" at bounding box center [248, 481] width 10 height 13
radio input "true"
click at [999, 552] on button "Nova marcação" at bounding box center [999, 545] width 94 height 25
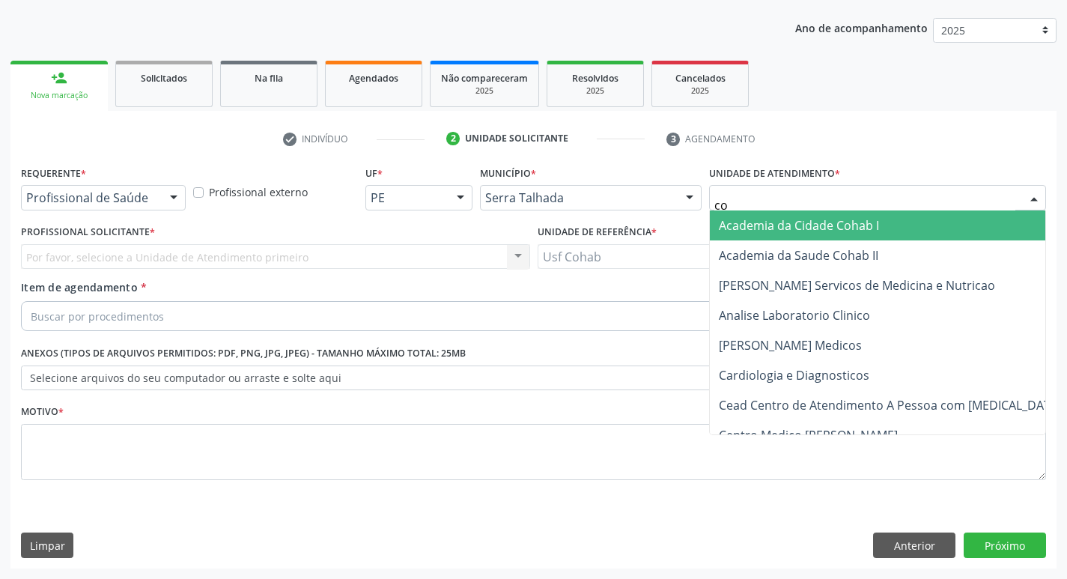
type input "coh"
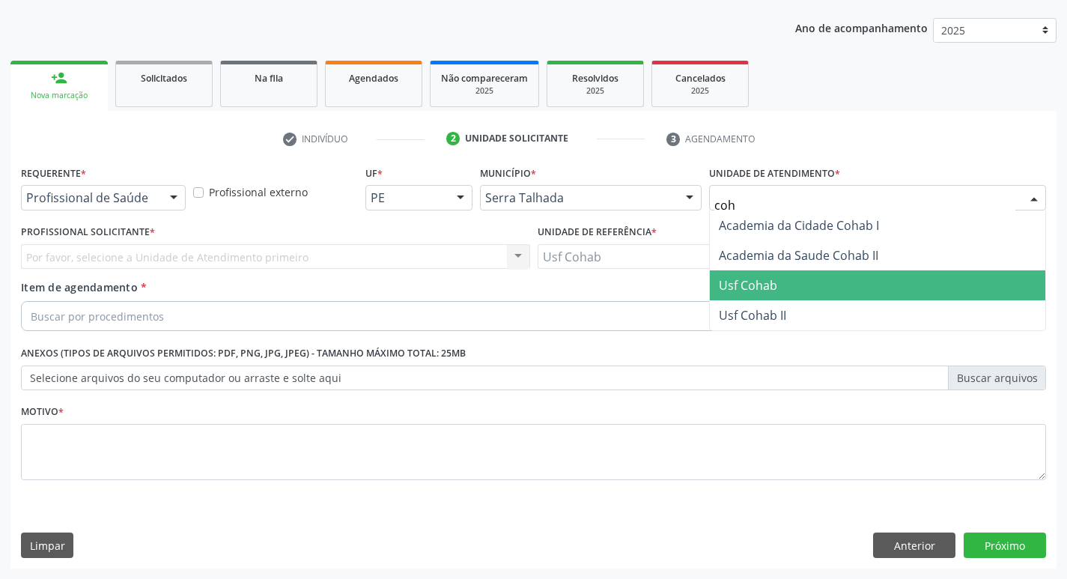
click at [769, 283] on span "Usf Cohab" at bounding box center [748, 285] width 58 height 16
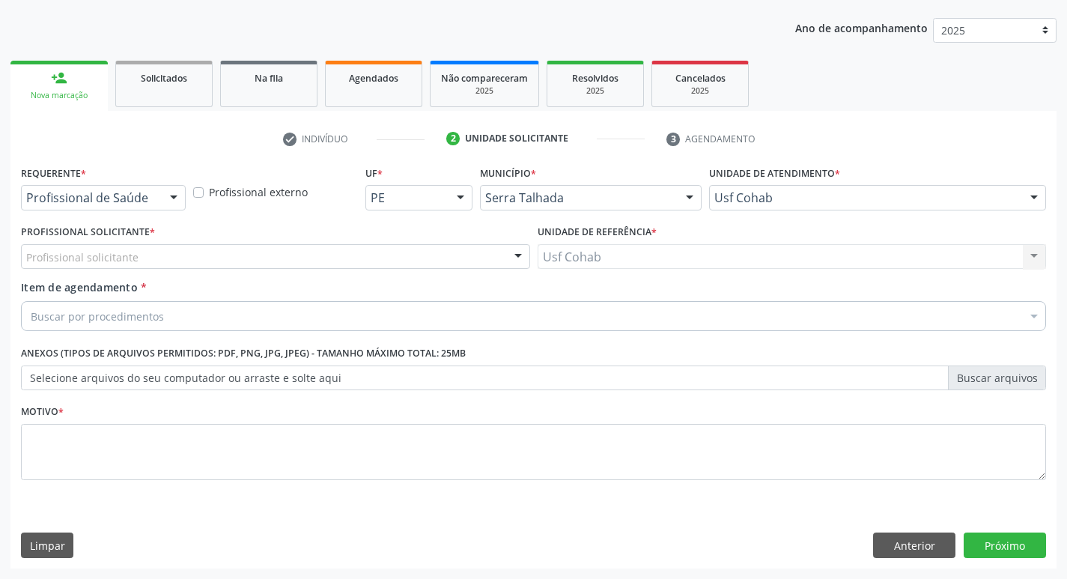
click at [206, 259] on div "Profissional solicitante" at bounding box center [275, 256] width 509 height 25
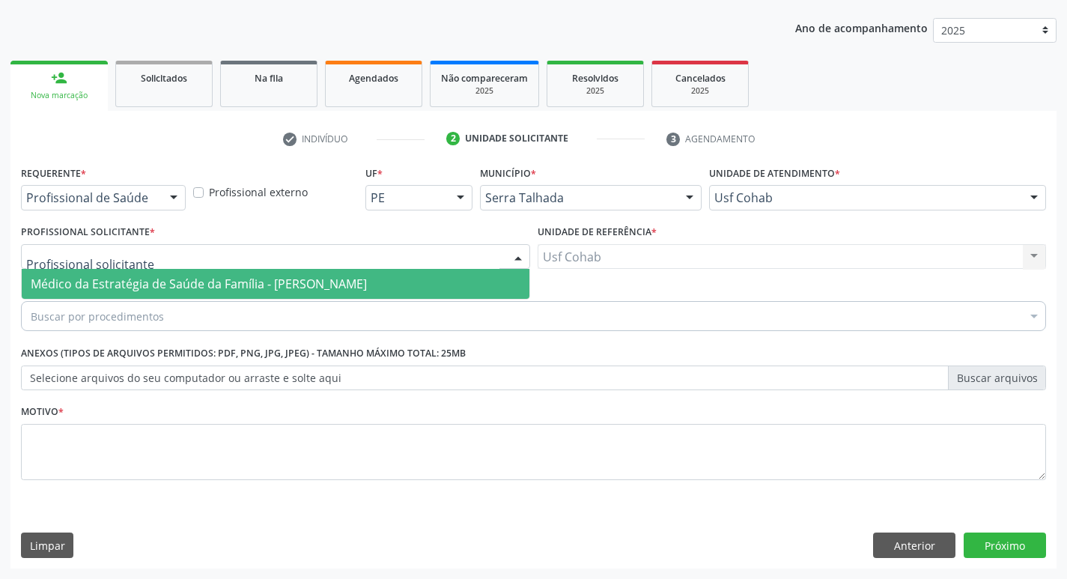
click at [210, 286] on span "Médico da Estratégia de Saúde da Família - [PERSON_NAME]" at bounding box center [199, 284] width 336 height 16
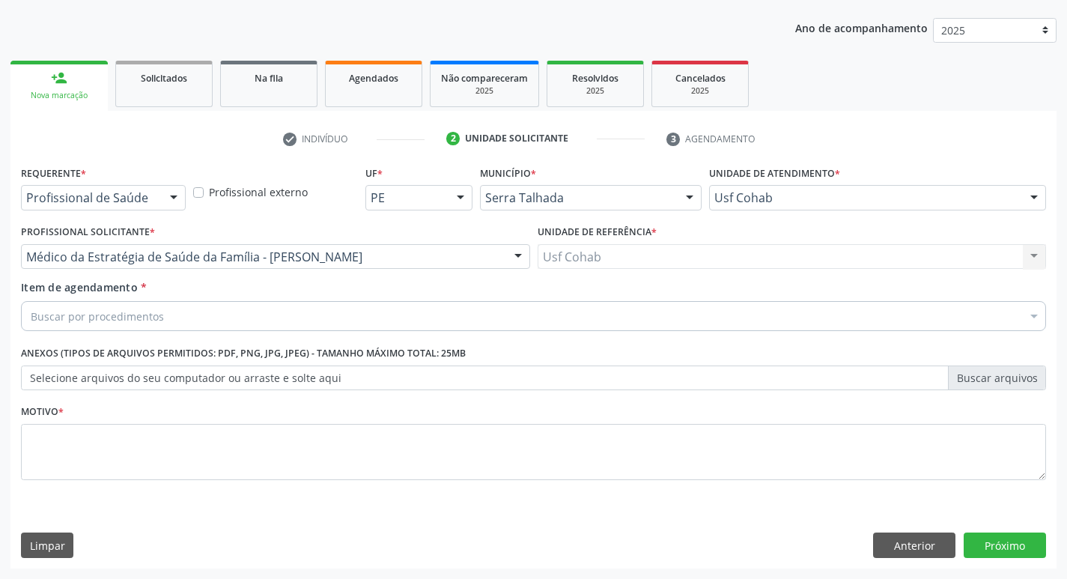
click at [209, 317] on div "Buscar por procedimentos" at bounding box center [533, 316] width 1025 height 30
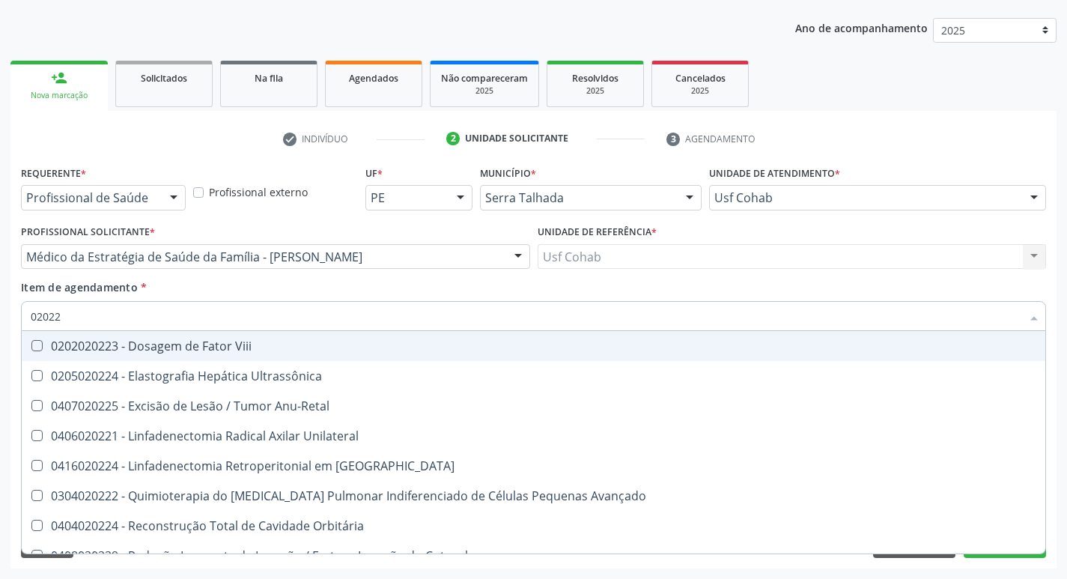
type input "0202"
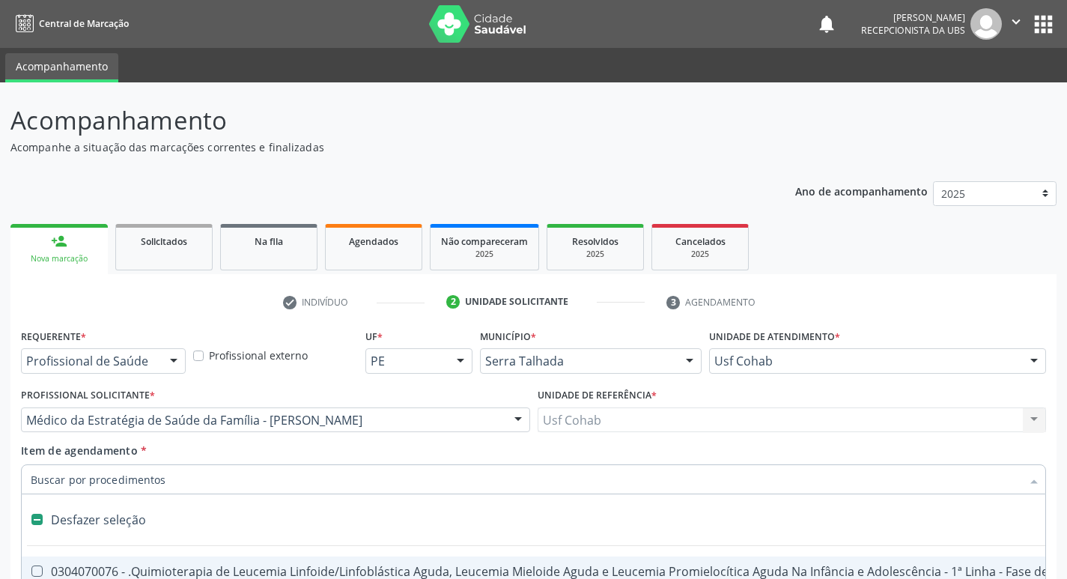
scroll to position [163, 0]
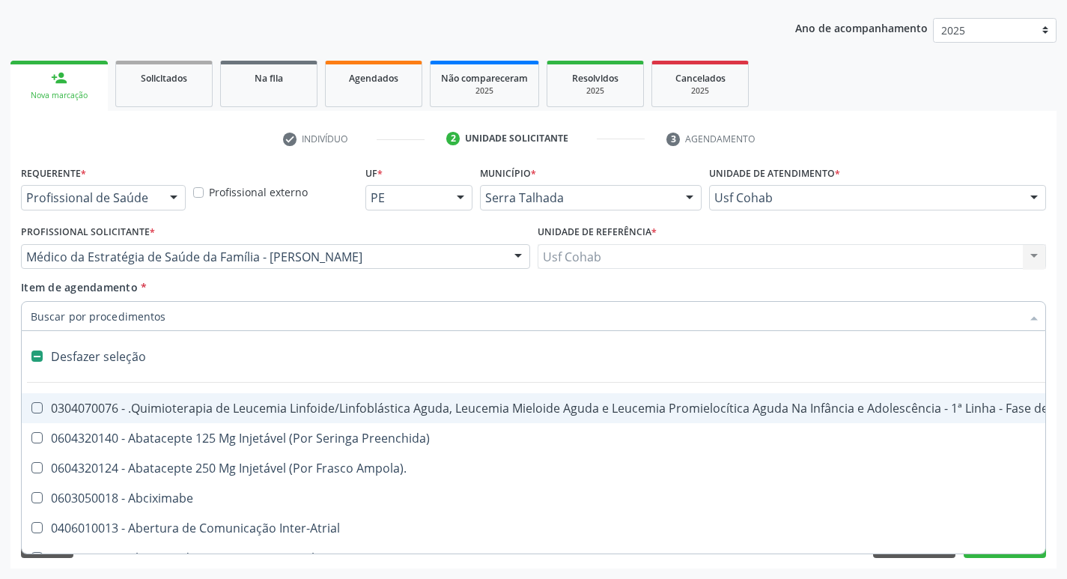
type input "h"
checkbox Urina "false"
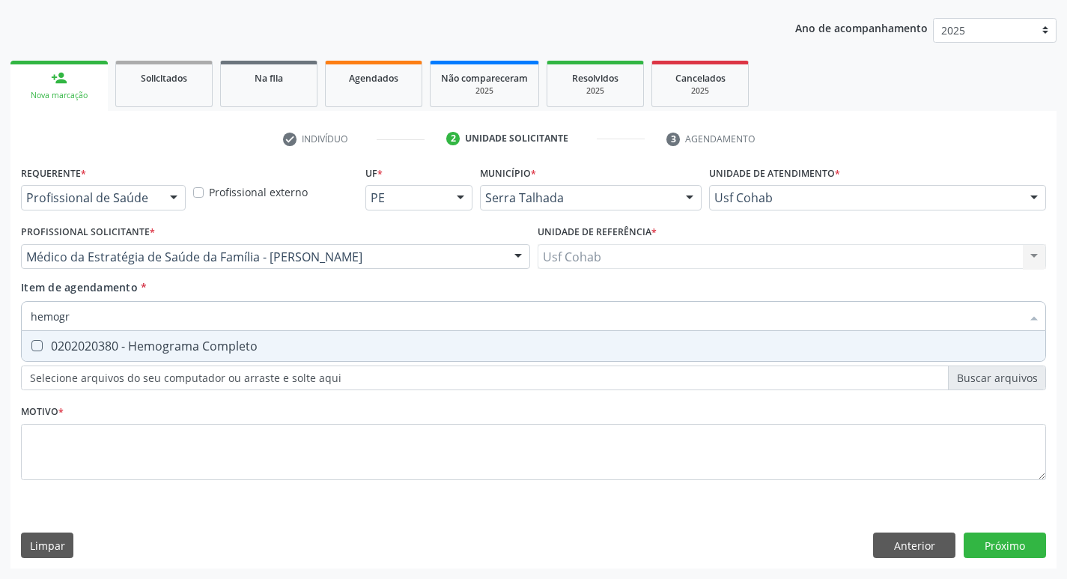
type input "hemogra"
click at [34, 344] on Completo at bounding box center [36, 345] width 11 height 11
click at [31, 344] on Completo "checkbox" at bounding box center [27, 346] width 10 height 10
checkbox Completo "true"
drag, startPoint x: 96, startPoint y: 320, endPoint x: 0, endPoint y: 313, distance: 96.1
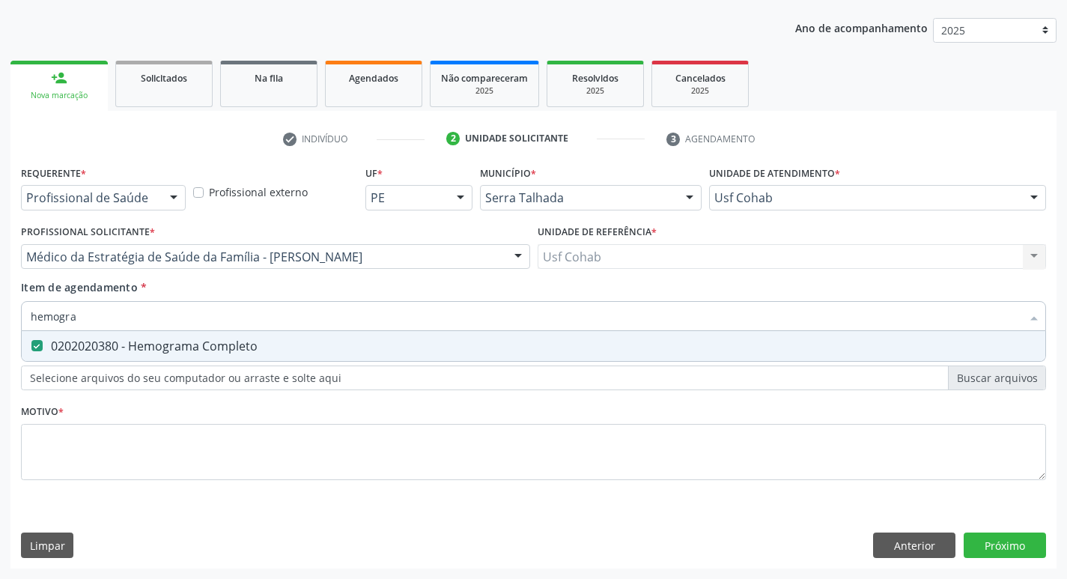
click at [0, 313] on div "Acompanhamento Acompanhe a situação das marcações correntes e finalizadas Relat…" at bounding box center [533, 249] width 1067 height 660
checkbox Completo "false"
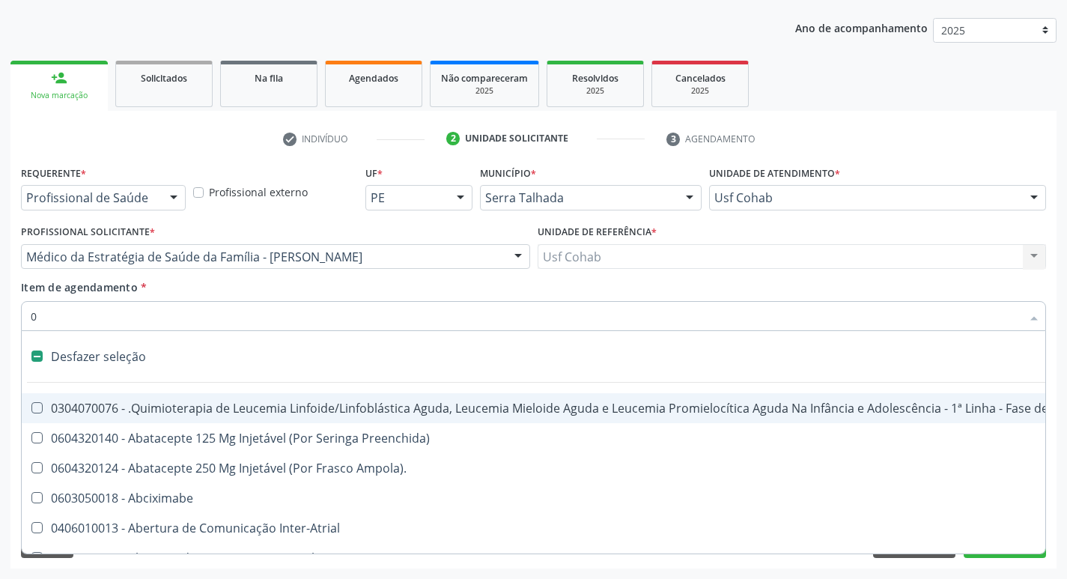
type input "02"
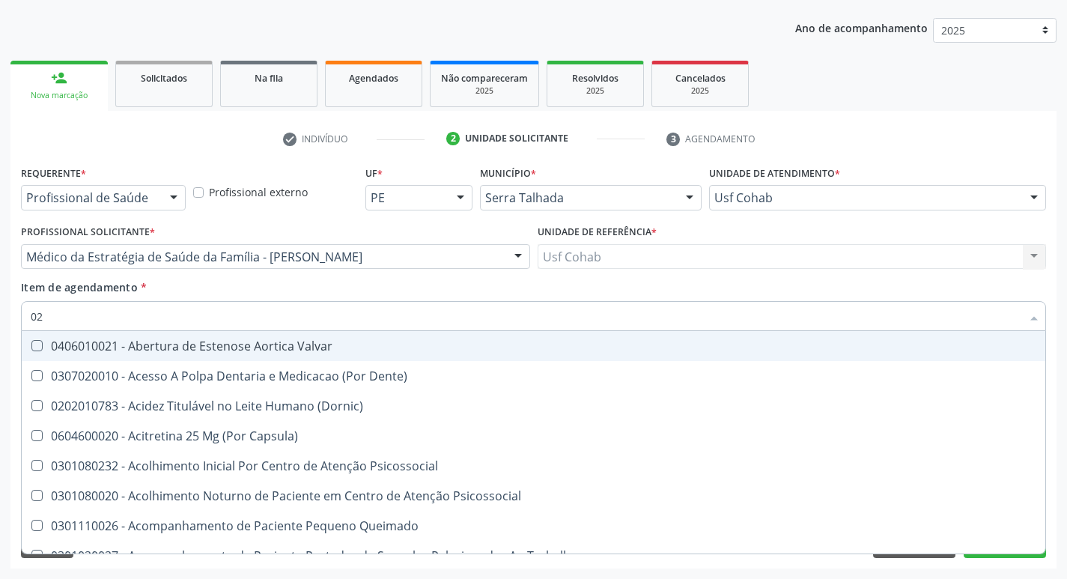
checkbox Urina "true"
checkbox Especializada "false"
checkbox Dosagens\) "true"
type input "020"
checkbox Terapeutica "true"
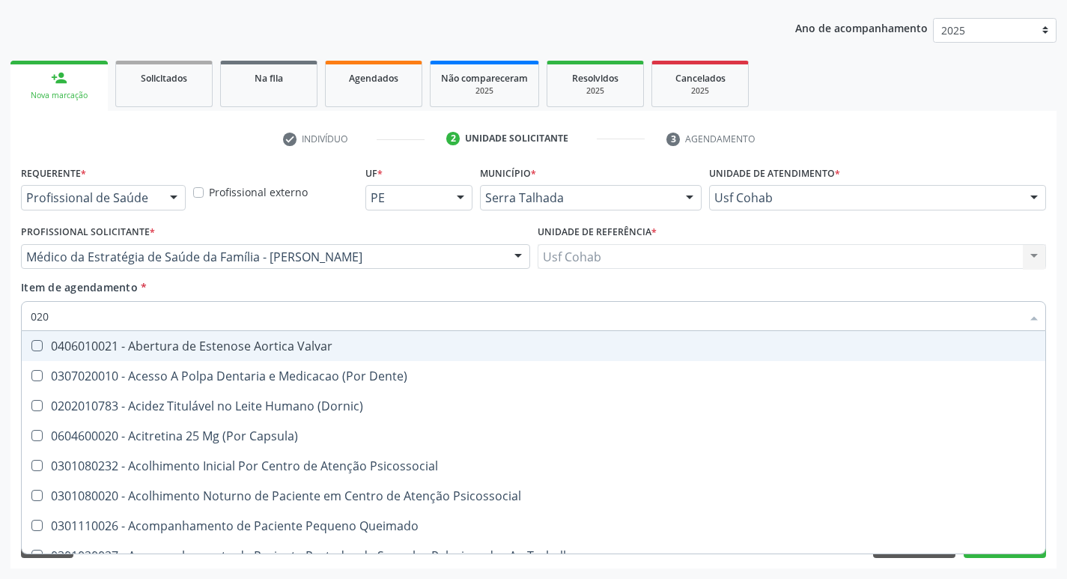
checkbox Urina "false"
checkbox Captação "true"
checkbox Dosagens\) "false"
checkbox \(T3\) "true"
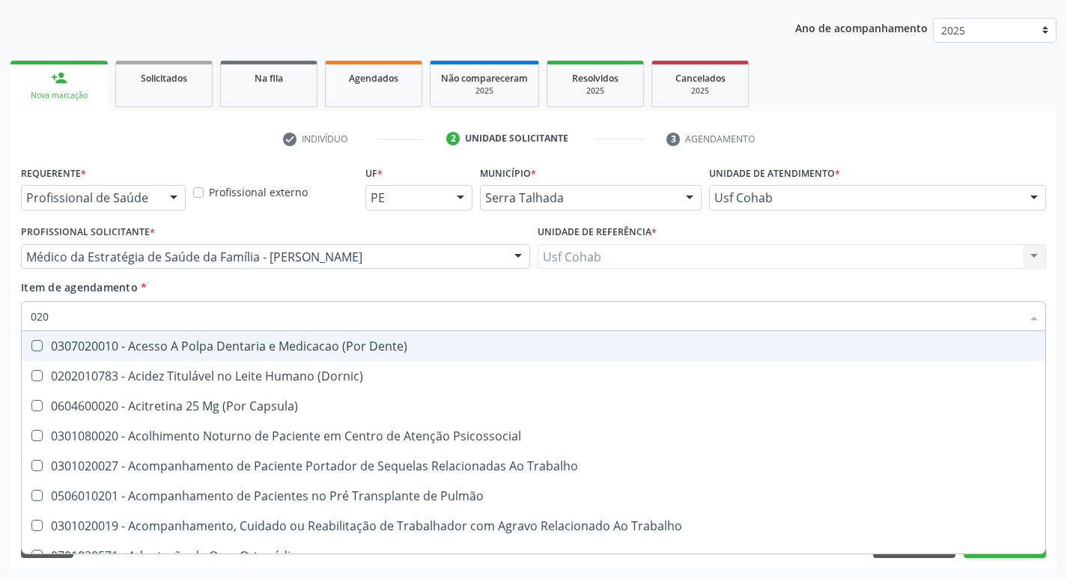
type input "0202"
checkbox Capsula\) "true"
checkbox Urina "false"
checkbox Arquitetura "true"
checkbox Biologica "true"
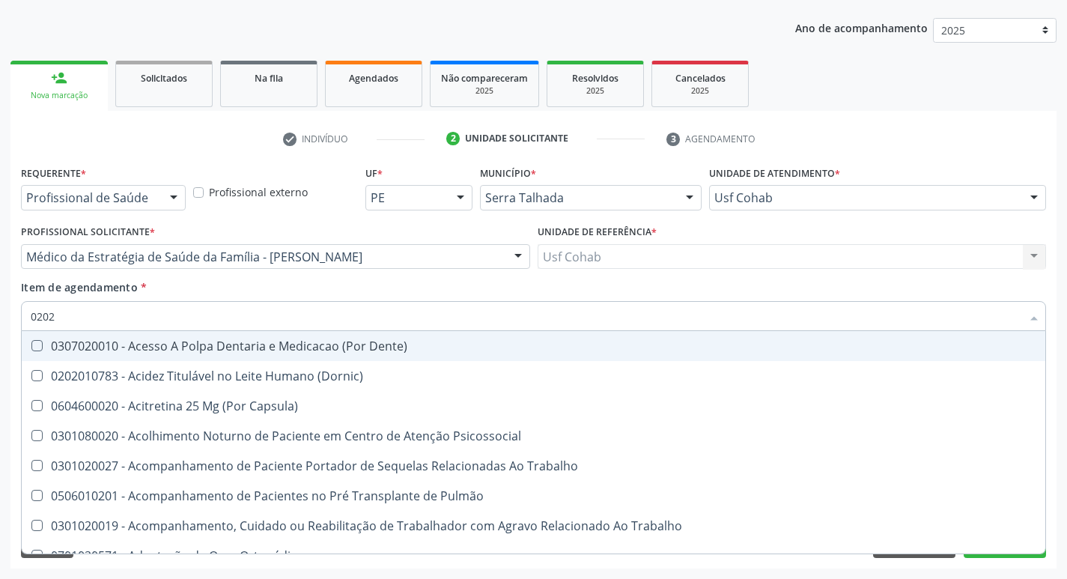
checkbox Dosagens\) "false"
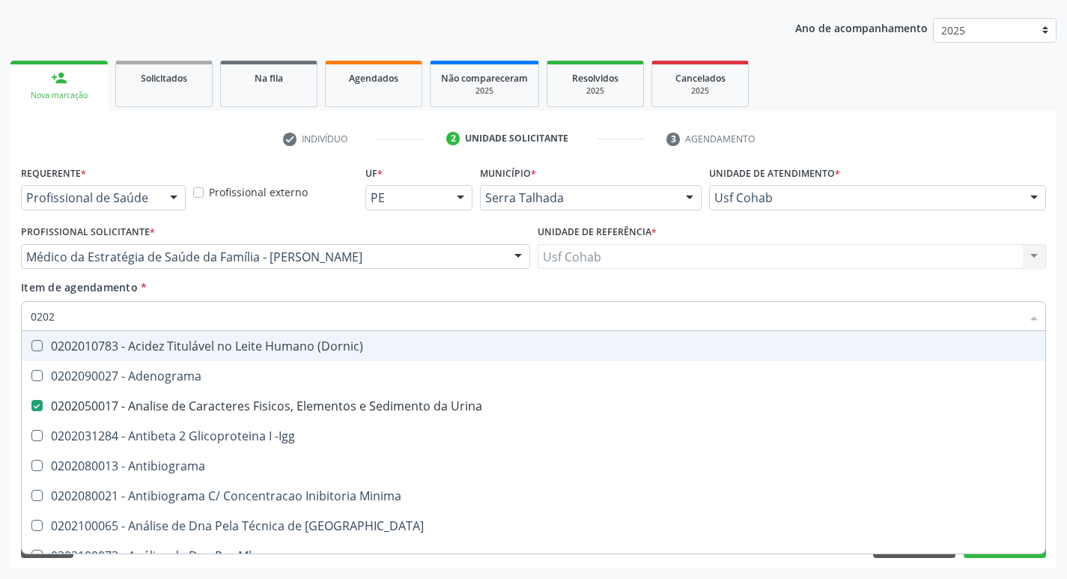
type input "02020"
checkbox Parceria\) "true"
checkbox Dosagens\) "false"
checkbox Zinco "true"
checkbox Completo "false"
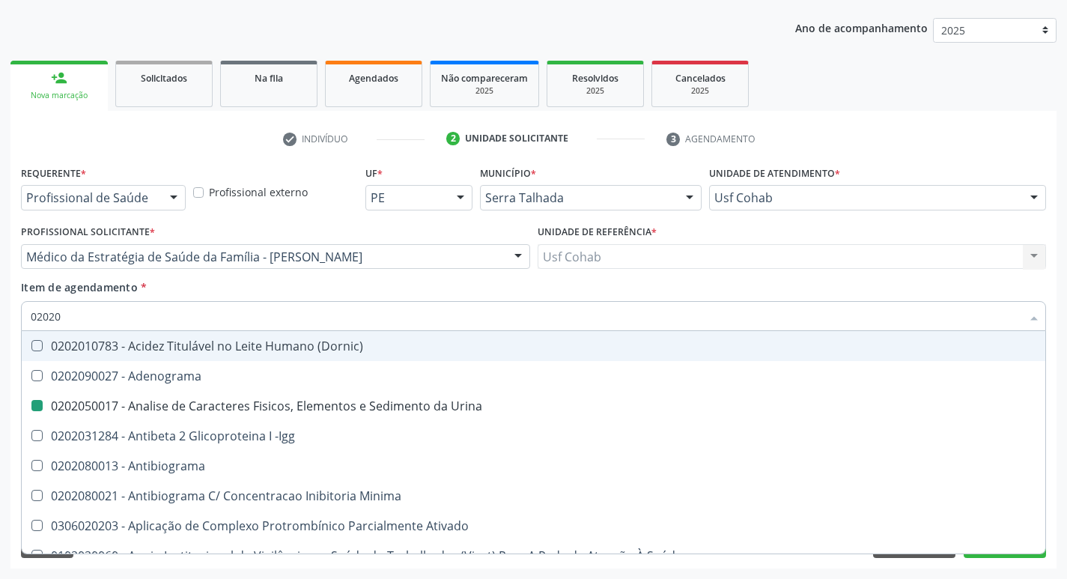
type input "020203"
checkbox Urina "false"
checkbox Aminoacidos "true"
checkbox Dosagens\) "false"
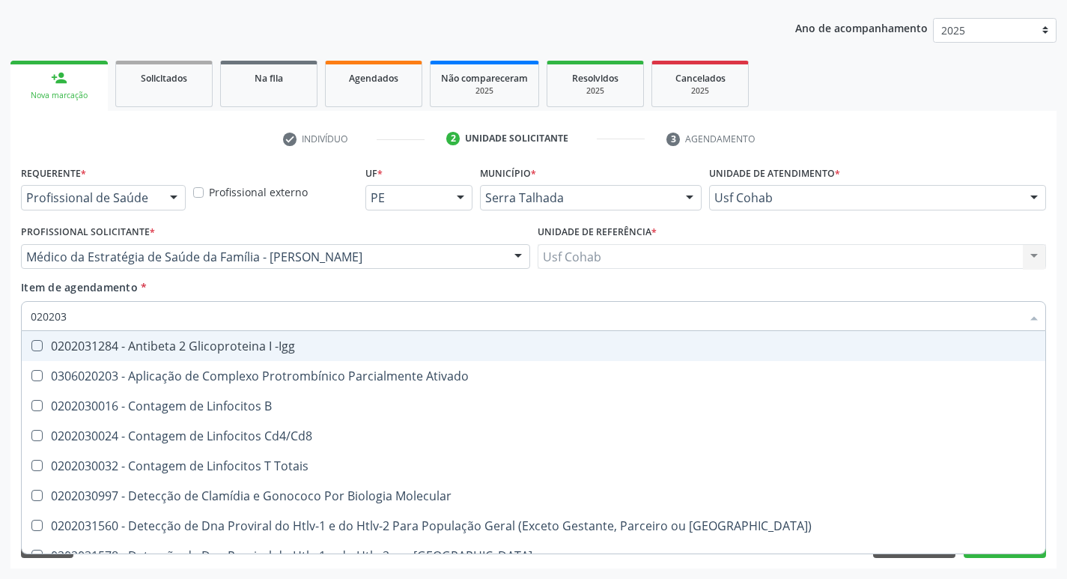
type input "0202030"
checkbox Completo "false"
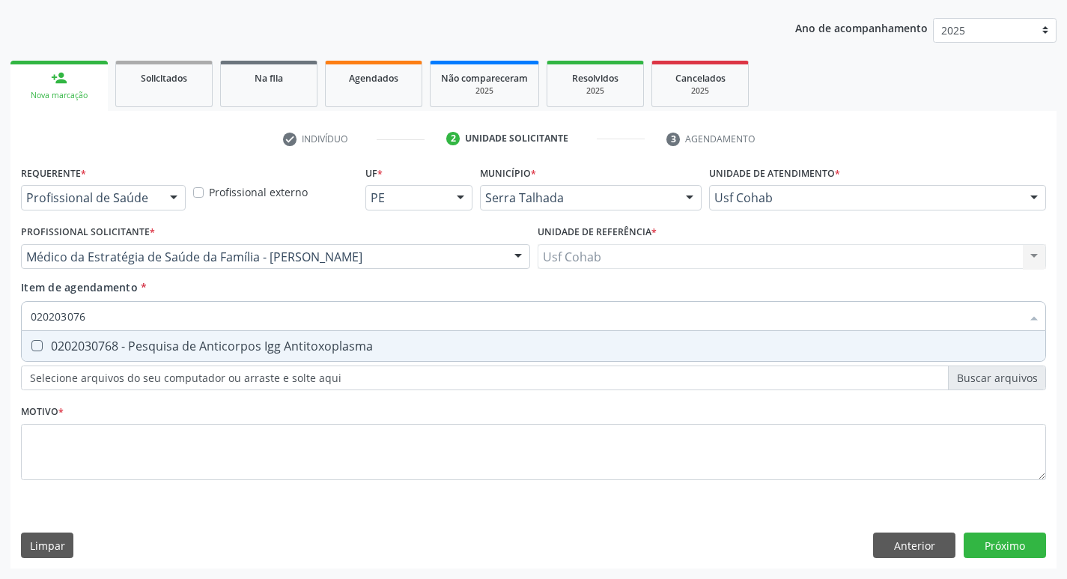
type input "0202030768"
click at [41, 352] on div "0202030768 - Pesquisa de Anticorpos Igg Antitoxoplasma" at bounding box center [533, 346] width 1005 height 12
checkbox Antitoxoplasma "true"
drag, startPoint x: 104, startPoint y: 317, endPoint x: 0, endPoint y: 312, distance: 104.2
click at [0, 313] on div "Acompanhamento Acompanhe a situação das marcações correntes e finalizadas Relat…" at bounding box center [533, 249] width 1067 height 660
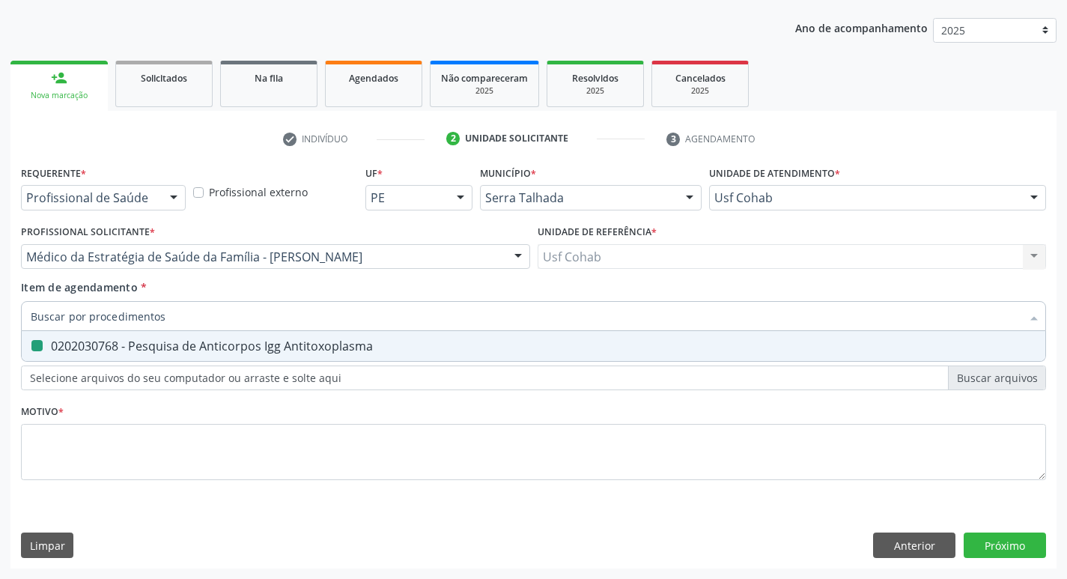
checkbox Antitoxoplasma "false"
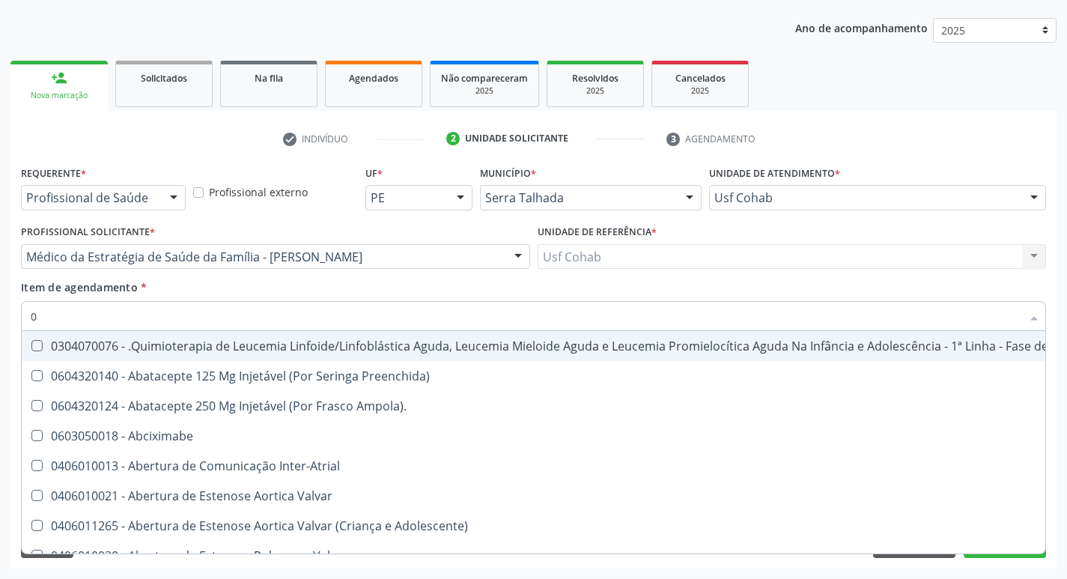
type input "02"
checkbox Coração "true"
checkbox Urina "false"
checkbox Próstata "true"
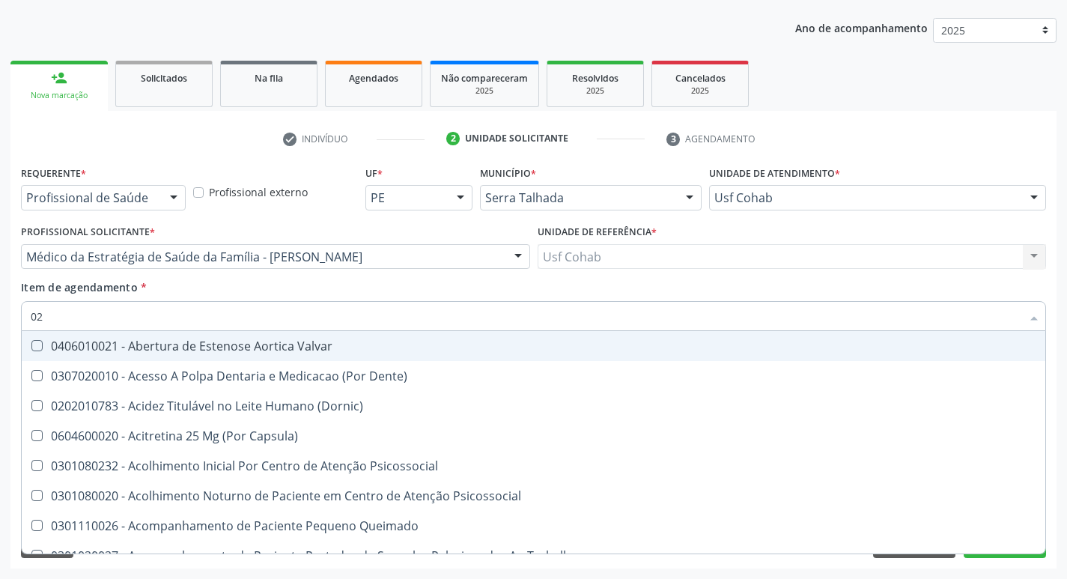
type input "020"
checkbox Terapeutica "true"
checkbox Urina "false"
checkbox Captação "true"
checkbox Dosagens\) "false"
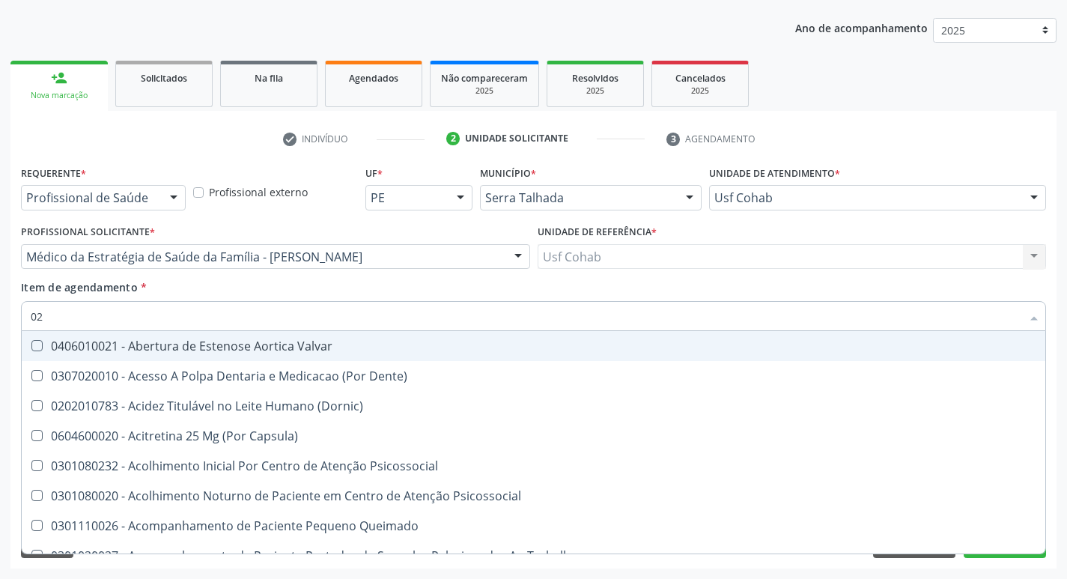
checkbox \(T3\) "true"
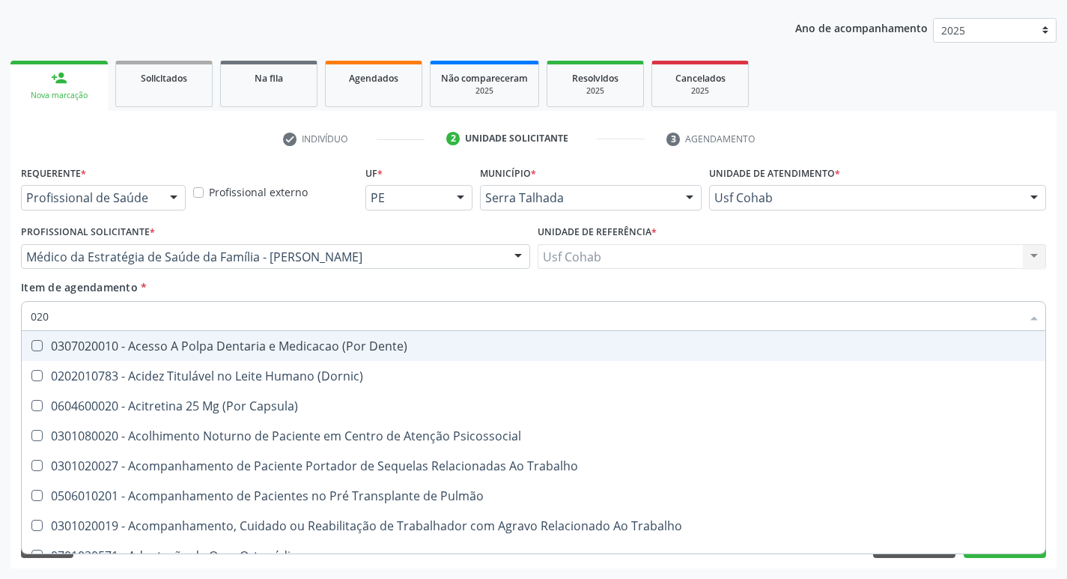
type input "0202"
checkbox Capsula\) "true"
checkbox Urina "false"
checkbox Arquitetura "true"
checkbox Biologica "true"
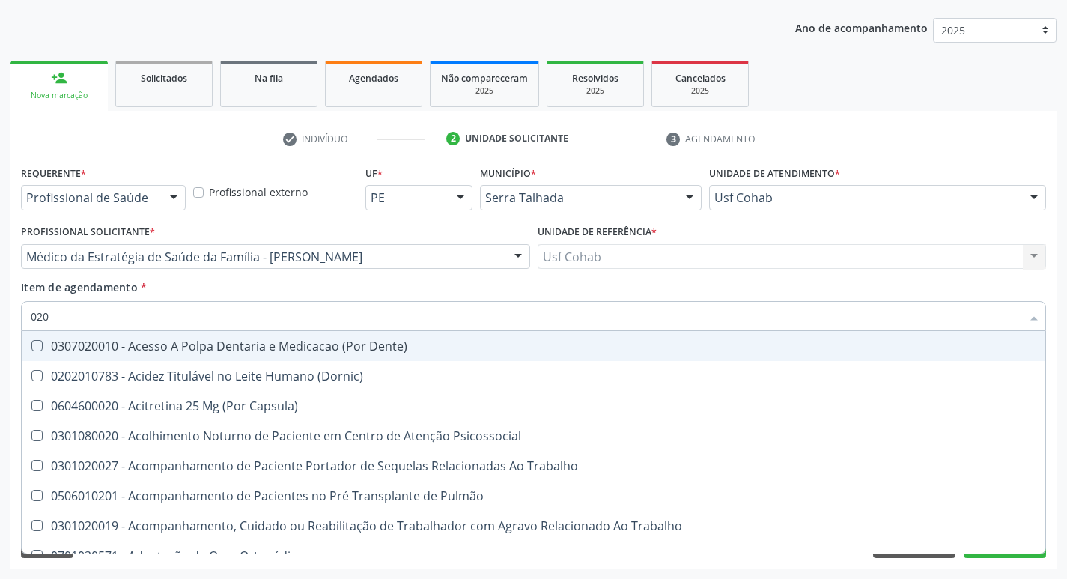
checkbox Dosagens\) "false"
checkbox Dosagens\) "true"
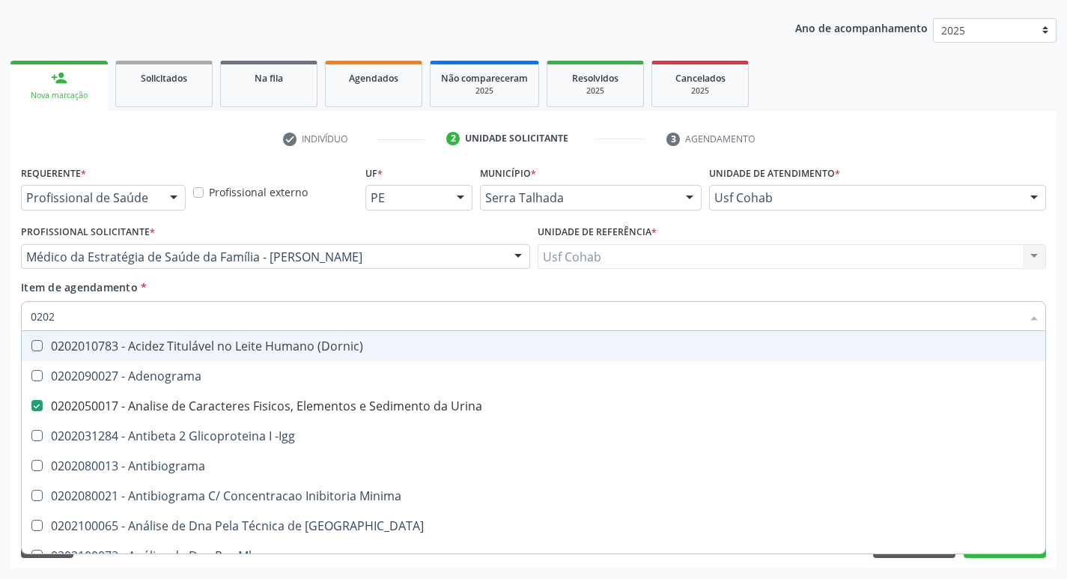
type input "02020"
checkbox Parceria\) "true"
checkbox Dosagens\) "false"
checkbox Zinco "true"
checkbox Completo "false"
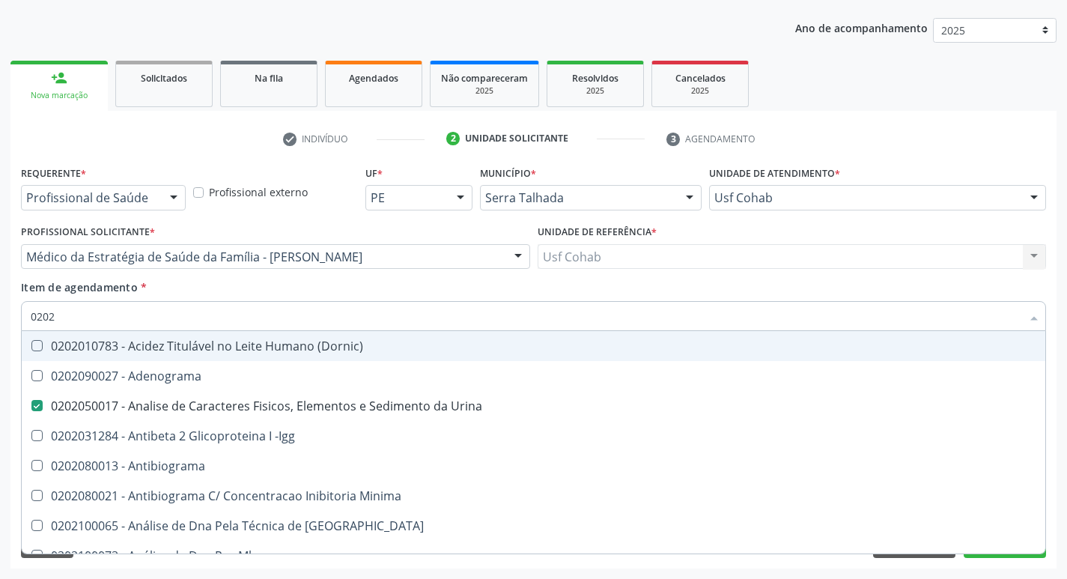
checkbox Carini "true"
checkbox Antitoxoplasma "false"
type input "020203"
checkbox Urina "false"
checkbox Aminoacidos "true"
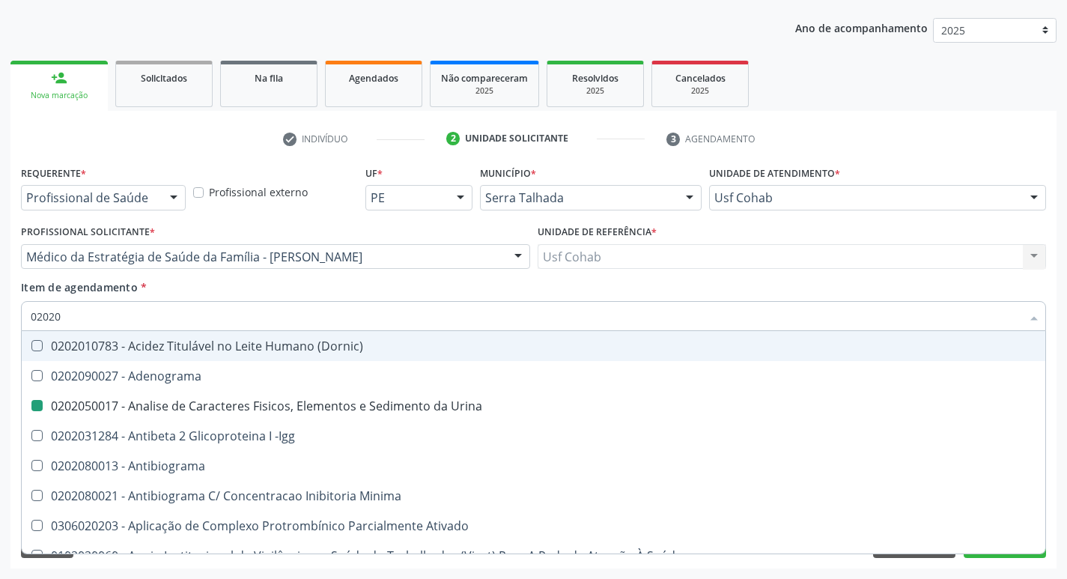
checkbox Dosagens\) "false"
checkbox Anti-Achr "true"
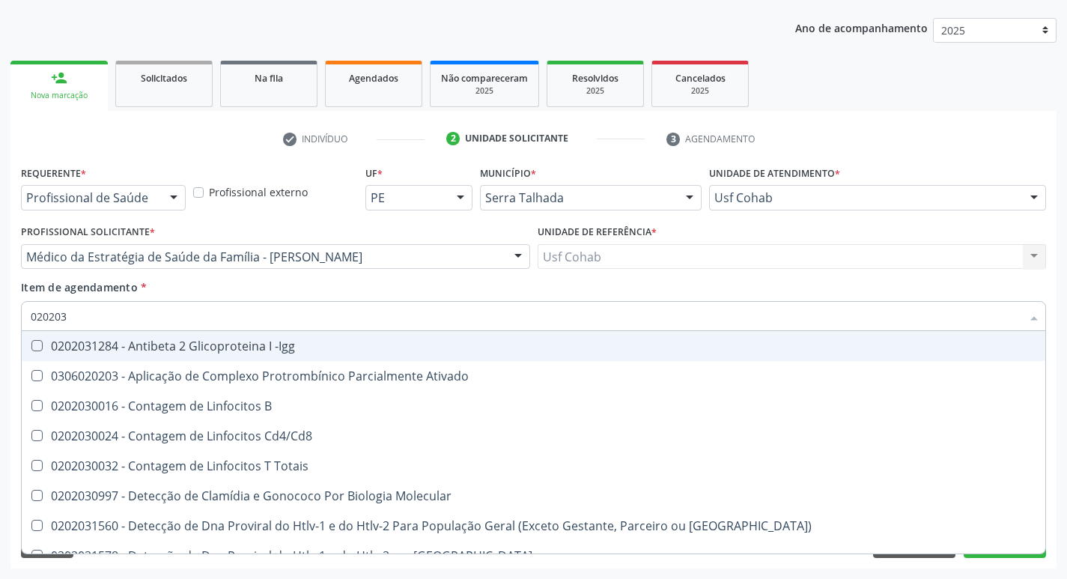
type input "0202030"
checkbox Completo "false"
checkbox \(Ro\) "true"
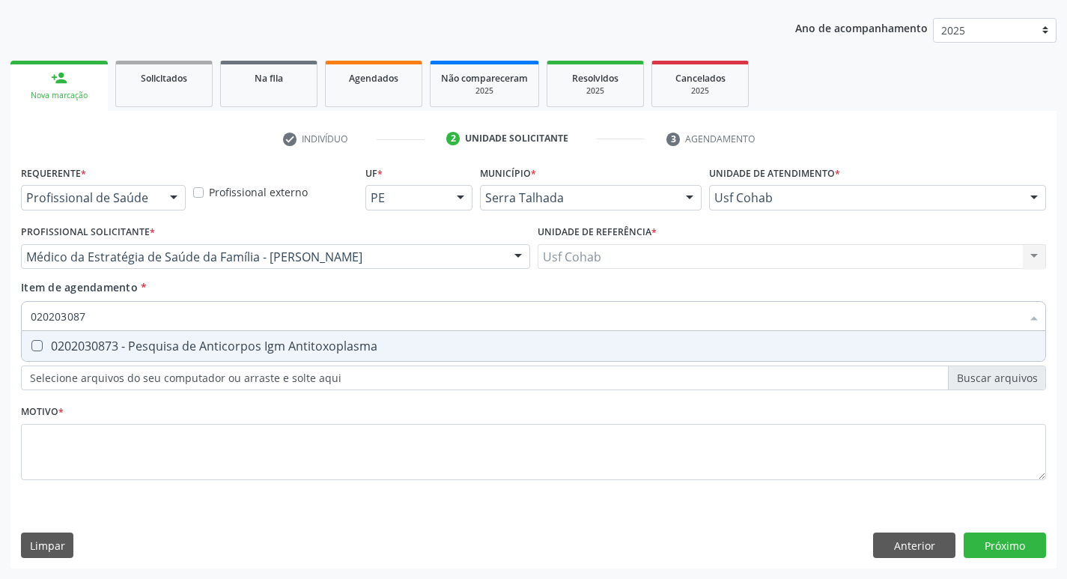
type input "0202030873"
click at [42, 344] on Antitoxoplasma at bounding box center [36, 345] width 11 height 11
click at [31, 344] on Antitoxoplasma "checkbox" at bounding box center [27, 346] width 10 height 10
checkbox Antitoxoplasma "true"
drag, startPoint x: 109, startPoint y: 320, endPoint x: 23, endPoint y: 328, distance: 85.7
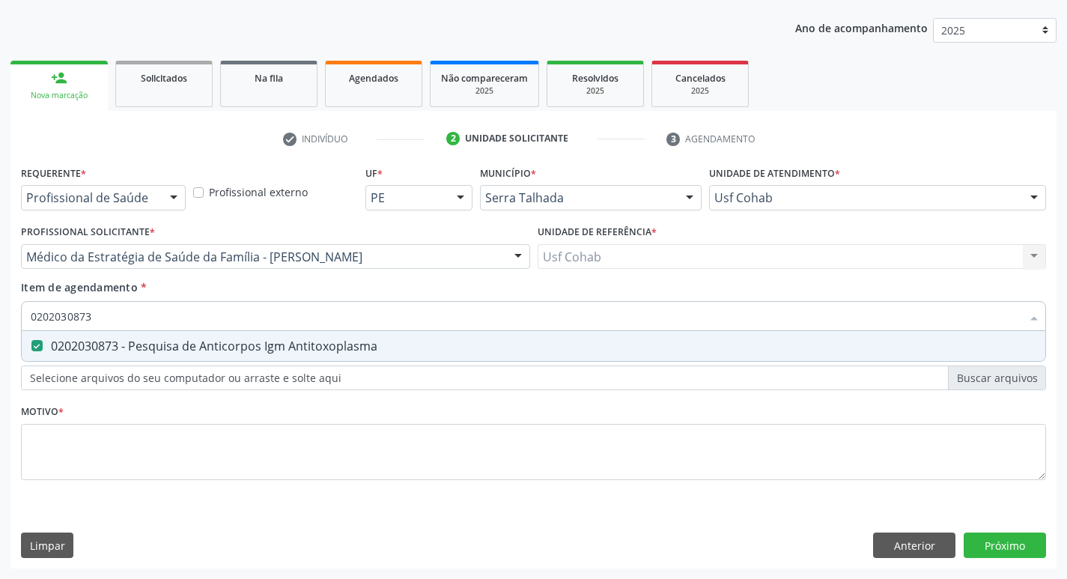
click at [24, 328] on div "0202030873" at bounding box center [533, 316] width 1025 height 30
checkbox Antitoxoplasma "false"
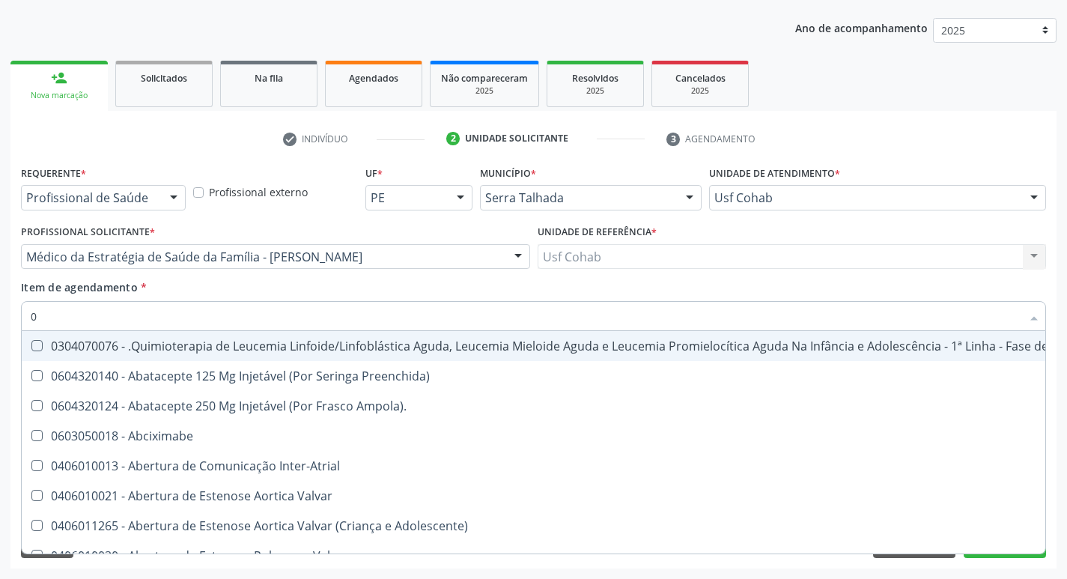
type input "02"
checkbox Coração "true"
checkbox Urina "false"
checkbox Próstata "true"
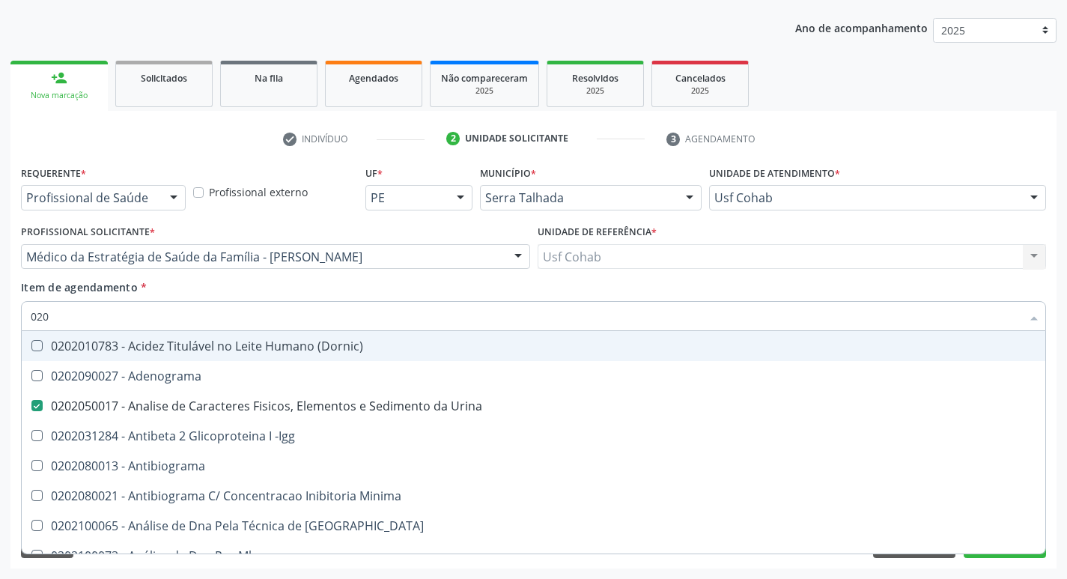
type input "0202"
checkbox Urina "true"
checkbox Creatinina "false"
checkbox Ferro "false"
checkbox Dosagens\) "true"
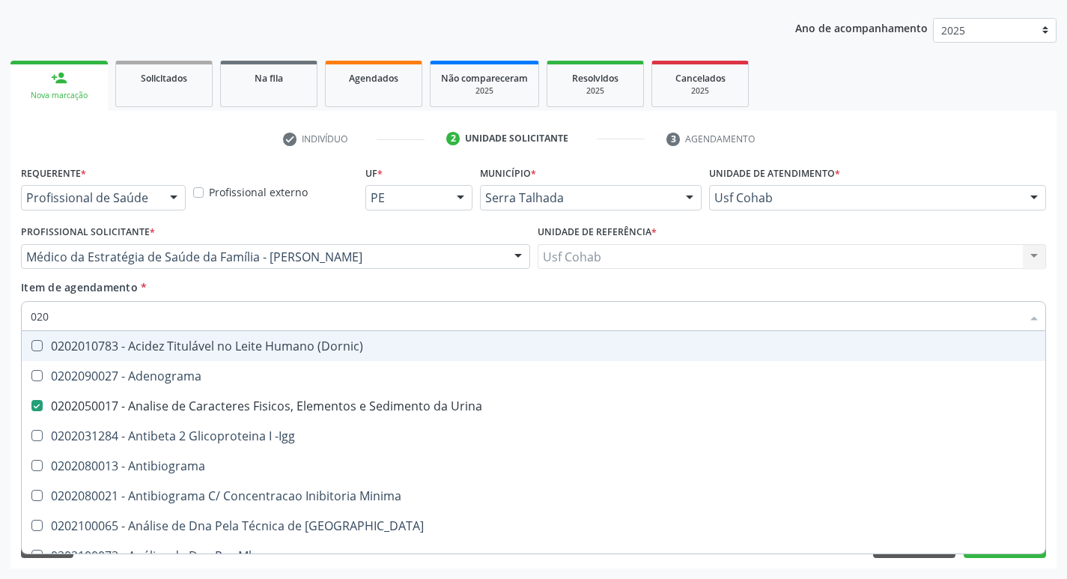
checkbox Completo "true"
checkbox \(Anti-Hbe\) "false"
checkbox Antitoxoplasma "true"
type input "02020"
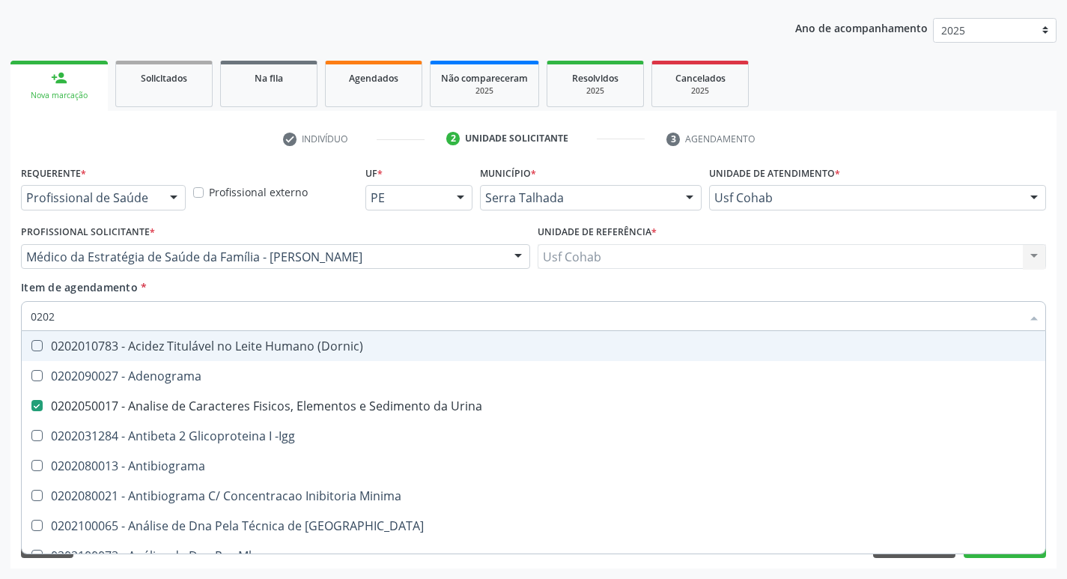
checkbox Parceria\) "true"
checkbox Dosagens\) "false"
checkbox Zinco "true"
checkbox Completo "false"
checkbox Carini "true"
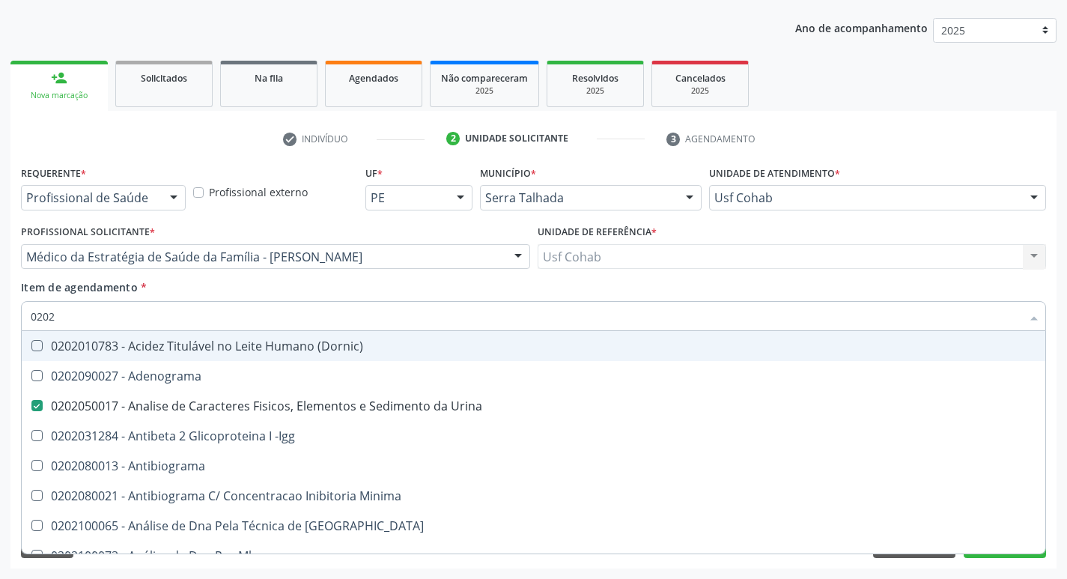
checkbox Parceria\) "true"
checkbox Antitoxoplasma "false"
type input "020208"
checkbox Urina "false"
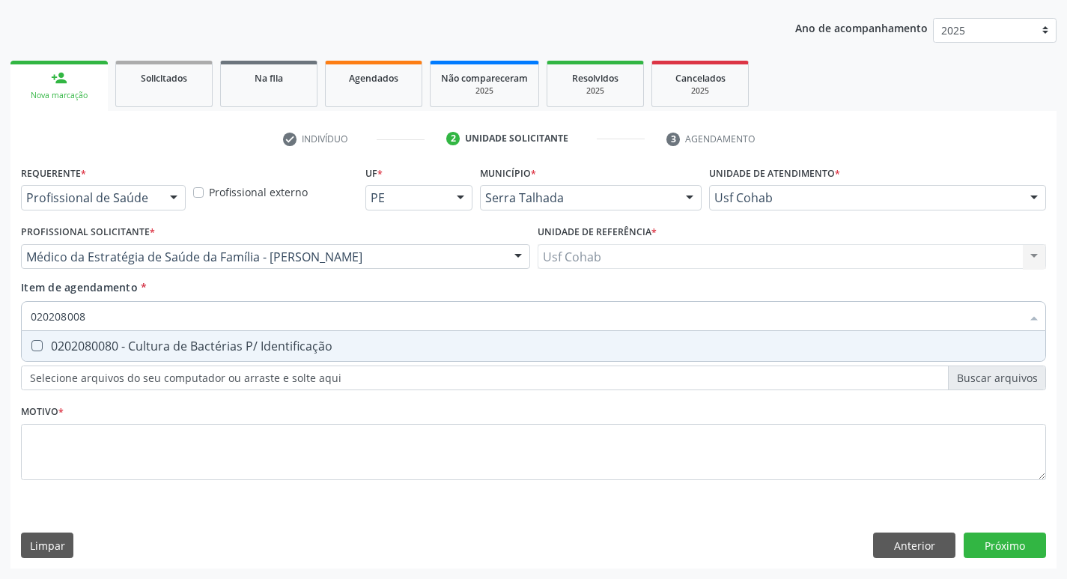
type input "0202080080"
click at [36, 345] on Identificação at bounding box center [36, 345] width 11 height 11
click at [31, 345] on Identificação "checkbox" at bounding box center [27, 346] width 10 height 10
checkbox Identificação "true"
drag, startPoint x: 133, startPoint y: 323, endPoint x: 0, endPoint y: 307, distance: 133.4
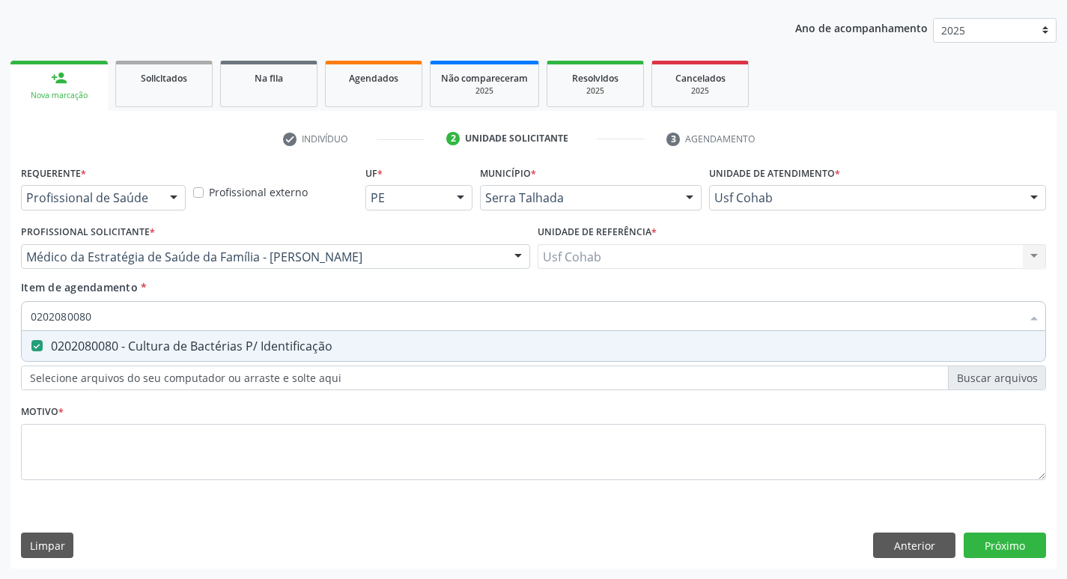
click at [0, 309] on div "Acompanhamento Acompanhe a situação das marcações correntes e finalizadas Relat…" at bounding box center [533, 249] width 1067 height 660
checkbox Identificação "false"
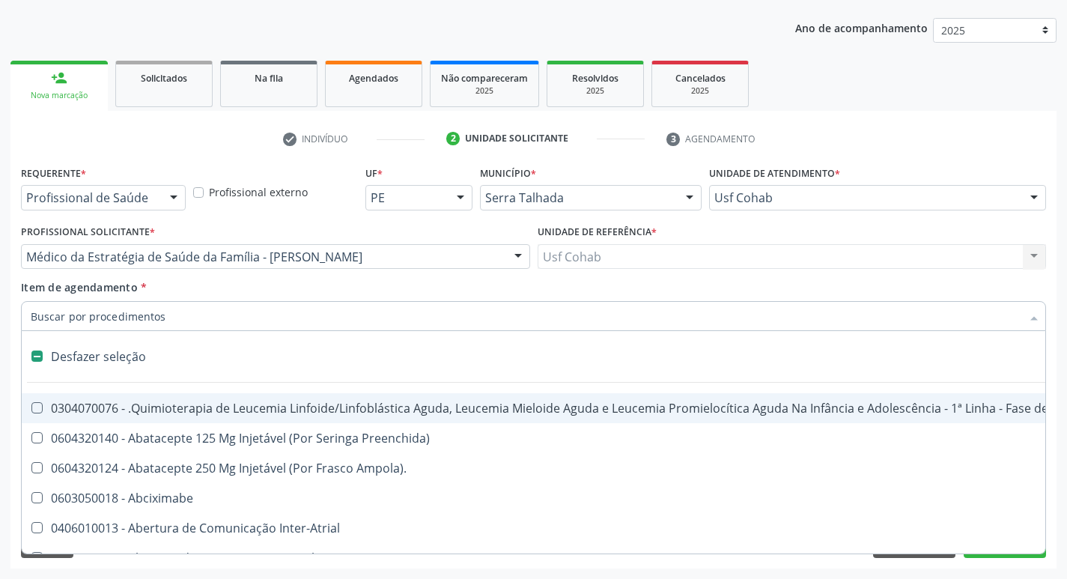
click at [334, 288] on div "Item de agendamento * Desfazer seleção 0304070076 - .Quimioterapia de Leucemia …" at bounding box center [533, 302] width 1025 height 47
checkbox Preenchida\) "true"
checkbox Ampola\)\ "true"
checkbox Abciximabe "true"
checkbox Inter-Atrial "true"
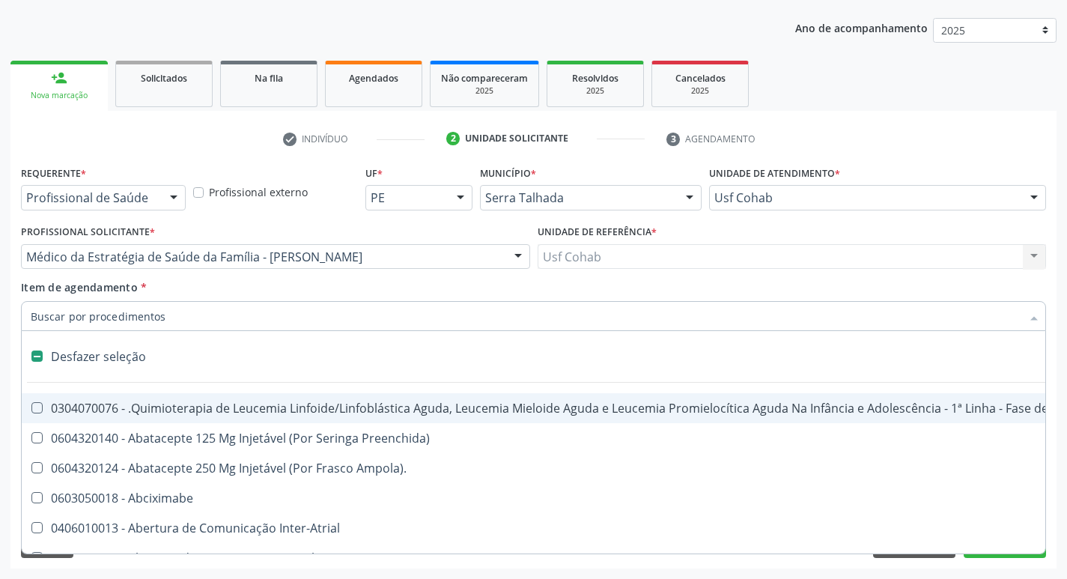
checkbox Valvar "true"
checkbox Adolescente\) "true"
checkbox Urina "false"
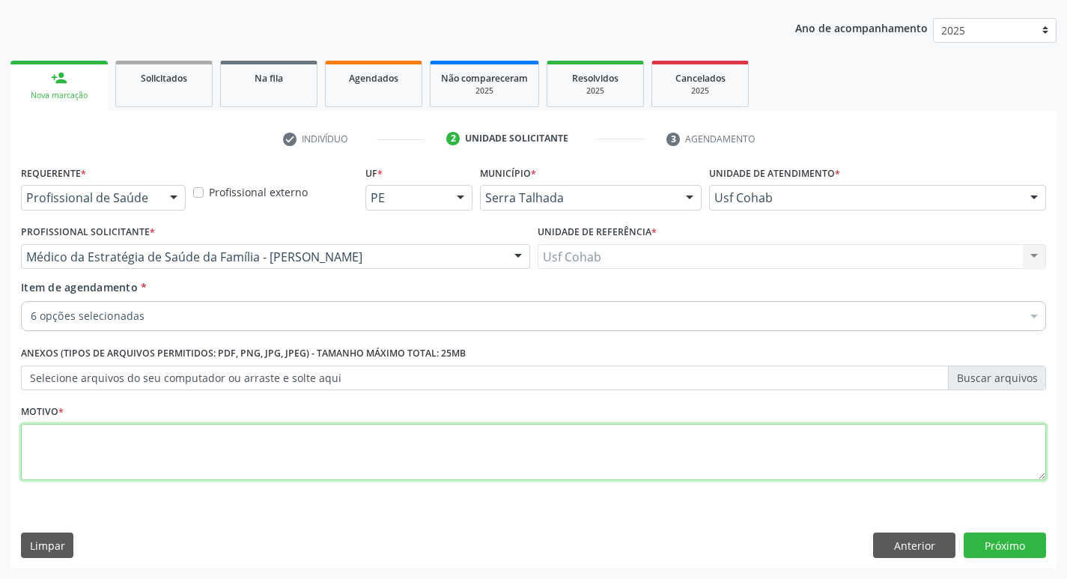
click at [123, 435] on textarea at bounding box center [533, 452] width 1025 height 57
type textarea "gestante"
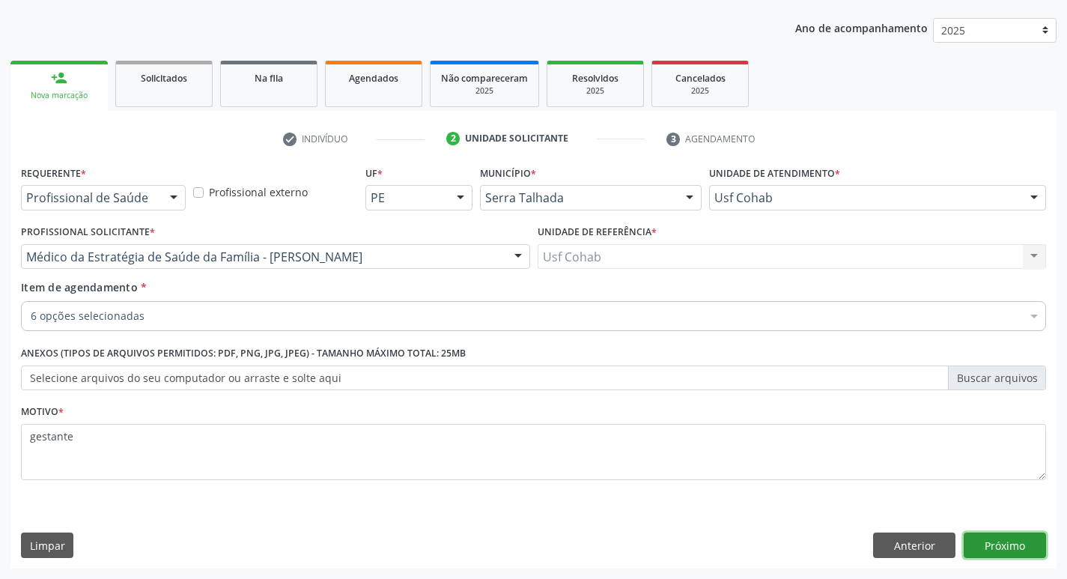
click at [1008, 552] on button "Próximo" at bounding box center [1005, 544] width 82 height 25
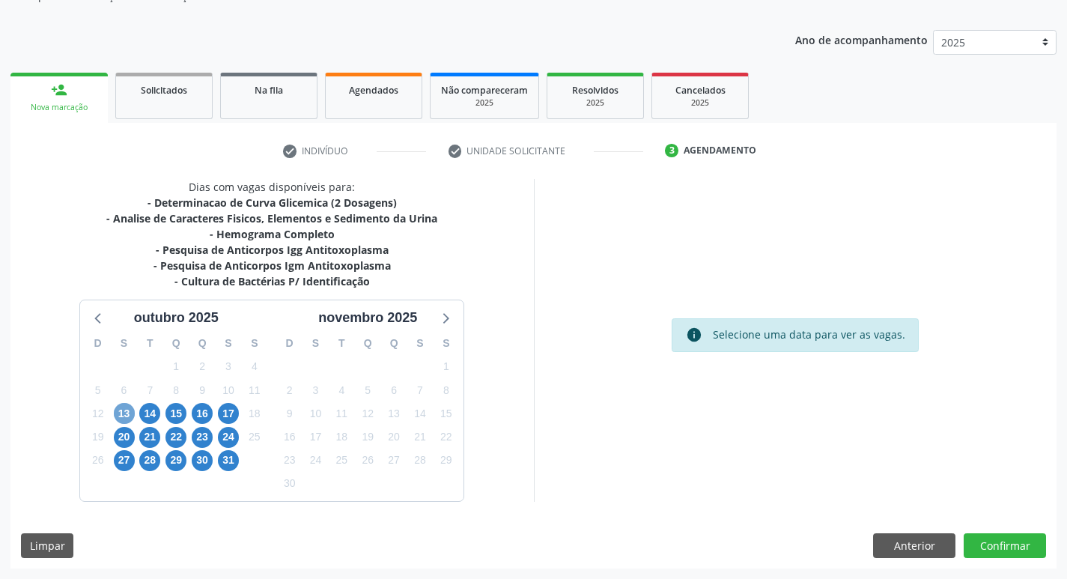
click at [127, 407] on span "13" at bounding box center [124, 413] width 21 height 21
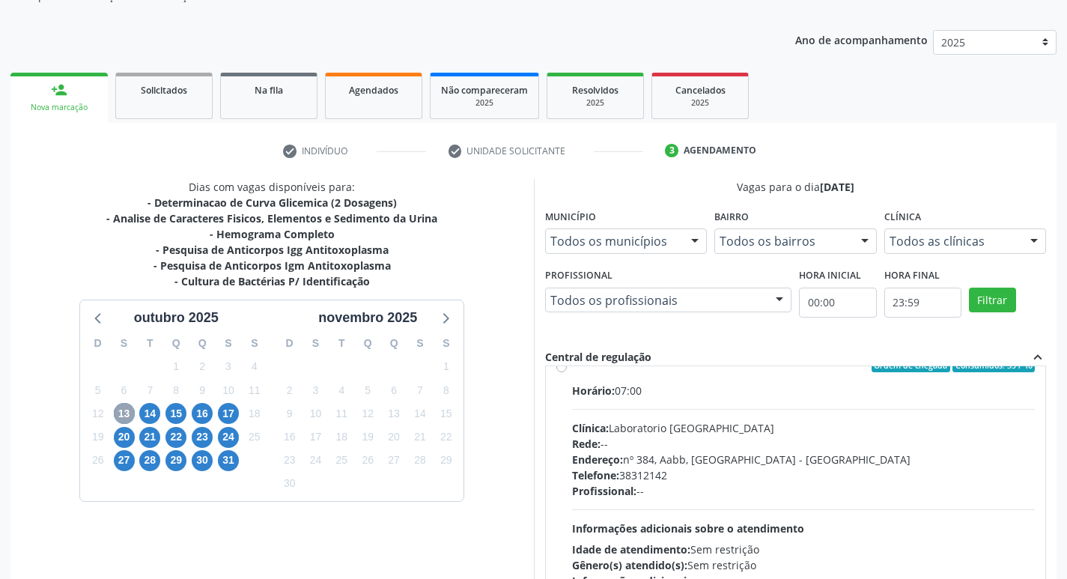
scroll to position [524, 0]
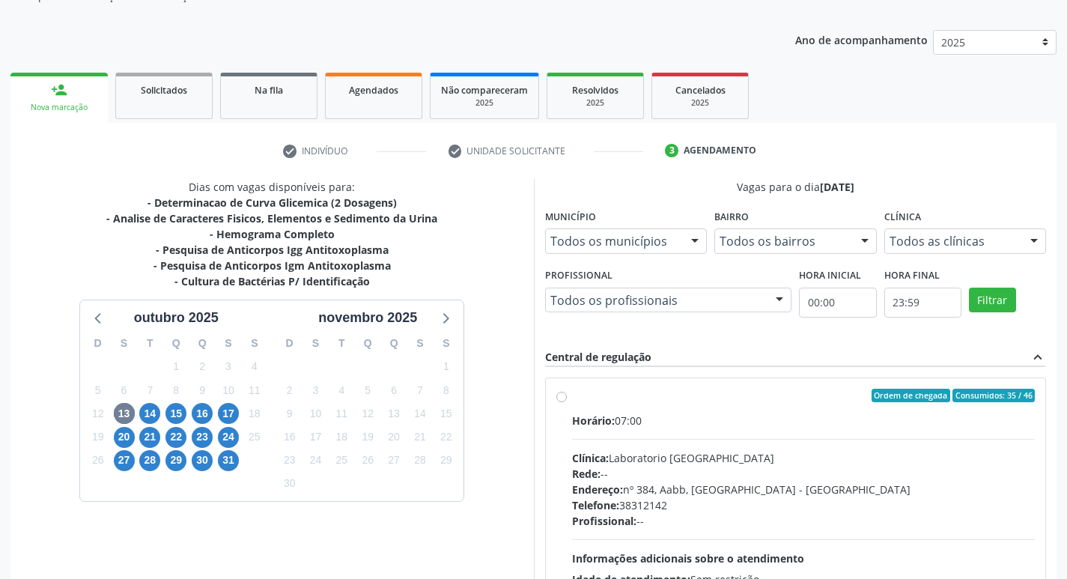
click at [572, 395] on label "Ordem de chegada Consumidos: 35 / 46 Horário: 07:00 Clínica: Laboratorio Sao Fr…" at bounding box center [803, 504] width 463 height 230
click at [559, 395] on input "Ordem de chegada Consumidos: 35 / 46 Horário: 07:00 Clínica: Laboratorio Sao Fr…" at bounding box center [561, 395] width 10 height 13
radio input "true"
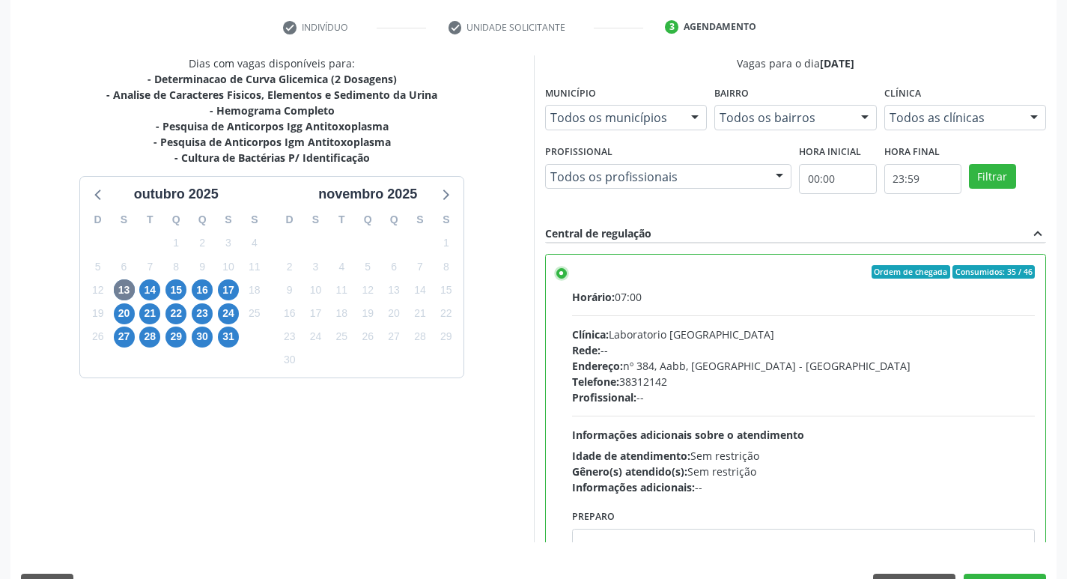
scroll to position [301, 0]
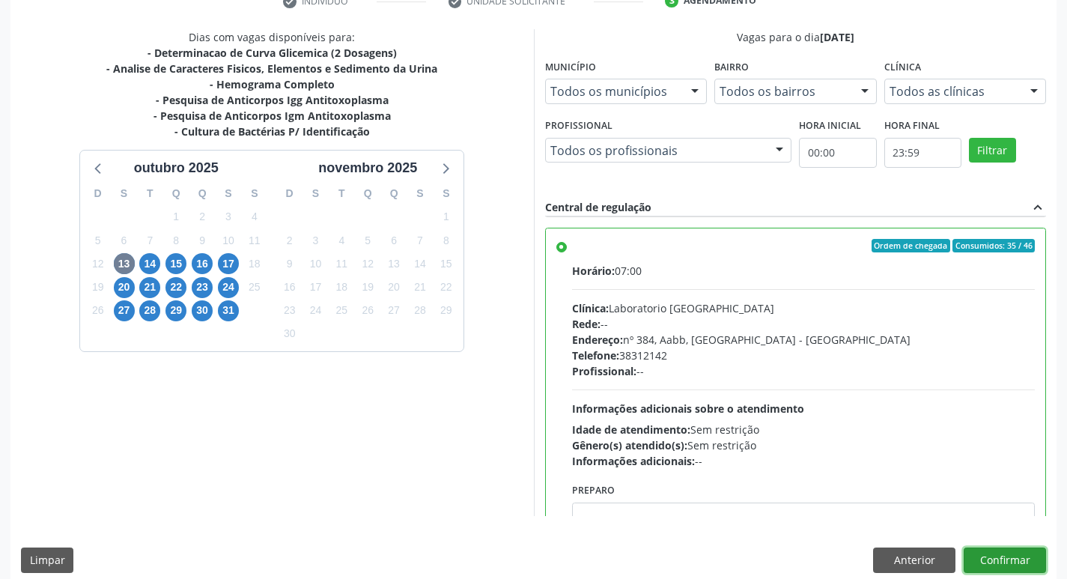
click at [999, 561] on button "Confirmar" at bounding box center [1005, 559] width 82 height 25
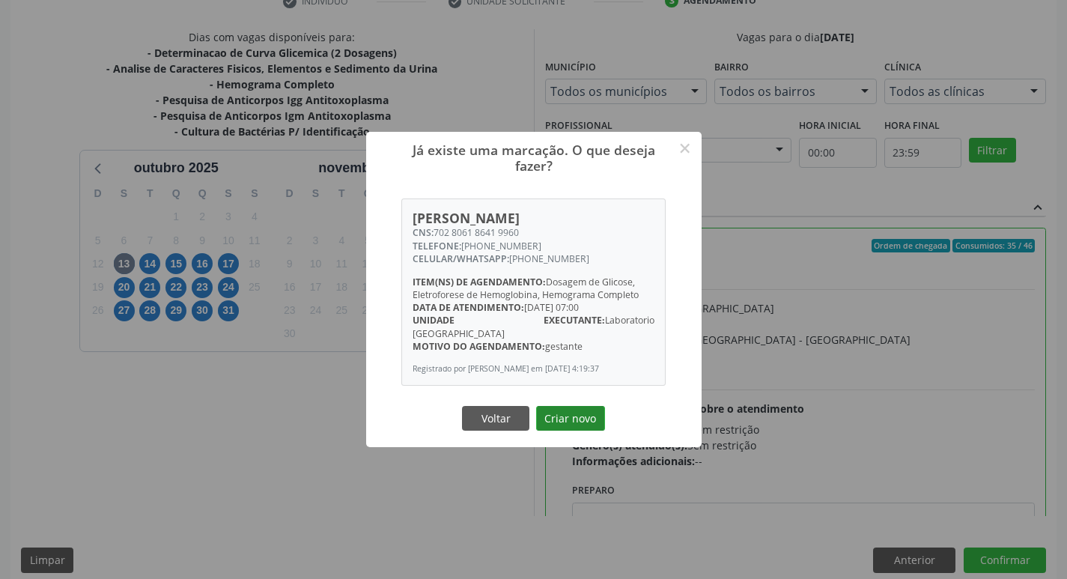
click at [573, 419] on button "Criar novo" at bounding box center [570, 418] width 69 height 25
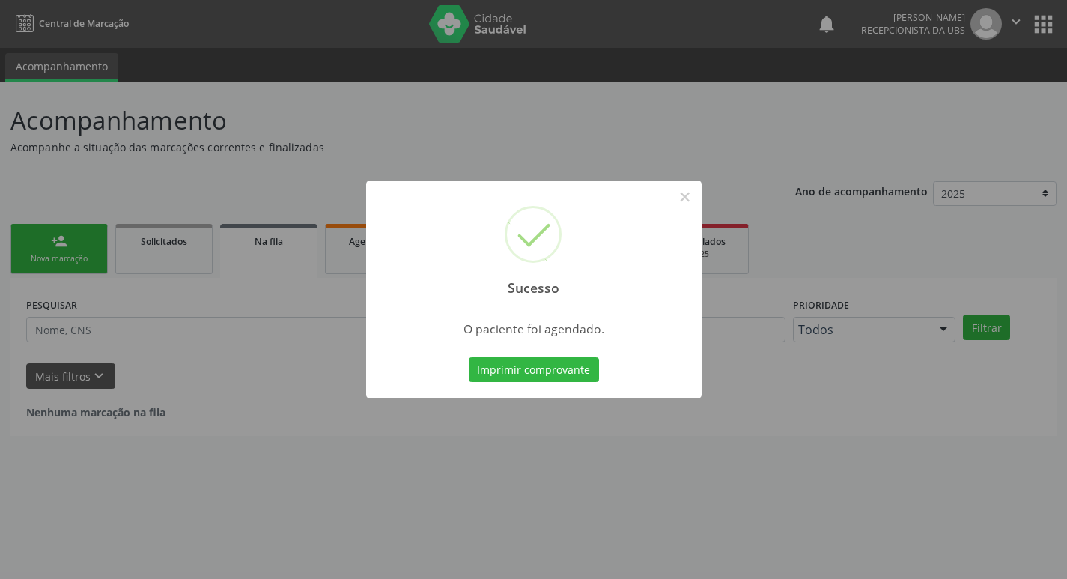
scroll to position [0, 0]
click at [561, 371] on button "Imprimir comprovante" at bounding box center [539, 369] width 130 height 25
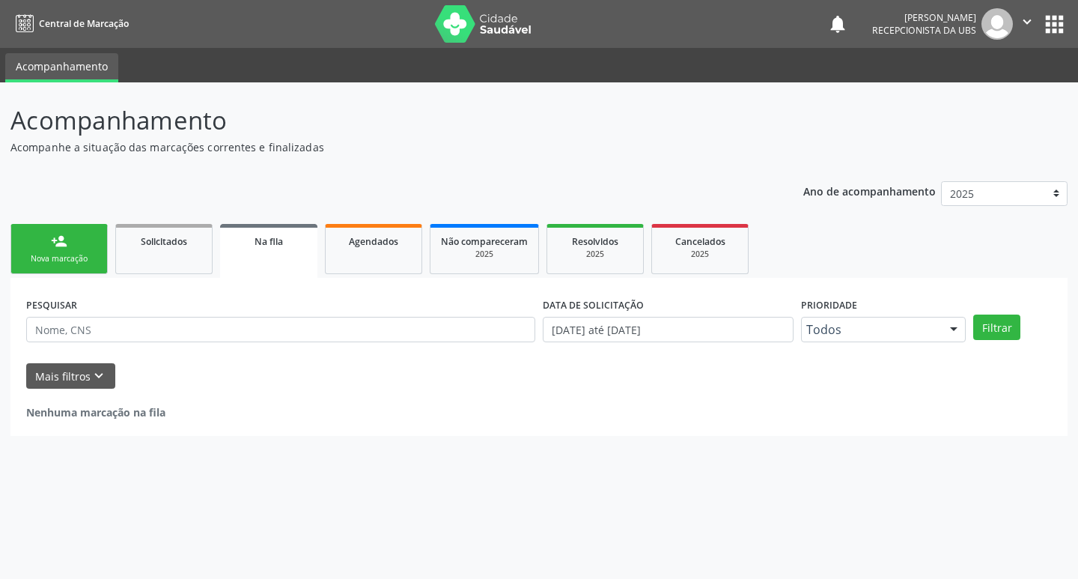
click at [80, 257] on div "Nova marcação" at bounding box center [59, 258] width 75 height 11
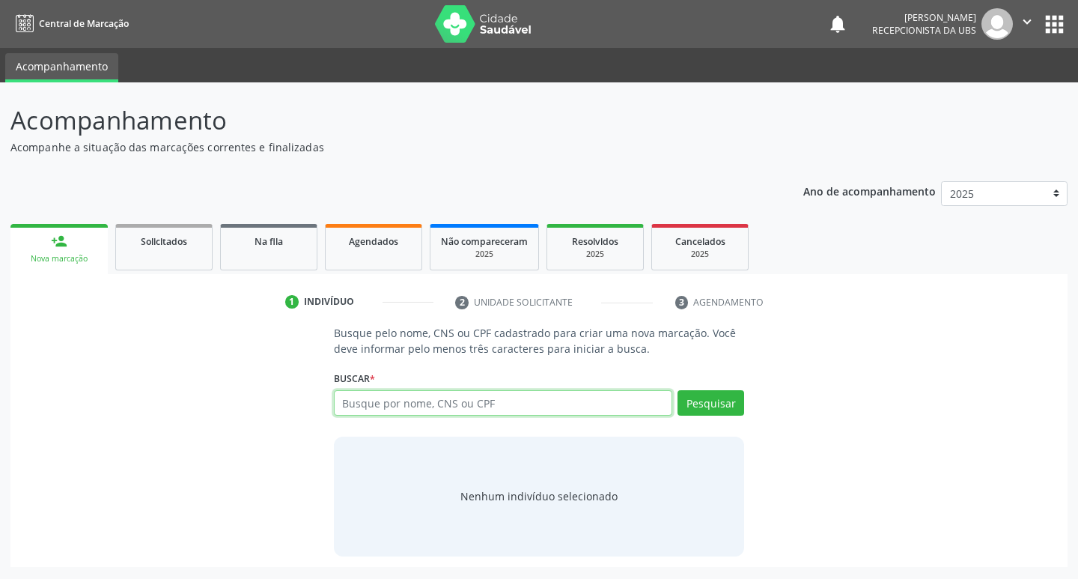
click at [379, 404] on input "text" at bounding box center [503, 402] width 339 height 25
type input "704109650742650"
click at [725, 403] on button "Pesquisar" at bounding box center [711, 402] width 67 height 25
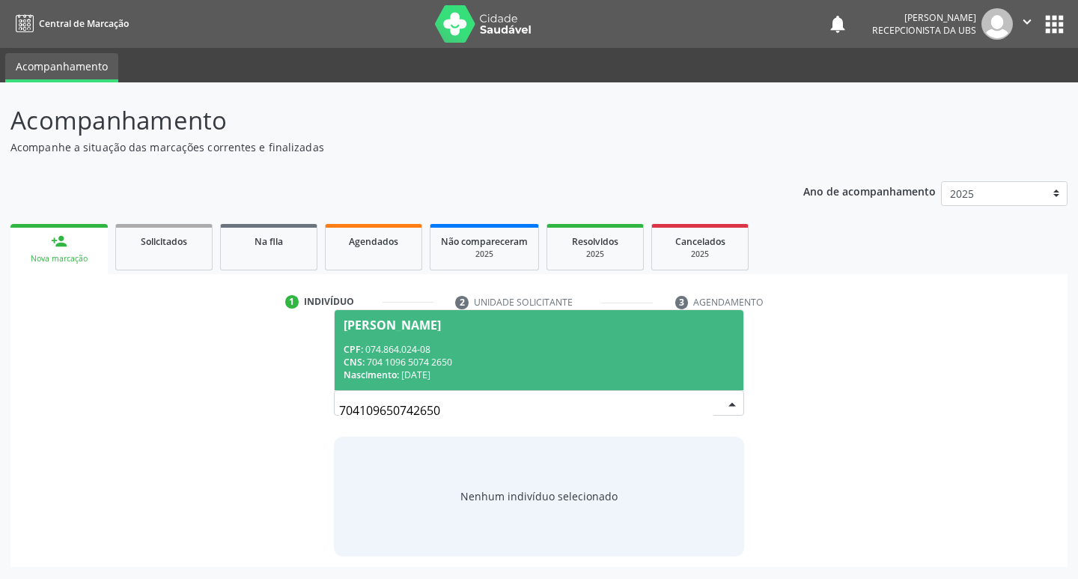
click at [441, 326] on div "Paloma Ruany Cordeiro Bezerra" at bounding box center [392, 325] width 97 height 12
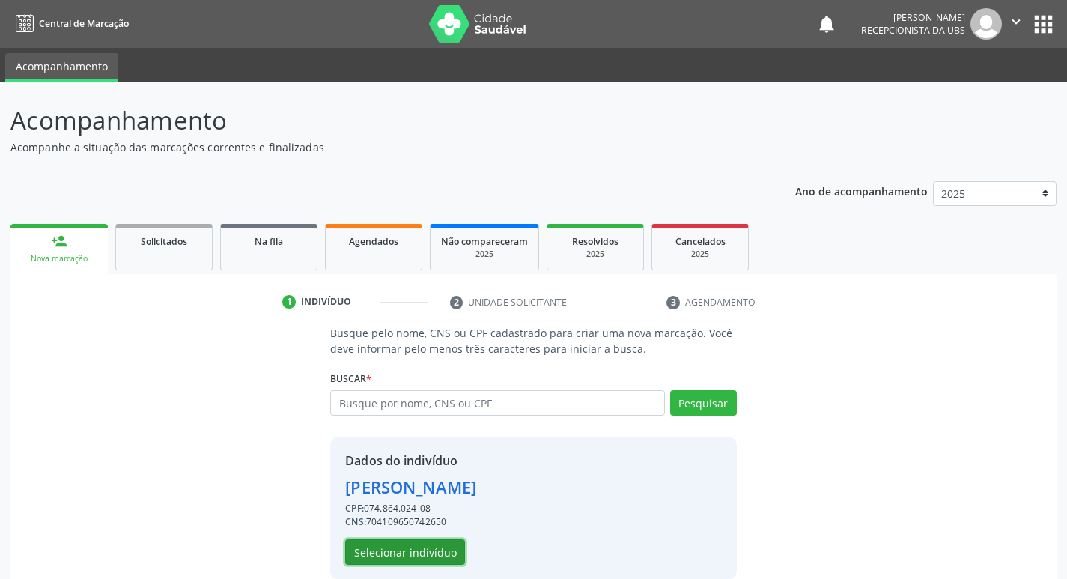
click at [407, 550] on button "Selecionar indivíduo" at bounding box center [405, 551] width 120 height 25
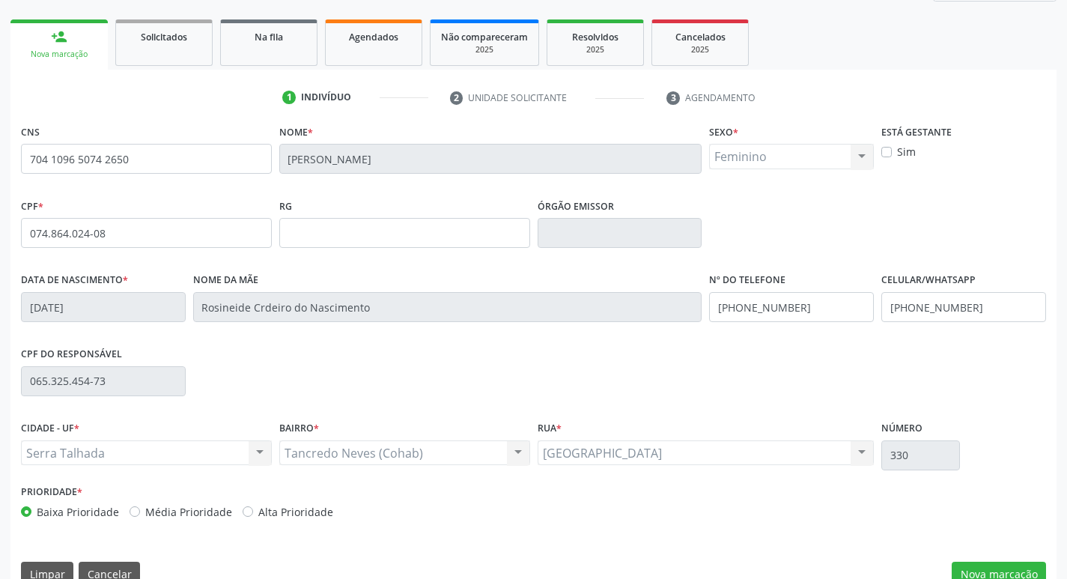
scroll to position [225, 0]
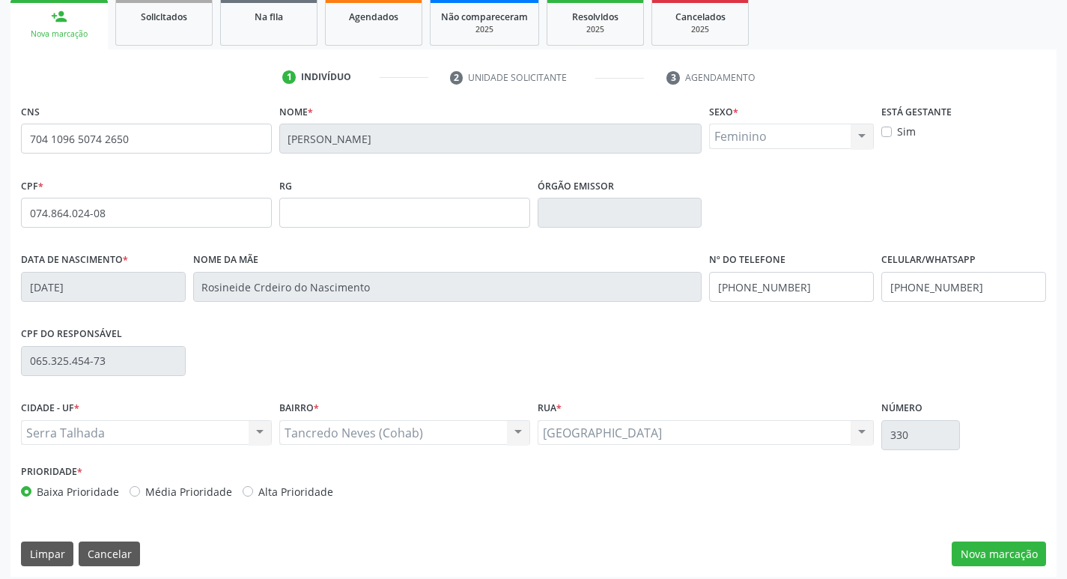
click at [897, 136] on label "Sim" at bounding box center [906, 132] width 19 height 16
click at [884, 136] on input "Sim" at bounding box center [886, 130] width 10 height 13
checkbox input "true"
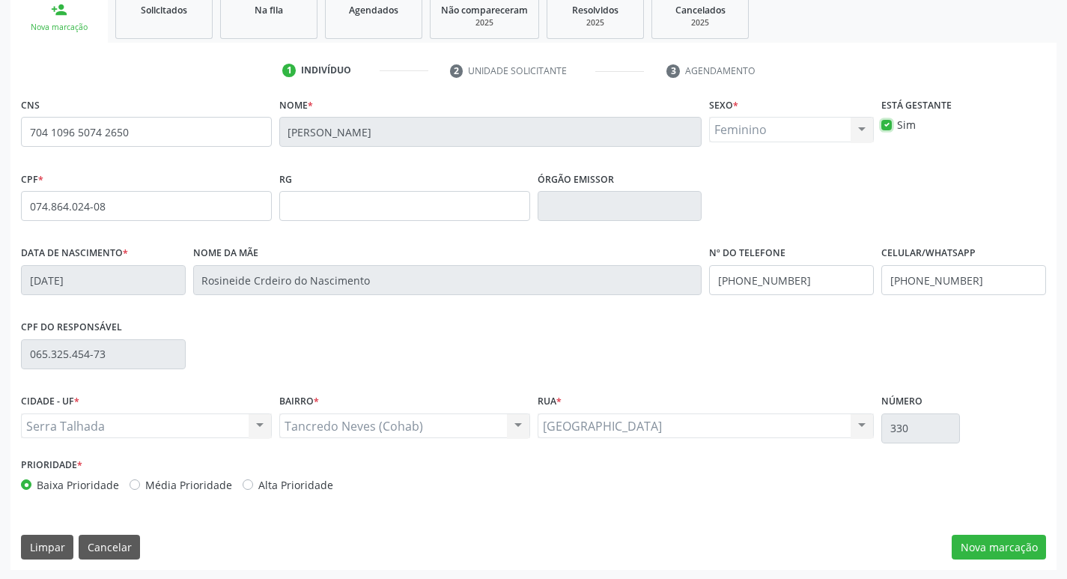
scroll to position [233, 0]
click at [249, 484] on div "Alta Prioridade" at bounding box center [288, 483] width 91 height 16
click at [258, 484] on label "Alta Prioridade" at bounding box center [295, 483] width 75 height 16
click at [248, 484] on input "Alta Prioridade" at bounding box center [248, 481] width 10 height 13
radio input "true"
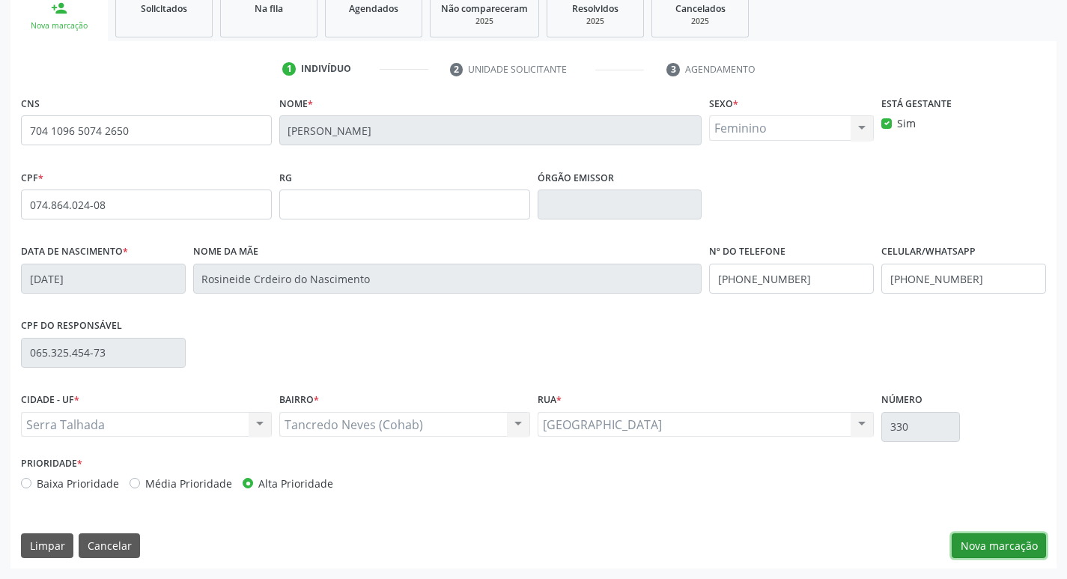
click at [992, 550] on button "Nova marcação" at bounding box center [999, 545] width 94 height 25
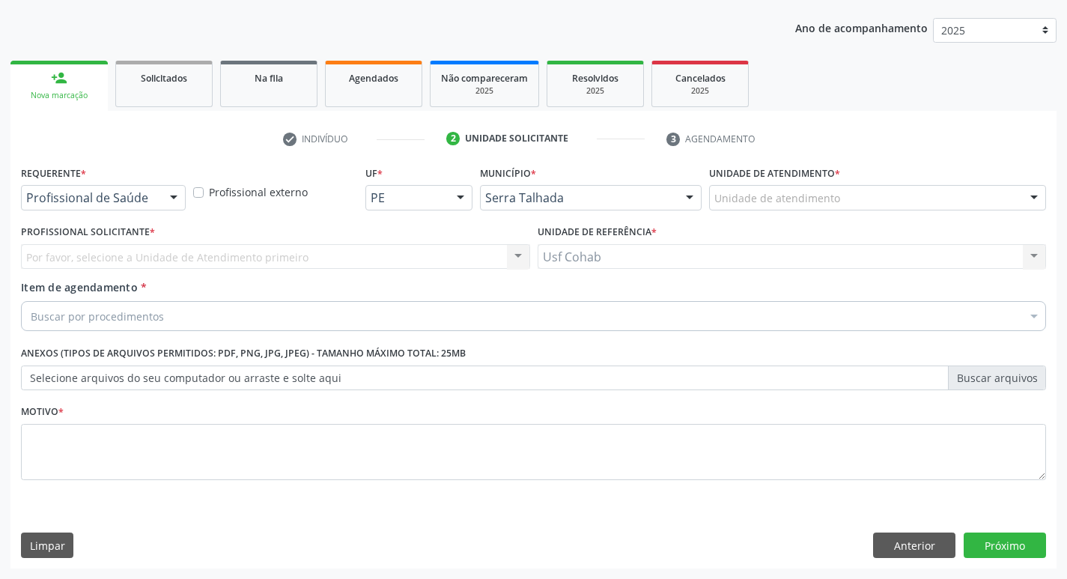
scroll to position [163, 0]
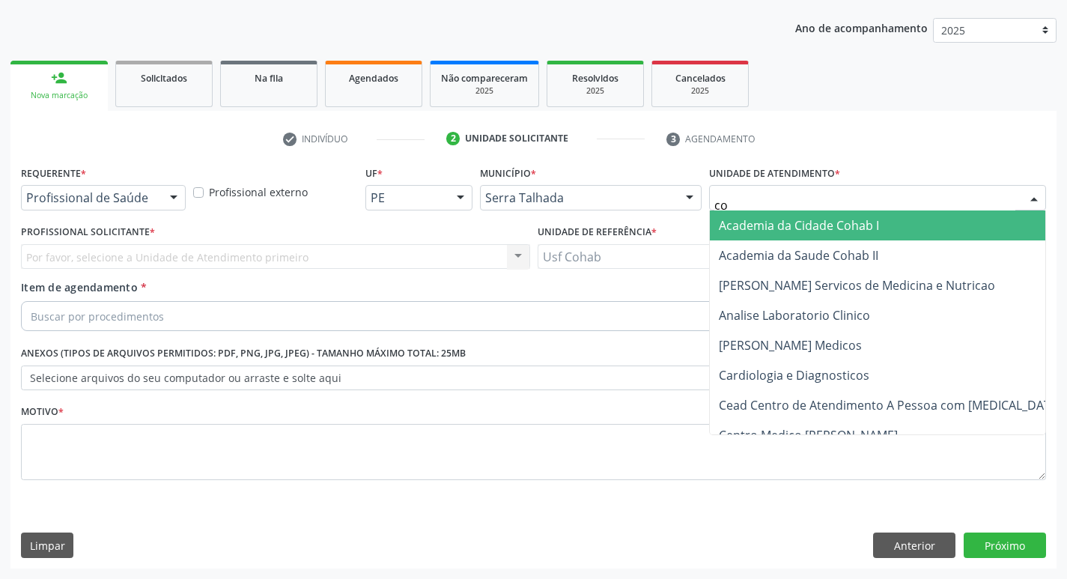
type input "coh"
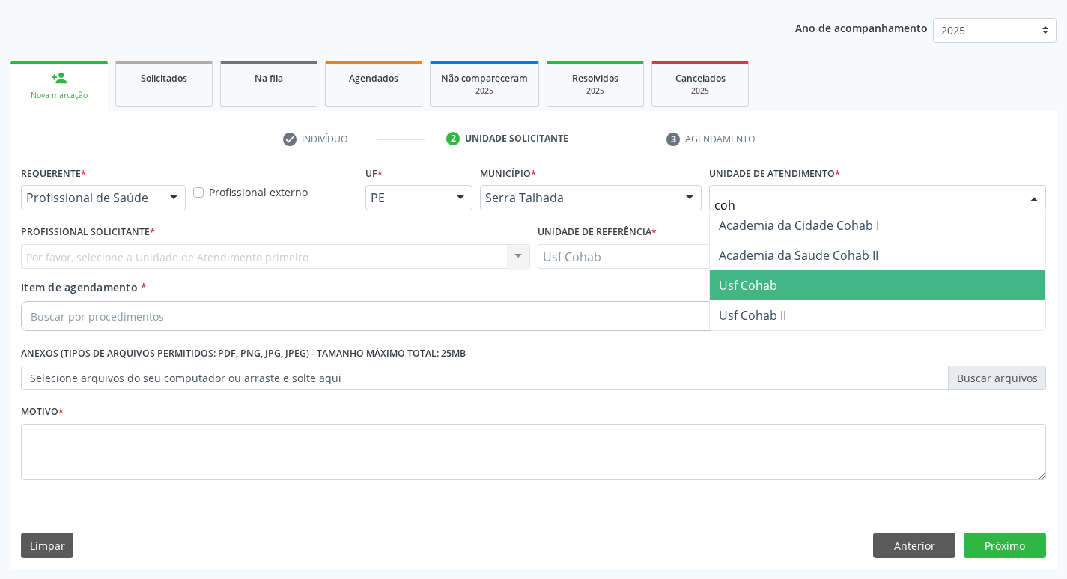
click at [755, 287] on span "Usf Cohab" at bounding box center [748, 285] width 58 height 16
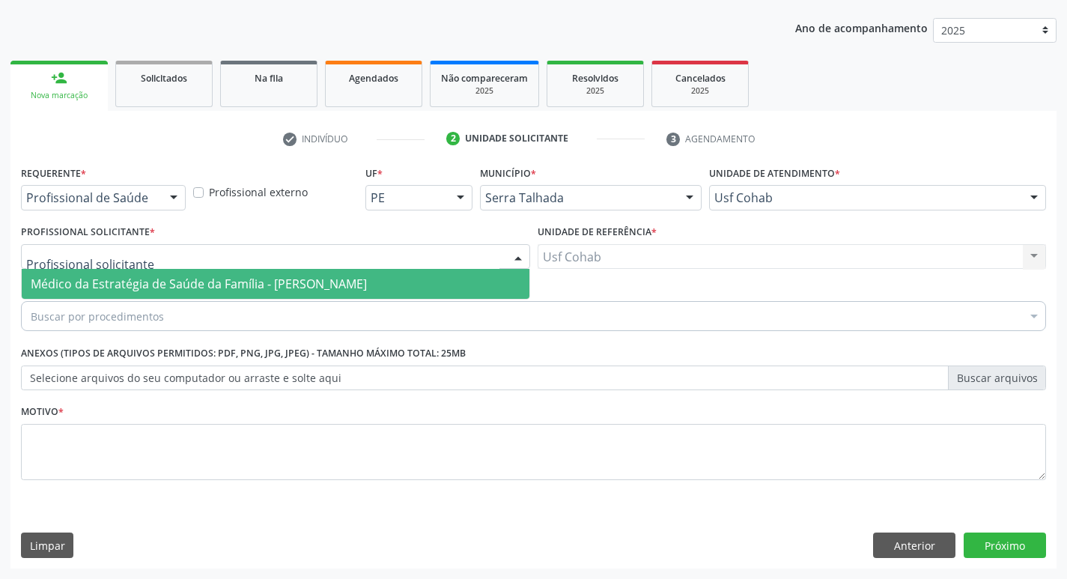
click at [222, 252] on div at bounding box center [275, 256] width 509 height 25
click at [222, 281] on span "Médico da Estratégia de Saúde da Família - [PERSON_NAME]" at bounding box center [199, 284] width 336 height 16
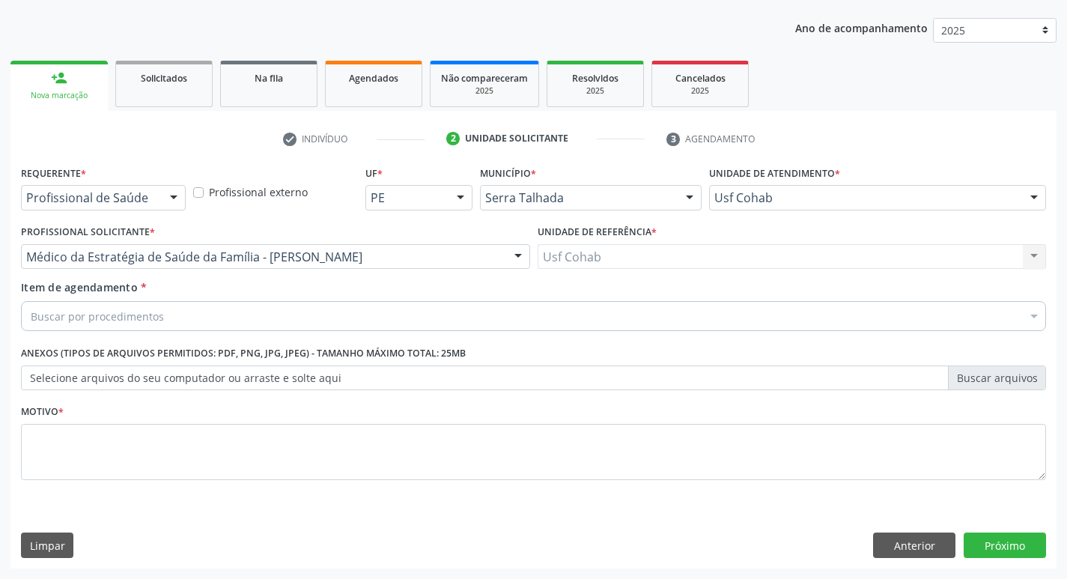
click at [631, 249] on div "Usf Cohab Usf Cohab Nenhum resultado encontrado para: " " Não há nenhuma opção …" at bounding box center [792, 256] width 509 height 25
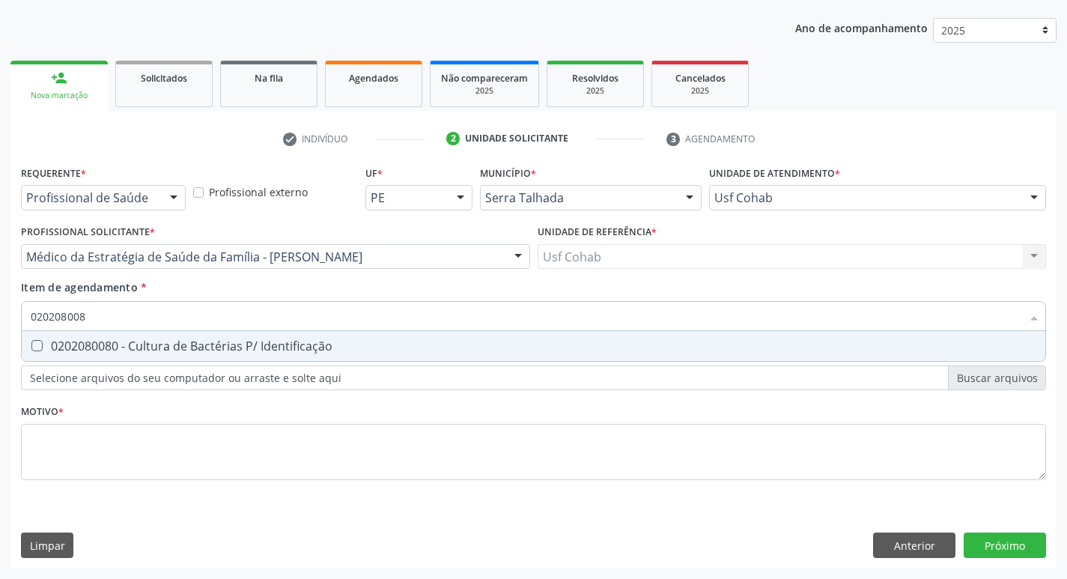
type input "0202080080"
click at [34, 342] on Identificação at bounding box center [36, 345] width 11 height 11
click at [31, 342] on Identificação "checkbox" at bounding box center [27, 346] width 10 height 10
checkbox Identificação "true"
drag, startPoint x: 98, startPoint y: 319, endPoint x: 0, endPoint y: 320, distance: 98.1
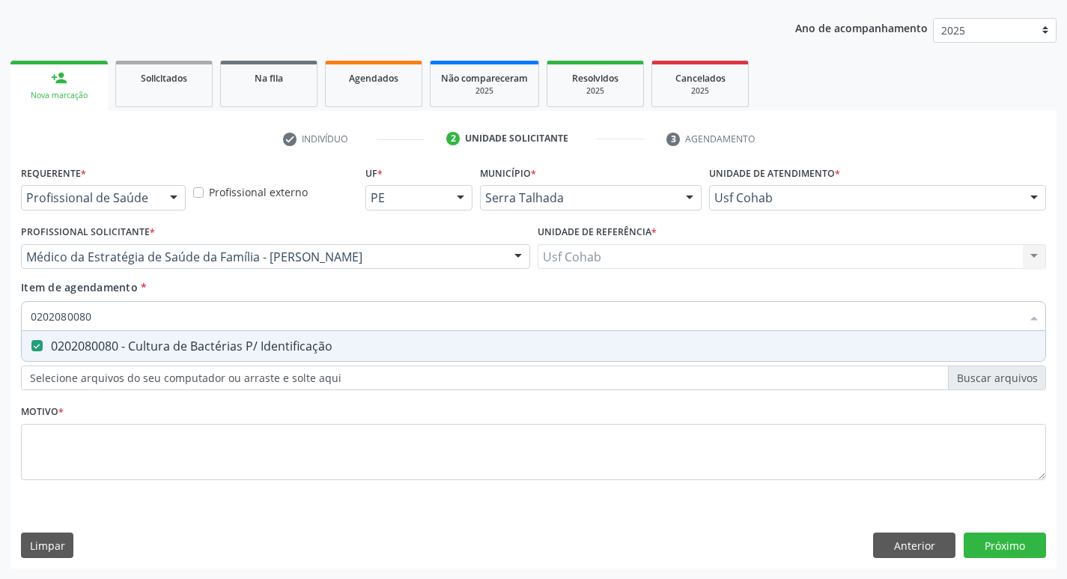
click at [0, 320] on div "Acompanhamento Acompanhe a situação das marcações correntes e finalizadas Relat…" at bounding box center [533, 249] width 1067 height 660
checkbox Identificação "false"
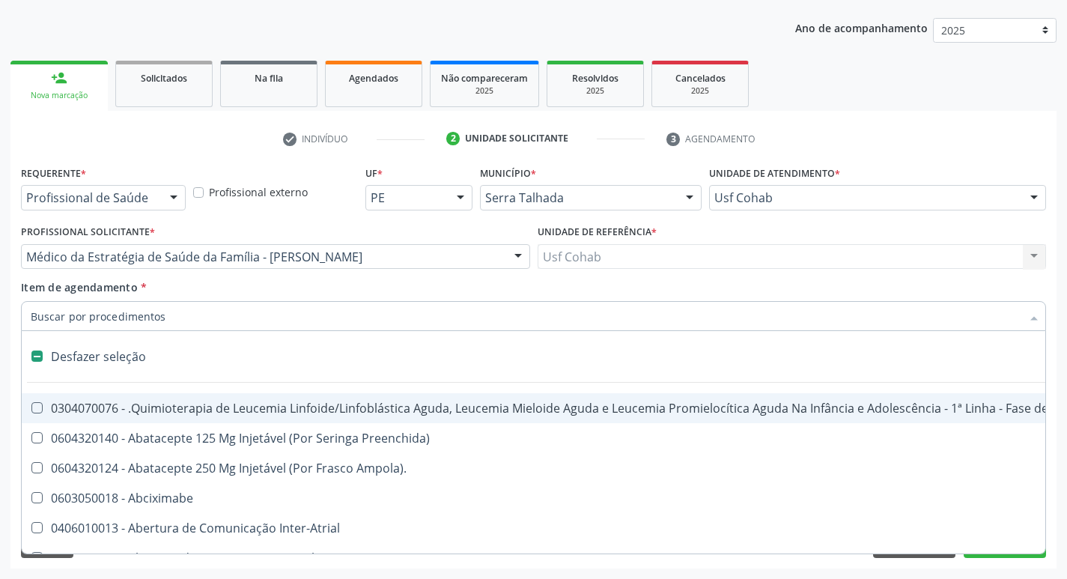
click at [133, 309] on input "Item de agendamento *" at bounding box center [526, 316] width 990 height 30
type input "u"
checkbox Reservatorio "true"
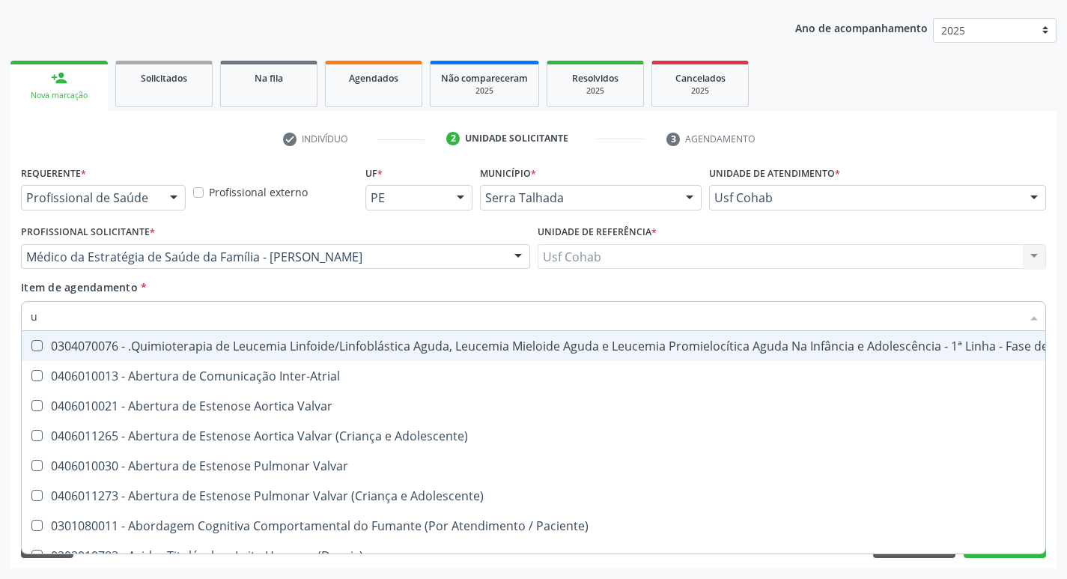
type input "ur"
checkbox Recoberto\) "true"
checkbox Identificação "false"
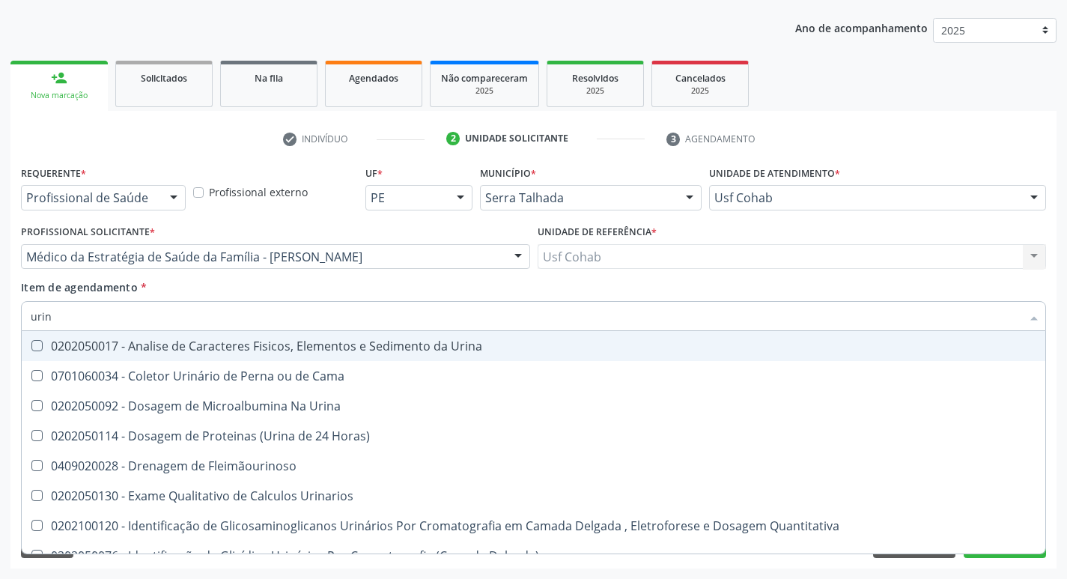
type input "urina"
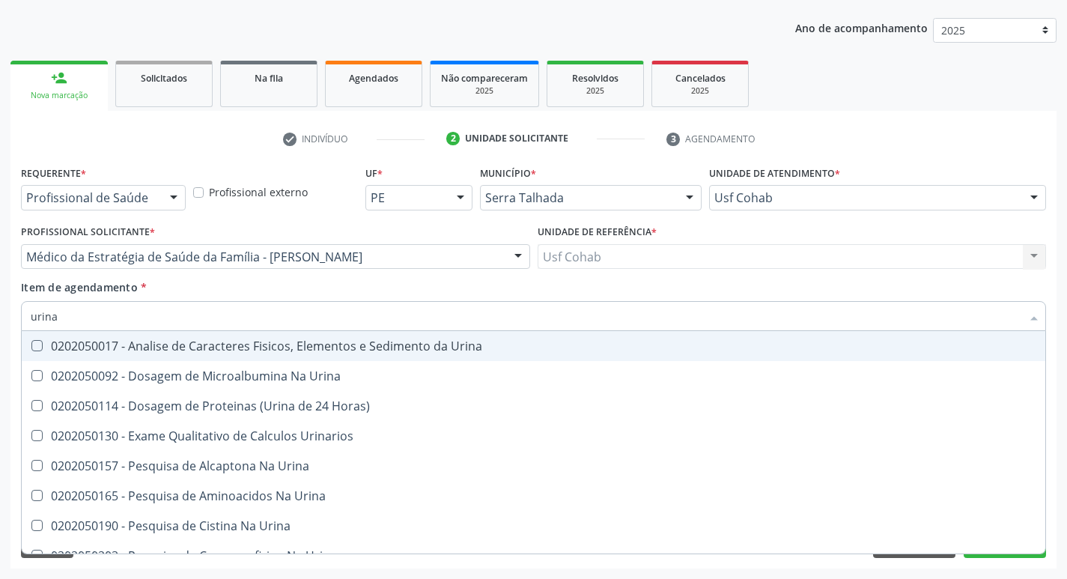
click at [34, 347] on Urina at bounding box center [36, 345] width 11 height 11
click at [31, 347] on Urina "checkbox" at bounding box center [27, 346] width 10 height 10
checkbox Urina "true"
drag, startPoint x: 67, startPoint y: 323, endPoint x: 0, endPoint y: 308, distance: 68.1
click at [0, 308] on div "Acompanhamento Acompanhe a situação das marcações correntes e finalizadas Relat…" at bounding box center [533, 249] width 1067 height 660
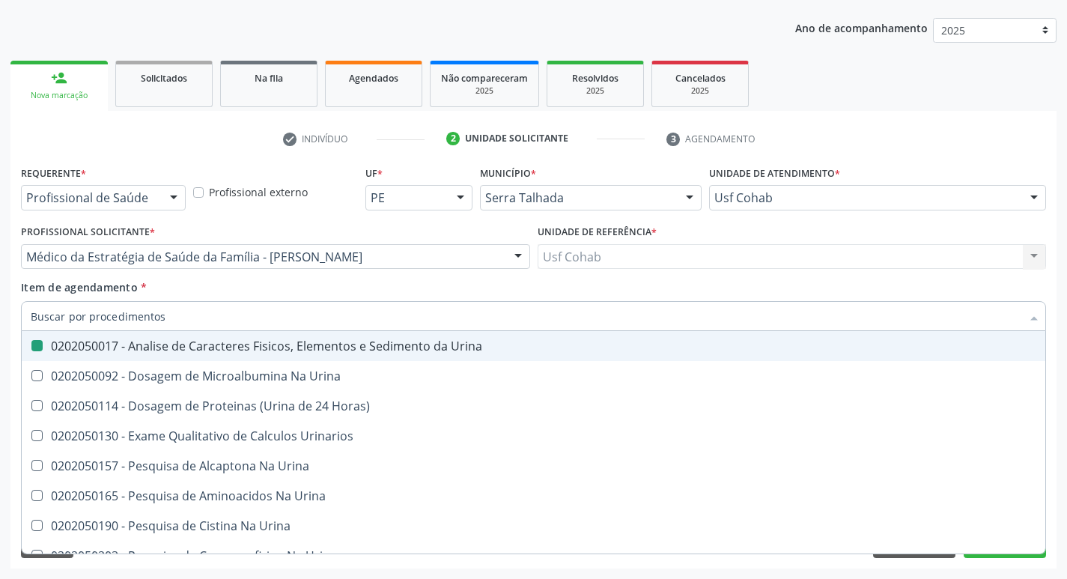
checkbox Urina "false"
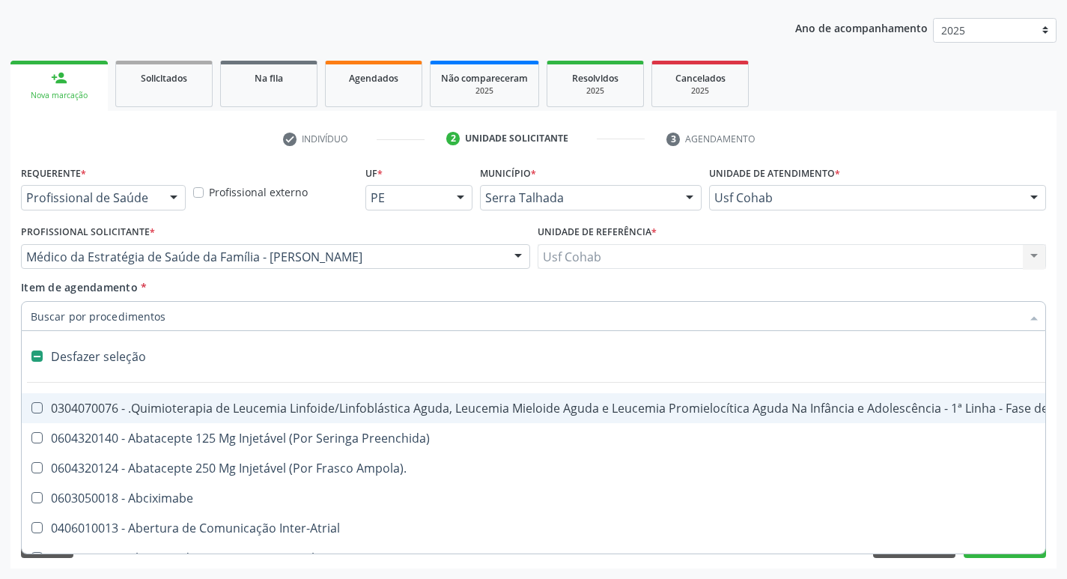
click at [10, 380] on div "Acompanhamento Acompanhe a situação das marcações correntes e finalizadas Relat…" at bounding box center [533, 249] width 1067 height 660
checkbox Preenchida\) "true"
checkbox Ampola\)\ "true"
checkbox Urina "false"
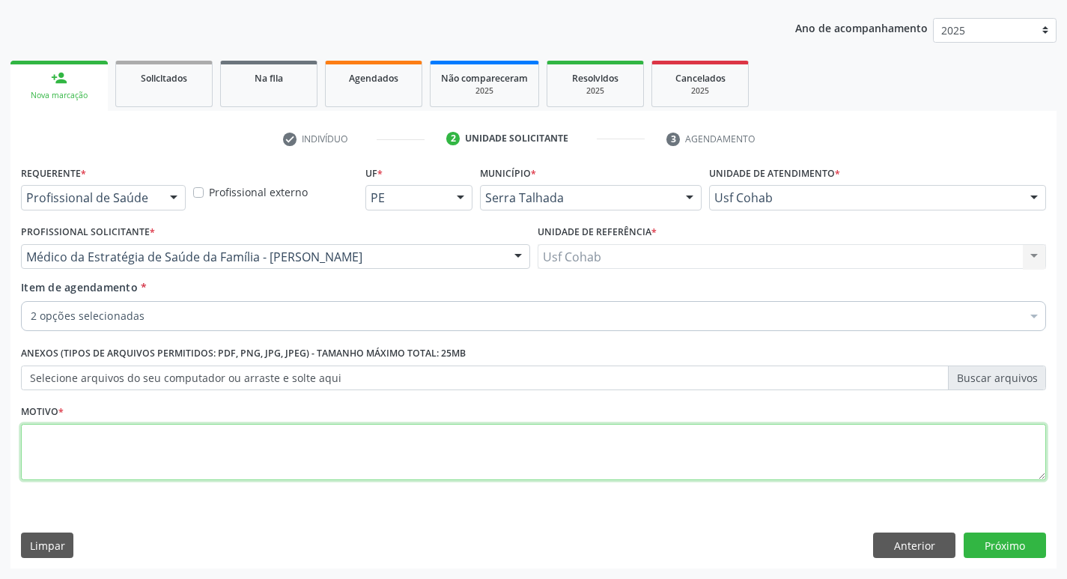
click at [153, 437] on textarea at bounding box center [533, 452] width 1025 height 57
type textarea "gestante"
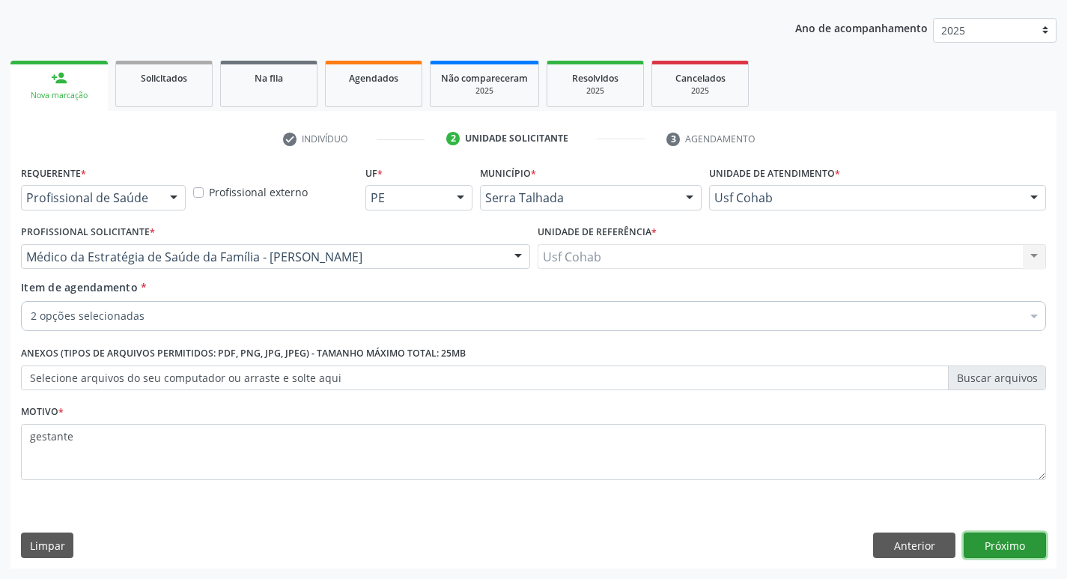
click at [973, 540] on button "Próximo" at bounding box center [1005, 544] width 82 height 25
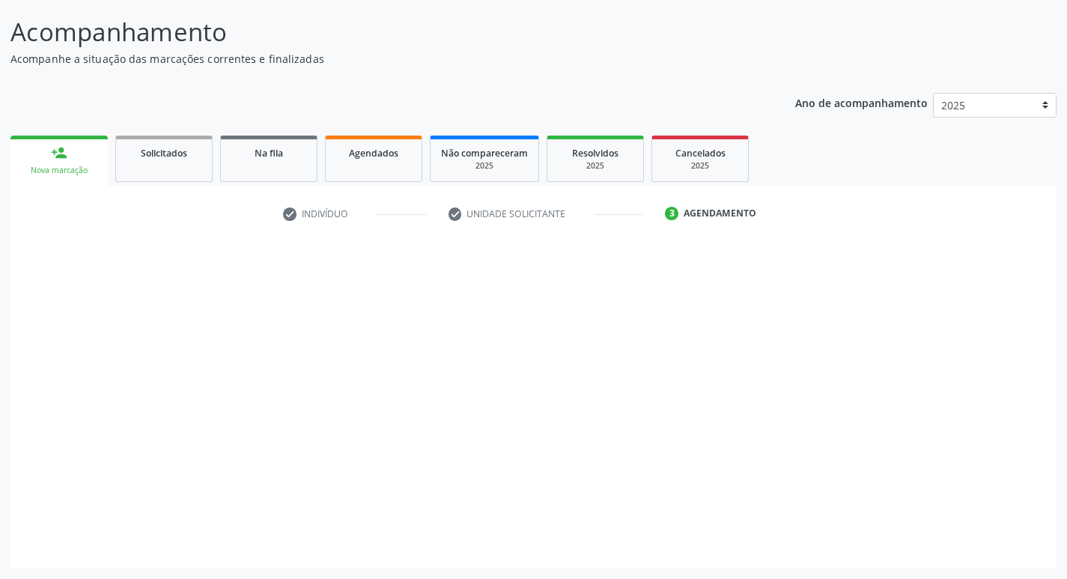
scroll to position [88, 0]
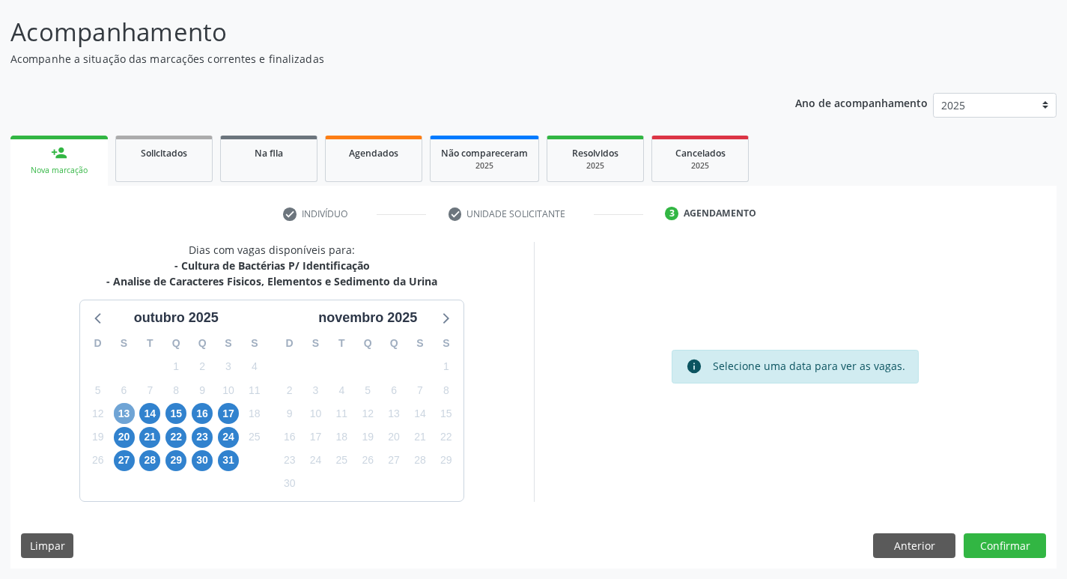
click at [126, 410] on span "13" at bounding box center [124, 413] width 21 height 21
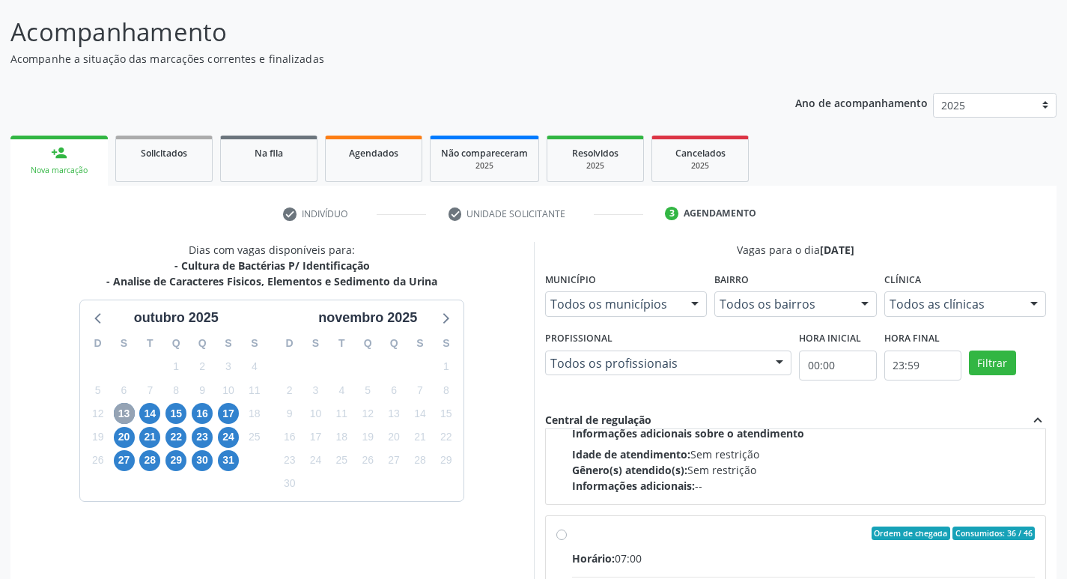
scroll to position [524, 0]
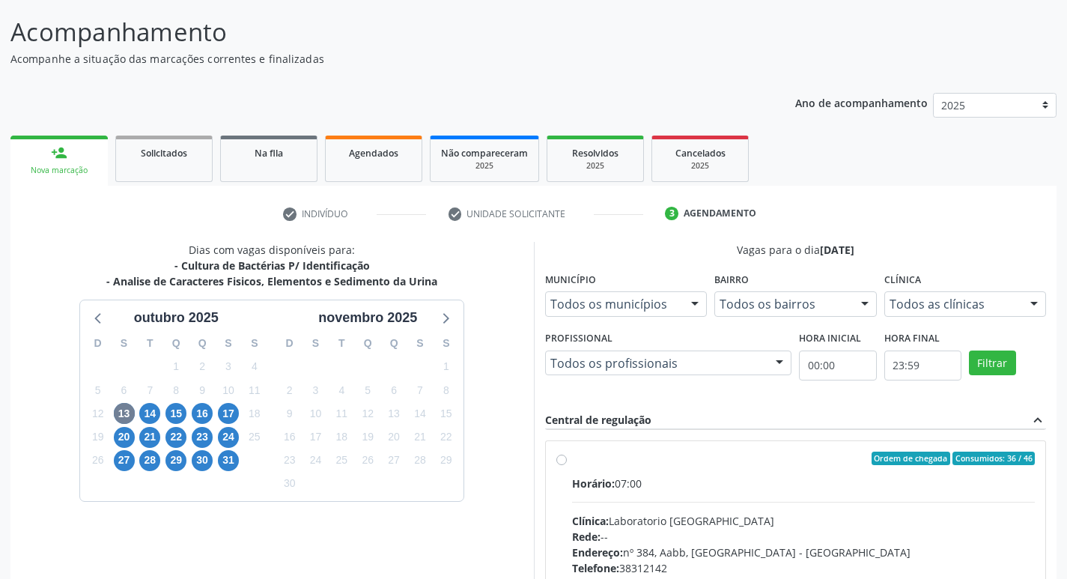
click at [572, 455] on label "Ordem de chegada Consumidos: 36 / 46 Horário: 07:00 Clínica: Laboratorio Sao Fr…" at bounding box center [803, 566] width 463 height 230
click at [560, 455] on input "Ordem de chegada Consumidos: 36 / 46 Horário: 07:00 Clínica: Laboratorio Sao Fr…" at bounding box center [561, 457] width 10 height 13
radio input "true"
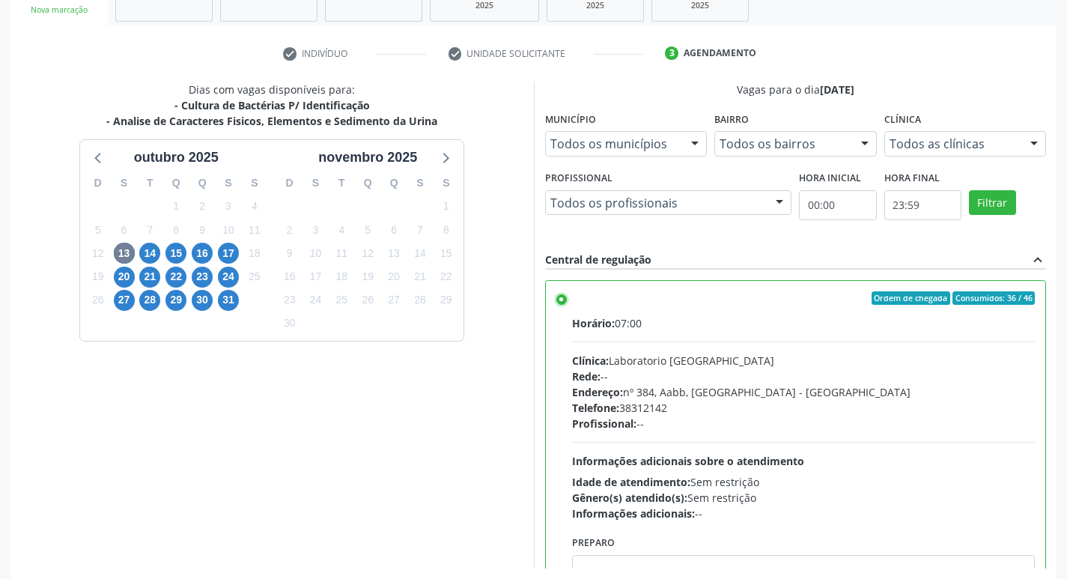
scroll to position [316, 0]
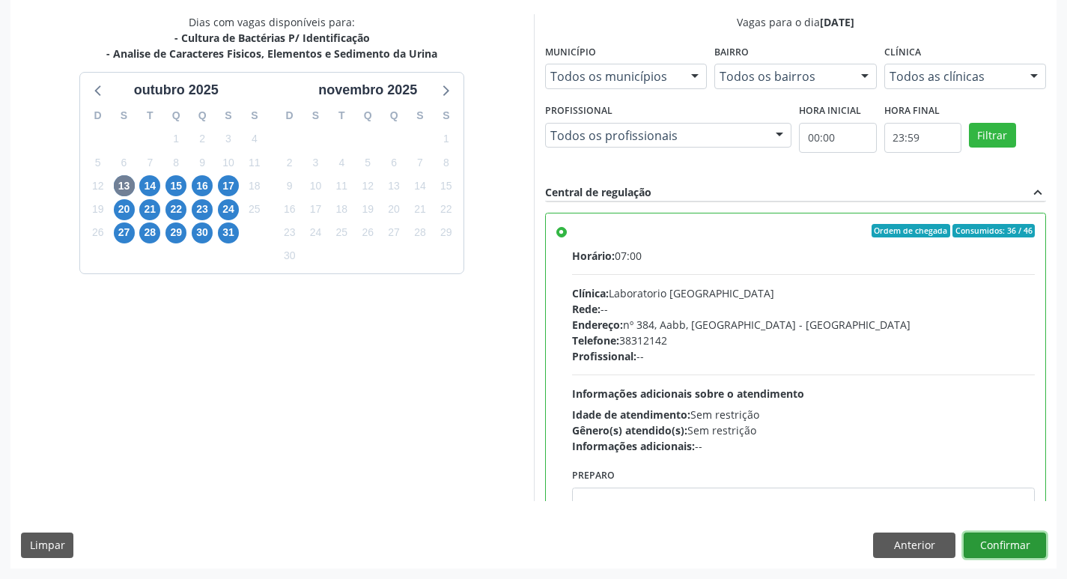
click at [1002, 539] on button "Confirmar" at bounding box center [1005, 544] width 82 height 25
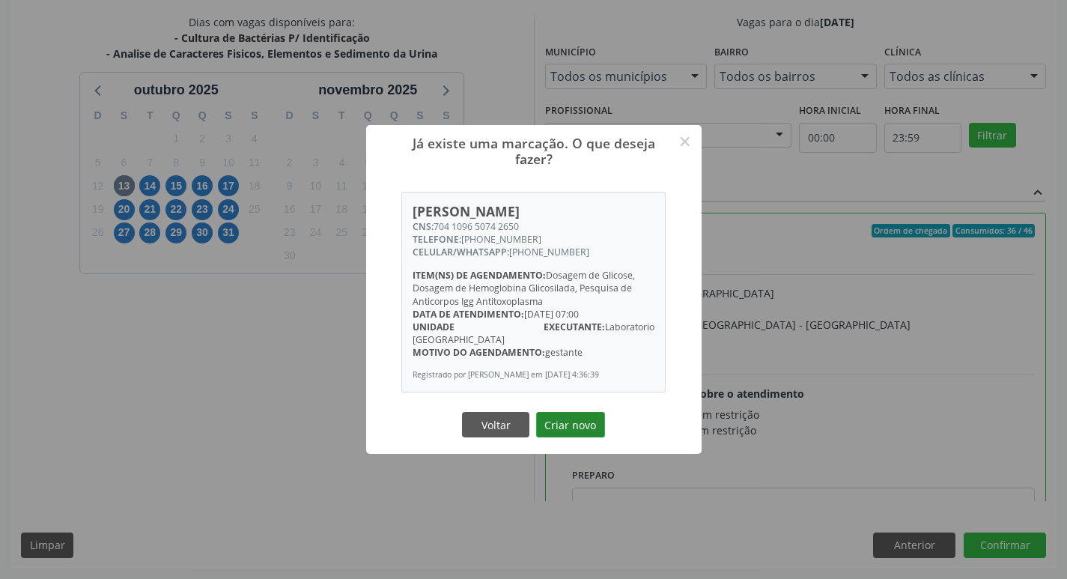
click at [570, 423] on button "Criar novo" at bounding box center [570, 424] width 69 height 25
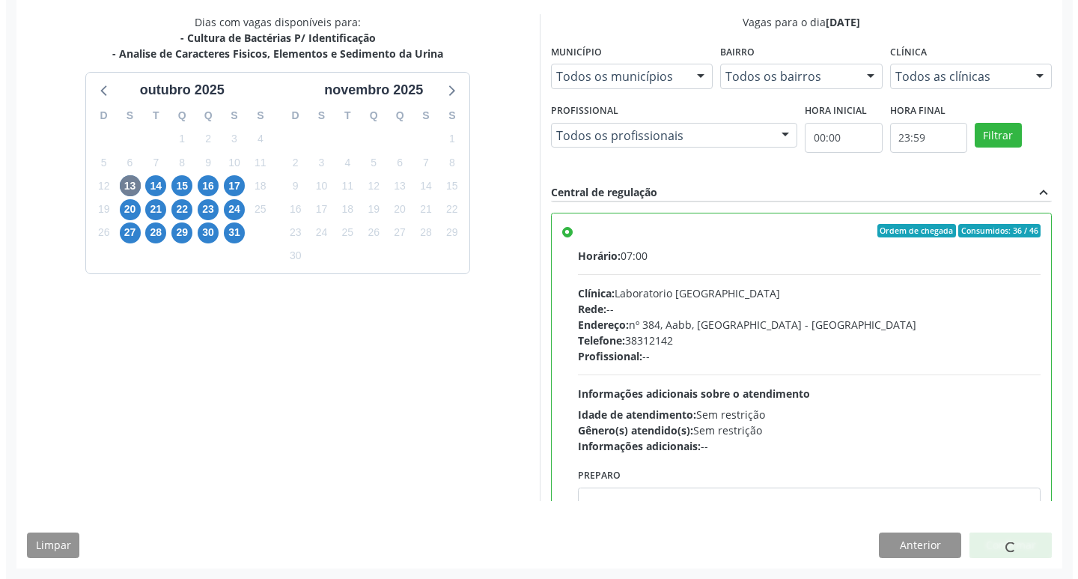
scroll to position [0, 0]
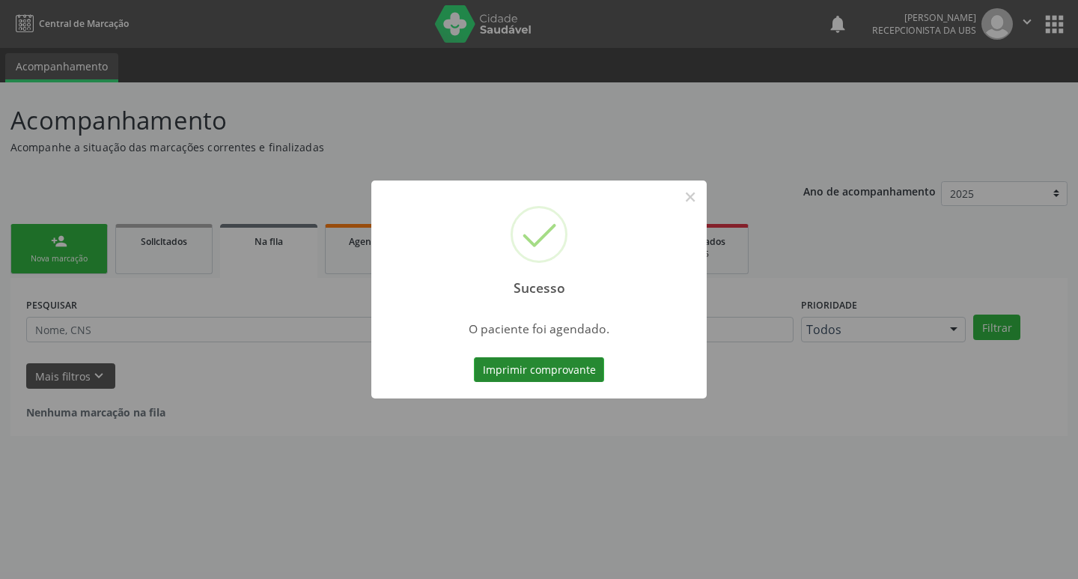
click at [554, 374] on button "Imprimir comprovante" at bounding box center [539, 369] width 130 height 25
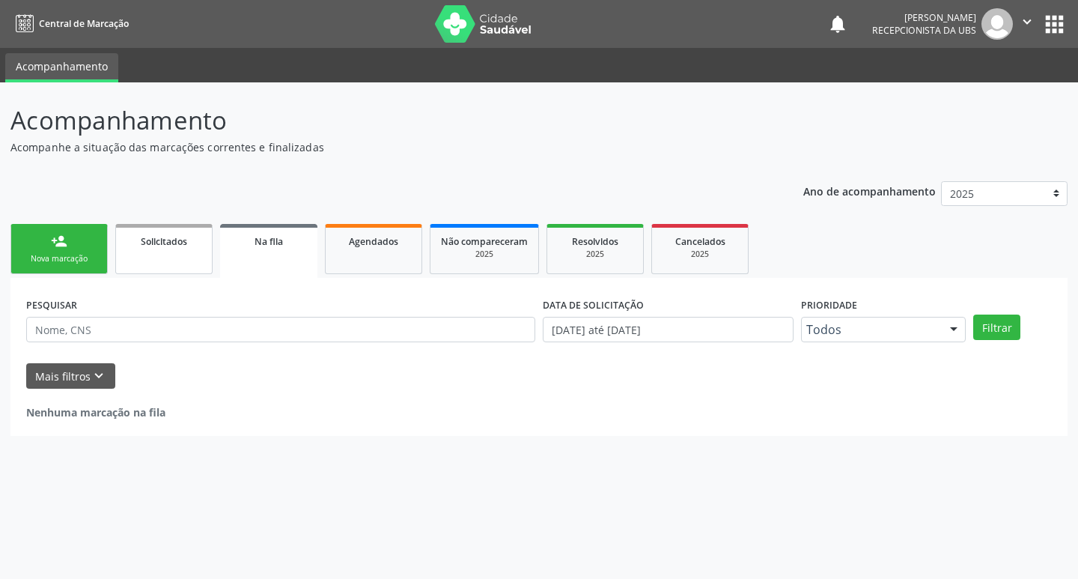
click at [150, 267] on link "Solicitados" at bounding box center [163, 249] width 97 height 50
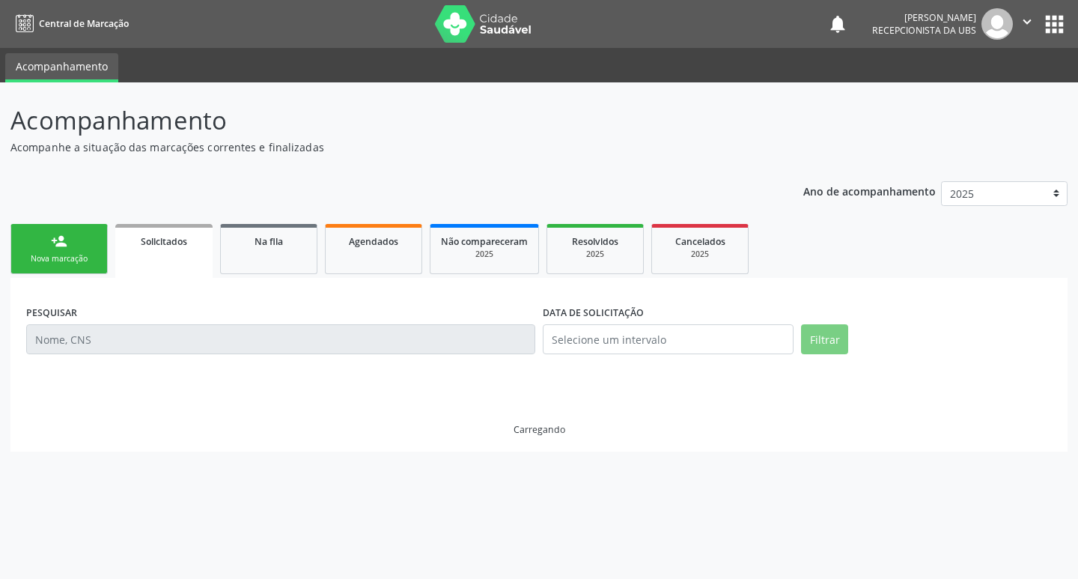
click at [151, 266] on link "Solicitados" at bounding box center [163, 251] width 97 height 54
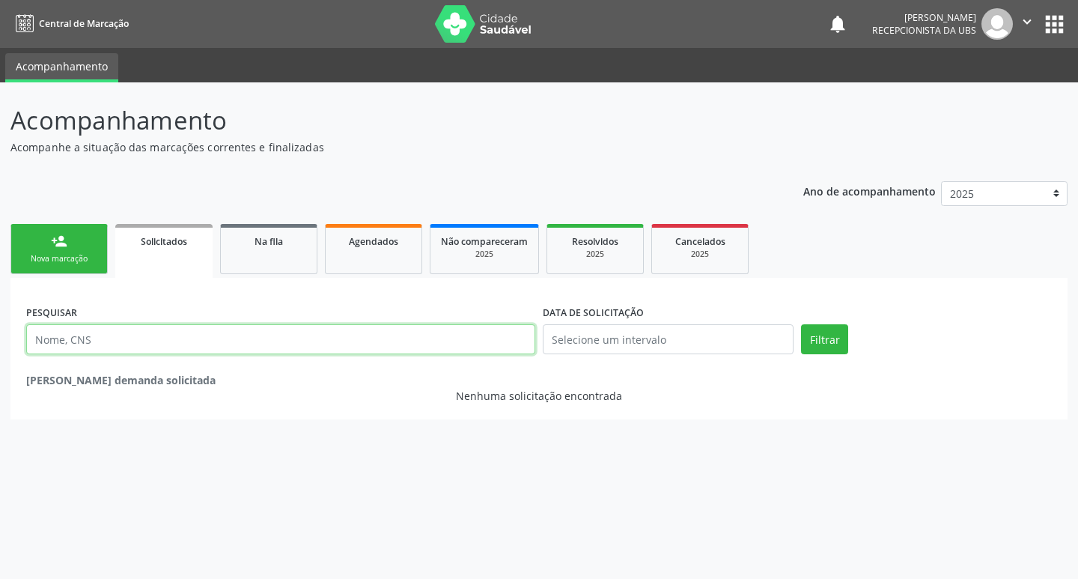
click at [167, 345] on input "text" at bounding box center [280, 339] width 509 height 30
click at [163, 339] on input "text" at bounding box center [280, 339] width 509 height 30
click at [64, 257] on div "Nova marcação" at bounding box center [59, 258] width 75 height 11
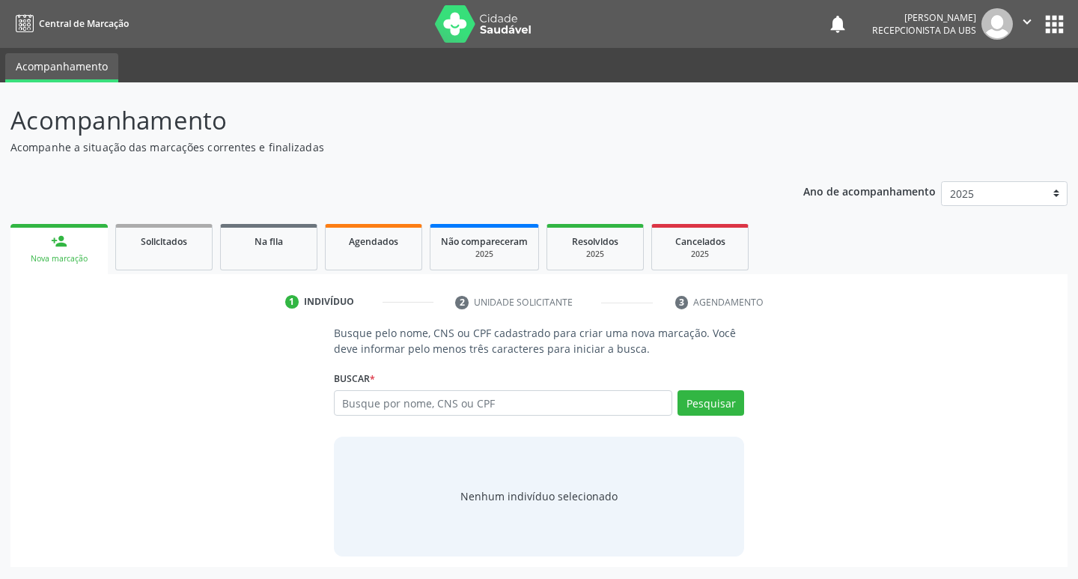
click at [64, 257] on div "Nova marcação" at bounding box center [59, 258] width 76 height 11
click at [499, 407] on input "text" at bounding box center [503, 402] width 339 height 25
click at [508, 404] on input "text" at bounding box center [503, 402] width 339 height 25
type input "702105711130293"
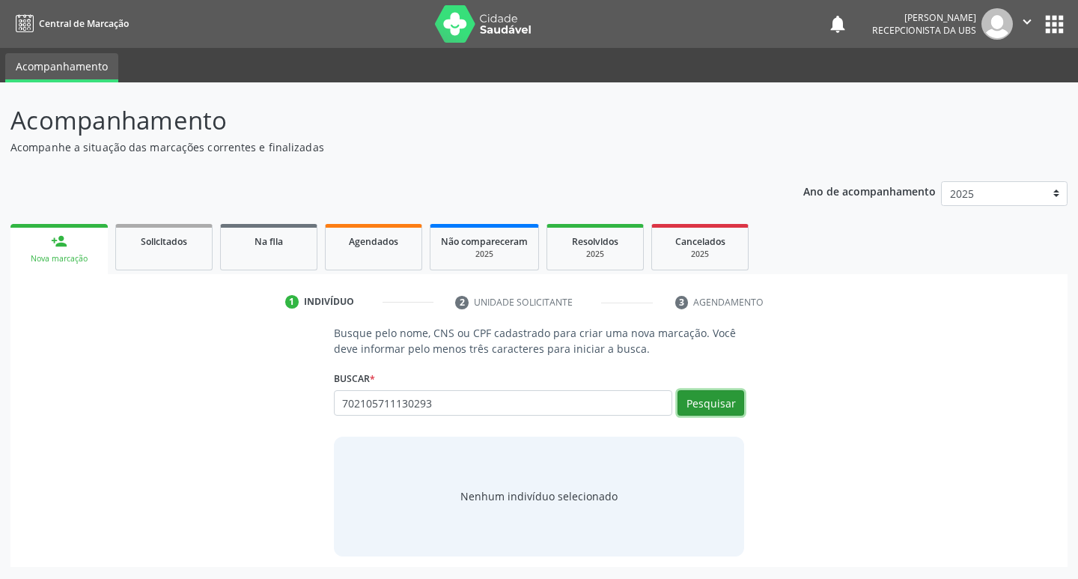
click at [704, 406] on button "Pesquisar" at bounding box center [711, 402] width 67 height 25
type input "702105711130293"
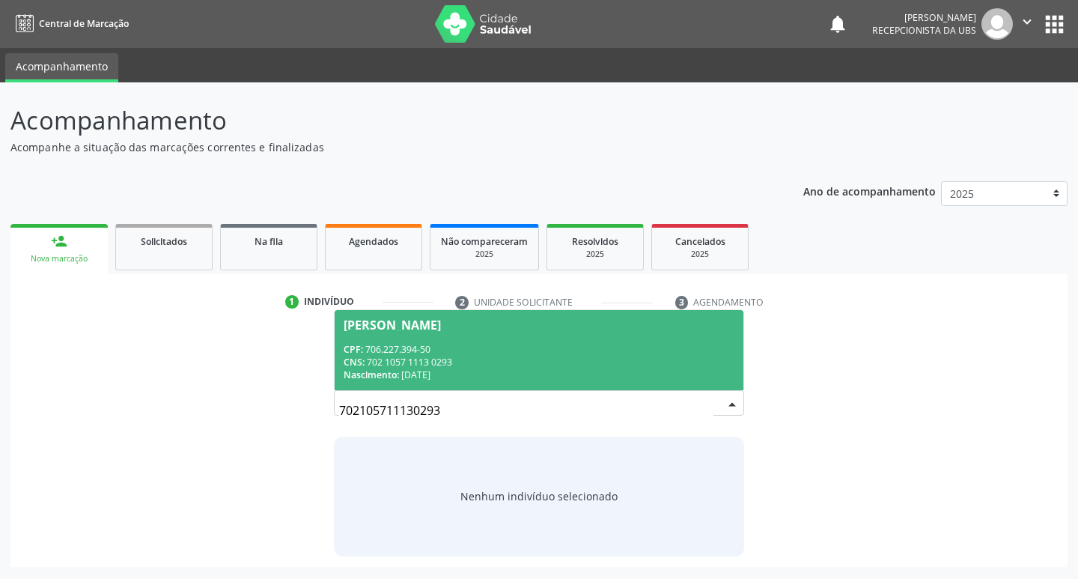
click at [513, 336] on span "[PERSON_NAME] CPF: 706.227.394-50 CNS: 702 1057 1113 0293 Nascimento: 0[DATE]" at bounding box center [540, 350] width 410 height 80
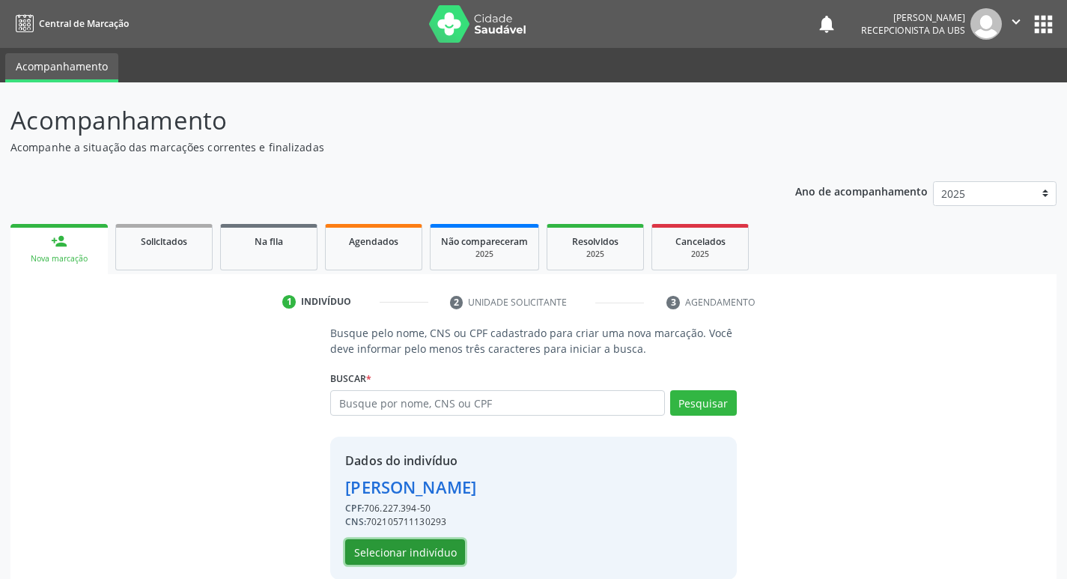
click at [398, 553] on button "Selecionar indivíduo" at bounding box center [405, 551] width 120 height 25
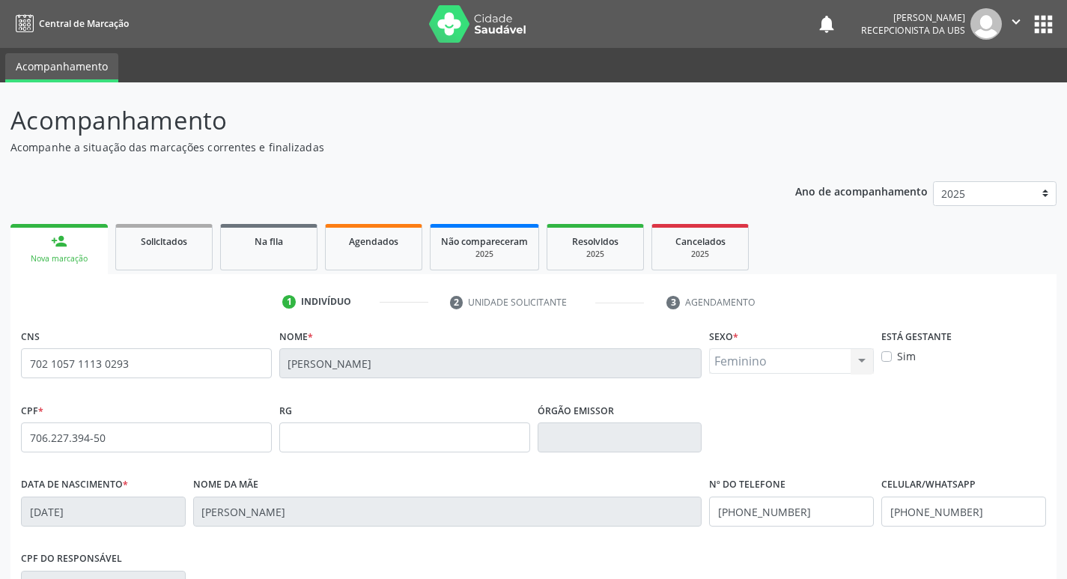
click at [897, 359] on label "Sim" at bounding box center [906, 356] width 19 height 16
click at [883, 359] on input "Sim" at bounding box center [886, 354] width 10 height 13
checkbox input "true"
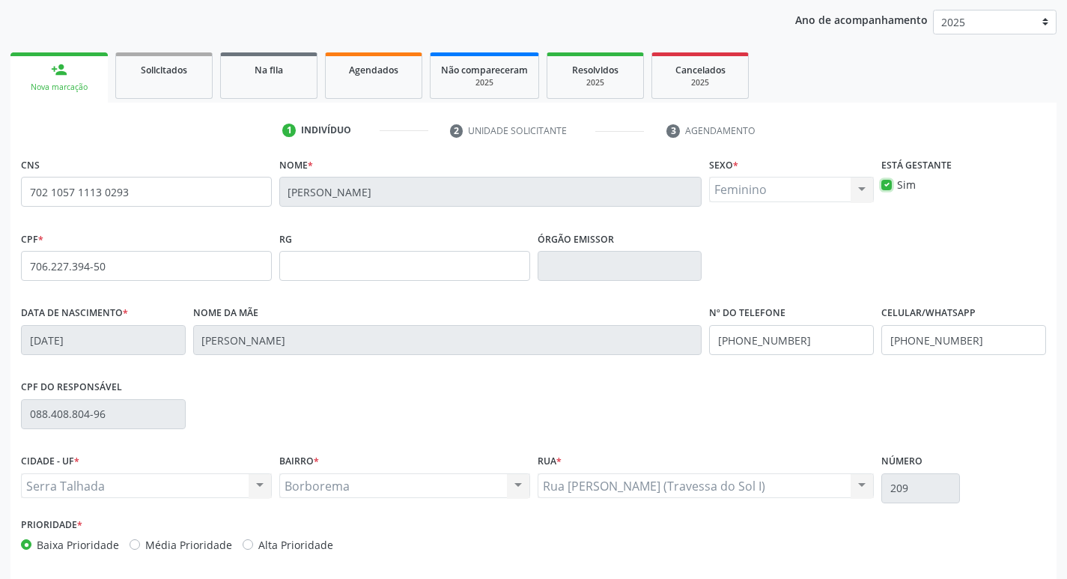
scroll to position [233, 0]
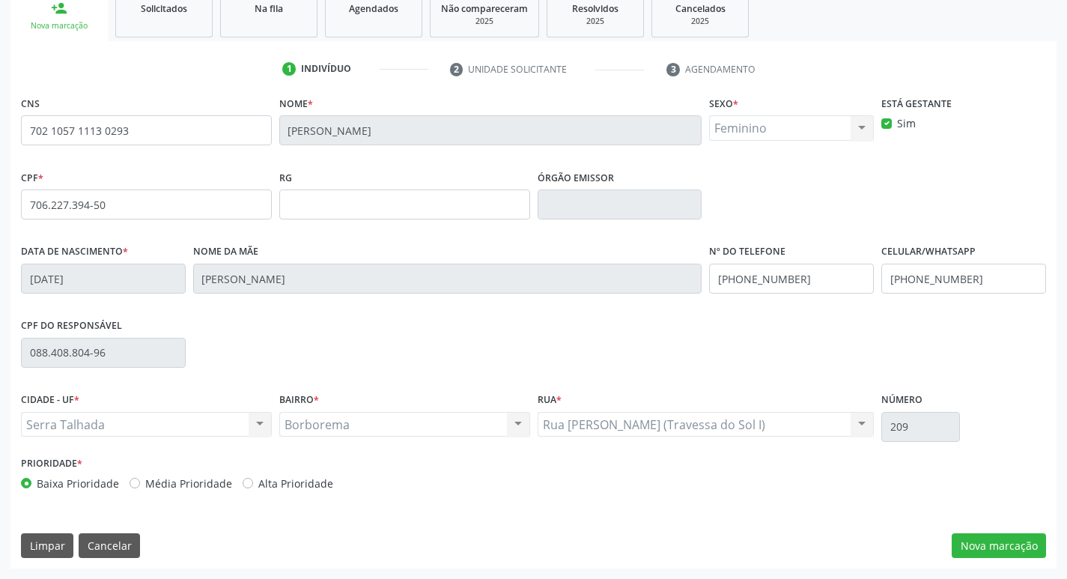
click at [258, 480] on label "Alta Prioridade" at bounding box center [295, 483] width 75 height 16
click at [243, 480] on input "Alta Prioridade" at bounding box center [248, 481] width 10 height 13
radio input "true"
click at [999, 548] on button "Nova marcação" at bounding box center [999, 545] width 94 height 25
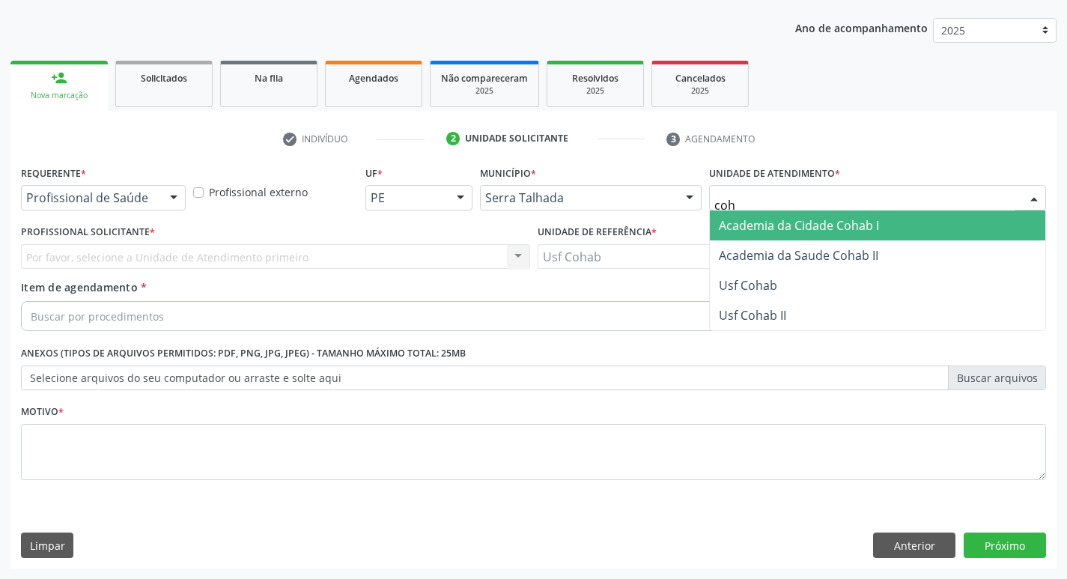
click at [800, 237] on span "Academia da Cidade Cohab I" at bounding box center [877, 225] width 335 height 30
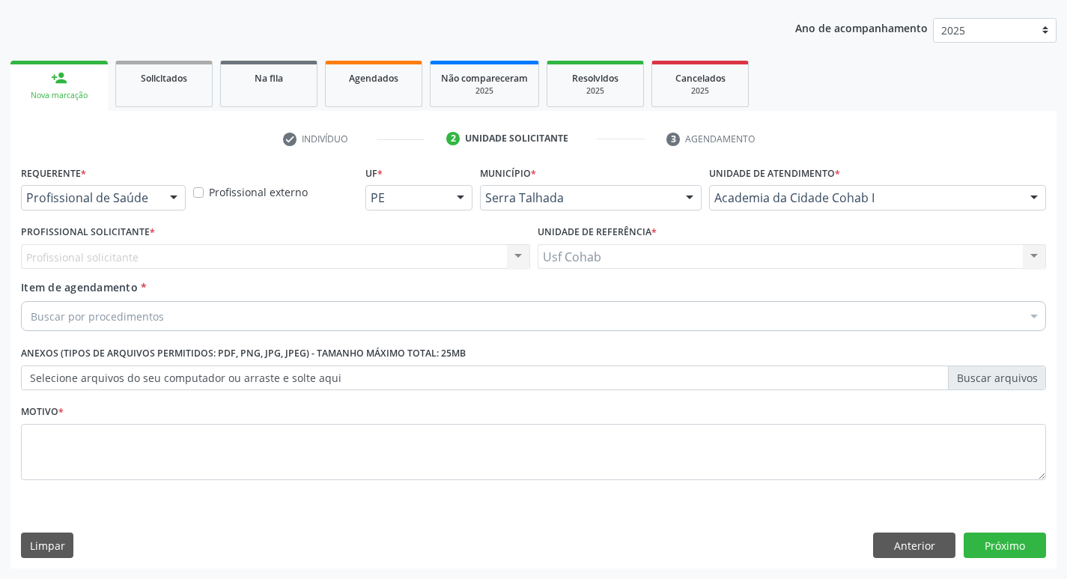
click at [127, 255] on div "Profissional solicitante Nenhum resultado encontrado para: " " Não há nenhuma o…" at bounding box center [275, 256] width 509 height 25
click at [162, 262] on div "Profissional solicitante Nenhum resultado encontrado para: " " Não há nenhuma o…" at bounding box center [275, 256] width 509 height 25
click at [695, 265] on div "Usf Cohab Usf Cohab Nenhum resultado encontrado para: " " Não há nenhuma opção …" at bounding box center [792, 256] width 509 height 25
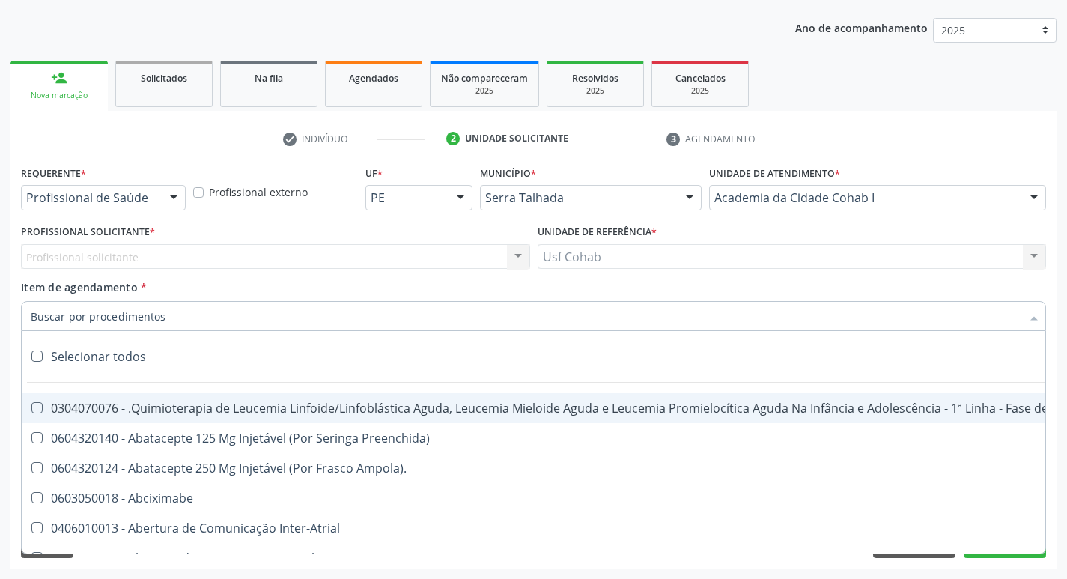
click at [106, 256] on div "Profissional solicitante Nenhum resultado encontrado para: " " Não há nenhuma o…" at bounding box center [275, 256] width 509 height 25
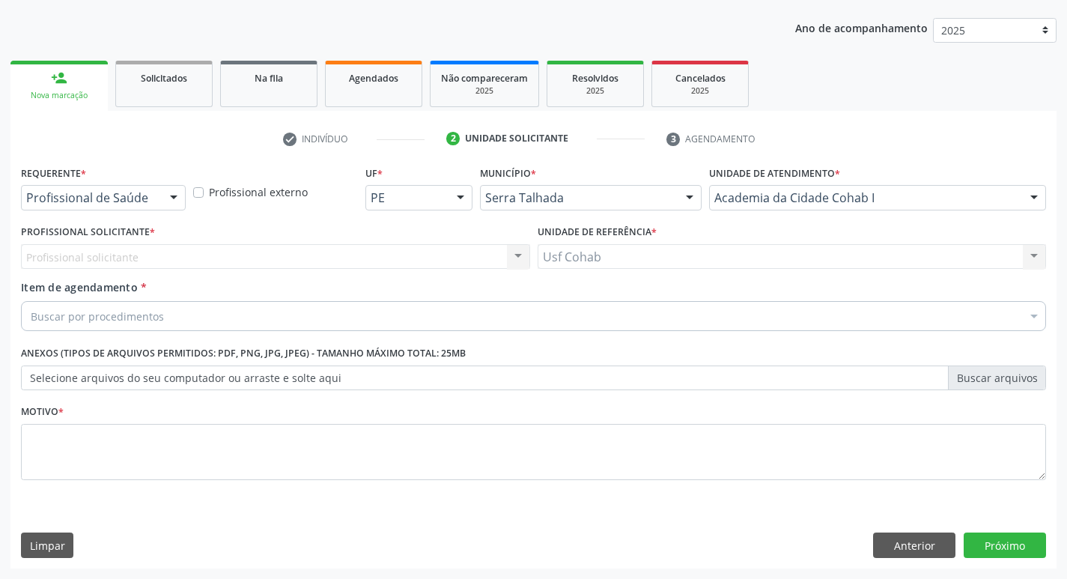
click at [109, 254] on div "Profissional solicitante Nenhum resultado encontrado para: " " Não há nenhuma o…" at bounding box center [275, 256] width 509 height 25
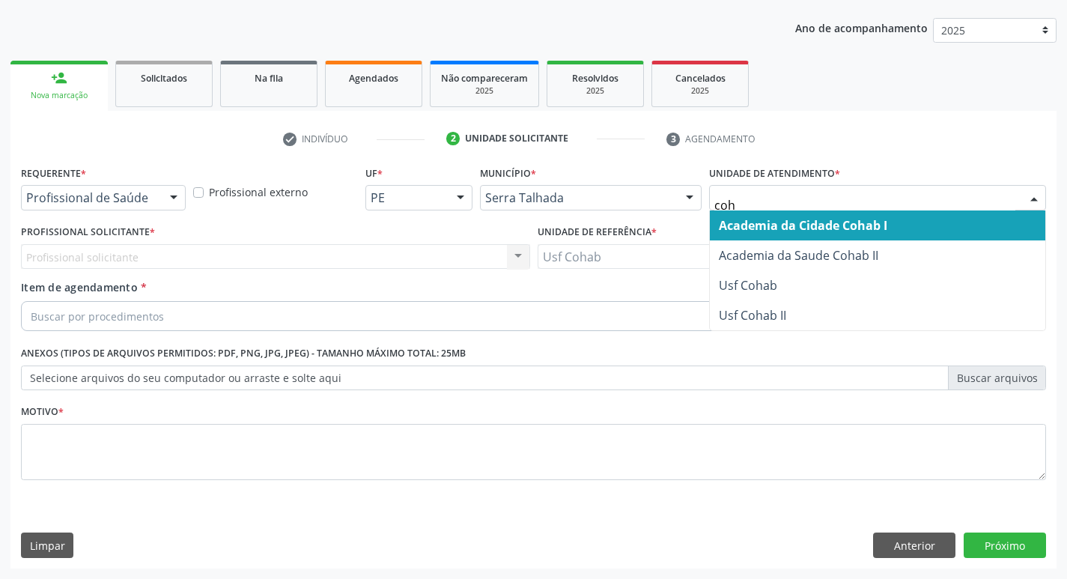
type input "coha"
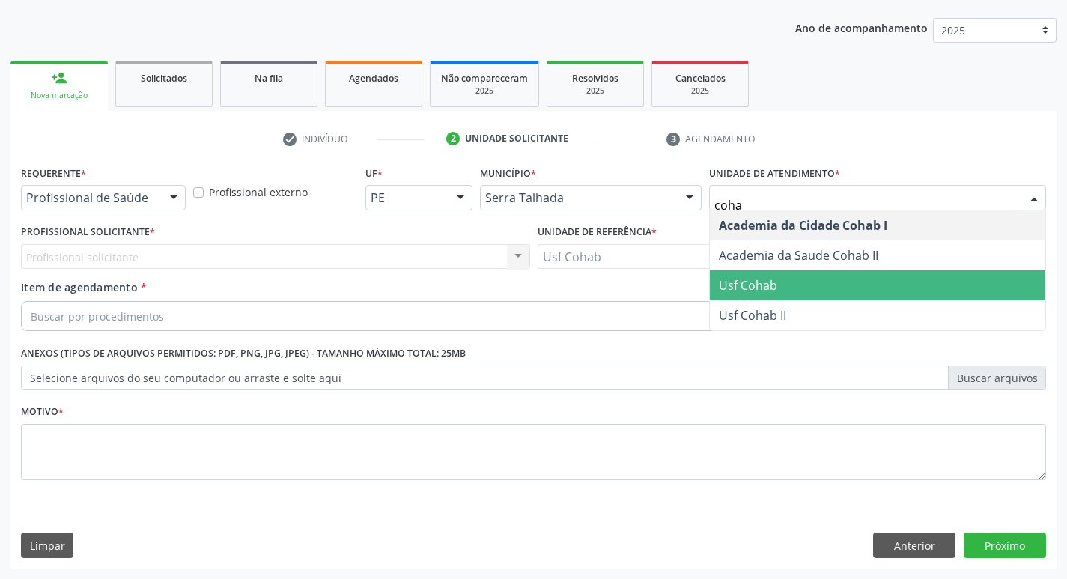
click at [760, 280] on span "Usf Cohab" at bounding box center [748, 285] width 58 height 16
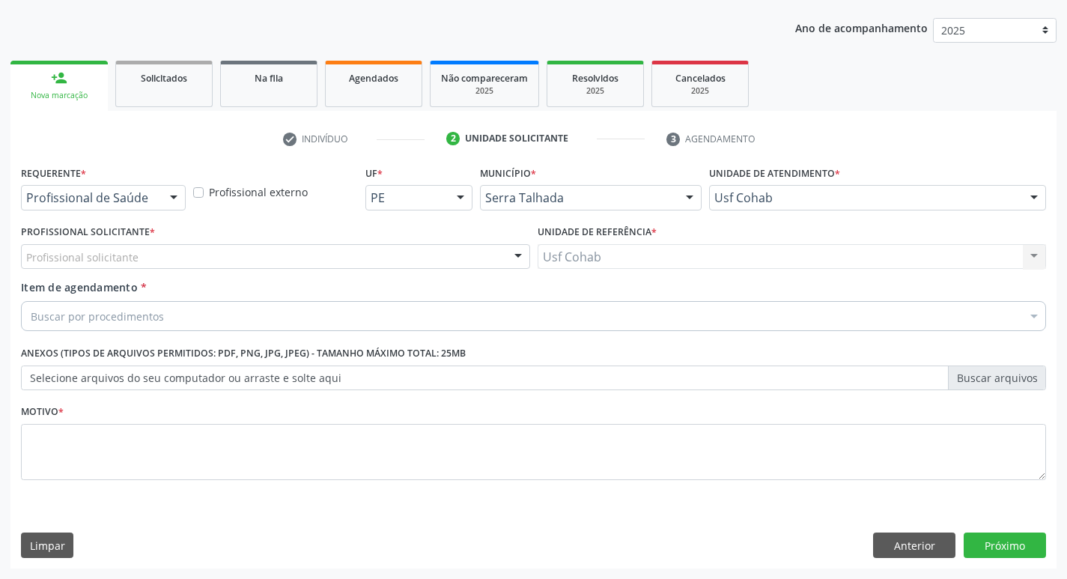
click at [168, 254] on div "Profissional solicitante" at bounding box center [275, 256] width 509 height 25
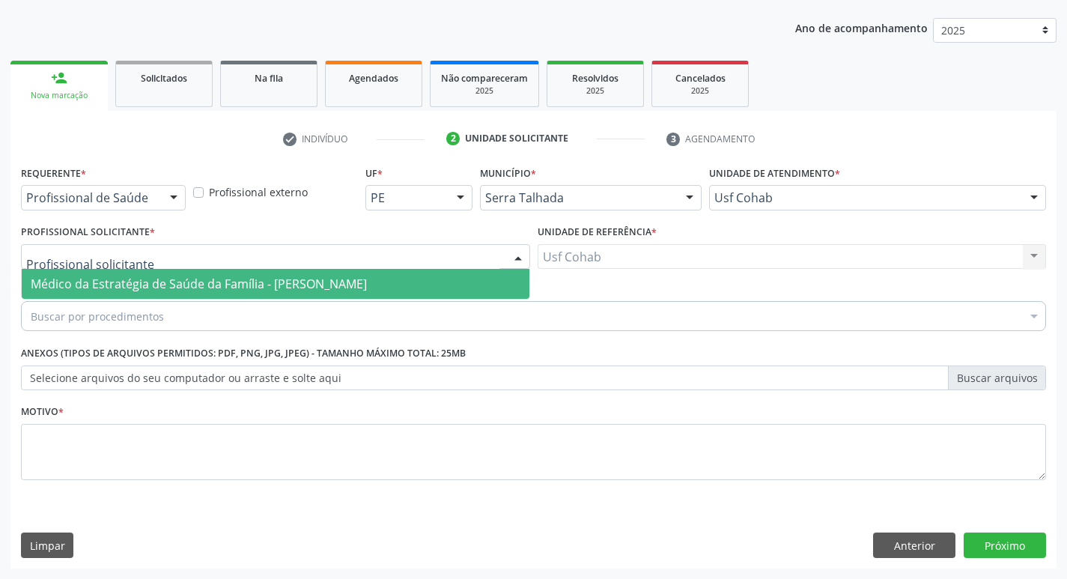
click at [159, 277] on span "Médico da Estratégia de Saúde da Família - [PERSON_NAME]" at bounding box center [199, 284] width 336 height 16
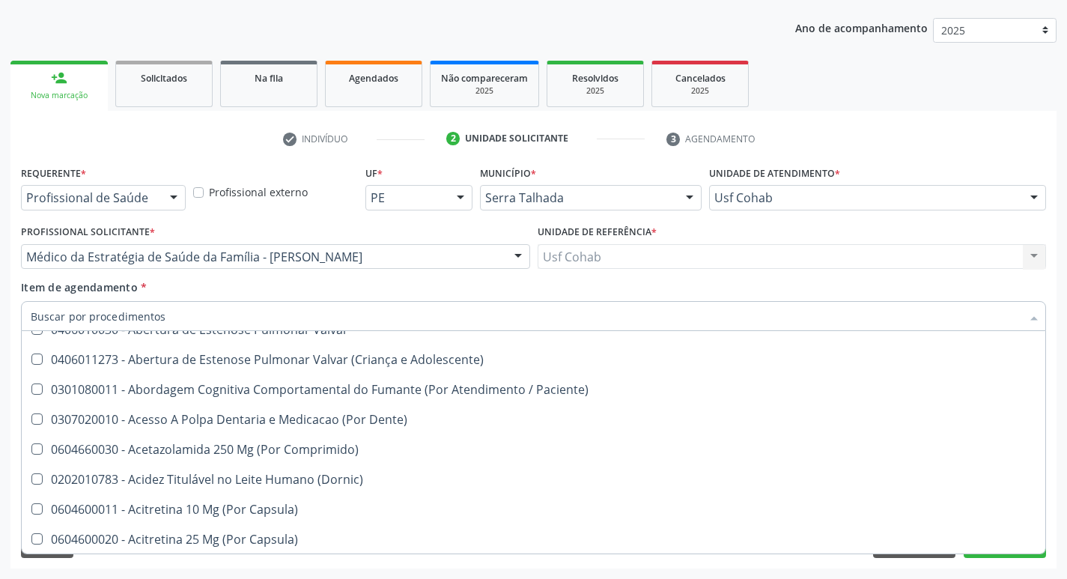
scroll to position [299, 0]
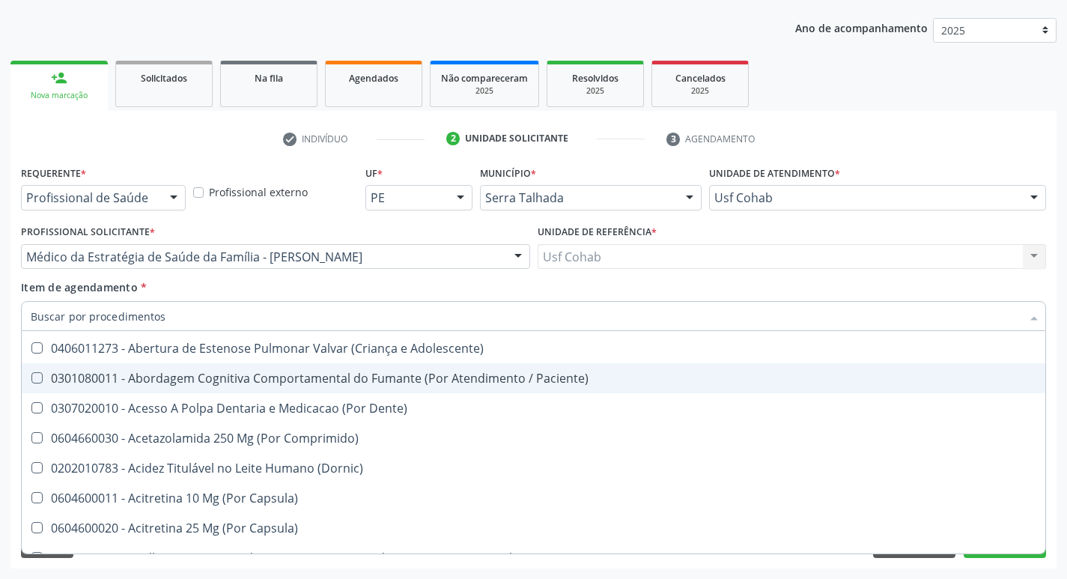
click at [1053, 374] on div "Requerente * Profissional de Saúde Profissional de Saúde Paciente Nenhum result…" at bounding box center [533, 365] width 1046 height 407
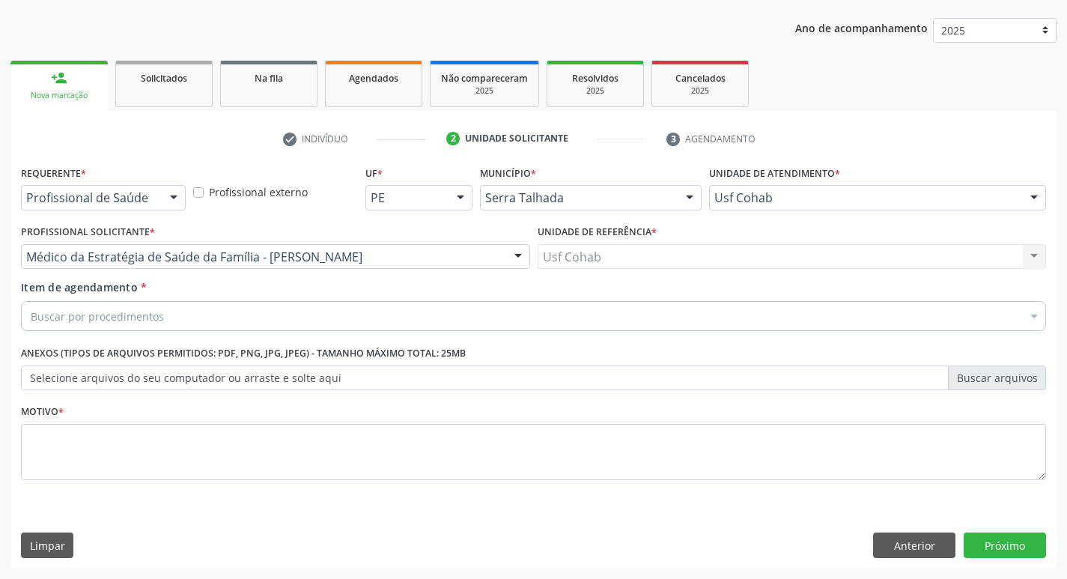
scroll to position [0, 0]
click at [905, 538] on button "Anterior" at bounding box center [914, 544] width 82 height 25
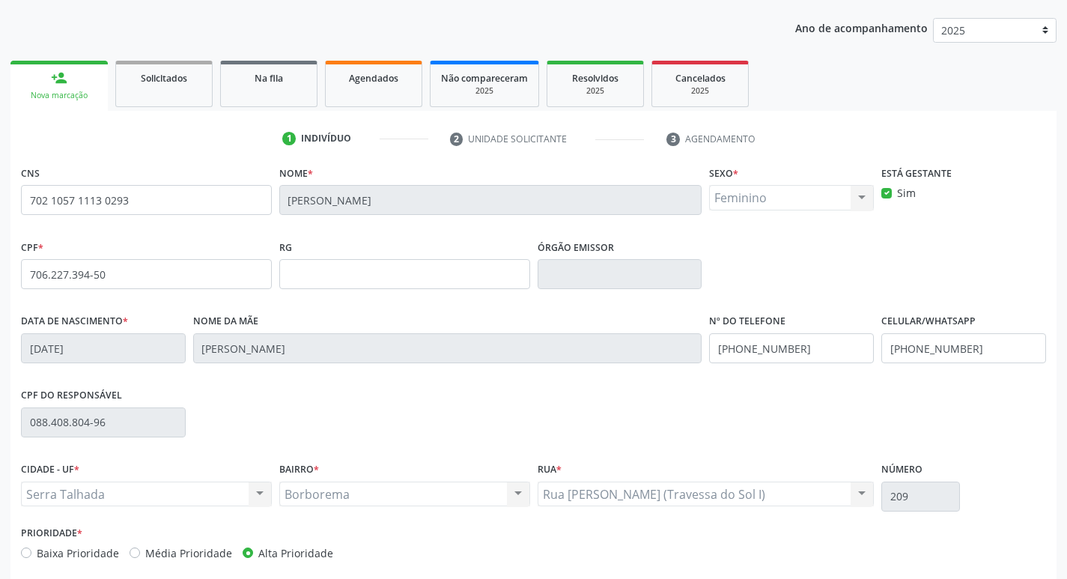
click at [1056, 463] on div "Acompanhamento Acompanhe a situação das marcações correntes e finalizadas Relat…" at bounding box center [533, 283] width 1067 height 729
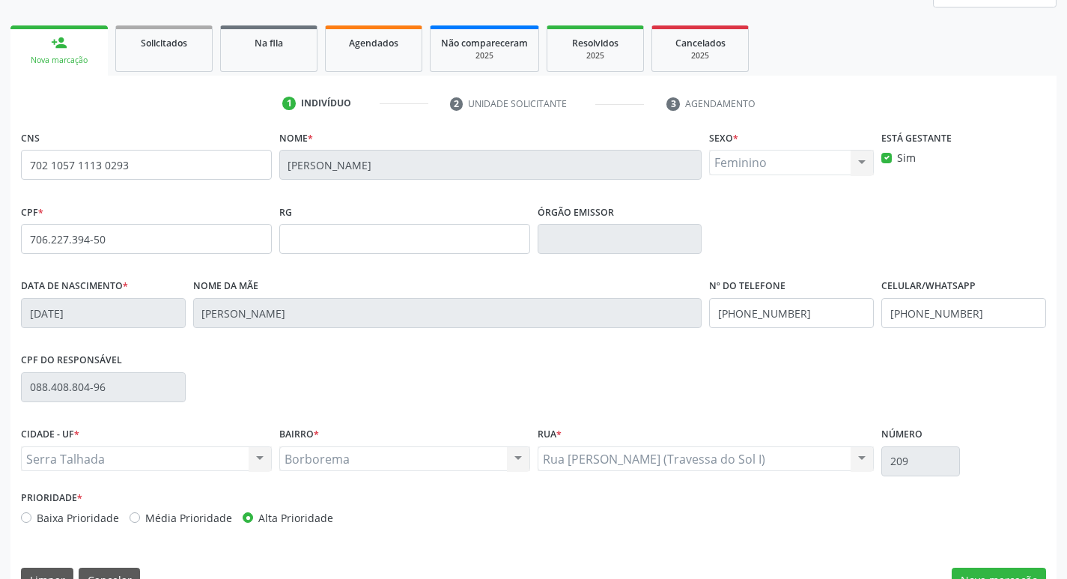
scroll to position [233, 0]
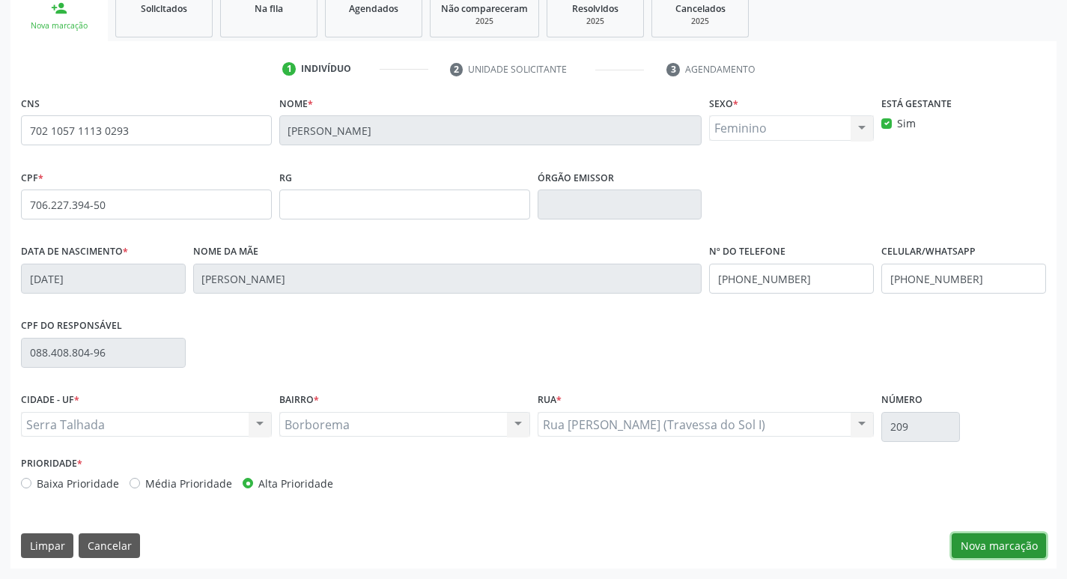
click at [984, 547] on button "Nova marcação" at bounding box center [999, 545] width 94 height 25
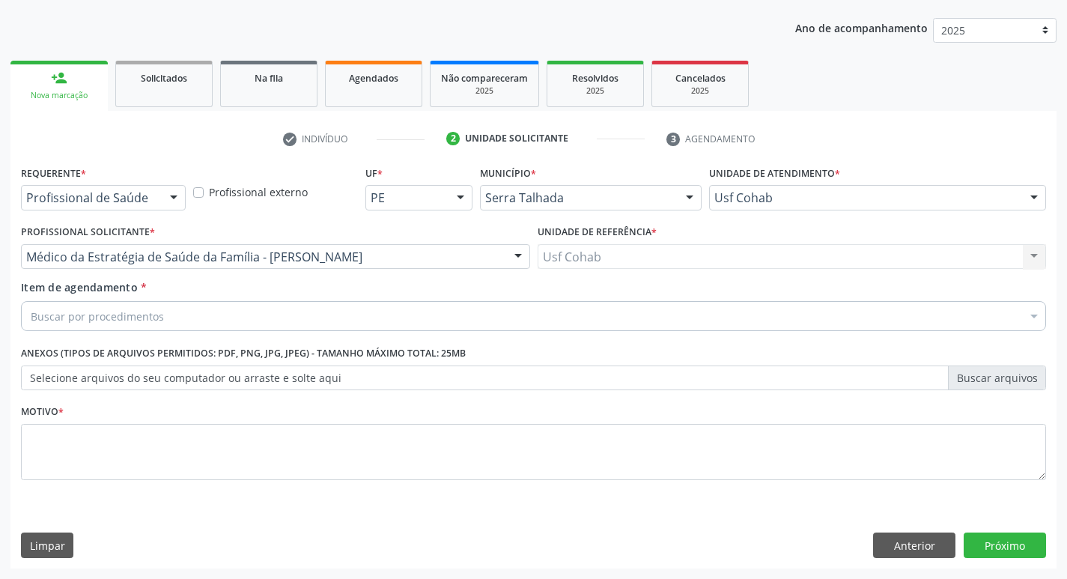
scroll to position [163, 0]
click at [183, 310] on div "Buscar por procedimentos" at bounding box center [533, 316] width 1025 height 30
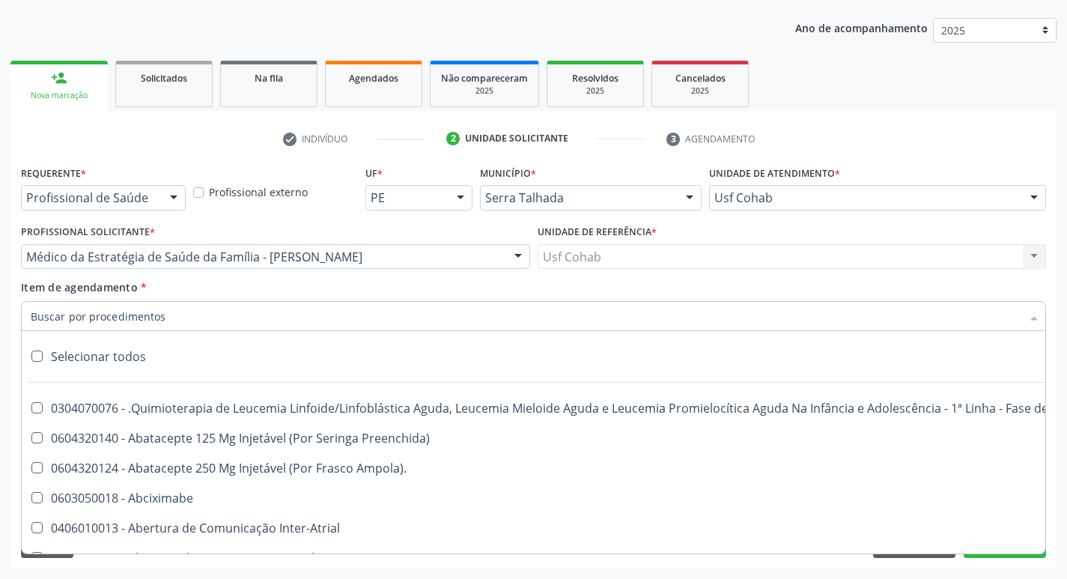
click at [183, 313] on input "Item de agendamento *" at bounding box center [526, 316] width 990 height 30
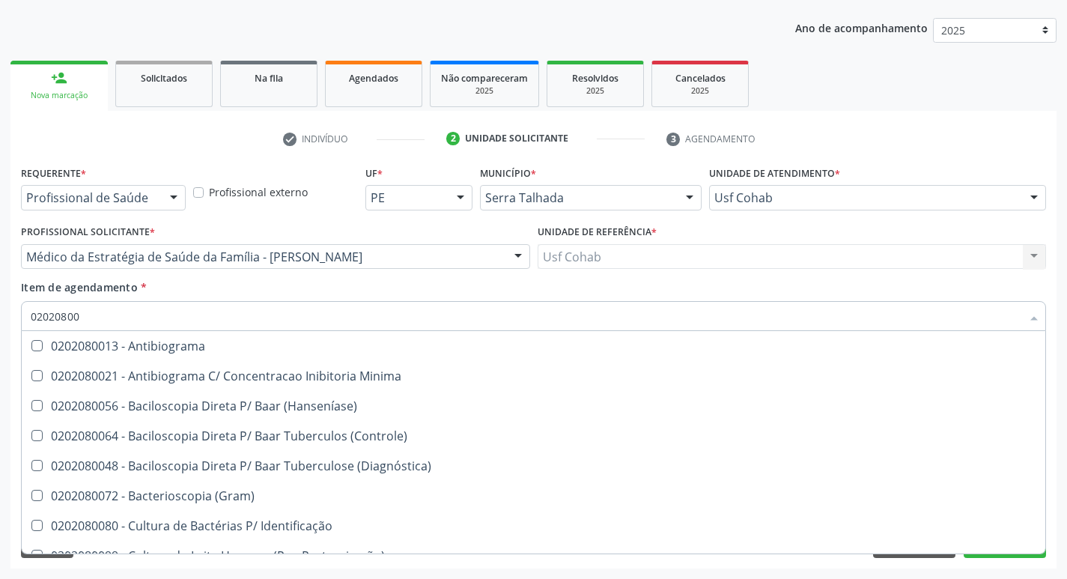
type input "020208008"
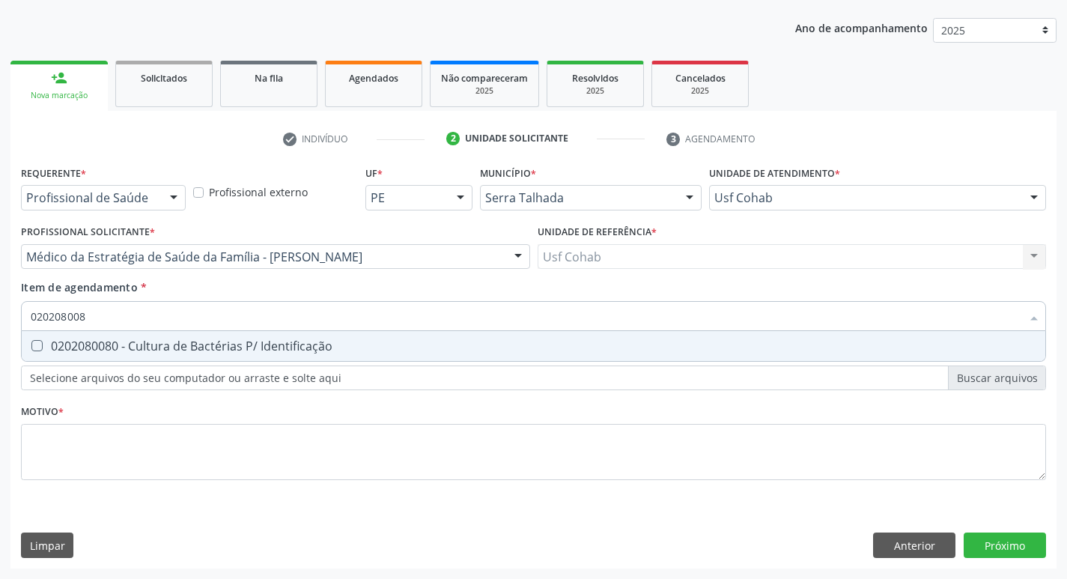
click at [40, 346] on Identificação at bounding box center [36, 345] width 11 height 11
click at [31, 346] on Identificação "checkbox" at bounding box center [27, 346] width 10 height 10
checkbox Identificação "true"
drag, startPoint x: 93, startPoint y: 319, endPoint x: 0, endPoint y: 316, distance: 92.9
click at [0, 316] on div "Acompanhamento Acompanhe a situação das marcações correntes e finalizadas Relat…" at bounding box center [533, 249] width 1067 height 660
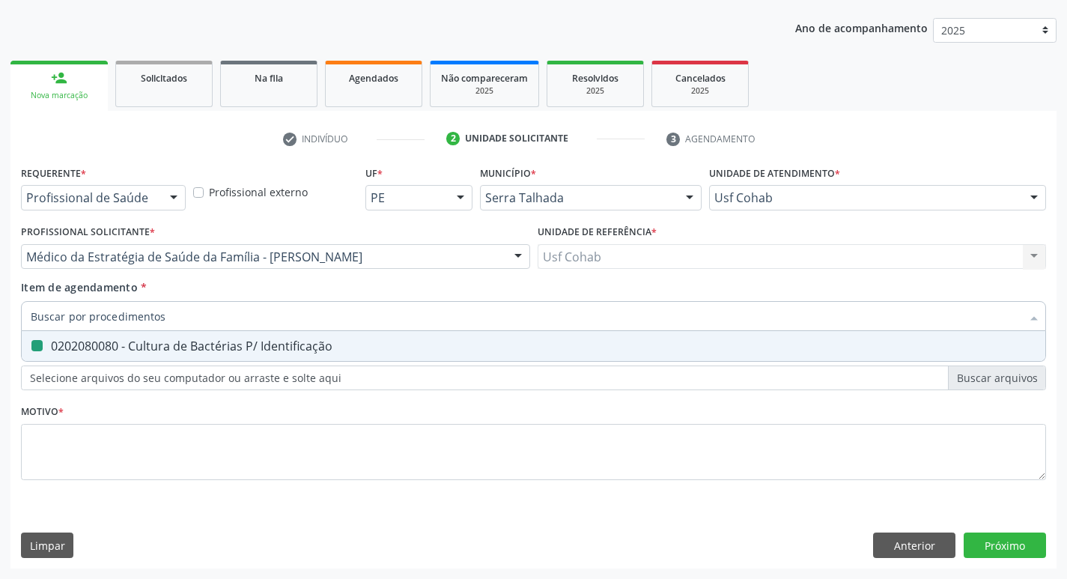
checkbox Identificação "false"
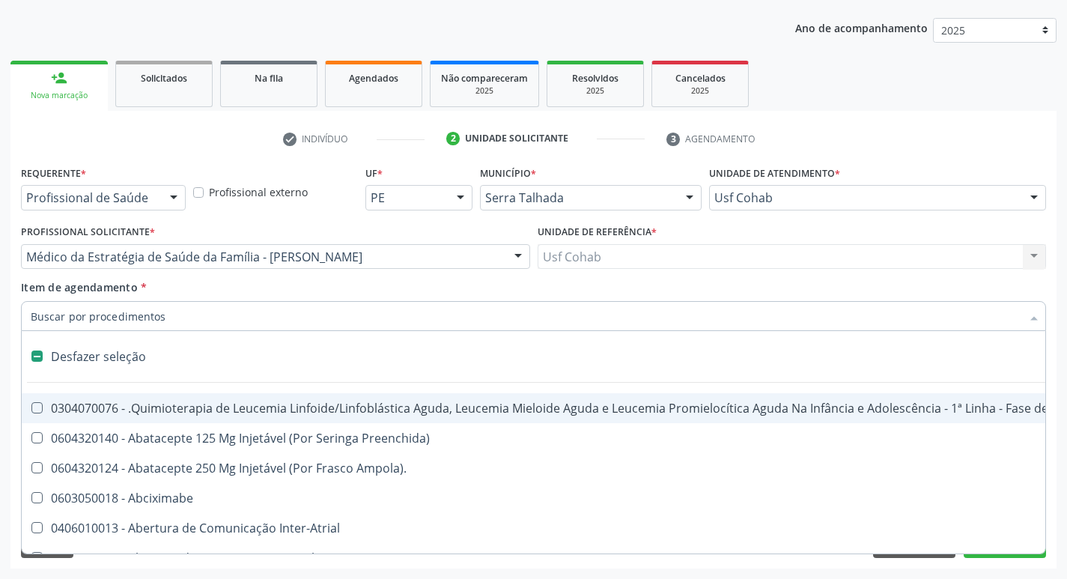
click at [80, 314] on input "Item de agendamento *" at bounding box center [526, 316] width 990 height 30
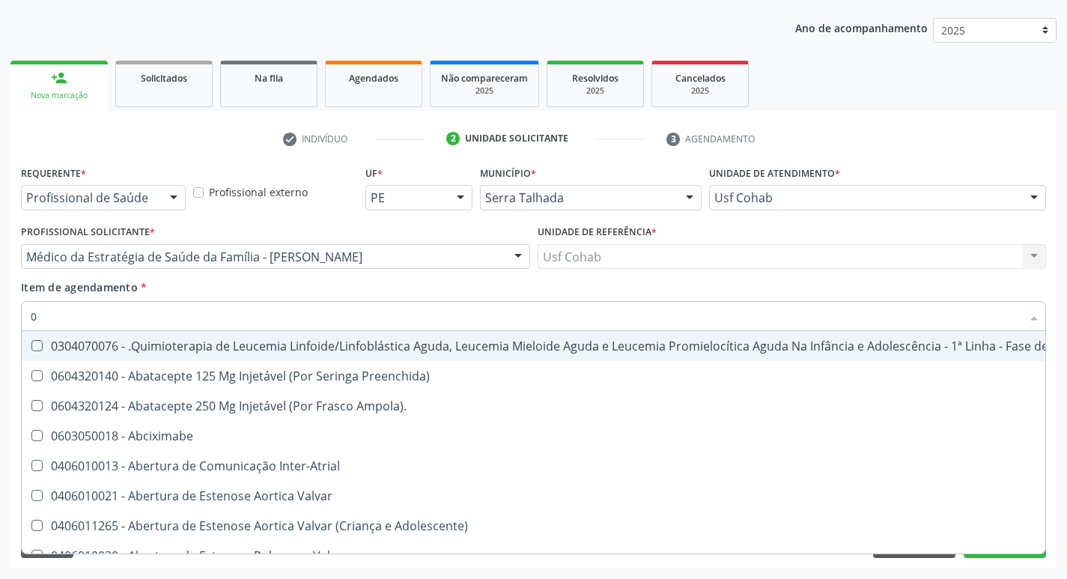
type input "02"
checkbox \(Unilateral\) "true"
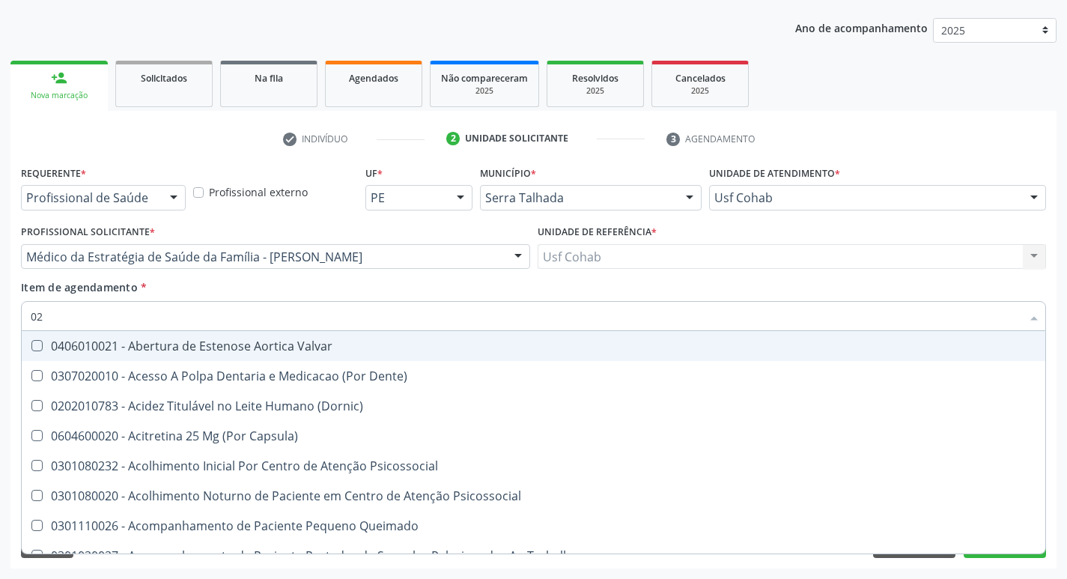
type input "020"
checkbox Gastro-Esofagico "true"
checkbox Identificação "false"
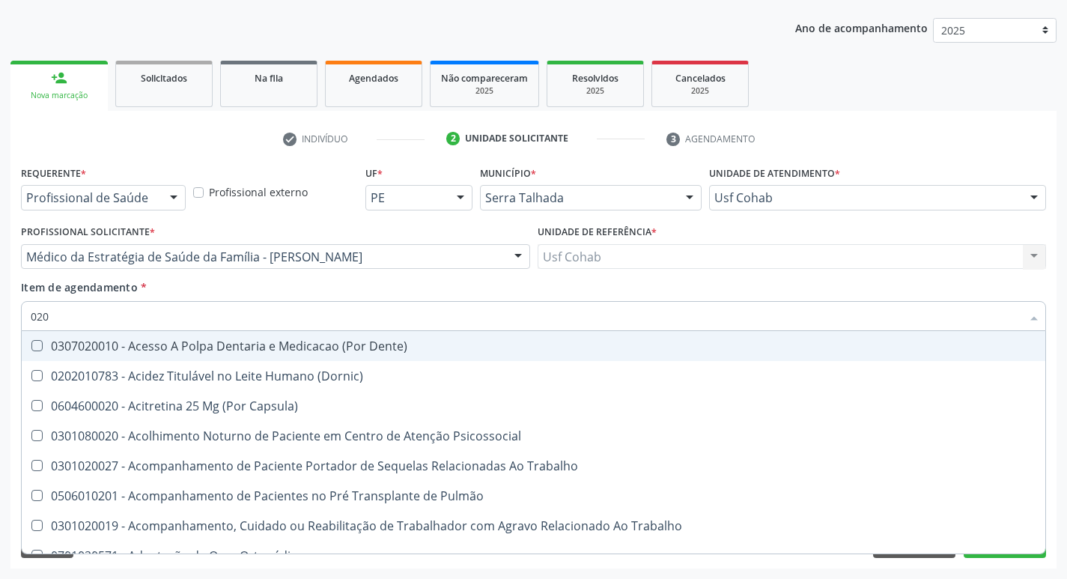
type input "0202"
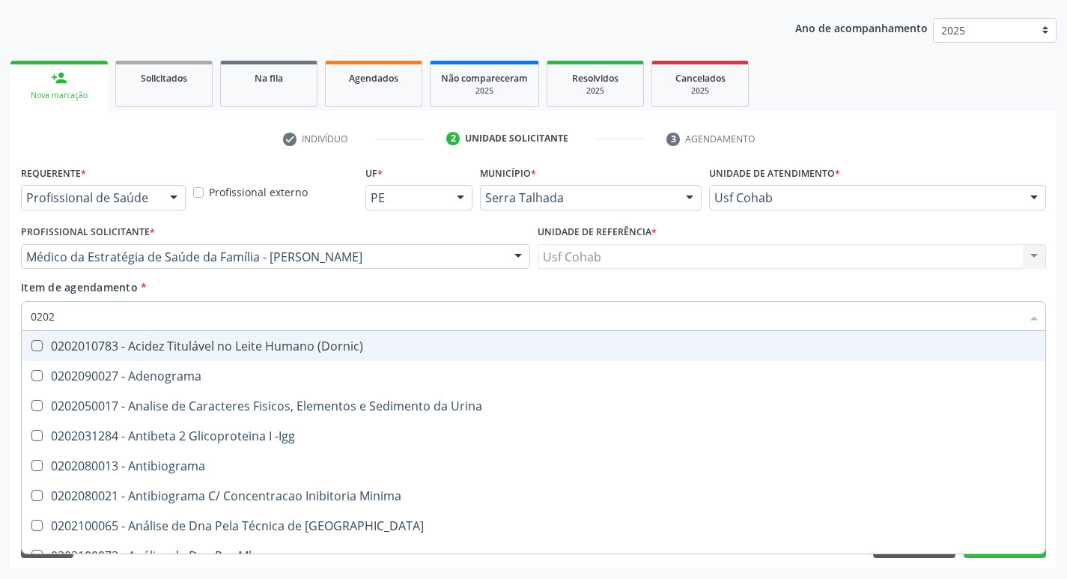
checkbox Identificação "true"
checkbox Blot\/Imunoblot\) "false"
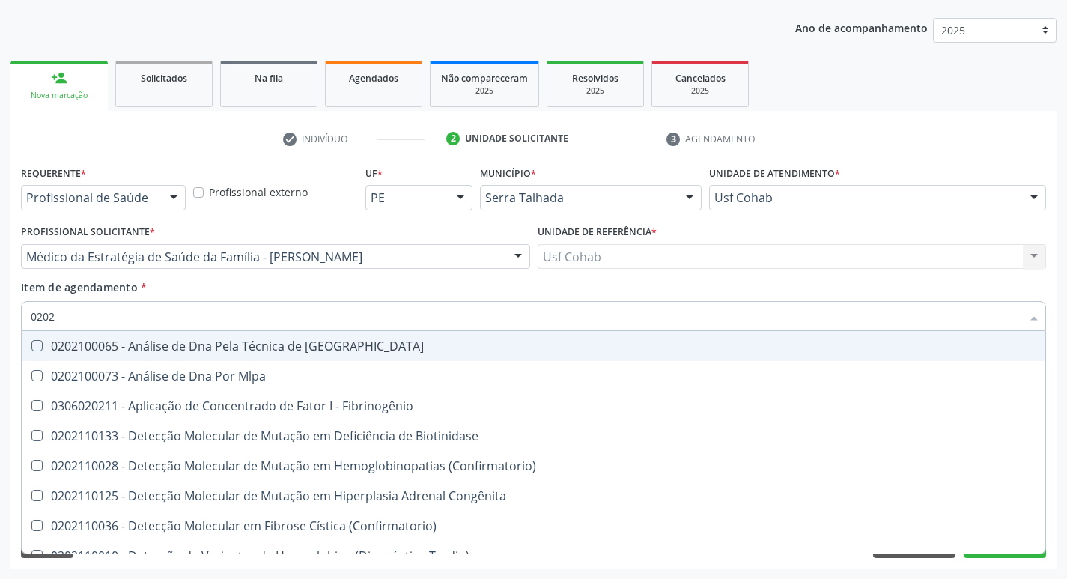
type input "02021"
checkbox Oncologia "false"
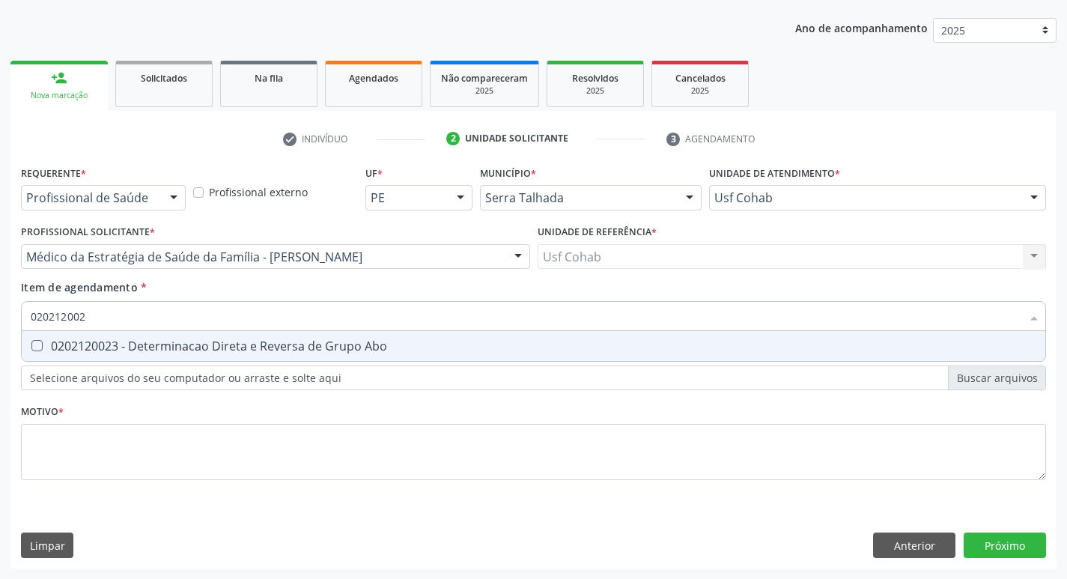
type input "0202120023"
click at [40, 338] on span "0202120023 - Determinacao Direta e Reversa de Grupo Abo" at bounding box center [533, 346] width 1023 height 30
checkbox Abo "true"
drag, startPoint x: 110, startPoint y: 313, endPoint x: 0, endPoint y: 315, distance: 110.1
click at [0, 315] on div "Acompanhamento Acompanhe a situação das marcações correntes e finalizadas Relat…" at bounding box center [533, 249] width 1067 height 660
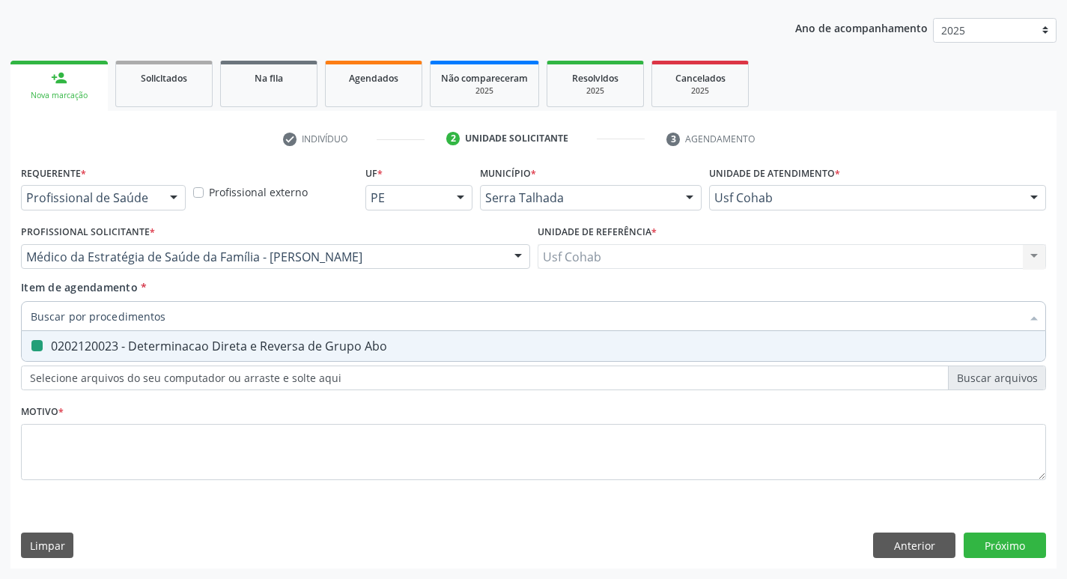
checkbox Abo "false"
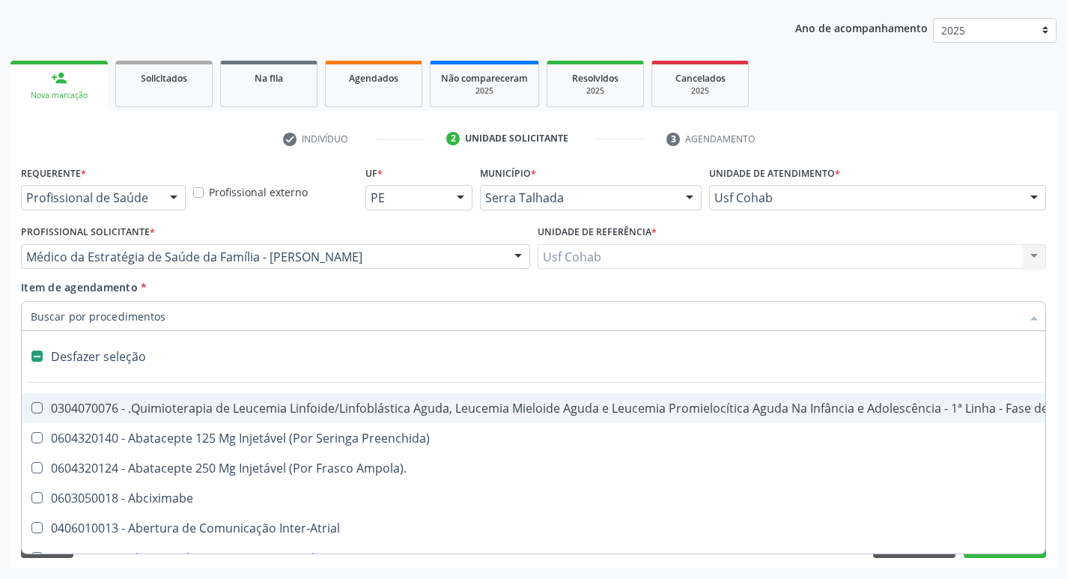
type input "u"
checkbox Reservatorio "true"
checkbox Quantitativa\) "true"
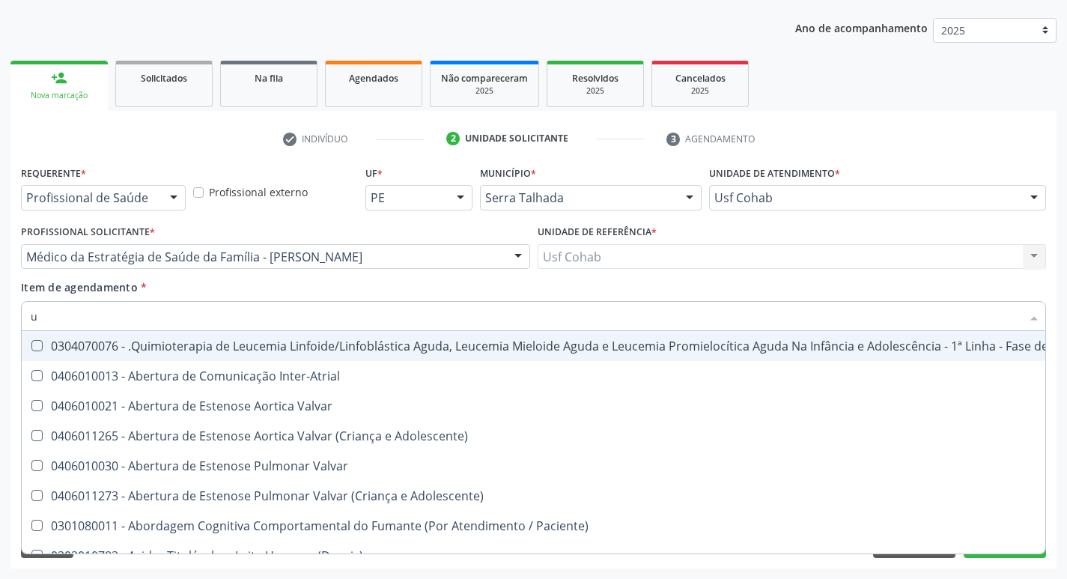
type input "ur"
checkbox Recoberto\) "true"
checkbox Identificação "false"
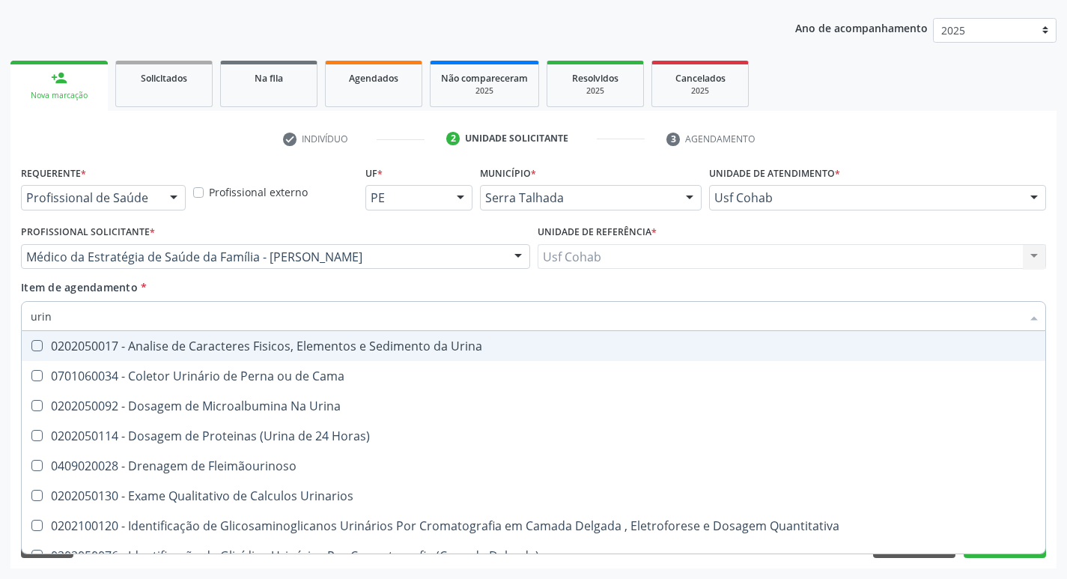
type input "urina"
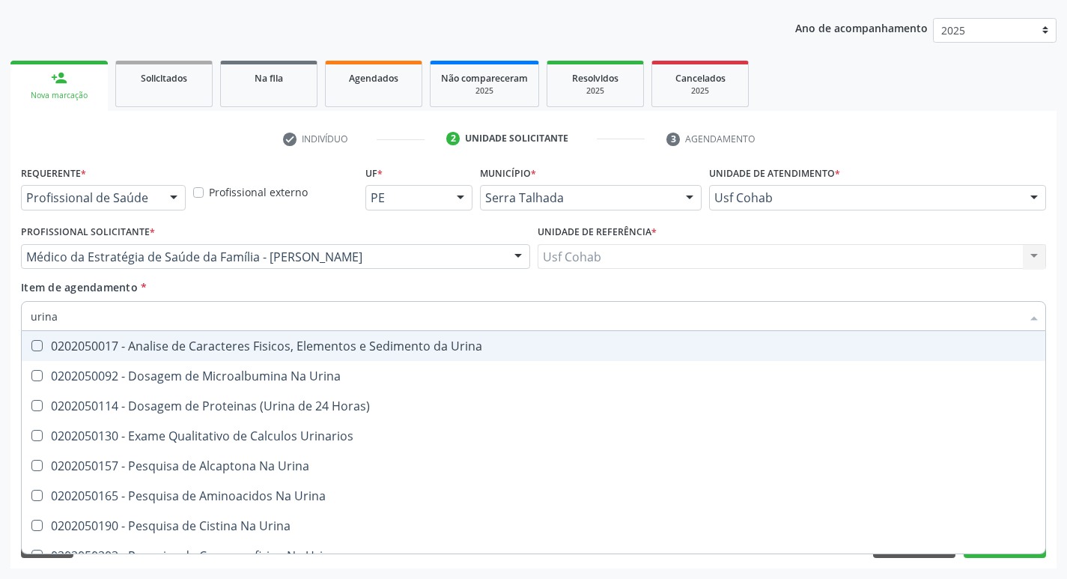
click at [36, 347] on Urina at bounding box center [36, 345] width 11 height 11
click at [31, 347] on Urina "checkbox" at bounding box center [27, 346] width 10 height 10
checkbox Urina "true"
drag, startPoint x: 64, startPoint y: 320, endPoint x: 0, endPoint y: 318, distance: 63.7
click at [0, 318] on div "Acompanhamento Acompanhe a situação das marcações correntes e finalizadas Relat…" at bounding box center [533, 249] width 1067 height 660
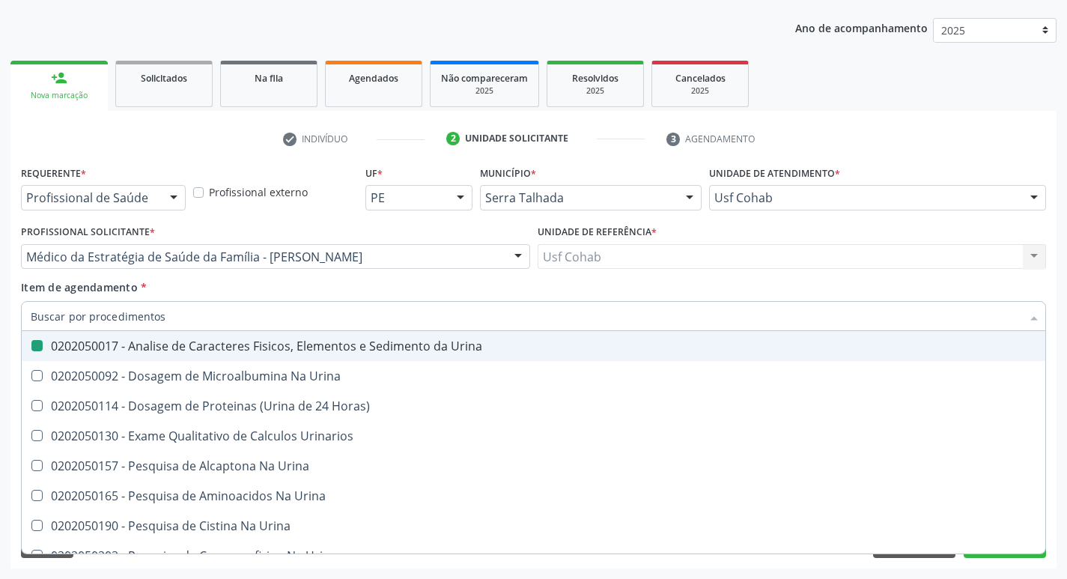
checkbox Urina "false"
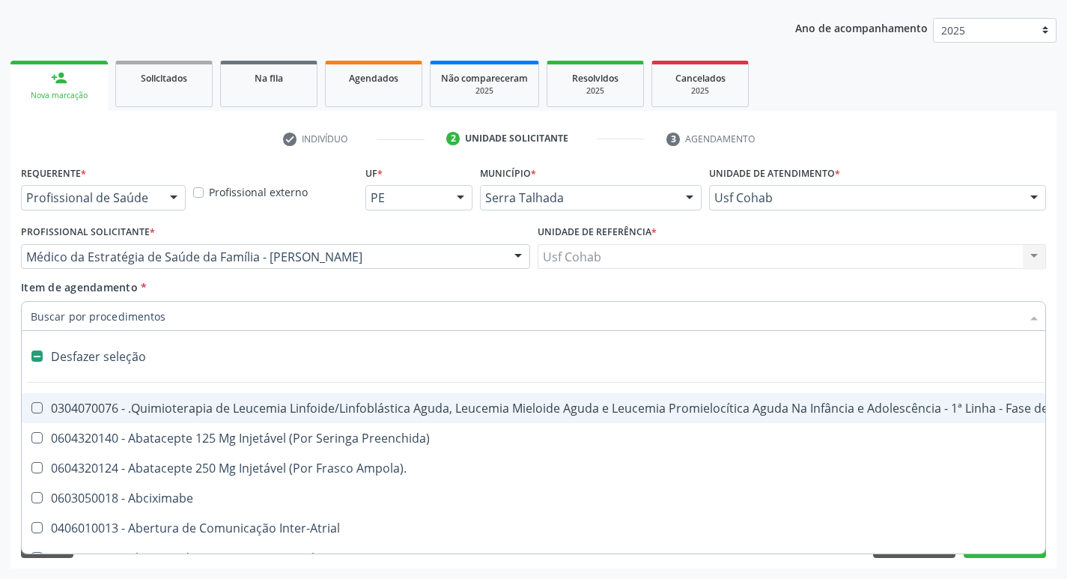
type input "g"
checkbox Urina "false"
checkbox Destacavel "true"
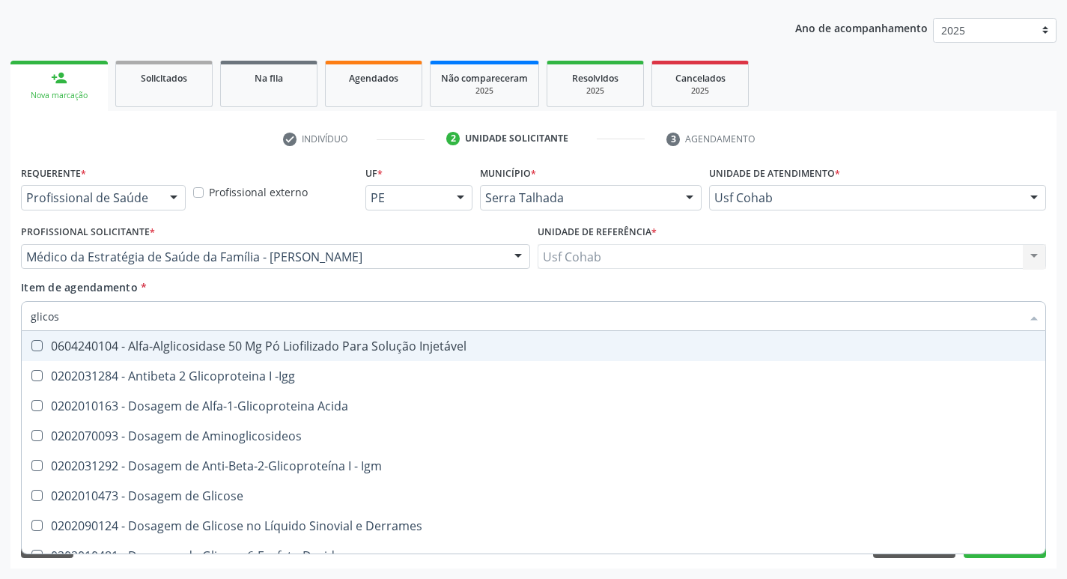
type input "glicose"
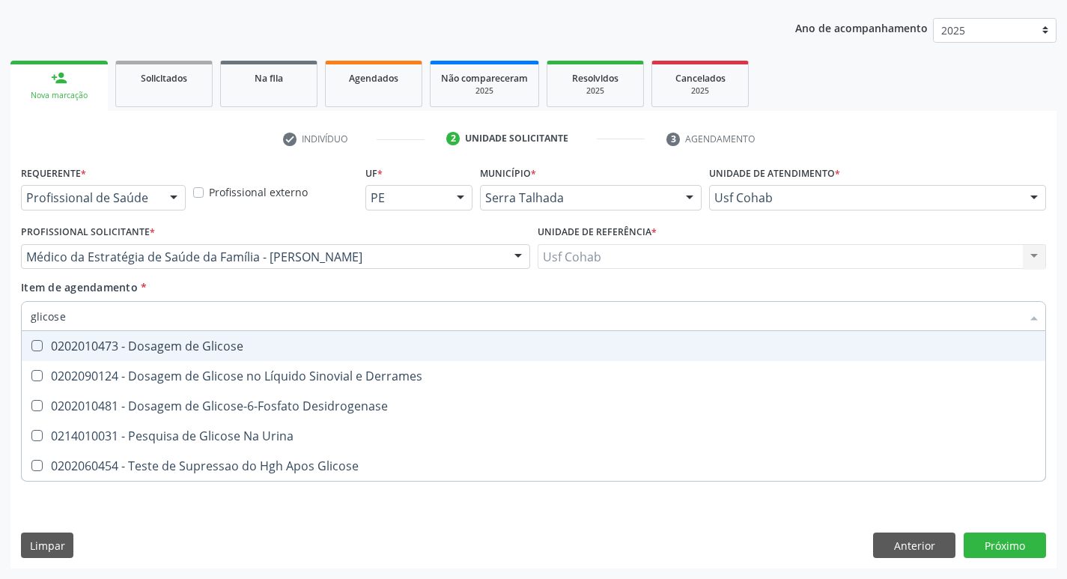
click at [43, 348] on div "0202010473 - Dosagem de Glicose" at bounding box center [533, 346] width 1005 height 12
checkbox Glicose "true"
drag, startPoint x: 75, startPoint y: 320, endPoint x: 0, endPoint y: 308, distance: 75.8
click at [0, 308] on div "Acompanhamento Acompanhe a situação das marcações correntes e finalizadas Relat…" at bounding box center [533, 249] width 1067 height 660
checkbox Glicose "false"
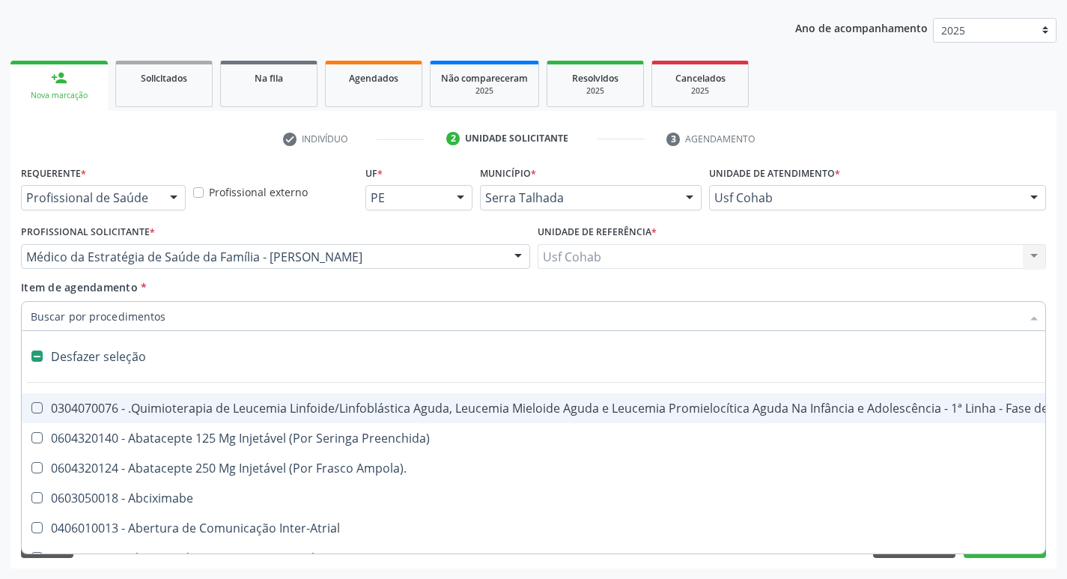
type input "h"
checkbox Urina "false"
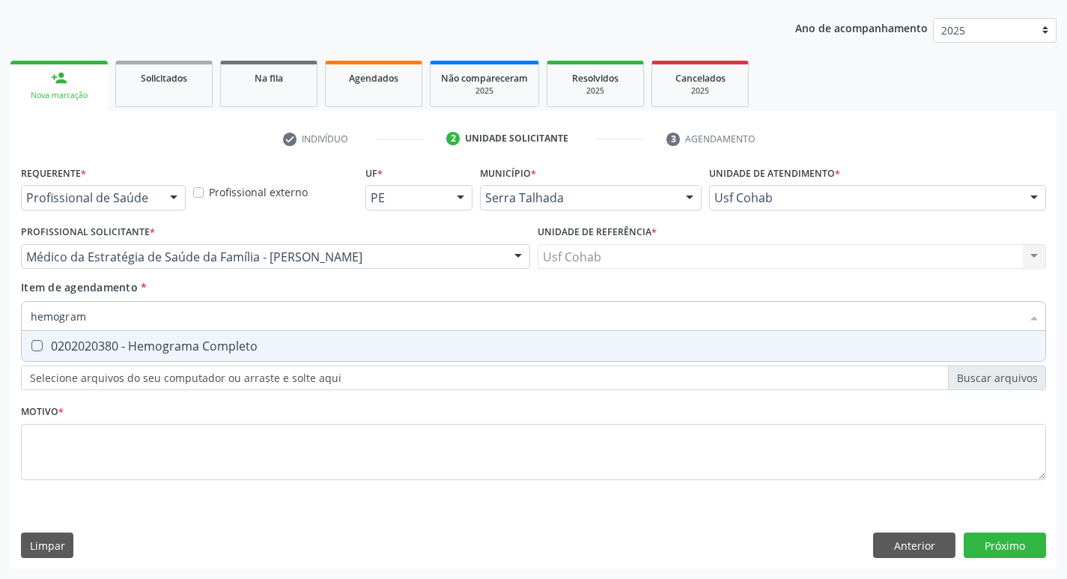
type input "hemograma"
click at [36, 344] on Completo at bounding box center [36, 345] width 11 height 11
click at [31, 344] on Completo "checkbox" at bounding box center [27, 346] width 10 height 10
checkbox Completo "true"
drag, startPoint x: 100, startPoint y: 317, endPoint x: 0, endPoint y: 312, distance: 100.5
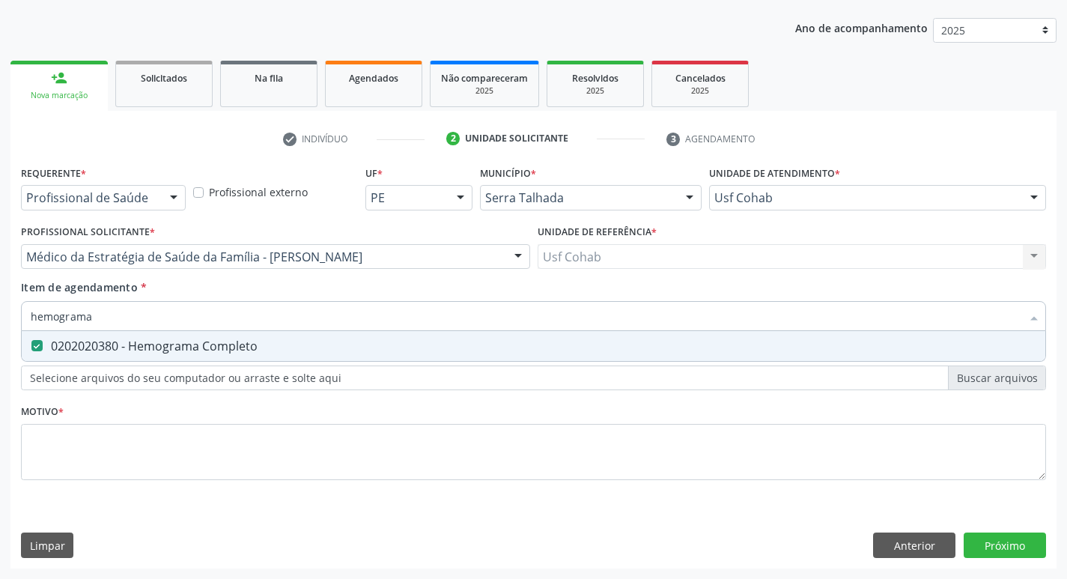
click at [0, 312] on div "Acompanhamento Acompanhe a situação das marcações correntes e finalizadas Relat…" at bounding box center [533, 249] width 1067 height 660
checkbox Completo "false"
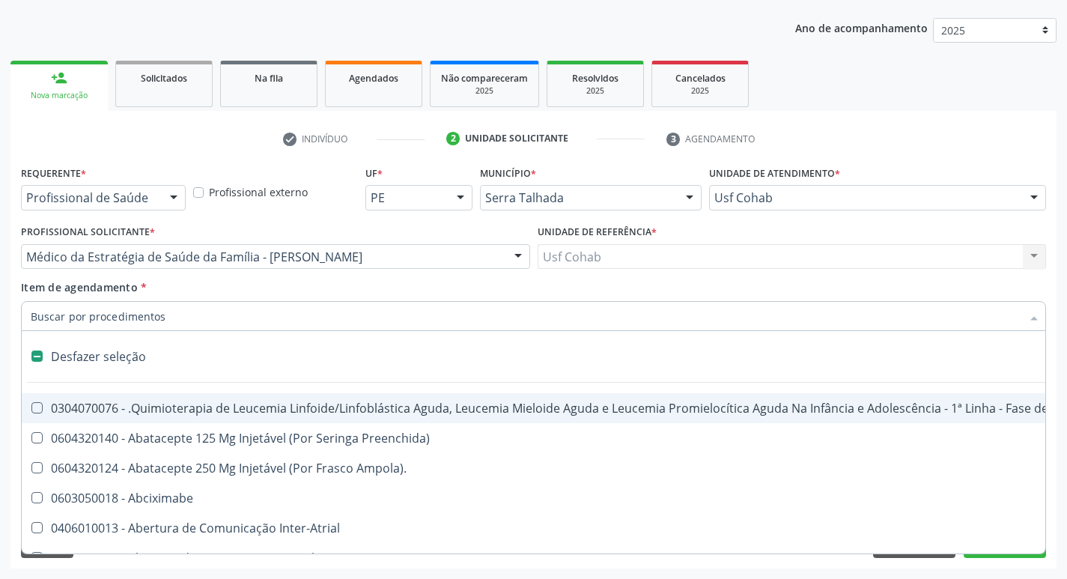
click at [132, 315] on input "Item de agendamento *" at bounding box center [526, 316] width 990 height 30
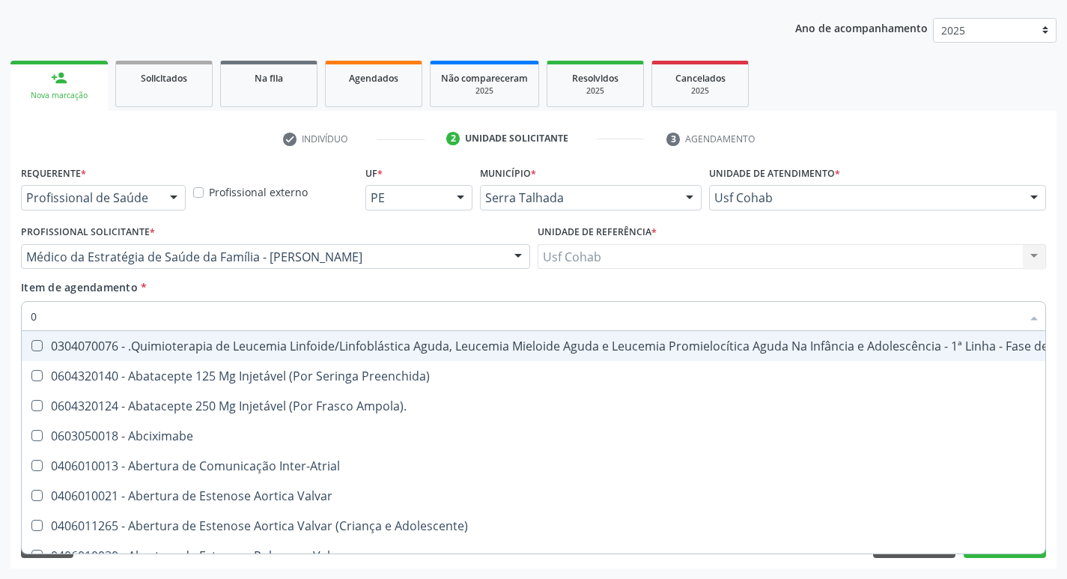
type input "02"
checkbox Coração "true"
checkbox Urina "false"
checkbox \(Unilateral\) "true"
checkbox Mama "true"
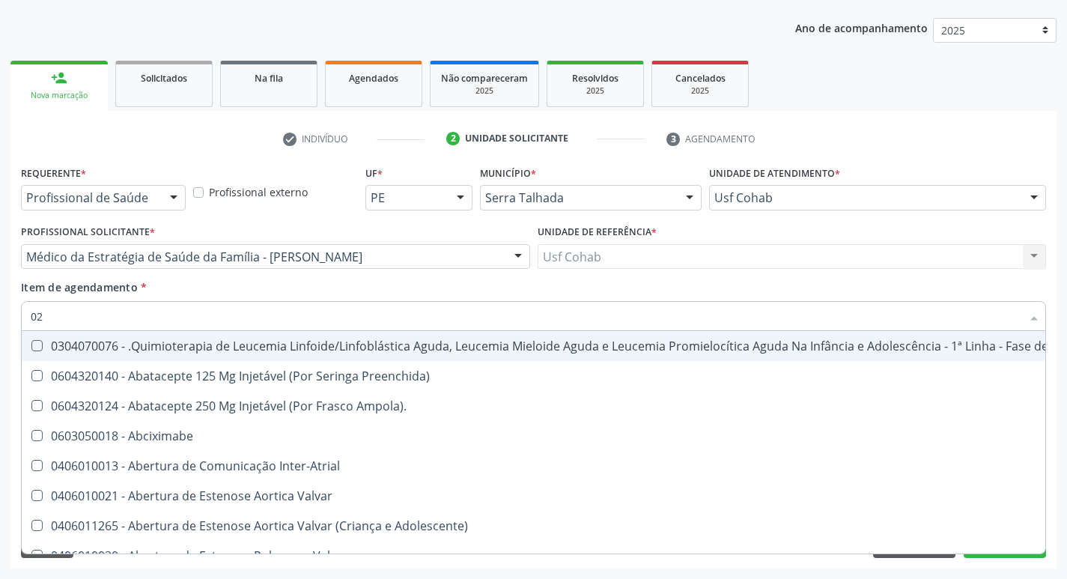
checkbox Coclear "true"
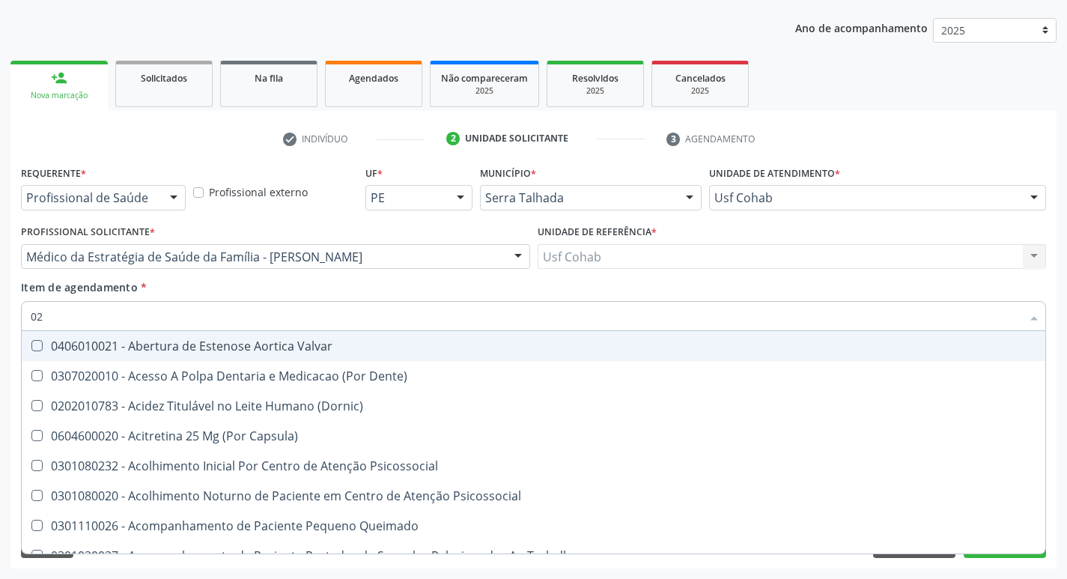
type input "020"
checkbox Terapeutica "true"
checkbox Urina "false"
checkbox Gastro-Esofagico "true"
checkbox Projecoes\) "true"
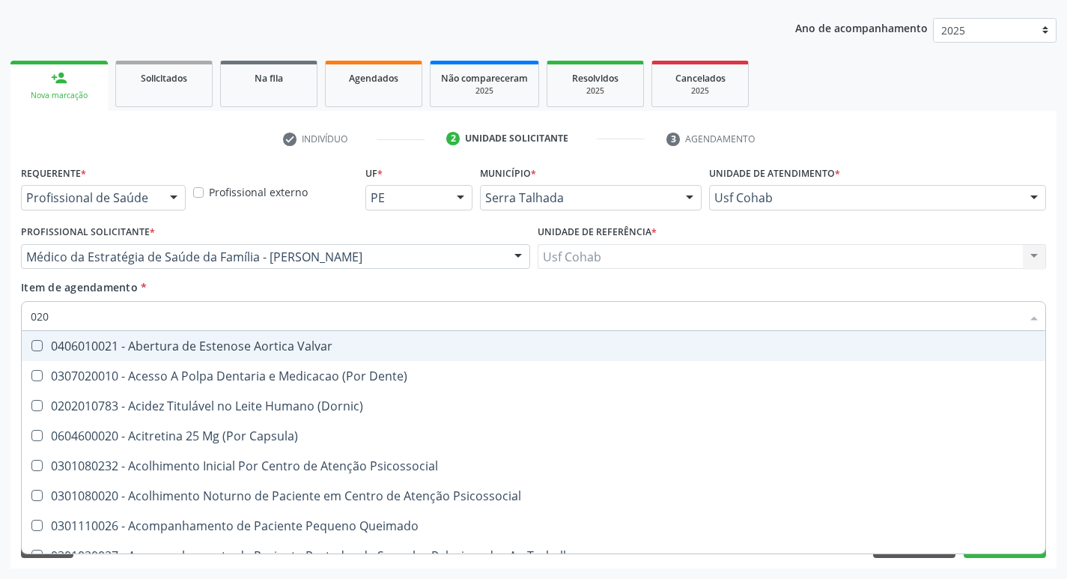
checkbox Identificação "false"
checkbox \(Qualitativo\) "true"
checkbox Abo "false"
checkbox Glicose "false"
checkbox \(T3\) "true"
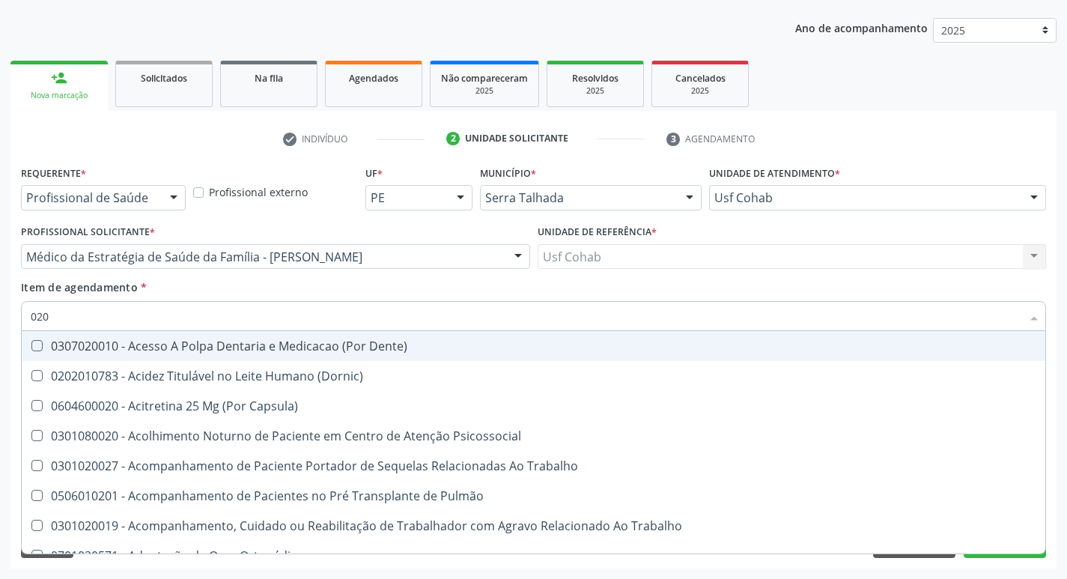
type input "0202"
checkbox Capsula\) "true"
checkbox Urina "false"
checkbox Blot "true"
checkbox Coagulação\ "true"
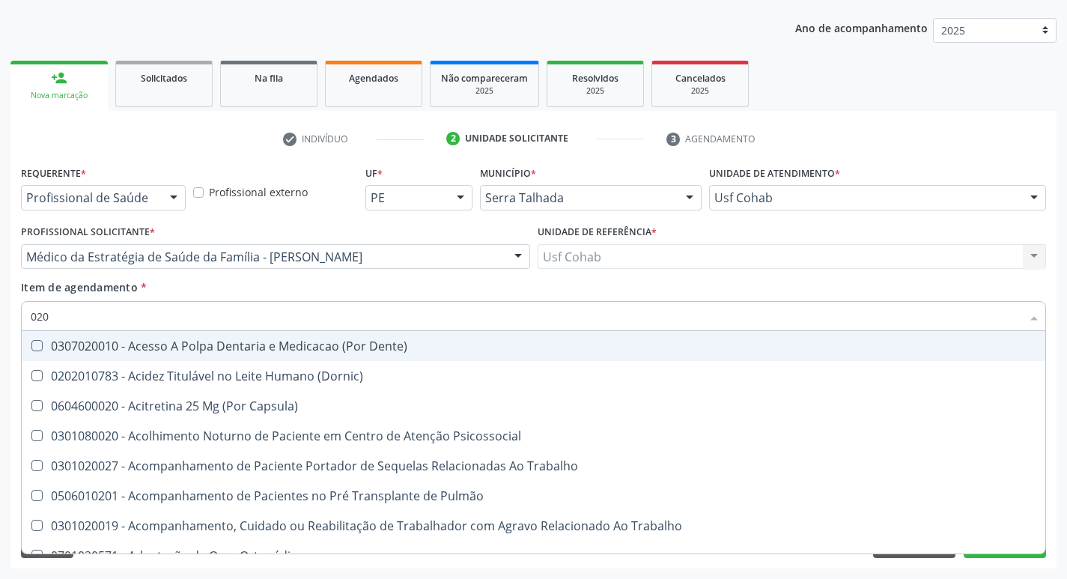
checkbox Laser "true"
checkbox Biologica "true"
checkbox Identificação "false"
checkbox Abo "false"
checkbox Glicose "false"
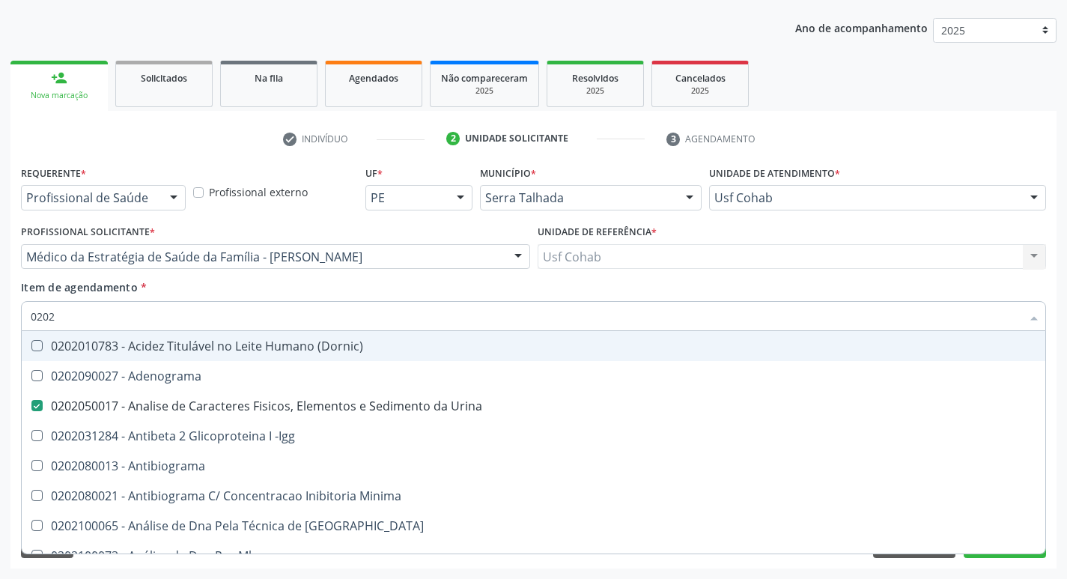
type input "02020"
checkbox Anaerobicas "true"
checkbox Identificação "false"
checkbox Abo "false"
checkbox Xi "true"
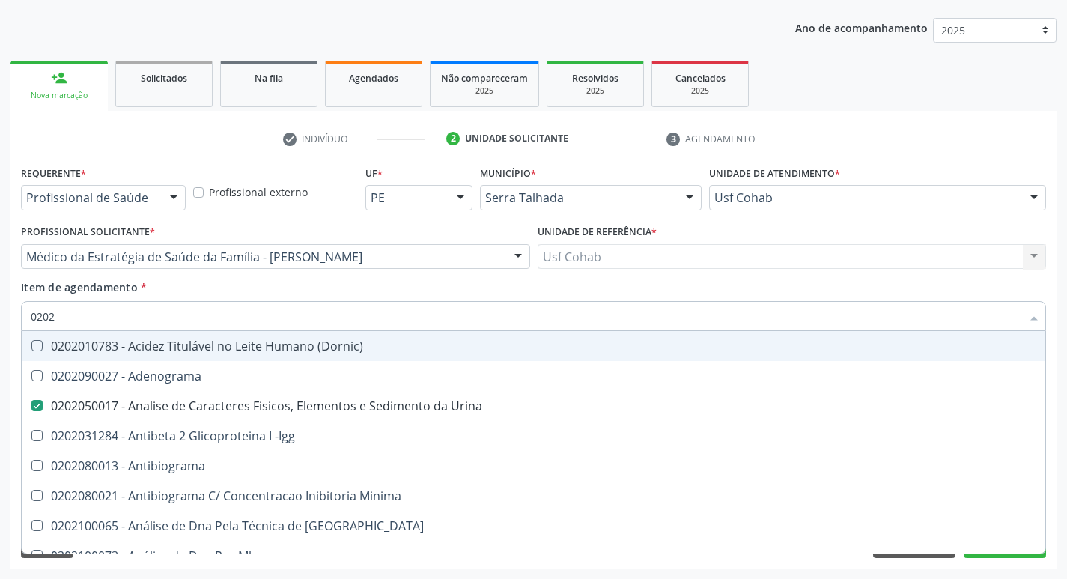
checkbox Glicose "false"
checkbox Zinco "true"
checkbox Completo "false"
type input "020203"
checkbox Urina "false"
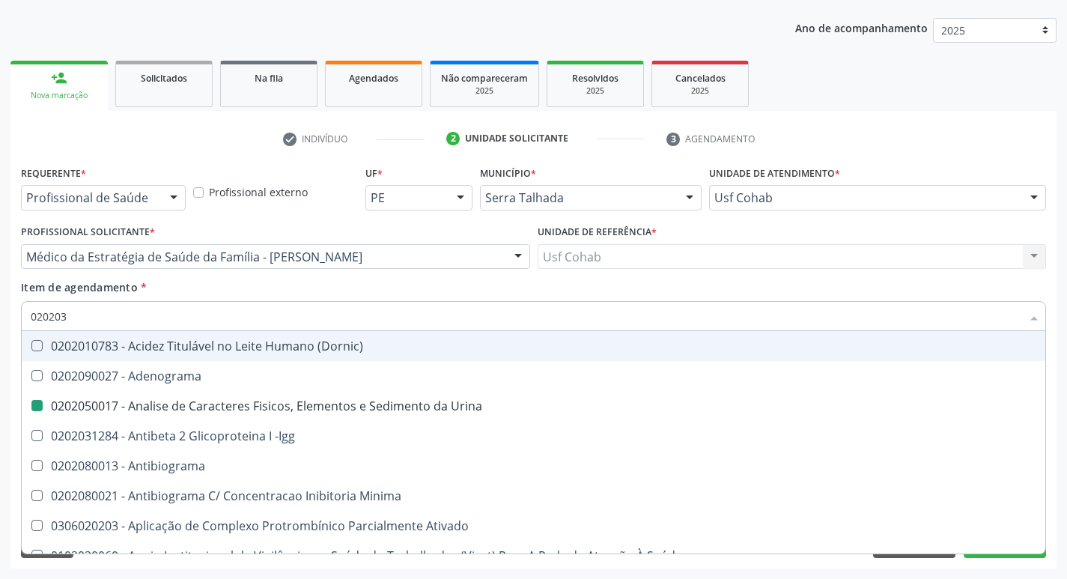
checkbox Identificação "false"
checkbox Aminoacidos "true"
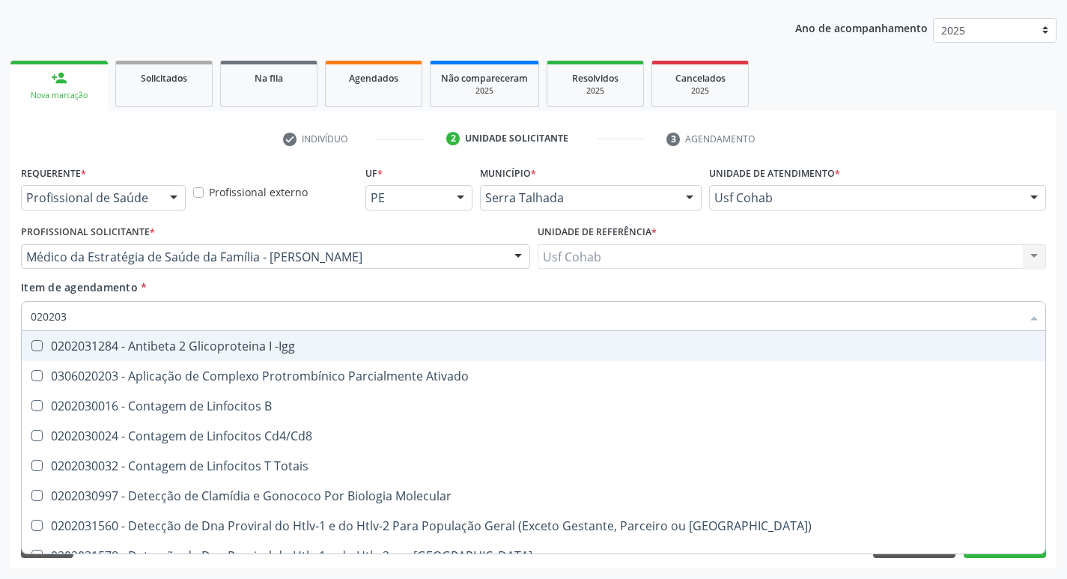
type input "0202030"
checkbox Completo "false"
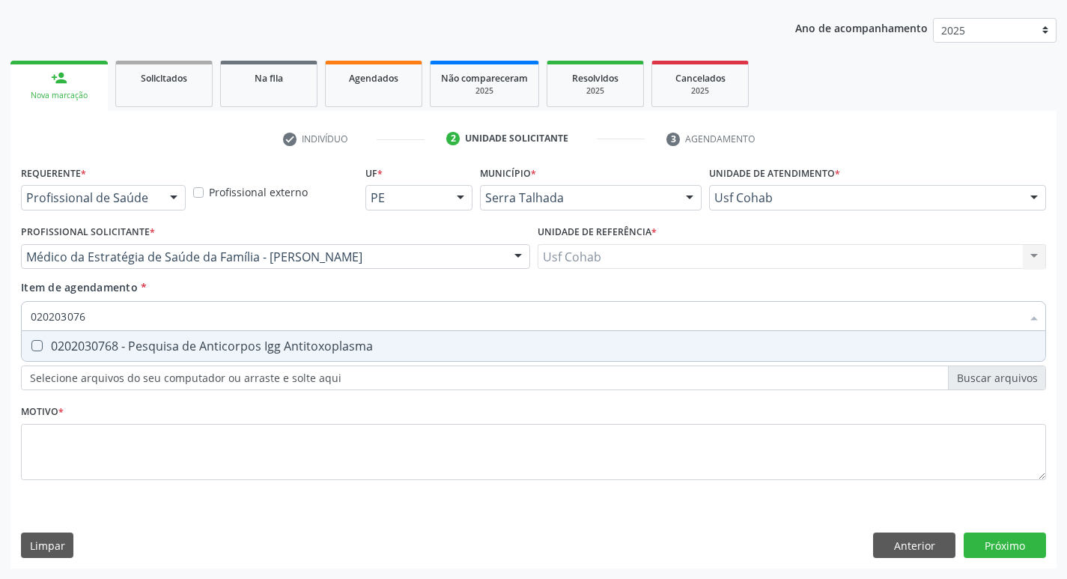
type input "0202030768"
click at [31, 341] on Antitoxoplasma at bounding box center [36, 345] width 11 height 11
click at [31, 341] on Antitoxoplasma "checkbox" at bounding box center [27, 346] width 10 height 10
checkbox Antitoxoplasma "true"
drag, startPoint x: 25, startPoint y: 316, endPoint x: 0, endPoint y: 319, distance: 25.6
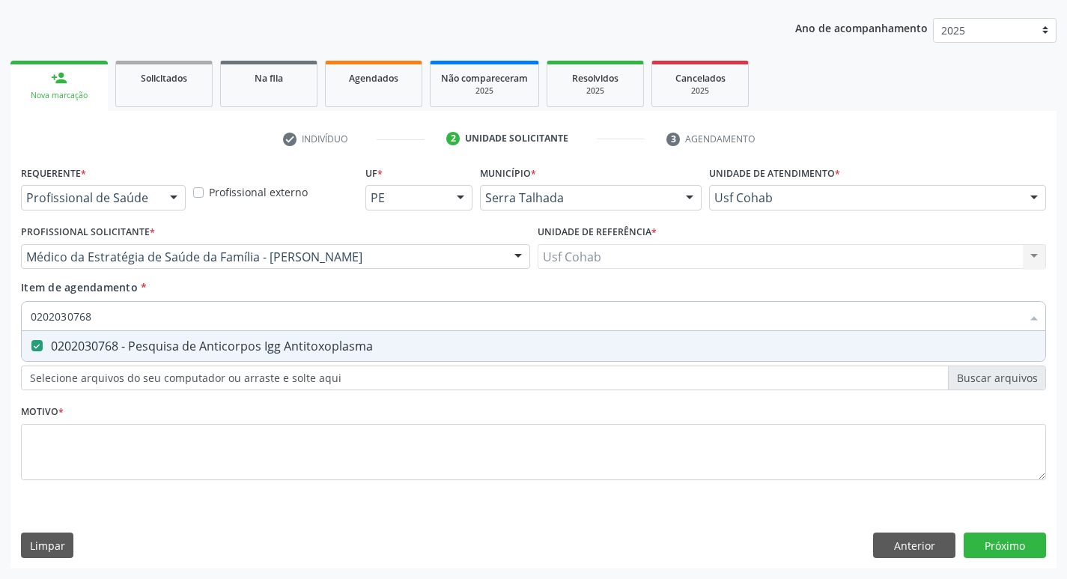
click at [0, 319] on div "Acompanhamento Acompanhe a situação das marcações correntes e finalizadas Relat…" at bounding box center [533, 249] width 1067 height 660
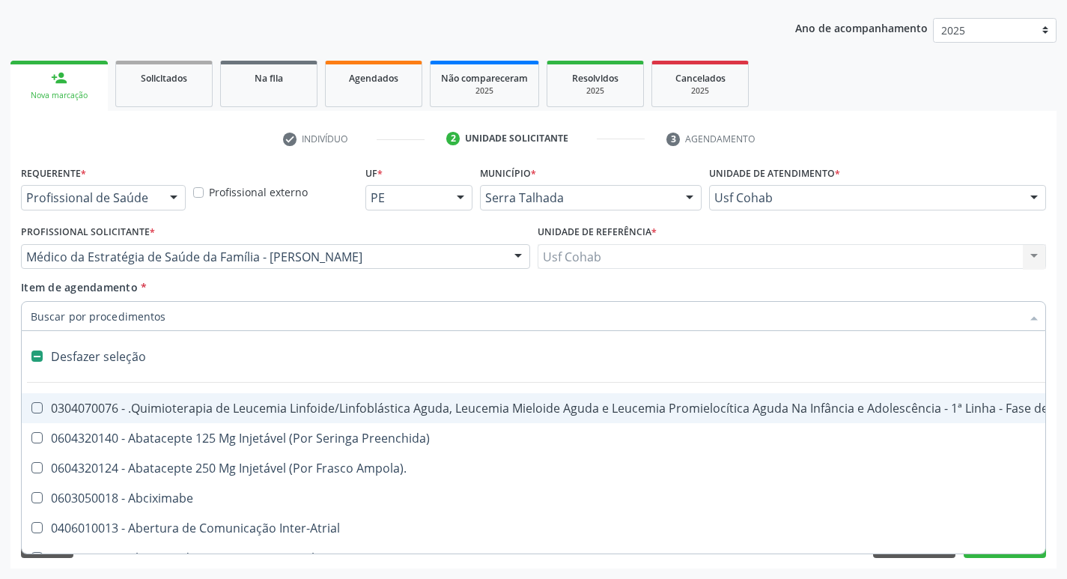
checkbox Manutenção "false"
type input "02"
checkbox Coração "true"
checkbox Urina "false"
checkbox \(Unilateral\) "true"
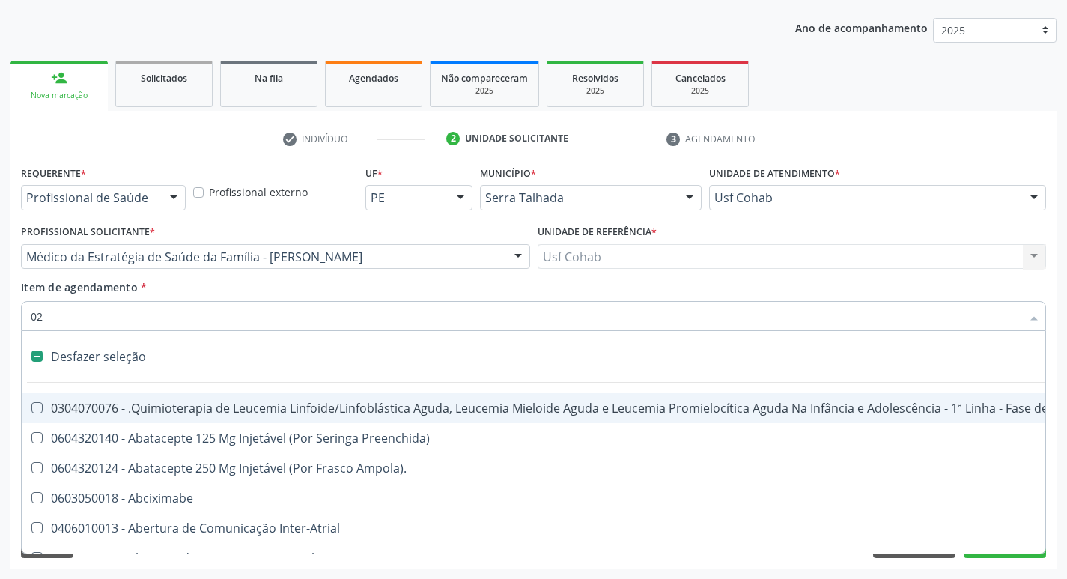
checkbox Mama "true"
checkbox Coclear "true"
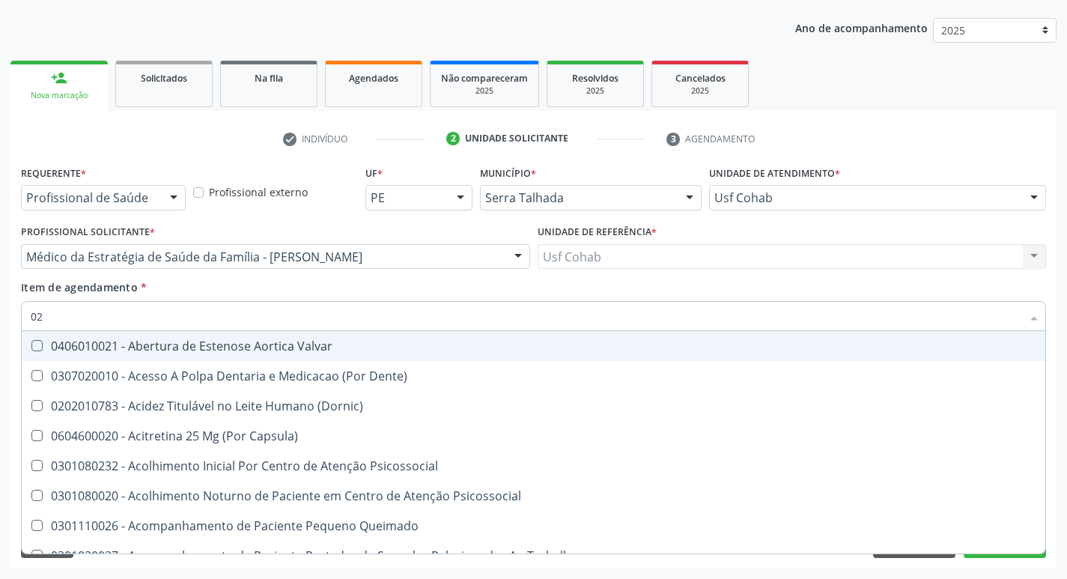
type input "020"
checkbox Terapeutica "true"
checkbox Urina "false"
checkbox Gastro-Esofagico "true"
checkbox Projecoes\) "true"
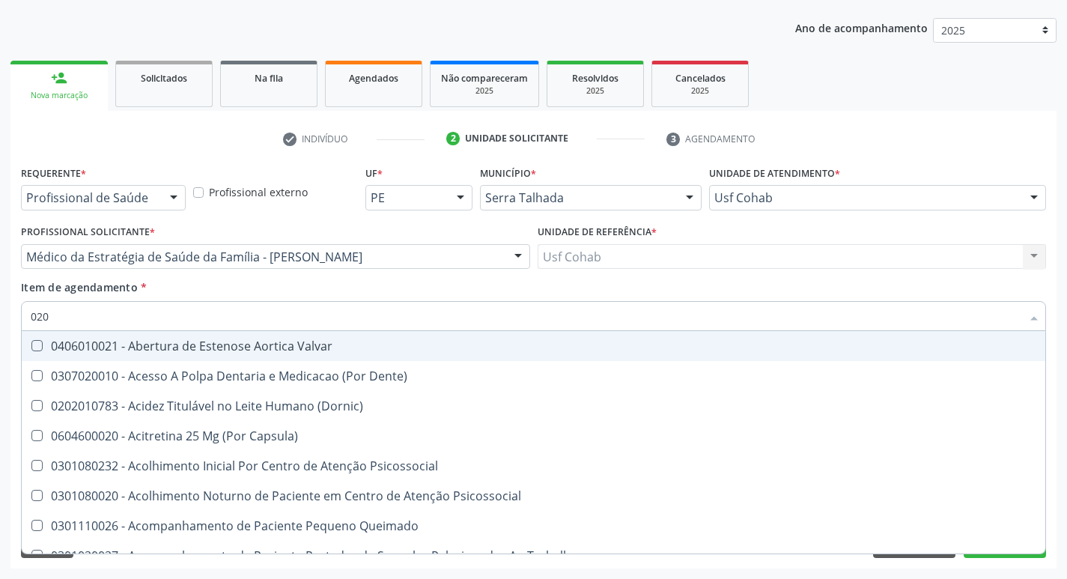
checkbox Identificação "false"
checkbox \(Qualitativo\) "true"
checkbox Abo "false"
checkbox Glicose "false"
checkbox \(T3\) "true"
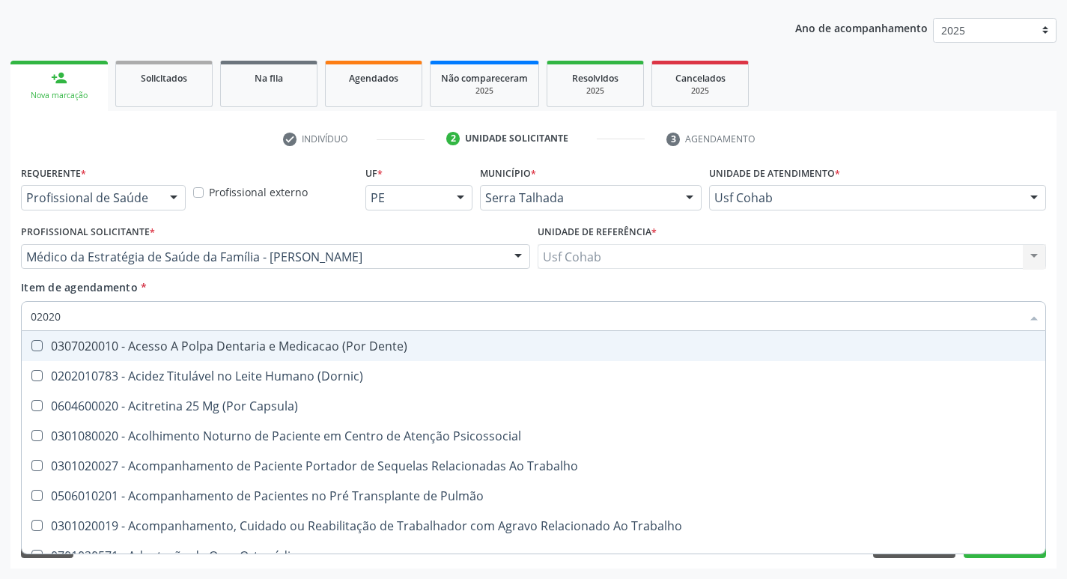
type input "020203"
checkbox Capsula\) "false"
checkbox Urina "false"
checkbox -Igg "false"
checkbox Blot "false"
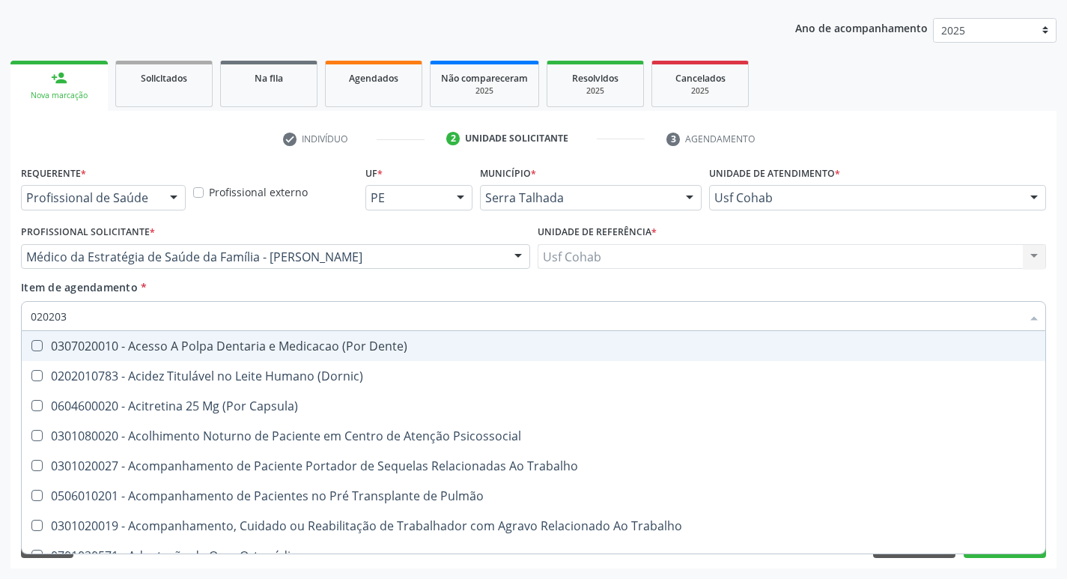
checkbox Retrógrada "true"
checkbox Coagulação\ "false"
checkbox População "true"
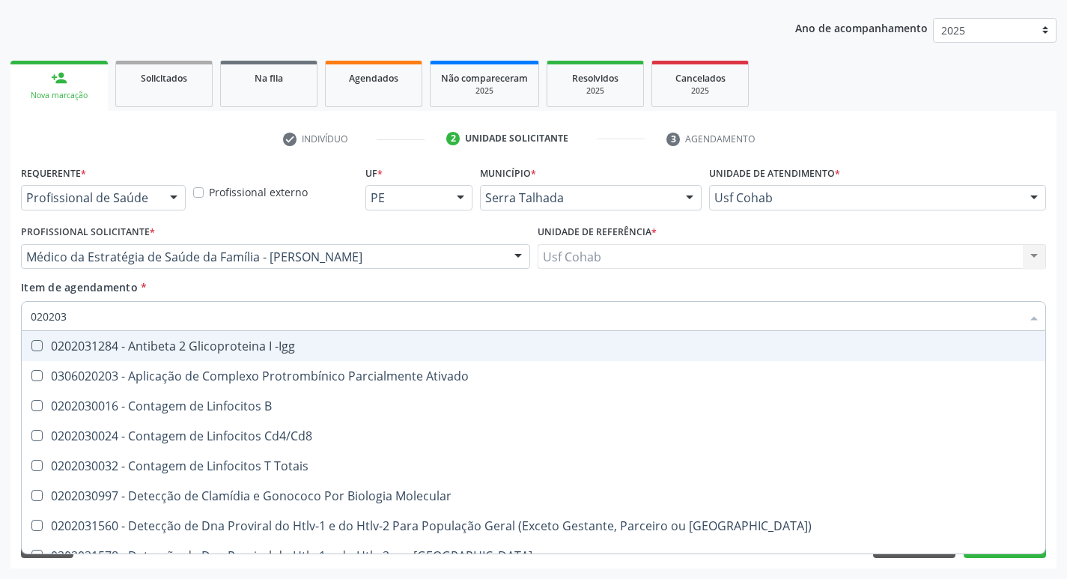
type input "0202030"
checkbox Completo "false"
checkbox \(Ro\) "true"
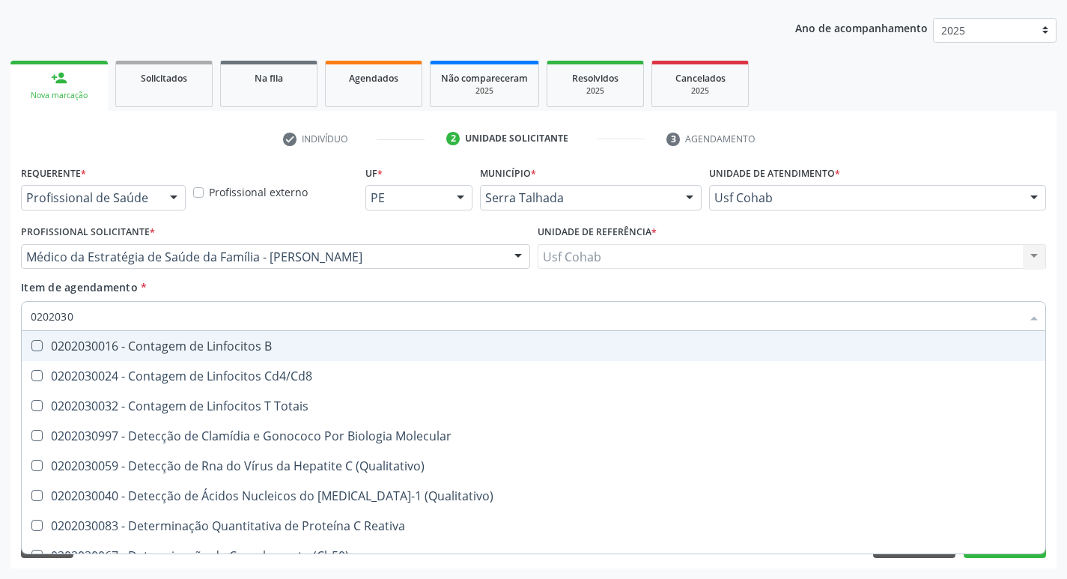
type input "02020307"
checkbox Reativa "true"
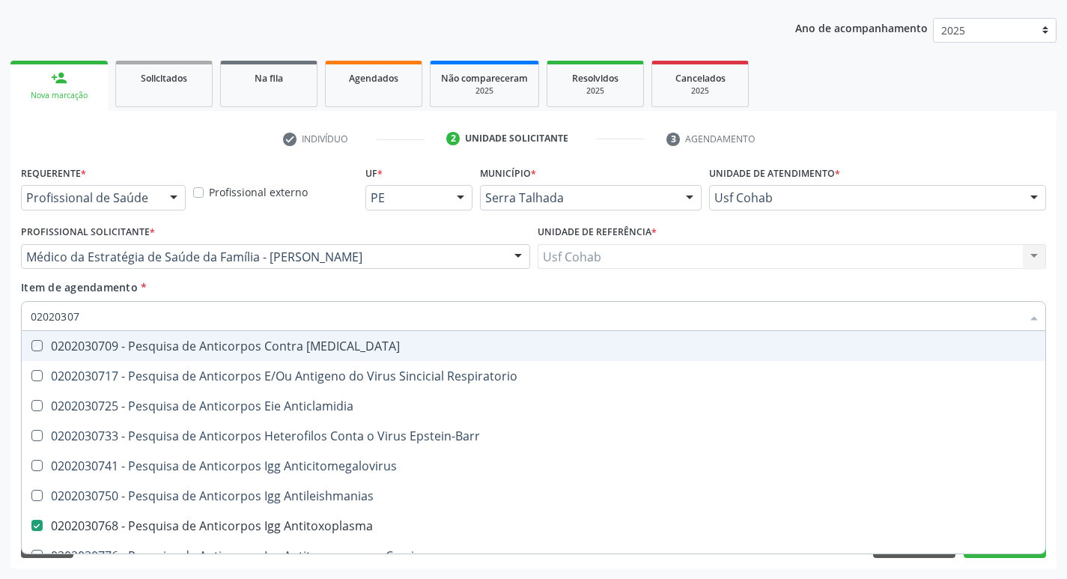
type input "020203076"
checkbox Brasiliensis "true"
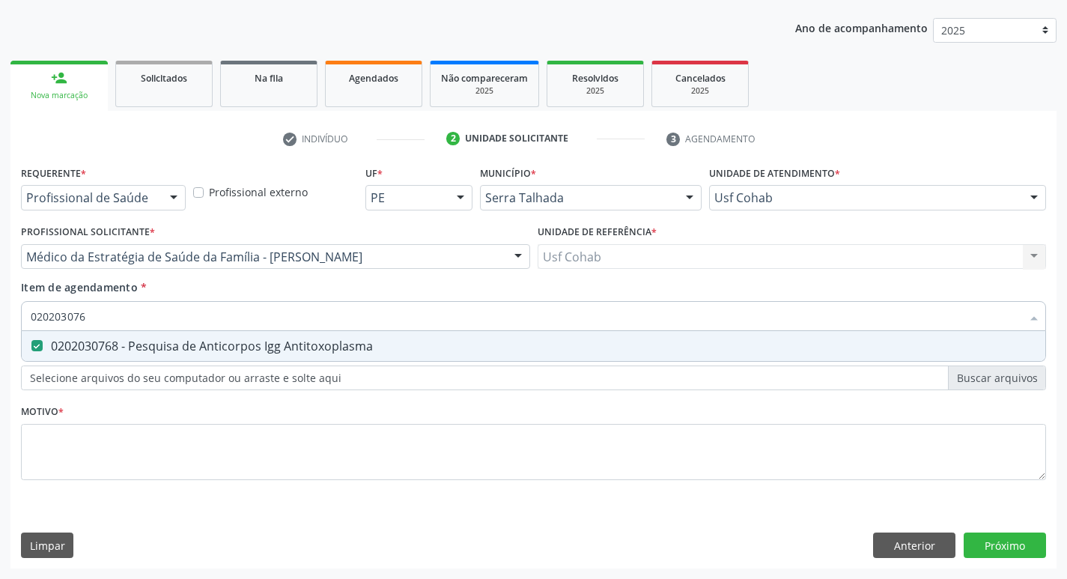
type input "02020307"
checkbox Antitoxoplasma "false"
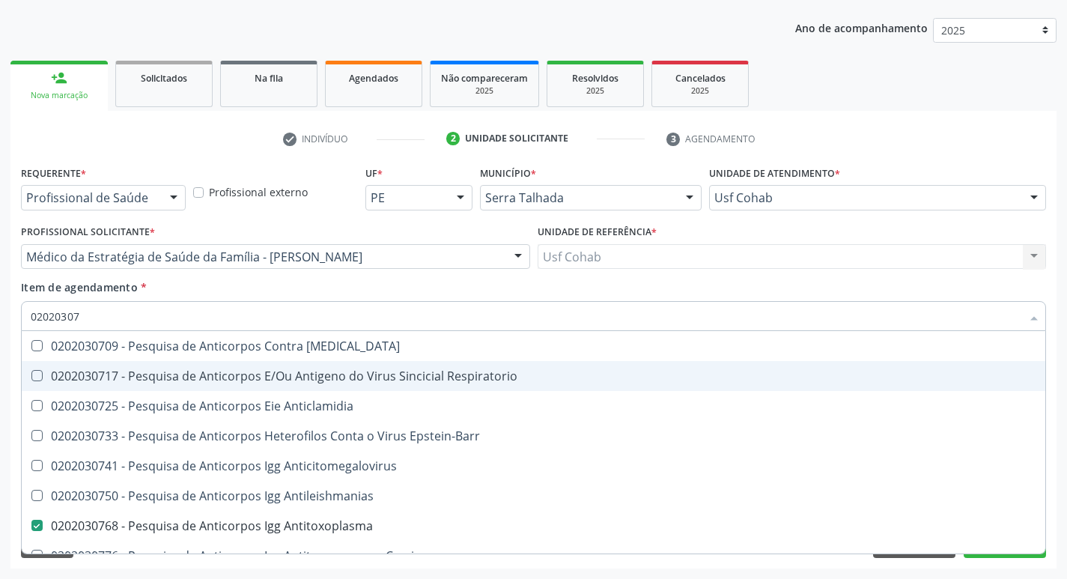
type input "0202030"
checkbox Antitoxoplasma "false"
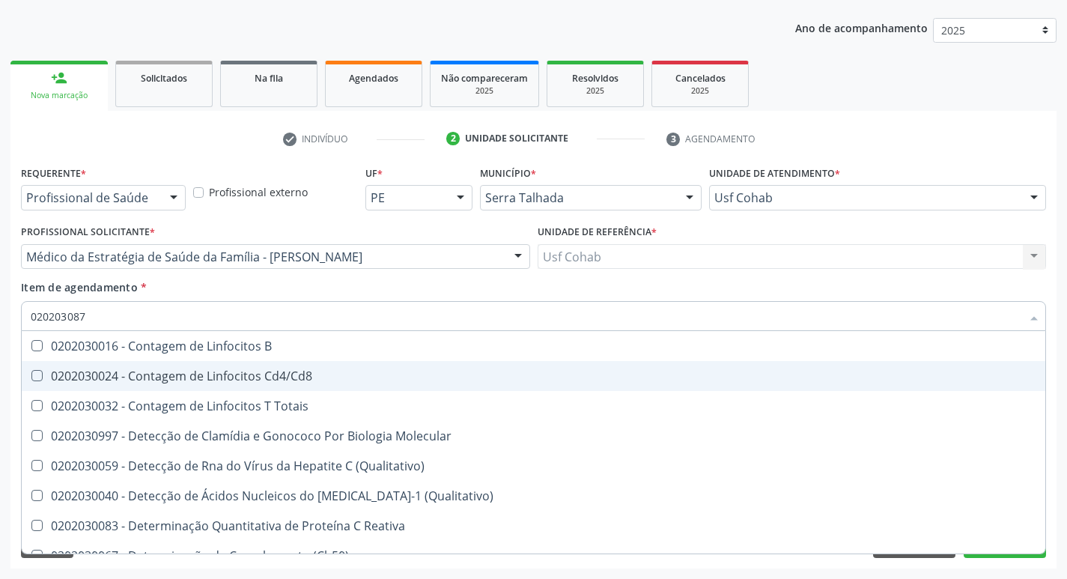
type input "0202030873"
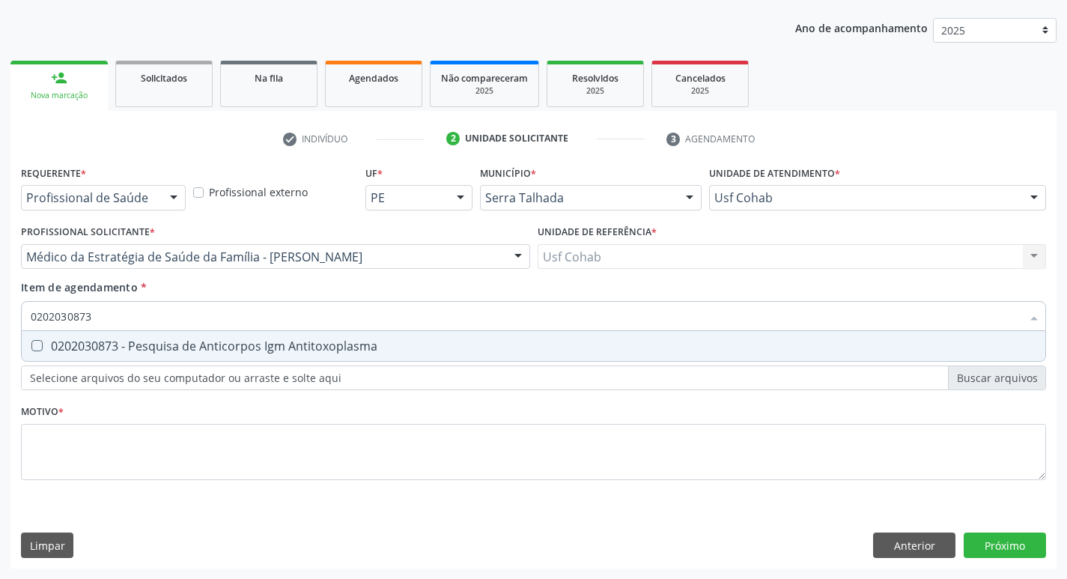
click at [40, 350] on Antitoxoplasma at bounding box center [36, 345] width 11 height 11
click at [31, 350] on Antitoxoplasma "checkbox" at bounding box center [27, 346] width 10 height 10
checkbox Antitoxoplasma "true"
drag, startPoint x: 106, startPoint y: 316, endPoint x: 0, endPoint y: 316, distance: 106.3
click at [0, 316] on div "Acompanhamento Acompanhe a situação das marcações correntes e finalizadas Relat…" at bounding box center [533, 249] width 1067 height 660
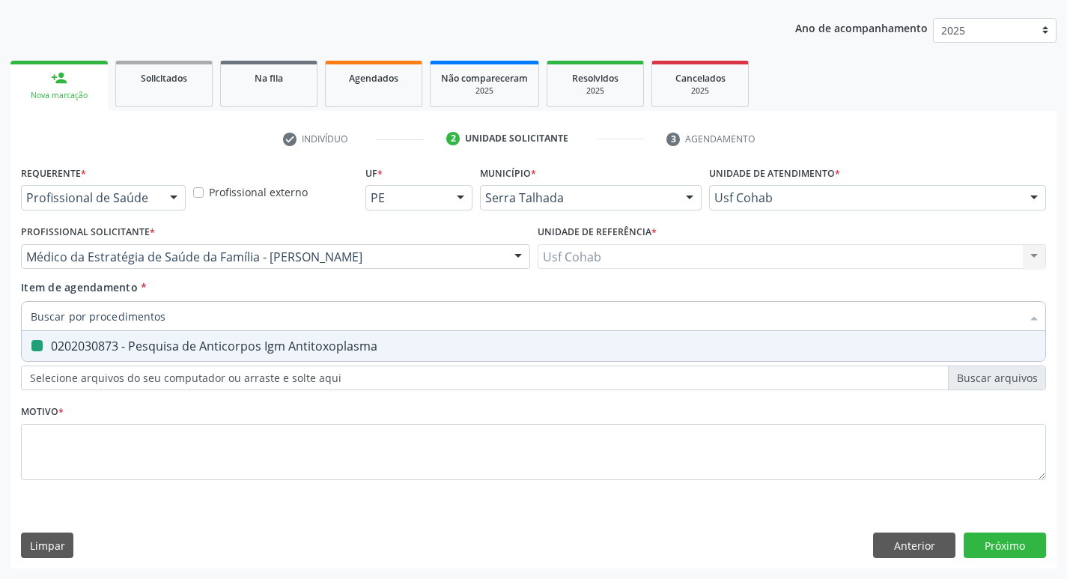
checkbox Antitoxoplasma "false"
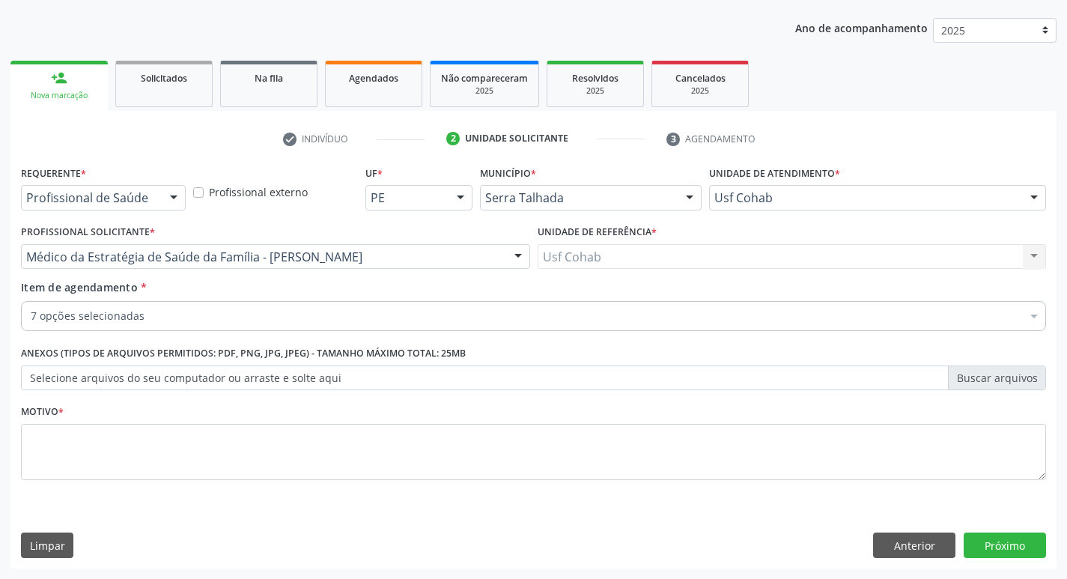
checkbox Identificação "true"
checkbox Abo "true"
checkbox Urina "true"
checkbox Glicose "true"
checkbox Completo "true"
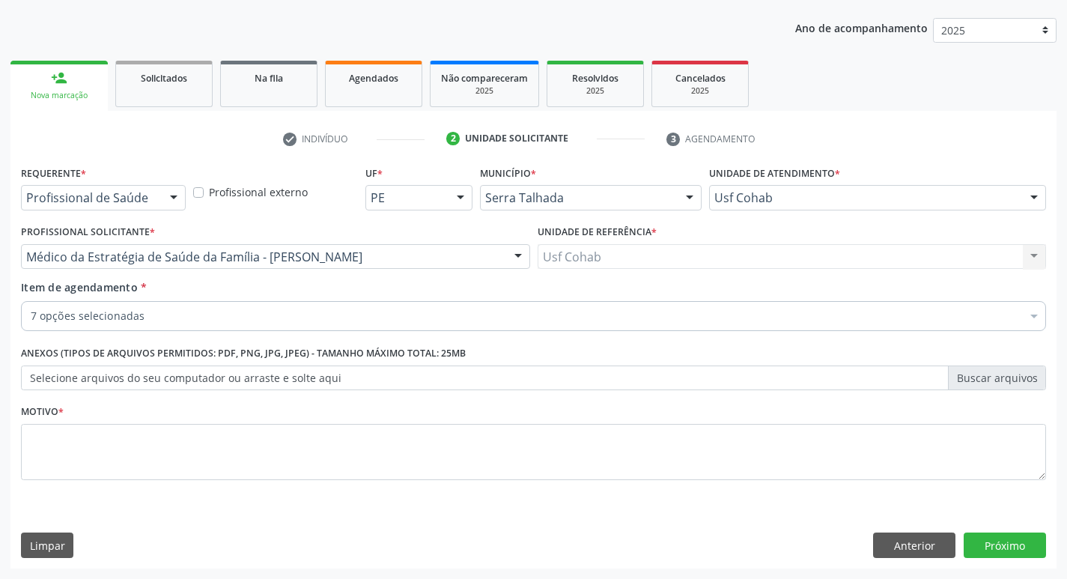
checkbox Antitoxoplasma "true"
checkbox Reto "false"
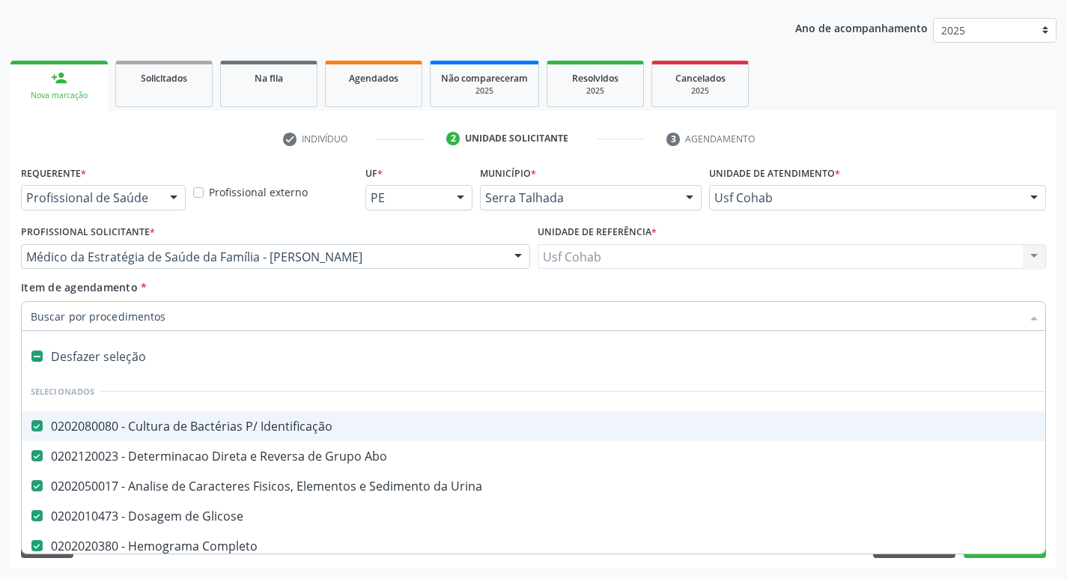
scroll to position [75, 0]
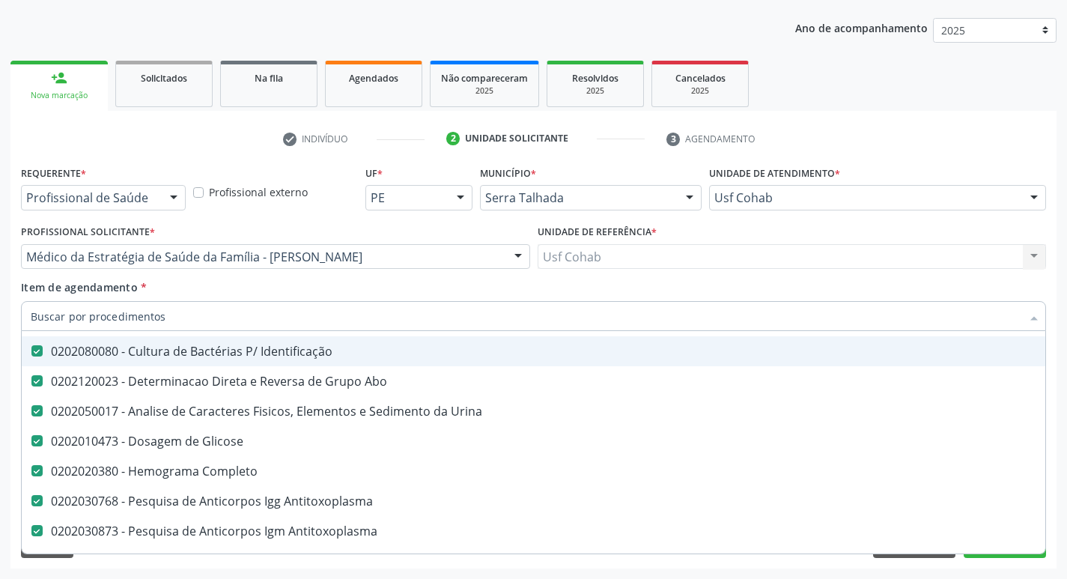
click at [18, 311] on div "Item de agendamento * Desfazer seleção Selecionados 0202080080 - Cultura de Bac…" at bounding box center [533, 308] width 1032 height 58
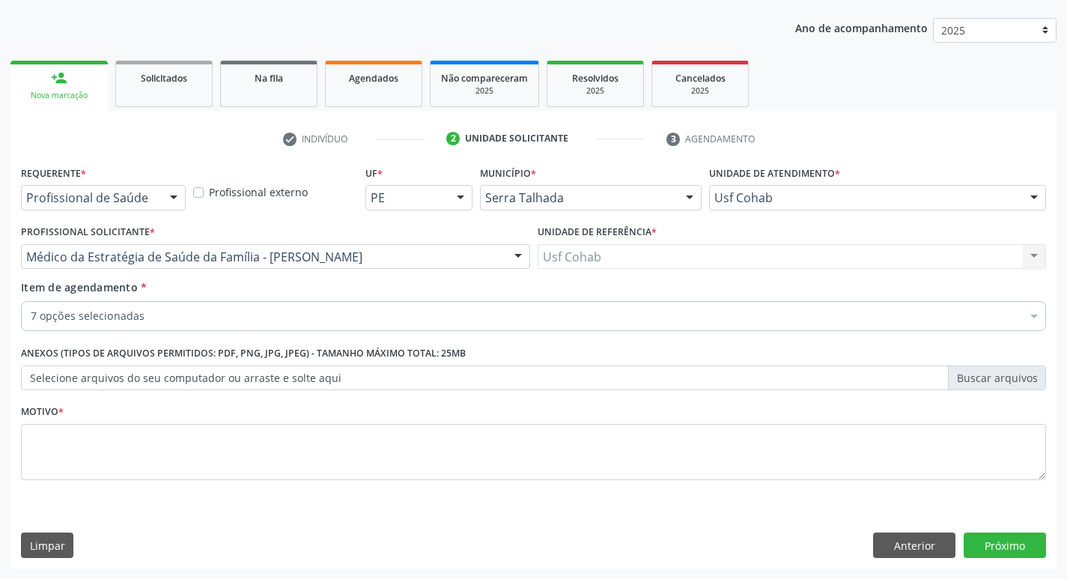
scroll to position [0, 0]
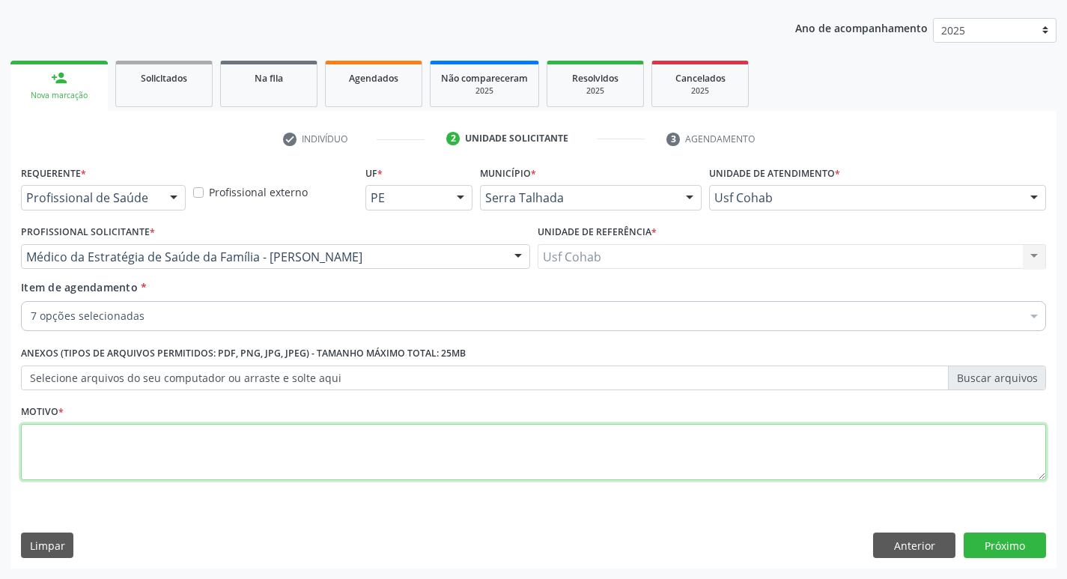
click at [133, 460] on textarea at bounding box center [533, 452] width 1025 height 57
type textarea "gestante"
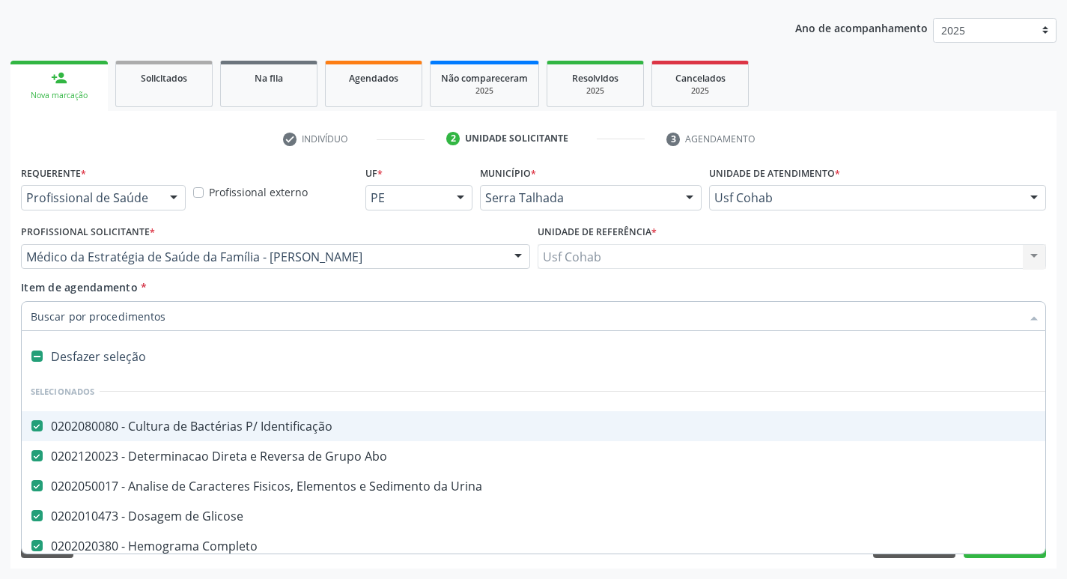
click at [130, 314] on input "Item de agendamento *" at bounding box center [526, 316] width 990 height 30
type input "g"
checkbox Antitoxoplasma "false"
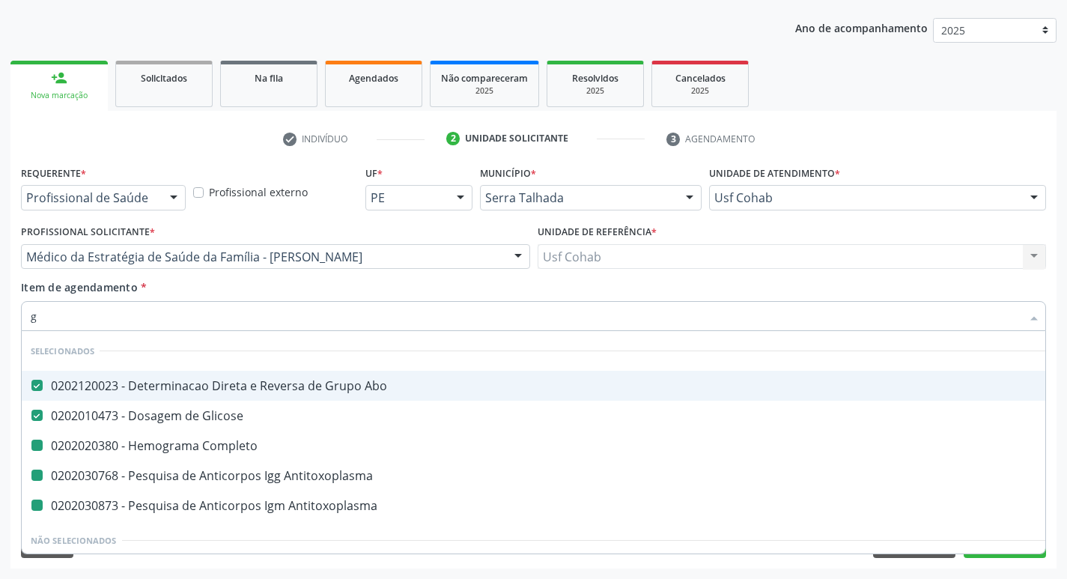
type input "gl"
checkbox Completo "false"
checkbox Antitoxoplasma "false"
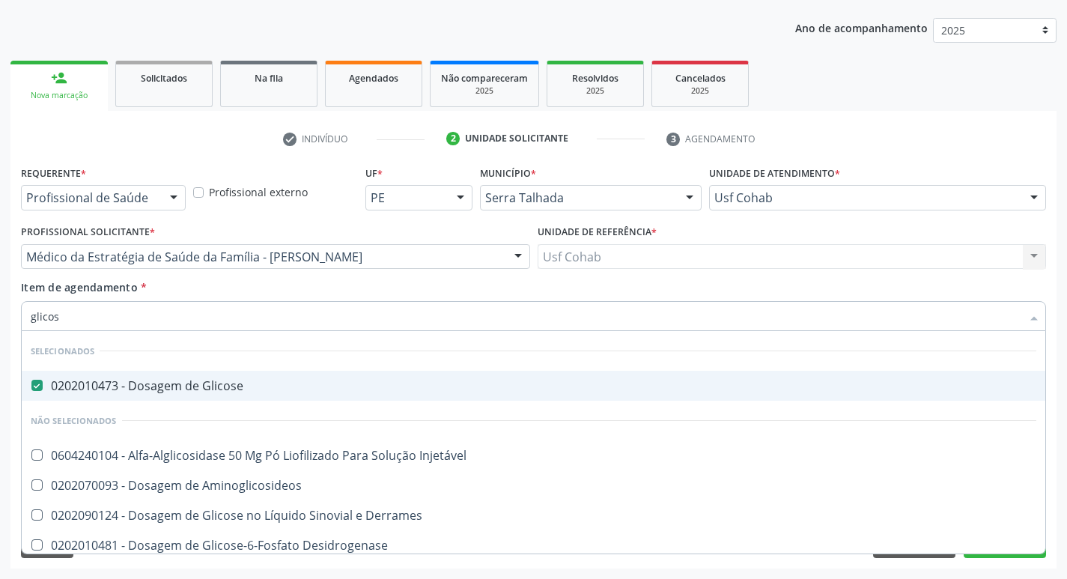
type input "glicose"
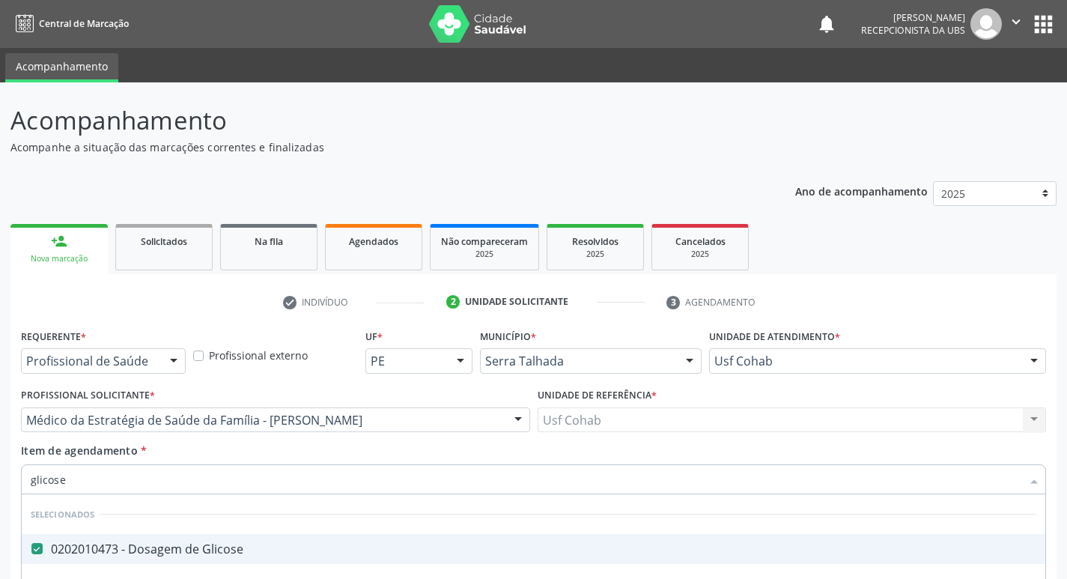
scroll to position [163, 0]
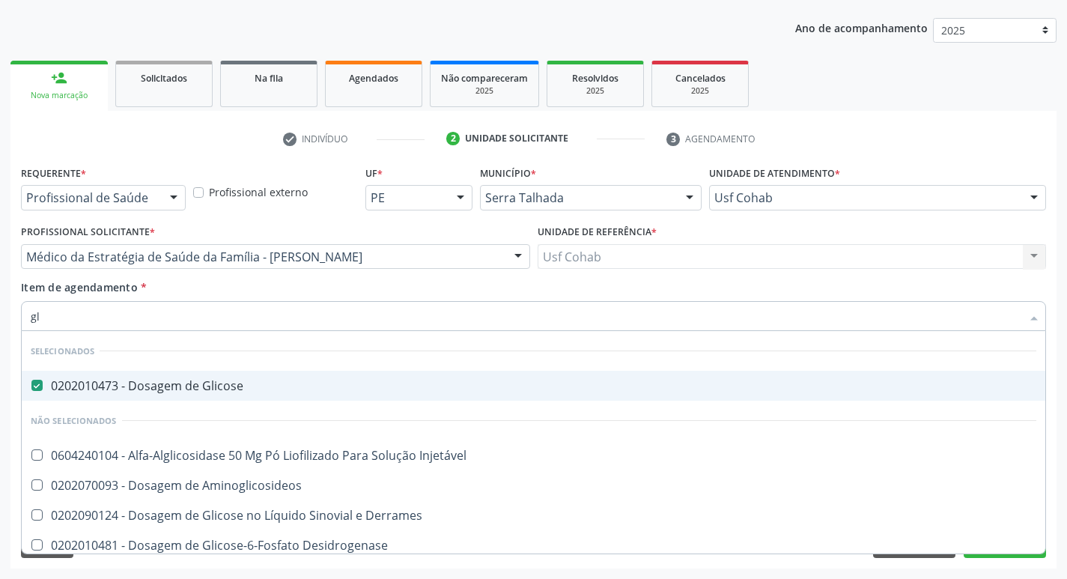
type input "g"
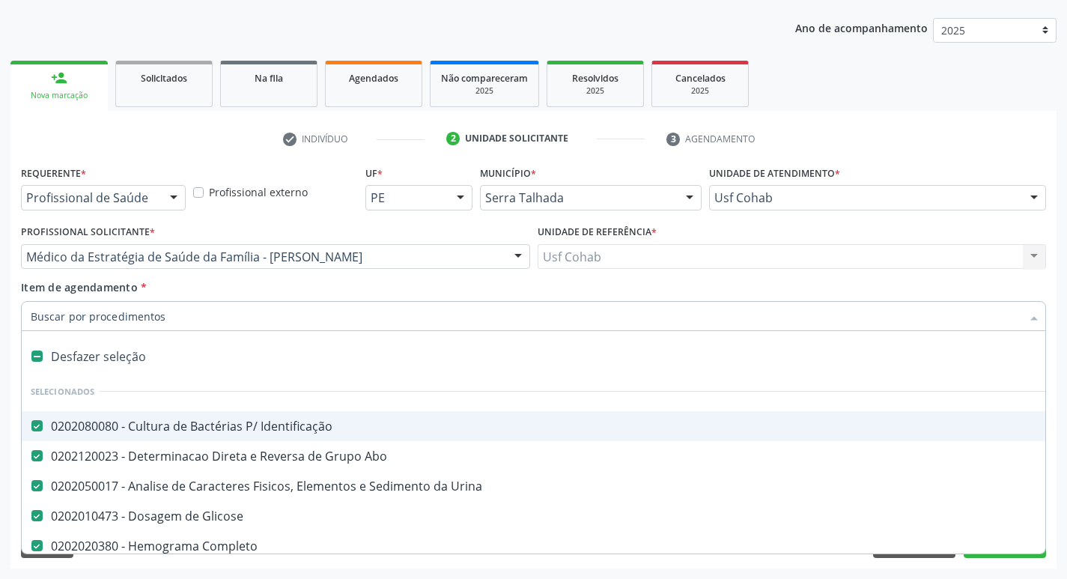
checkbox Urina "true"
checkbox Glicose "true"
checkbox Completo "true"
checkbox Antitoxoplasma "true"
type input "h"
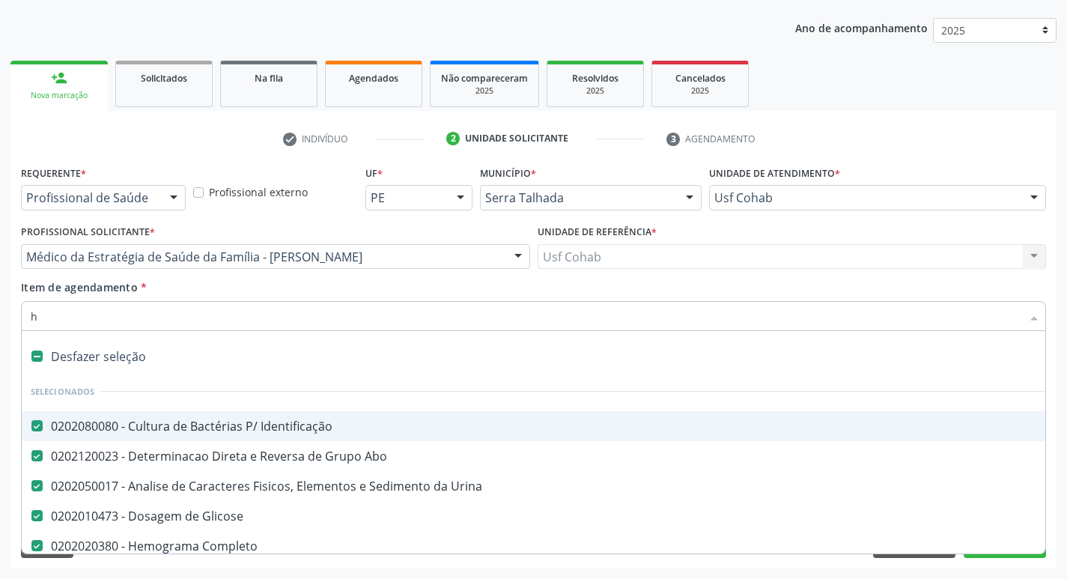
checkbox Urina "false"
checkbox Glicose "false"
checkbox Completo "false"
checkbox Antitoxoplasma "false"
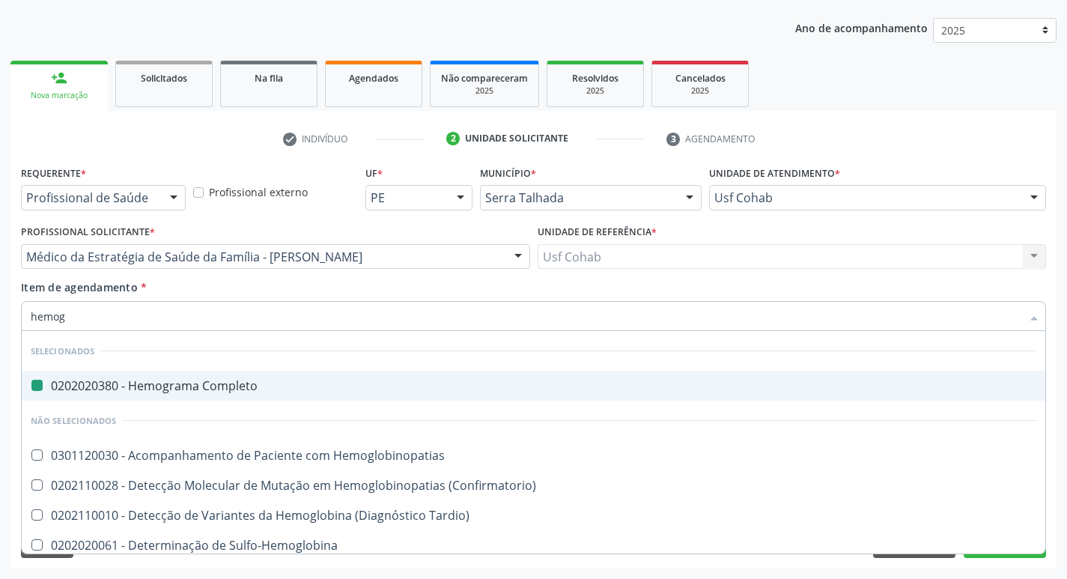
type input "hemogl"
checkbox Completo "false"
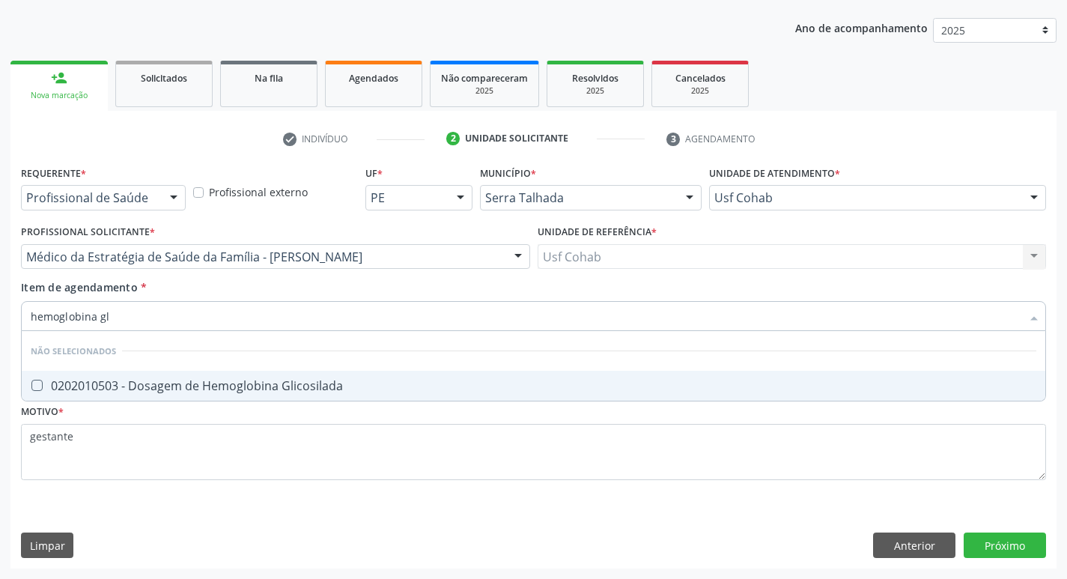
type input "hemoglobina gli"
click at [34, 382] on Glicosilada at bounding box center [36, 385] width 11 height 11
click at [31, 382] on Glicosilada "checkbox" at bounding box center [27, 385] width 10 height 10
checkbox Glicosilada "true"
drag, startPoint x: 121, startPoint y: 311, endPoint x: 0, endPoint y: 313, distance: 120.6
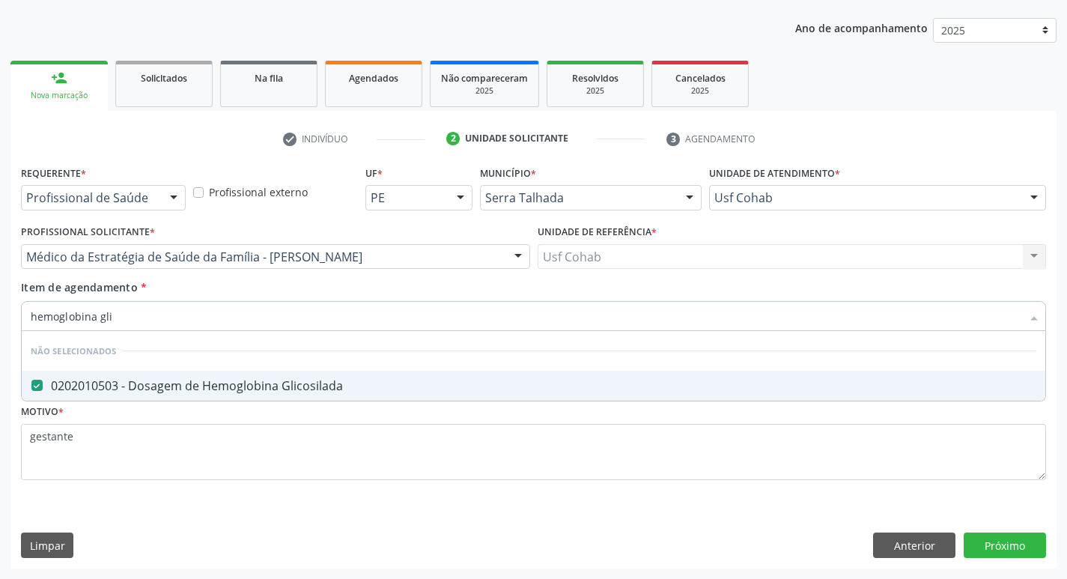
click at [0, 313] on div "Acompanhamento Acompanhe a situação das marcações correntes e finalizadas Relat…" at bounding box center [533, 249] width 1067 height 660
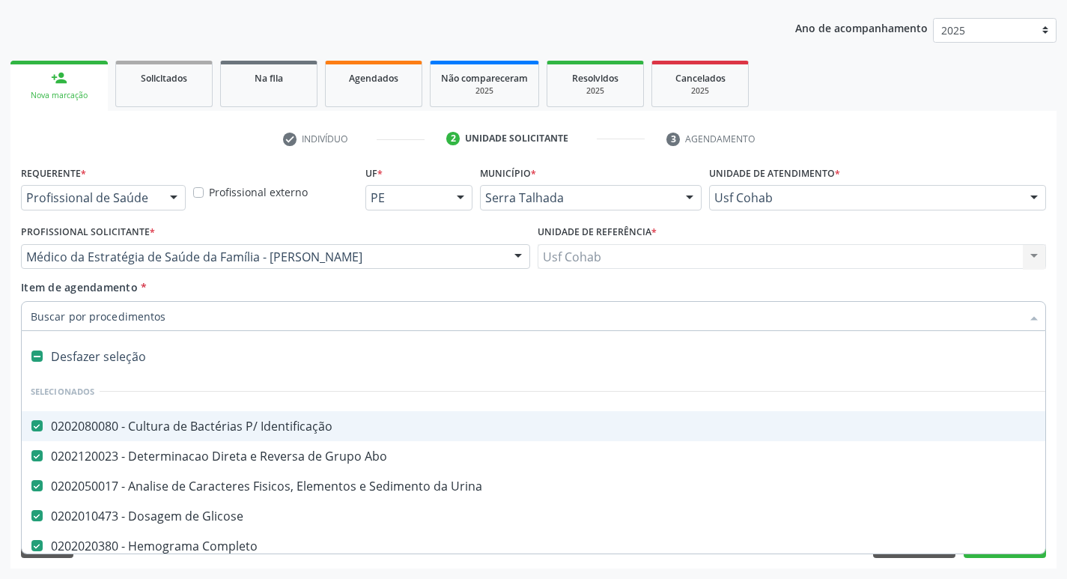
click at [18, 347] on div "Anexos (Tipos de arquivos permitidos: PDF, PNG, JPG, JPEG) - Tamanho máximo tot…" at bounding box center [533, 371] width 1032 height 58
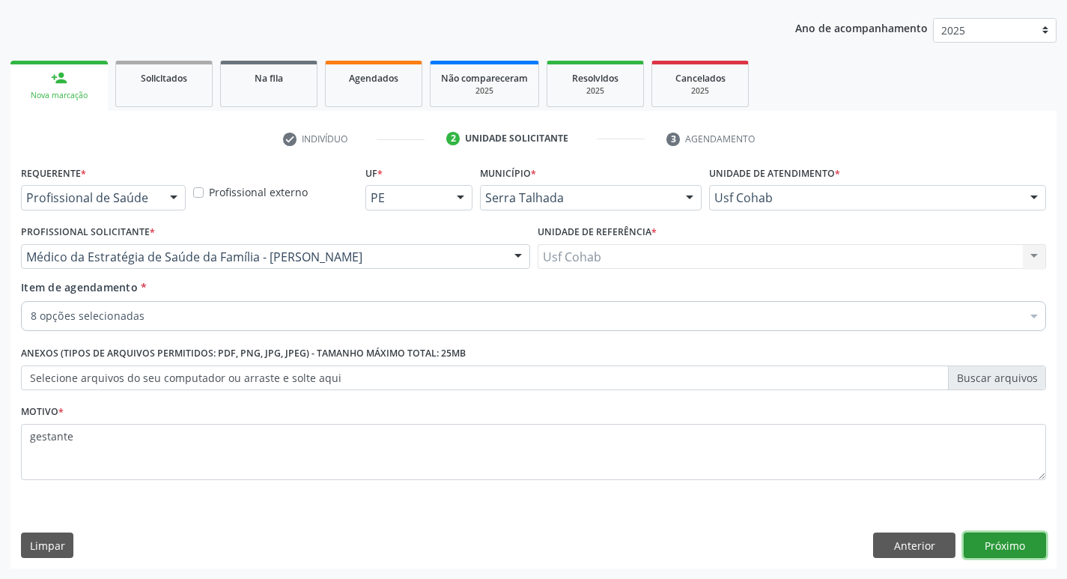
click at [1007, 543] on button "Próximo" at bounding box center [1005, 544] width 82 height 25
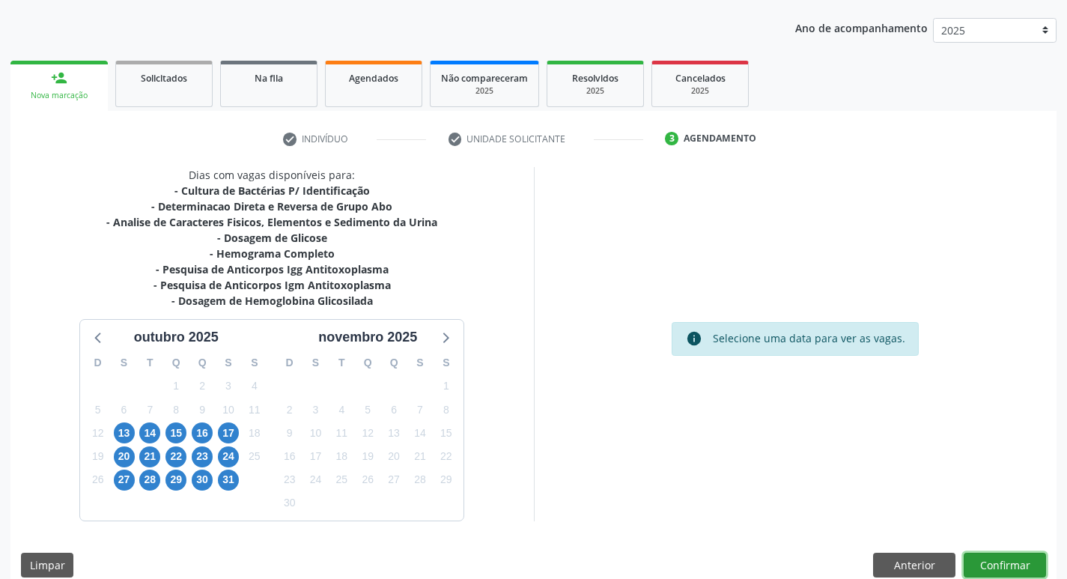
click at [1006, 564] on button "Confirmar" at bounding box center [1005, 565] width 82 height 25
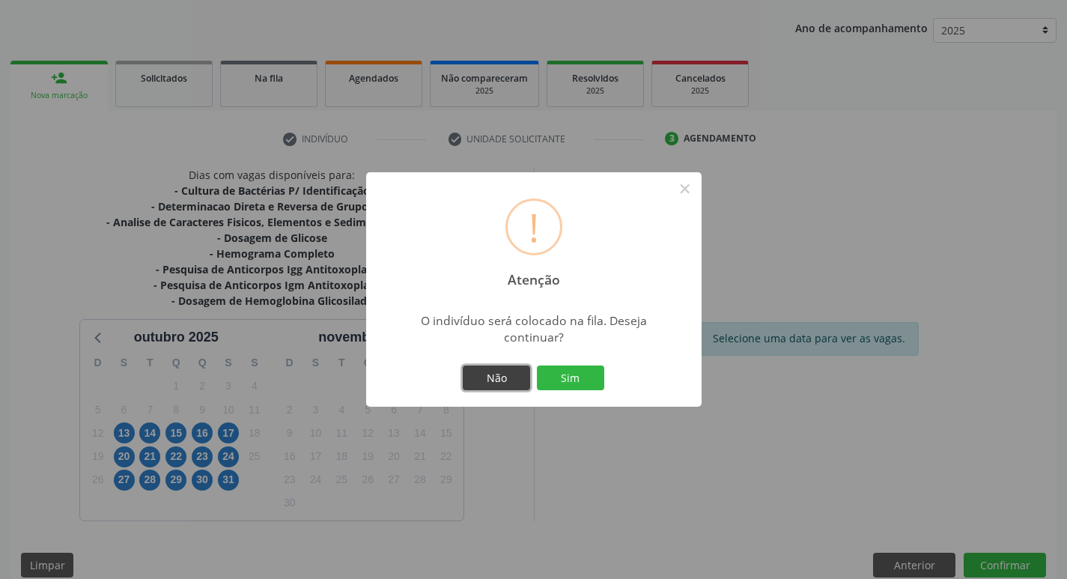
click at [489, 377] on button "Não" at bounding box center [496, 377] width 67 height 25
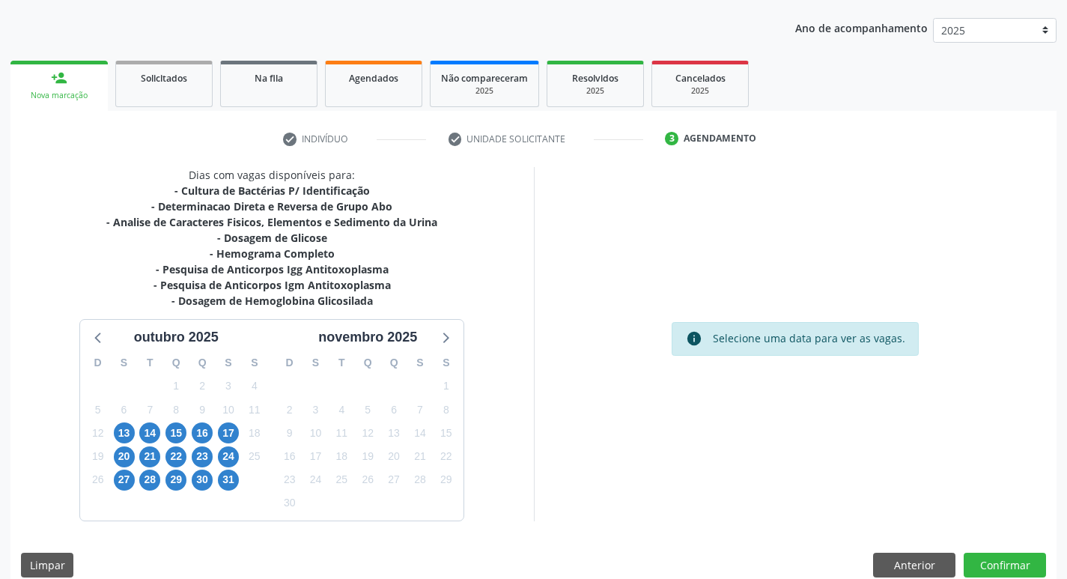
click at [110, 430] on div "12" at bounding box center [98, 432] width 26 height 23
click at [123, 430] on span "13" at bounding box center [124, 432] width 21 height 21
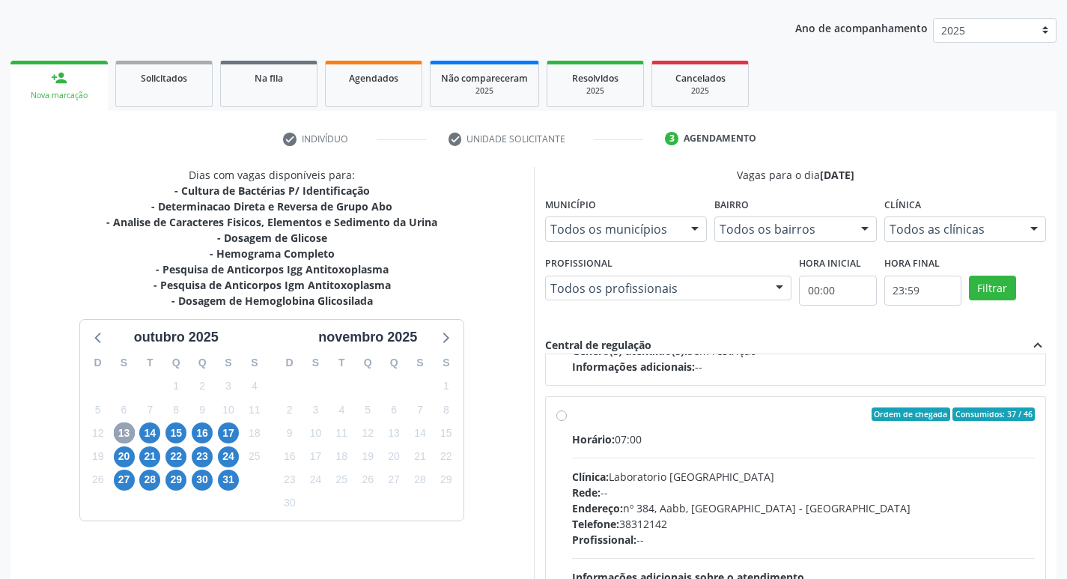
scroll to position [524, 0]
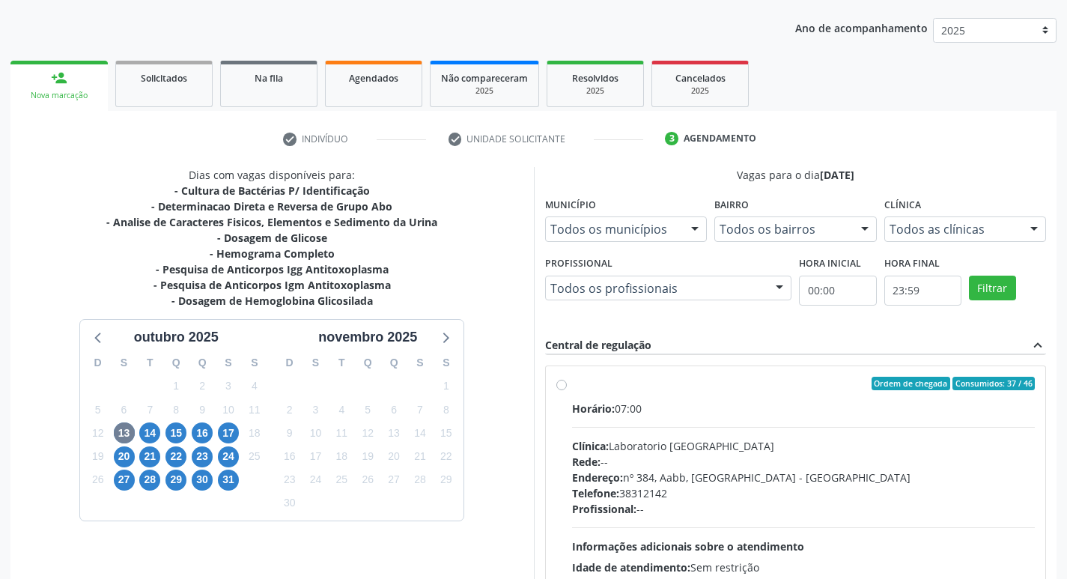
click at [572, 383] on label "Ordem de chegada Consumidos: 37 / 46 Horário: 07:00 Clínica: Laboratorio [GEOGR…" at bounding box center [803, 492] width 463 height 230
click at [561, 383] on input "Ordem de chegada Consumidos: 37 / 46 Horário: 07:00 Clínica: Laboratorio [GEOGR…" at bounding box center [561, 383] width 10 height 13
radio input "true"
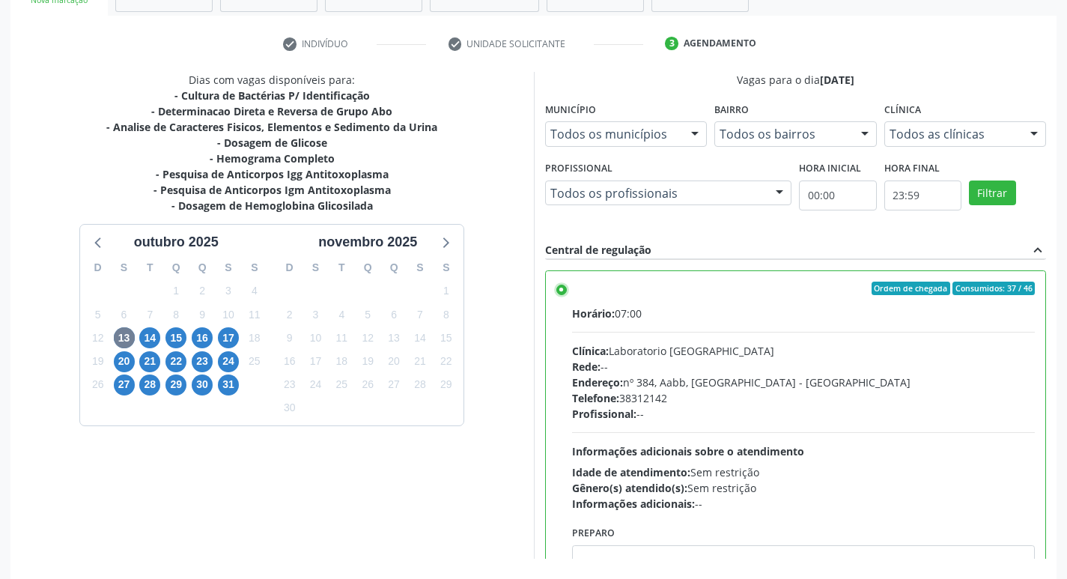
scroll to position [316, 0]
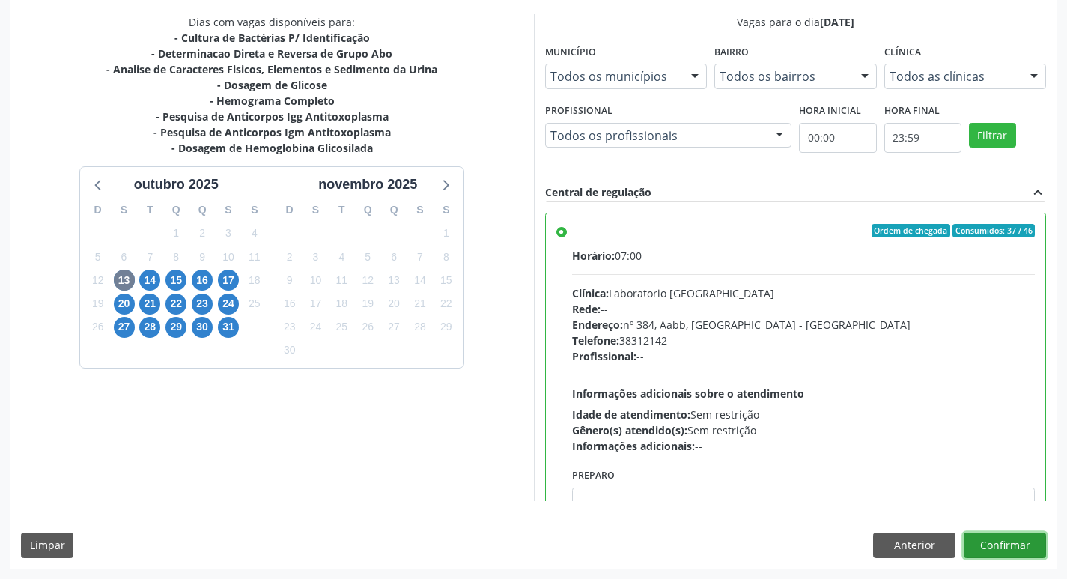
click at [1003, 550] on button "Confirmar" at bounding box center [1005, 544] width 82 height 25
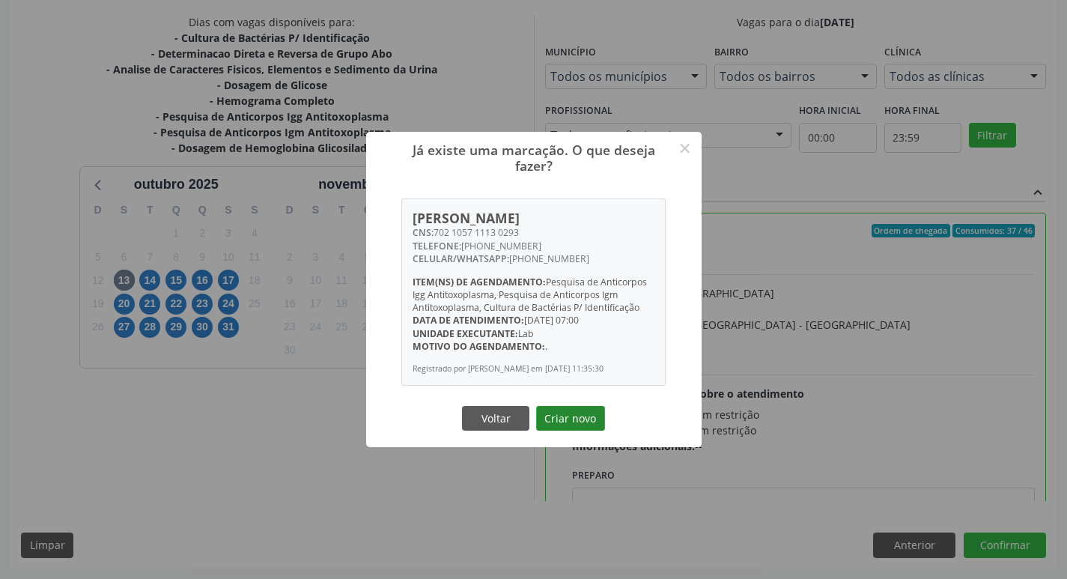
click at [575, 431] on button "Criar novo" at bounding box center [570, 418] width 69 height 25
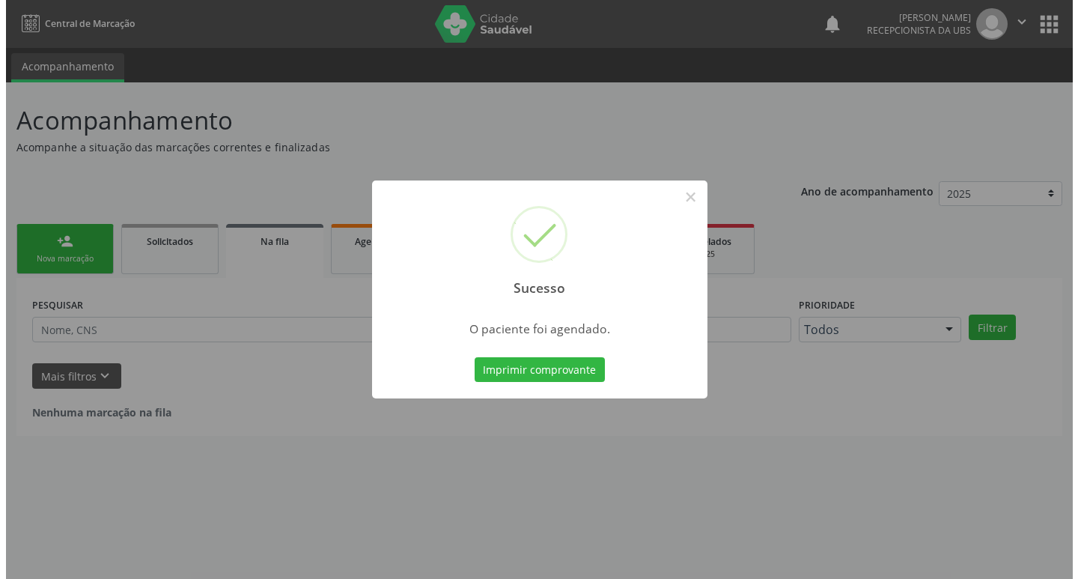
scroll to position [0, 0]
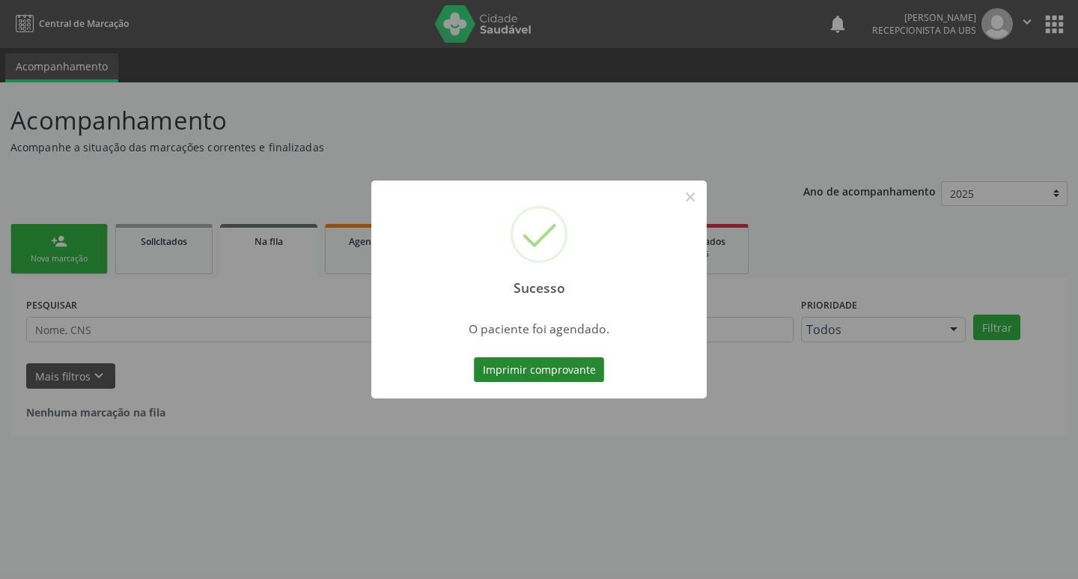
click at [547, 381] on button "Imprimir comprovante" at bounding box center [539, 369] width 130 height 25
